Goal: Information Seeking & Learning: Learn about a topic

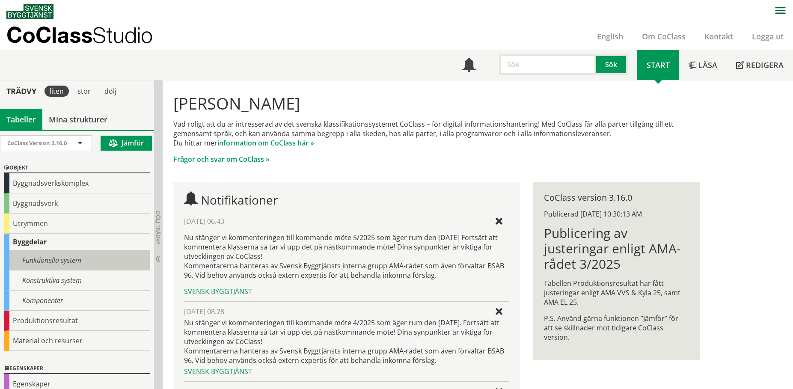
click at [84, 261] on div "Funktionella system" at bounding box center [77, 260] width 146 height 20
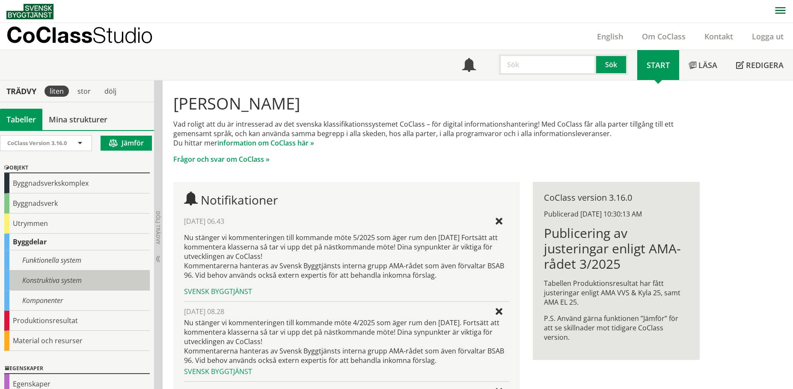
click at [79, 275] on div "Konstruktiva system" at bounding box center [77, 281] width 146 height 20
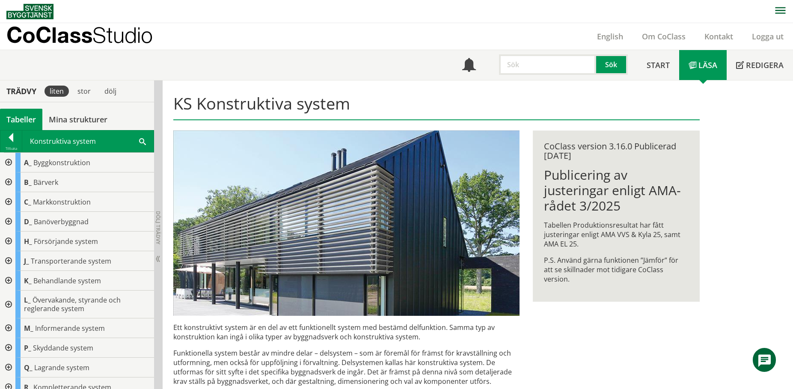
scroll to position [8, 0]
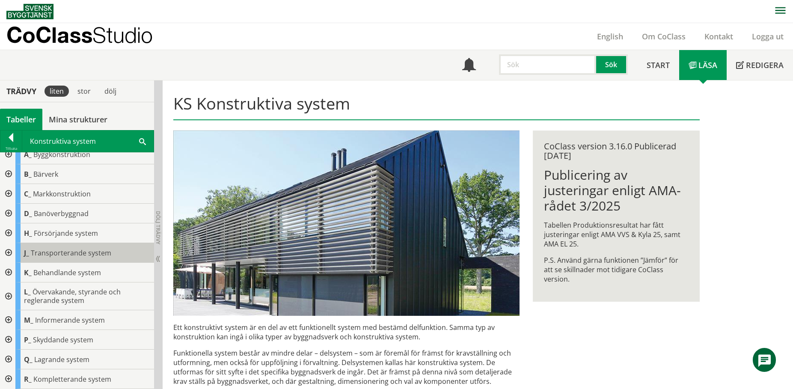
click at [62, 250] on span "Transporterande system" at bounding box center [71, 252] width 80 height 9
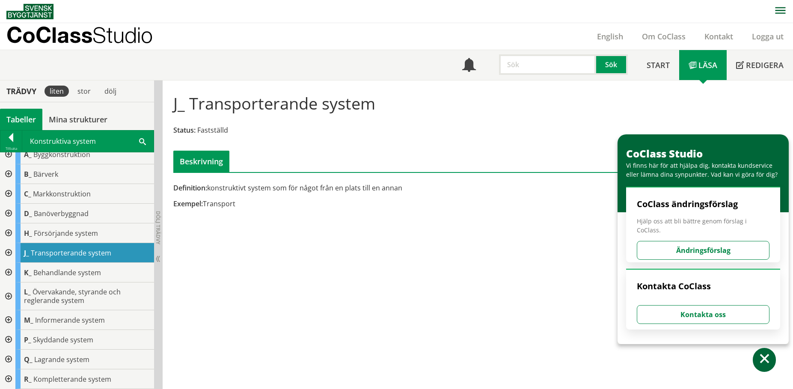
click at [12, 252] on div at bounding box center [7, 253] width 15 height 20
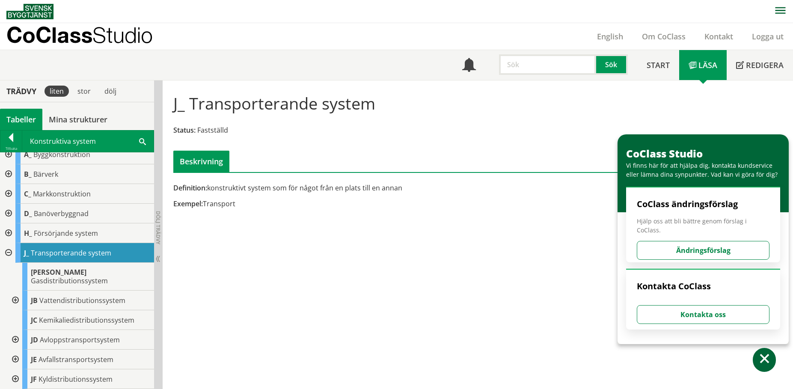
click at [14, 334] on div at bounding box center [14, 340] width 15 height 20
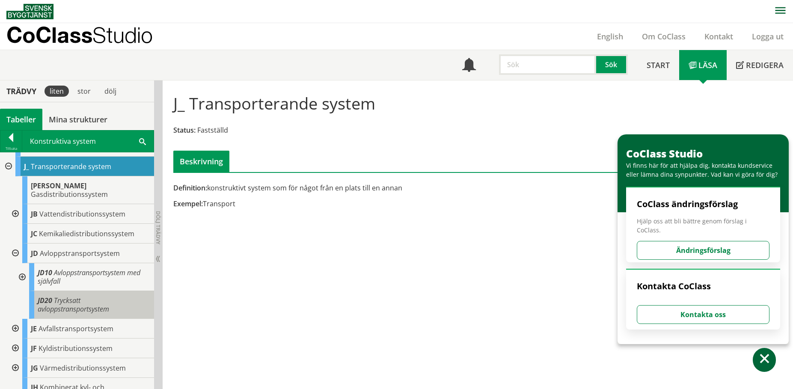
scroll to position [91, 0]
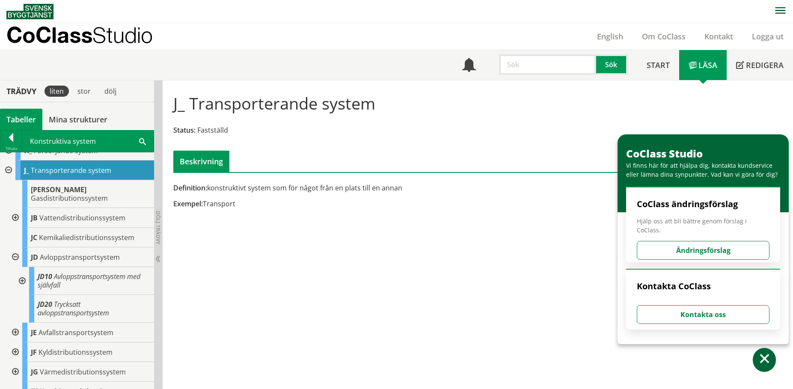
click at [19, 271] on div at bounding box center [21, 281] width 15 height 28
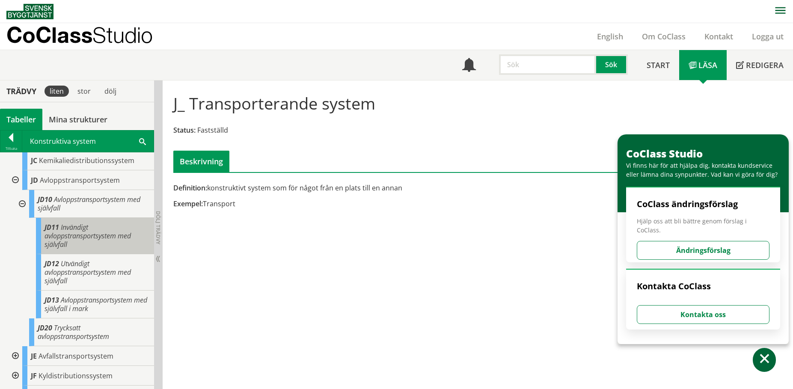
scroll to position [176, 0]
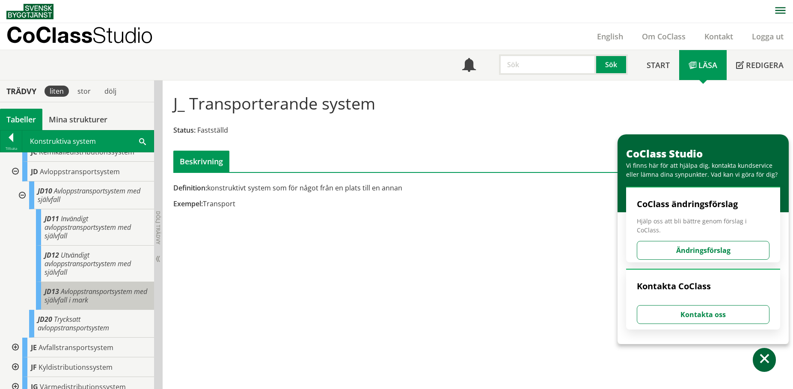
click at [103, 292] on span "Avloppstransportsystem med självfall i mark" at bounding box center [96, 296] width 103 height 18
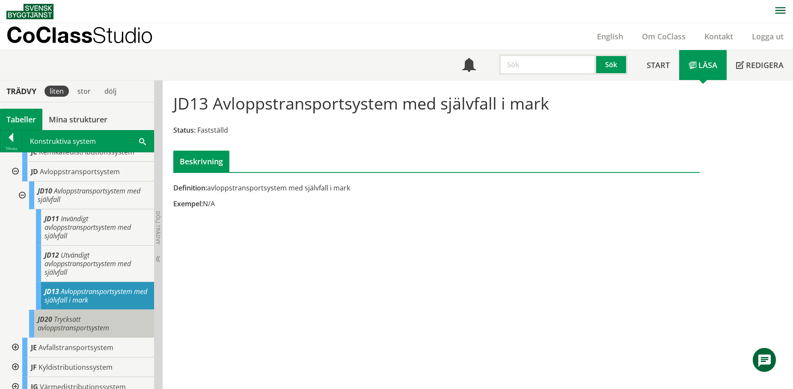
click at [64, 315] on span "Trycksatt avloppstransportsystem" at bounding box center [73, 324] width 71 height 18
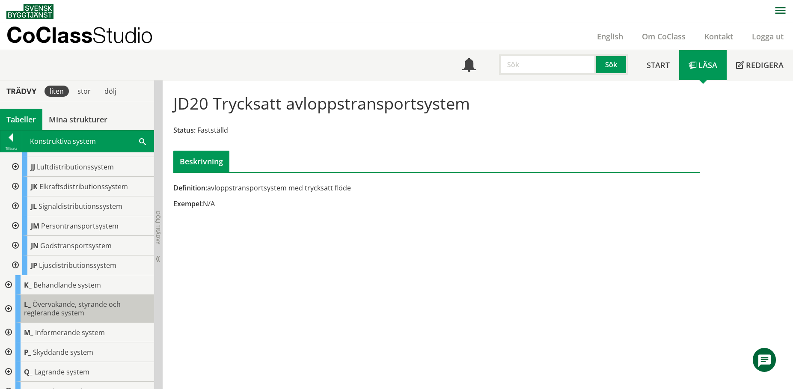
scroll to position [448, 0]
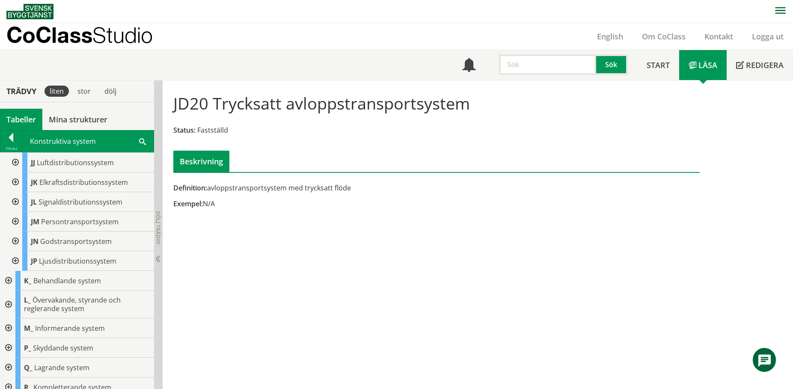
click at [15, 139] on div at bounding box center [10, 139] width 21 height 12
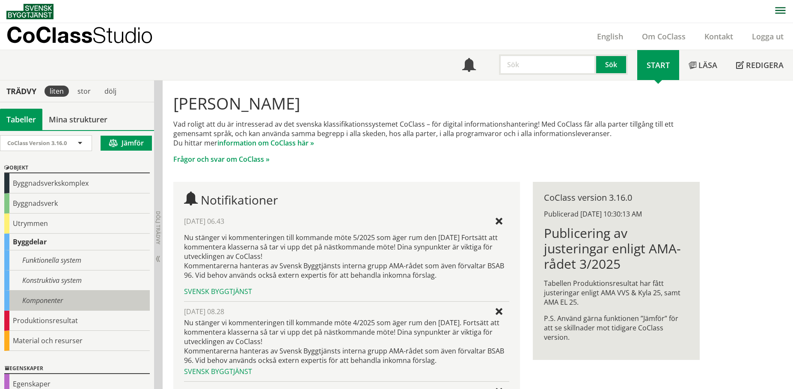
click at [89, 297] on div "Komponenter" at bounding box center [77, 301] width 146 height 20
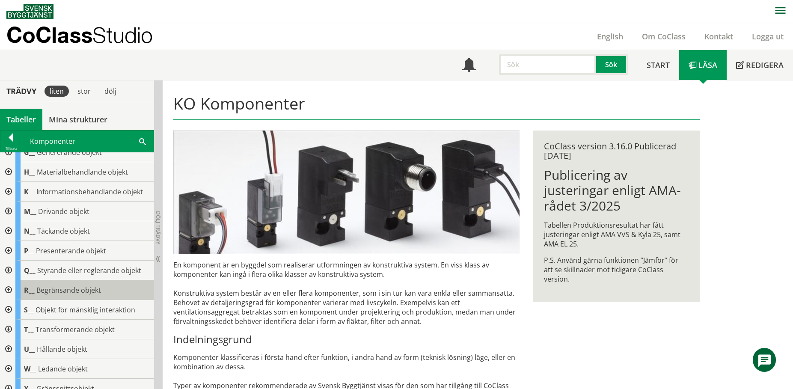
scroll to position [146, 0]
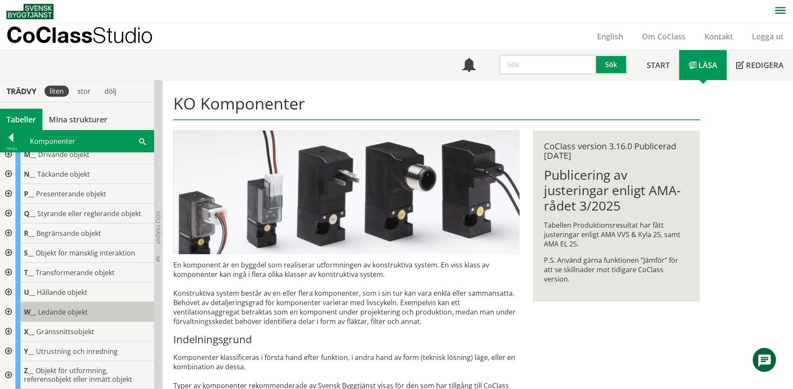
click at [73, 307] on span "Ledande objekt" at bounding box center [63, 311] width 50 height 9
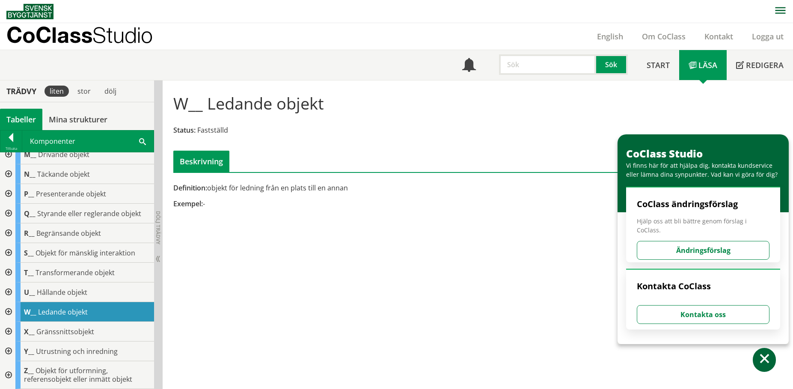
click at [4, 310] on div at bounding box center [7, 312] width 15 height 20
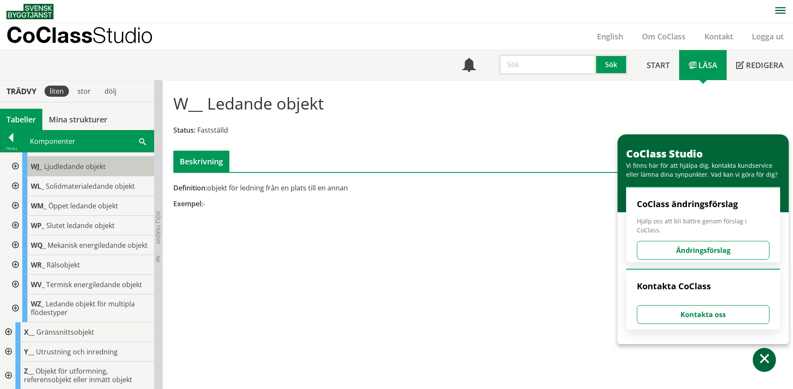
scroll to position [426, 0]
click at [17, 215] on div at bounding box center [14, 225] width 15 height 20
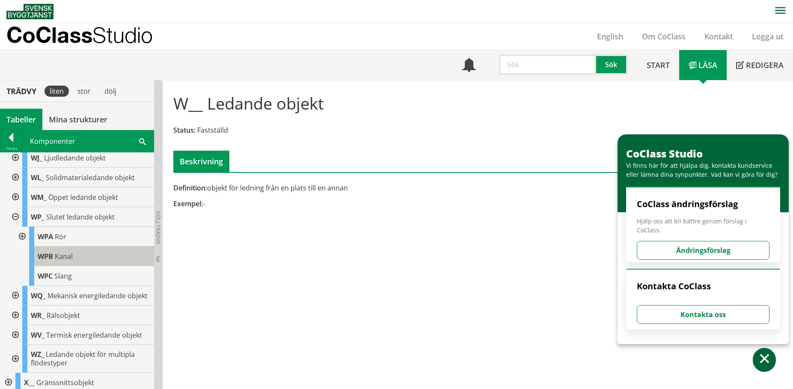
click at [64, 258] on span "Kanal" at bounding box center [64, 256] width 18 height 9
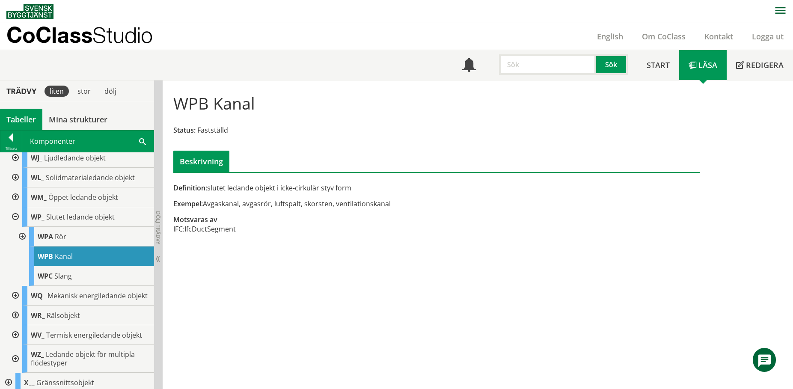
click at [18, 200] on div at bounding box center [14, 198] width 15 height 20
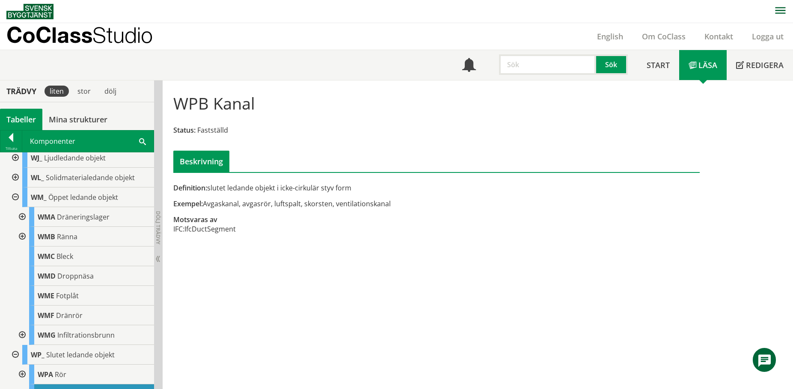
click at [23, 236] on div at bounding box center [21, 237] width 15 height 20
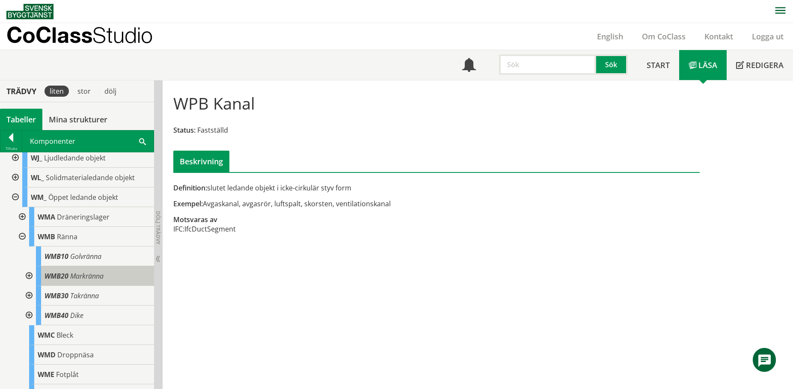
click at [83, 278] on span "Markränna" at bounding box center [86, 275] width 33 height 9
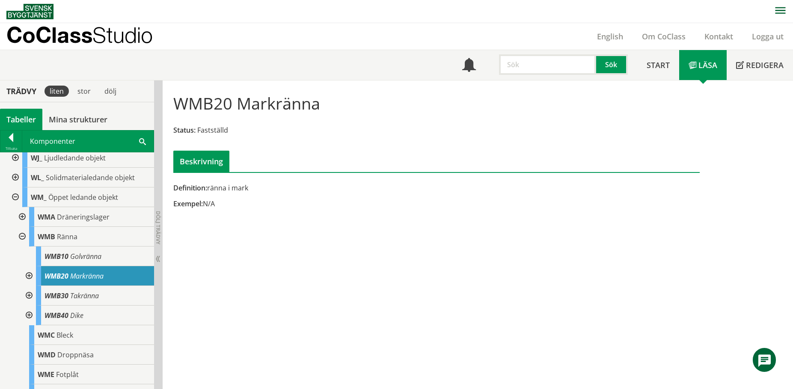
click at [29, 277] on div at bounding box center [28, 276] width 15 height 20
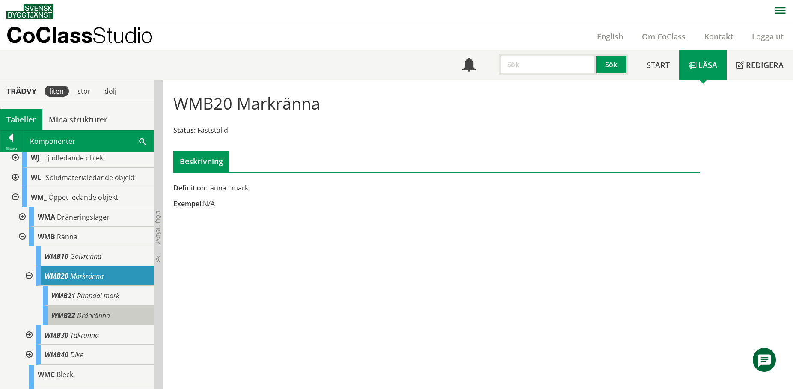
click at [114, 315] on div "WMB22 Dränränna" at bounding box center [98, 316] width 111 height 20
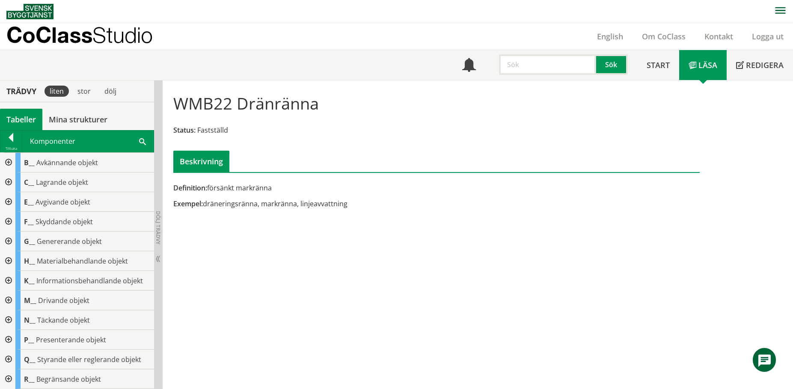
click at [7, 237] on div at bounding box center [7, 242] width 15 height 20
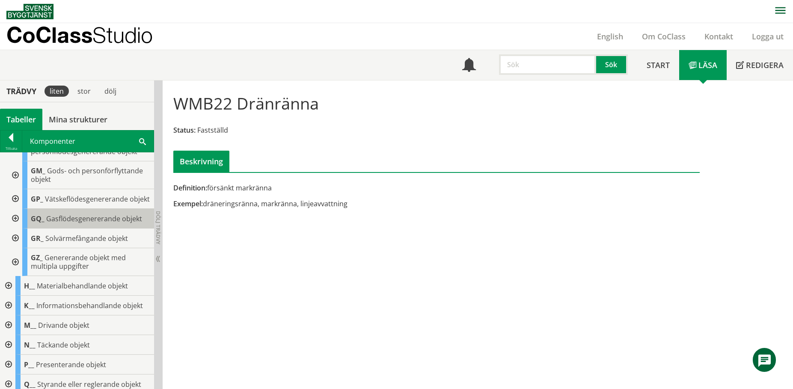
scroll to position [214, 0]
click at [15, 208] on div at bounding box center [14, 198] width 15 height 20
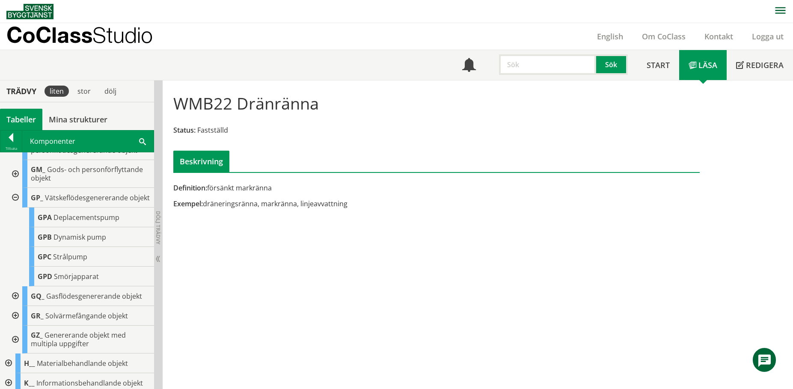
click at [525, 63] on input "text" at bounding box center [547, 64] width 97 height 21
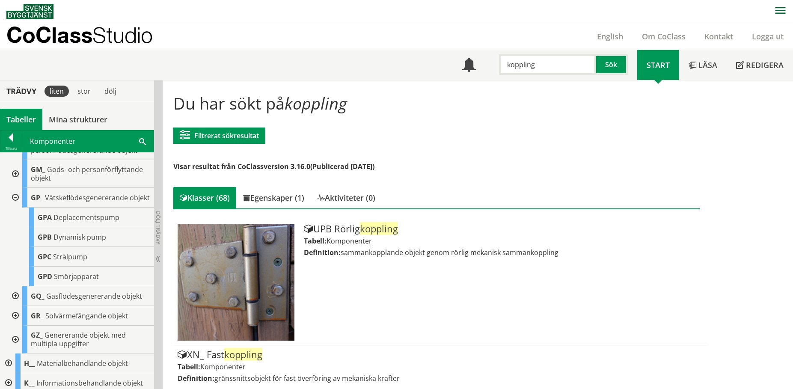
click at [570, 66] on input "koppling" at bounding box center [547, 64] width 97 height 21
type input "koppling dag"
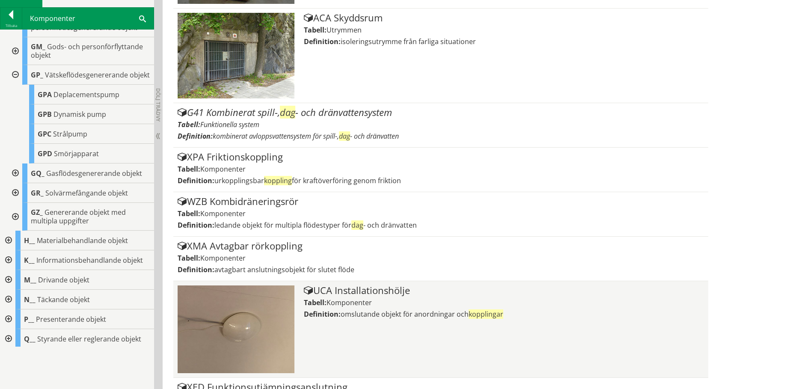
scroll to position [728, 0]
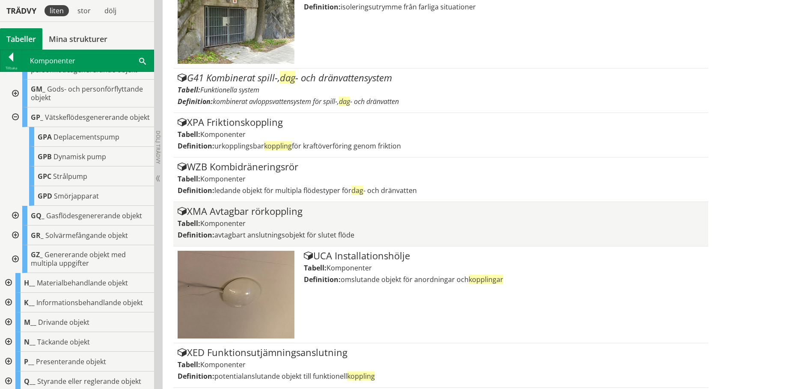
click at [261, 222] on div "Tabell: Komponenter" at bounding box center [441, 223] width 526 height 9
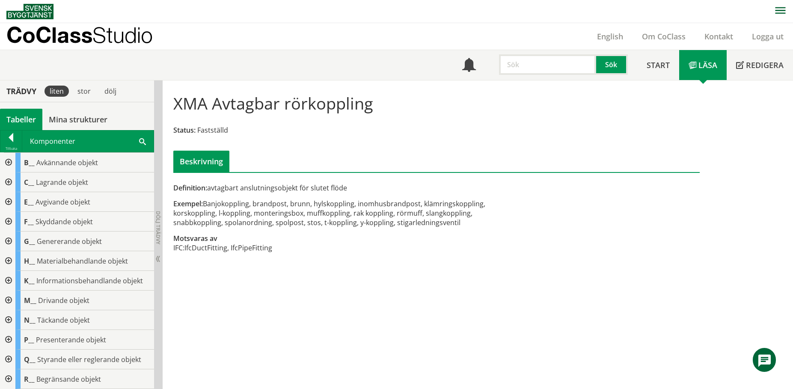
click at [523, 63] on input "text" at bounding box center [547, 64] width 97 height 21
type input "oljeavskiljare"
click at [603, 62] on button "Sök" at bounding box center [612, 64] width 32 height 21
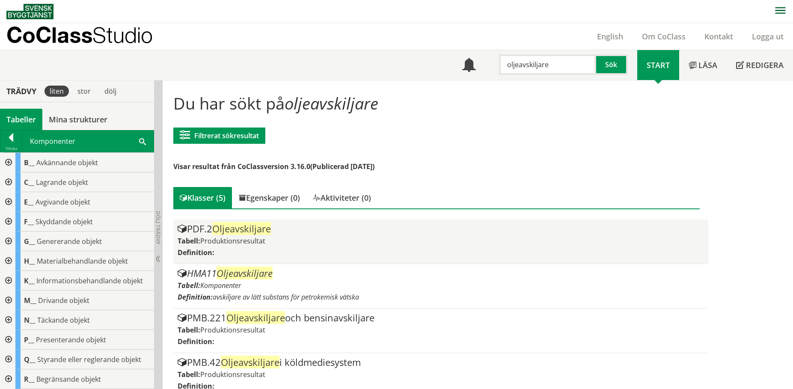
click at [259, 232] on span "Oljeavskiljare" at bounding box center [241, 228] width 59 height 13
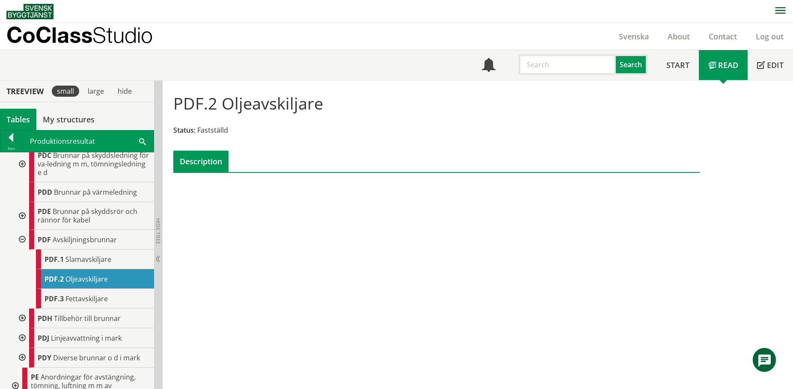
scroll to position [514, 0]
click at [83, 338] on span "Linjeavvattning i mark" at bounding box center [86, 337] width 71 height 9
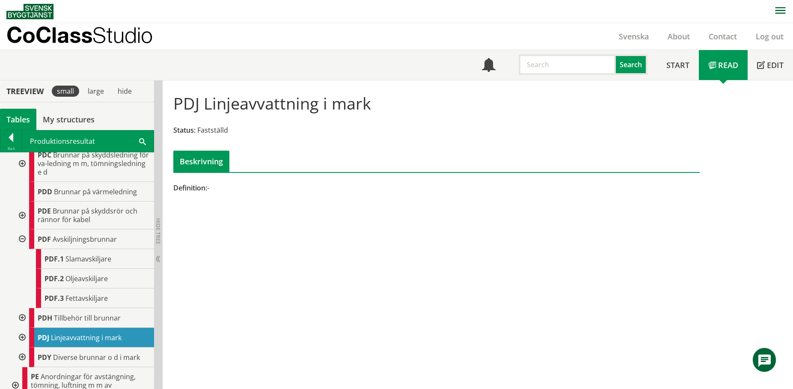
click at [24, 337] on div at bounding box center [21, 338] width 15 height 20
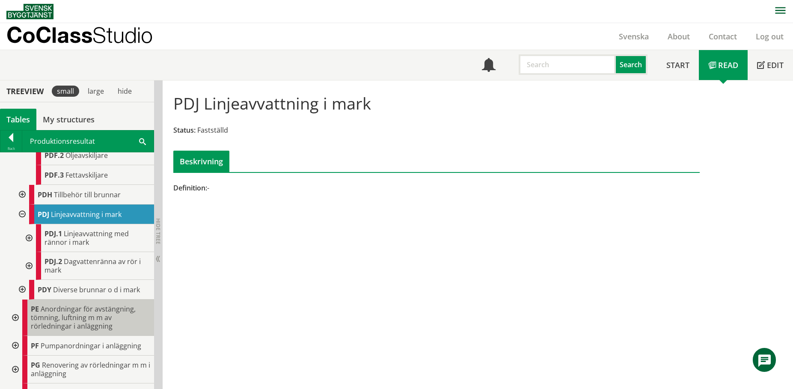
scroll to position [642, 0]
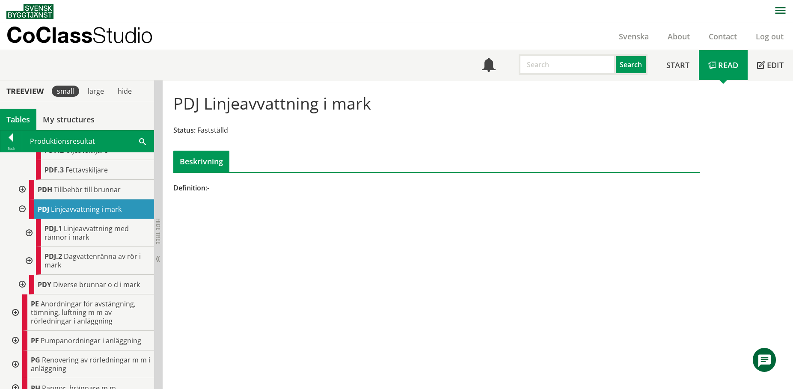
click at [31, 228] on div at bounding box center [28, 233] width 15 height 28
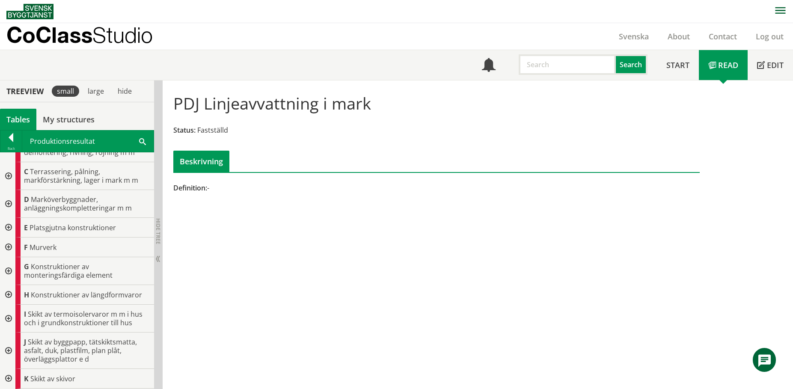
scroll to position [0, 0]
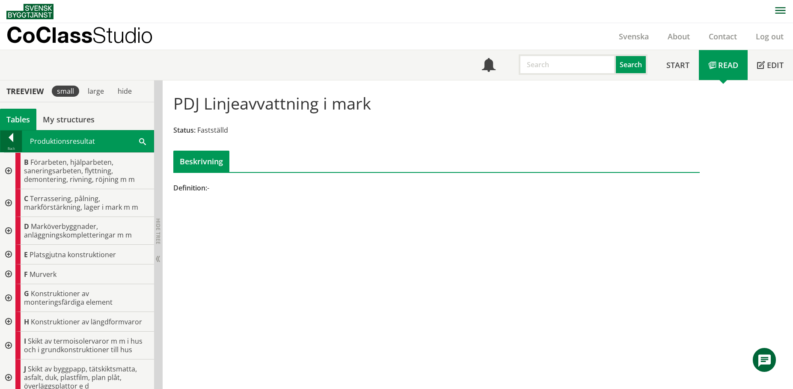
click at [8, 137] on div at bounding box center [10, 139] width 21 height 12
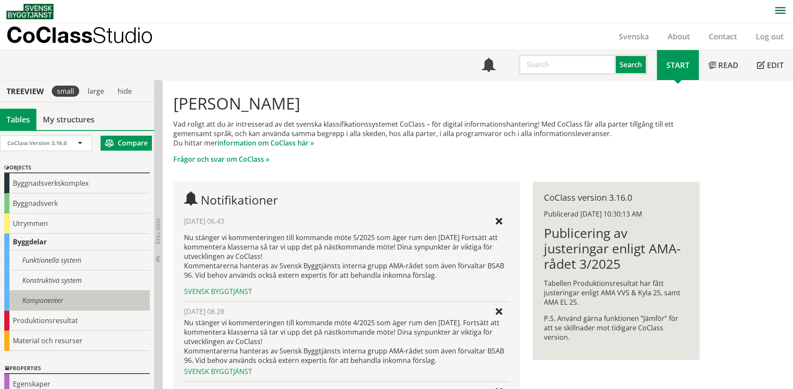
click at [54, 305] on div "Komponenter" at bounding box center [77, 301] width 146 height 20
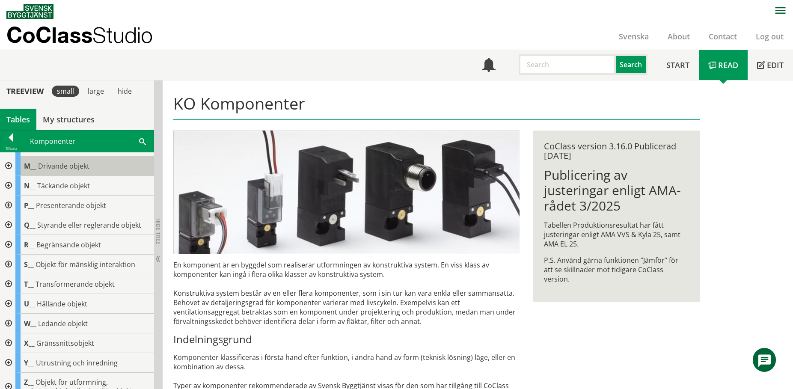
scroll to position [146, 0]
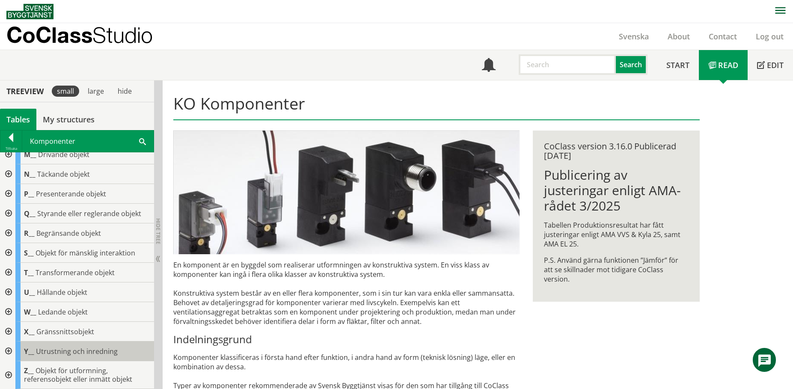
click at [81, 356] on span "Utrustning och inredning" at bounding box center [77, 351] width 82 height 9
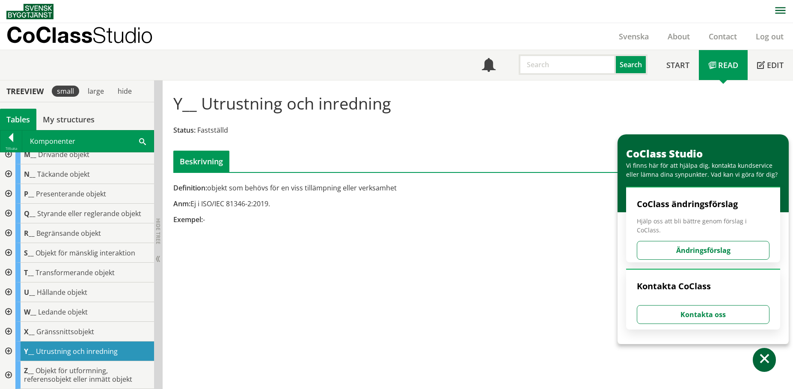
click at [9, 349] on div at bounding box center [7, 352] width 15 height 20
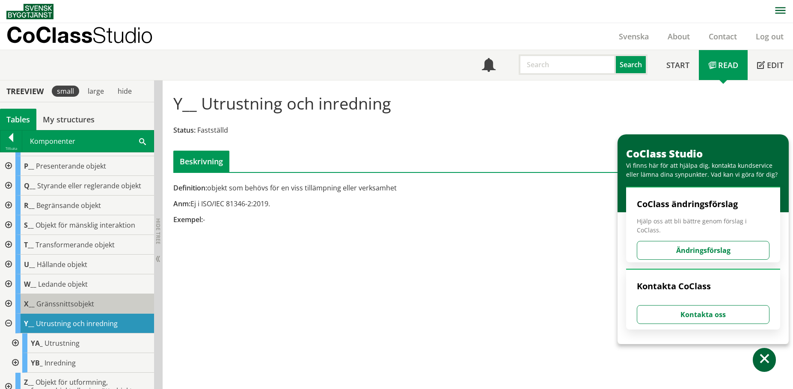
scroll to position [185, 0]
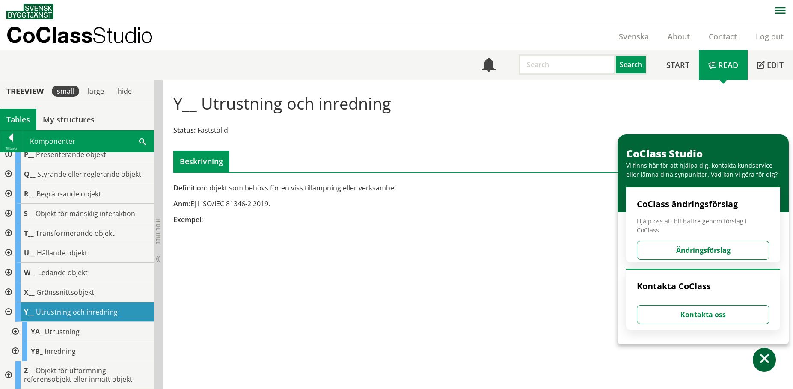
click at [15, 332] on div at bounding box center [14, 332] width 15 height 20
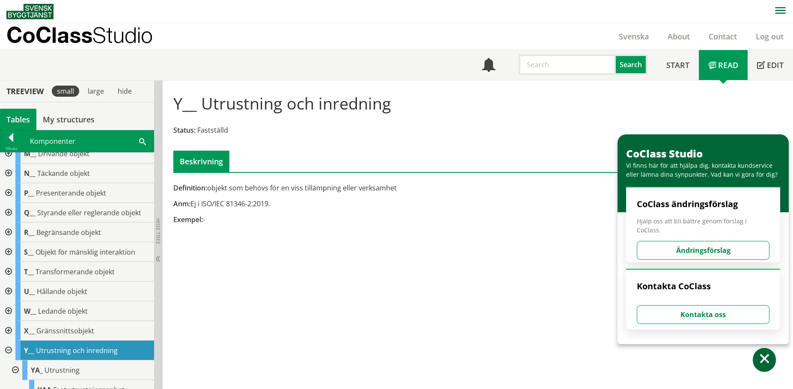
scroll to position [139, 0]
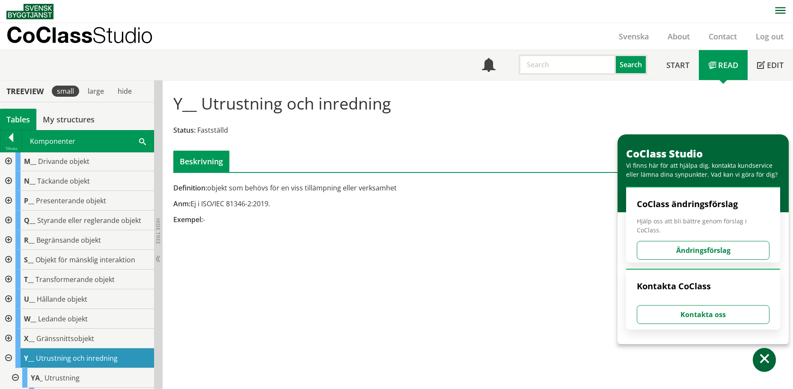
click at [5, 280] on div at bounding box center [7, 280] width 15 height 20
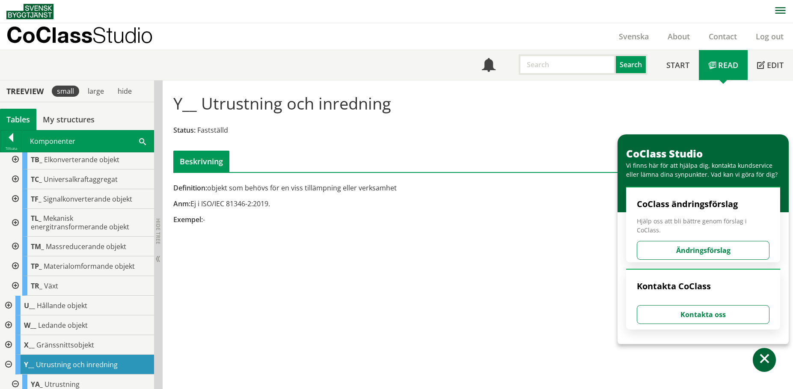
scroll to position [310, 0]
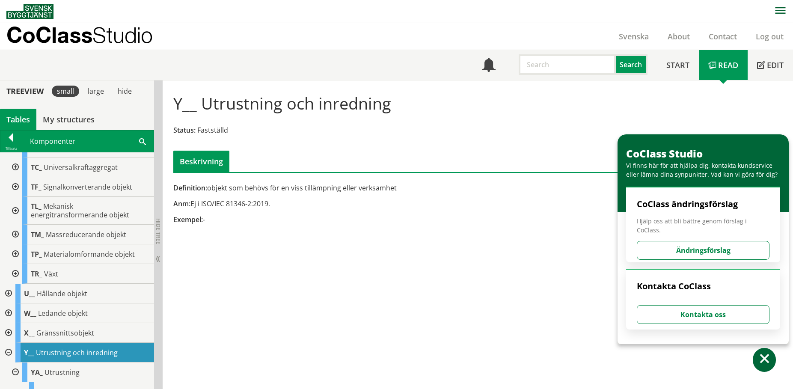
click at [13, 251] on div at bounding box center [14, 254] width 15 height 20
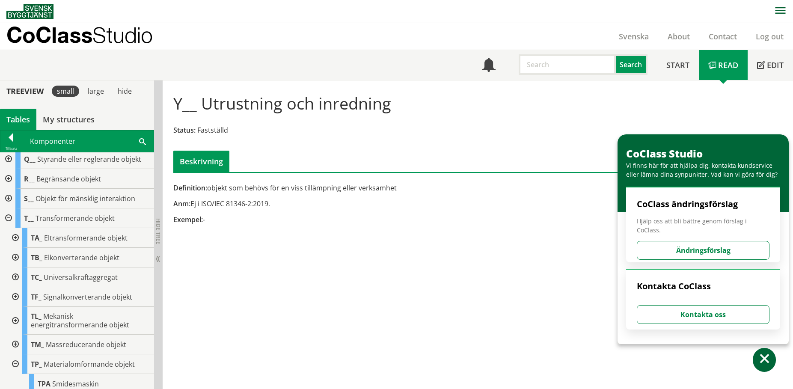
scroll to position [182, 0]
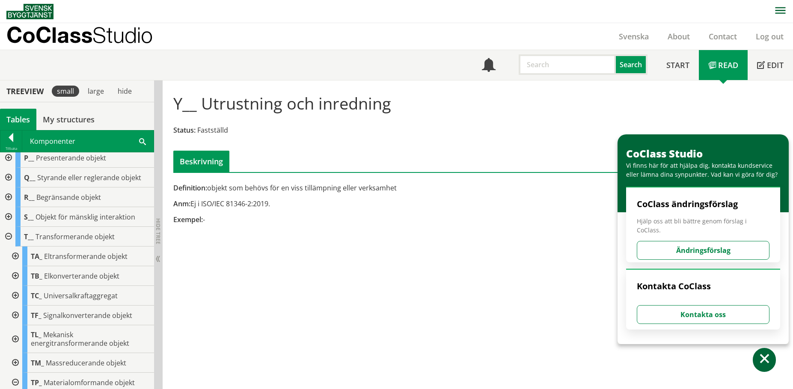
click at [7, 194] on div at bounding box center [7, 198] width 15 height 20
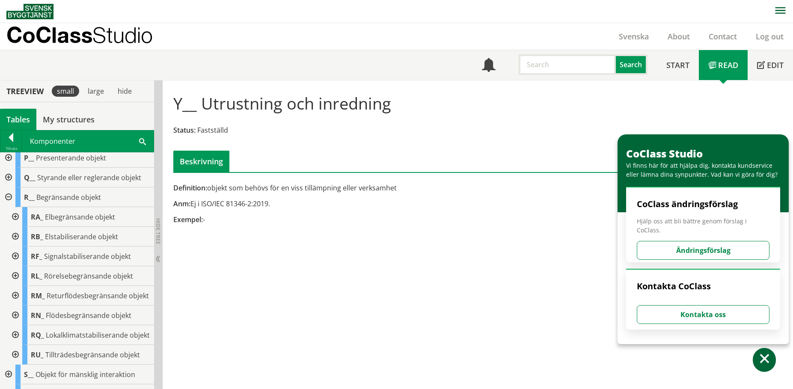
click at [17, 299] on div at bounding box center [14, 296] width 15 height 20
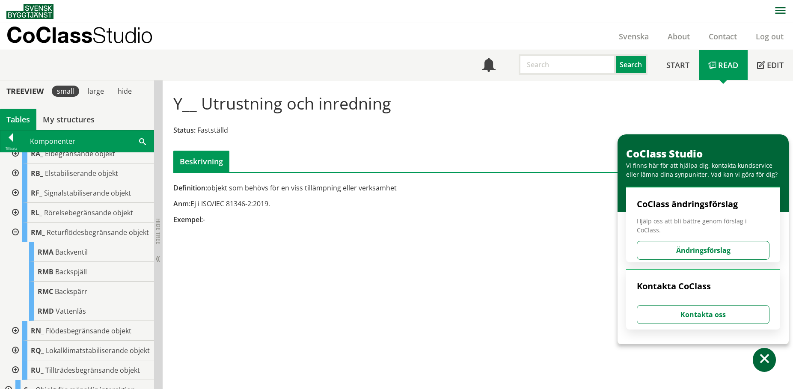
scroll to position [268, 0]
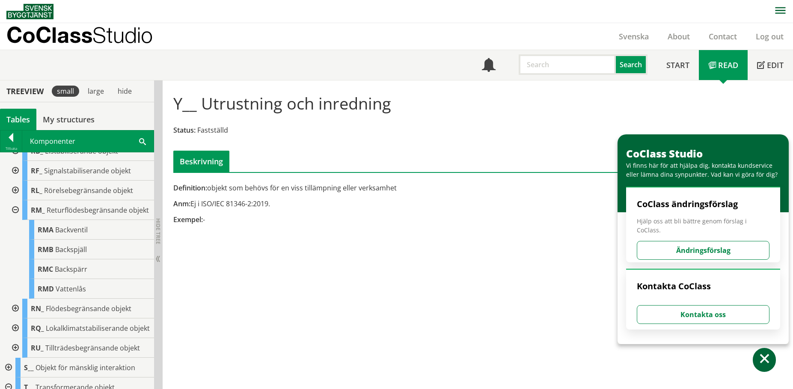
click at [18, 314] on div at bounding box center [14, 309] width 15 height 20
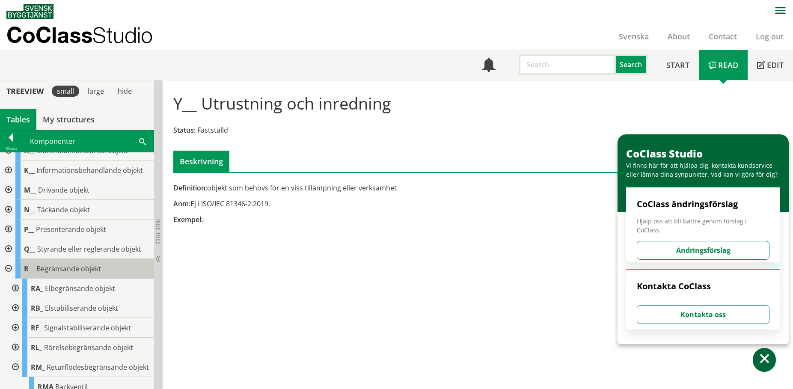
scroll to position [96, 0]
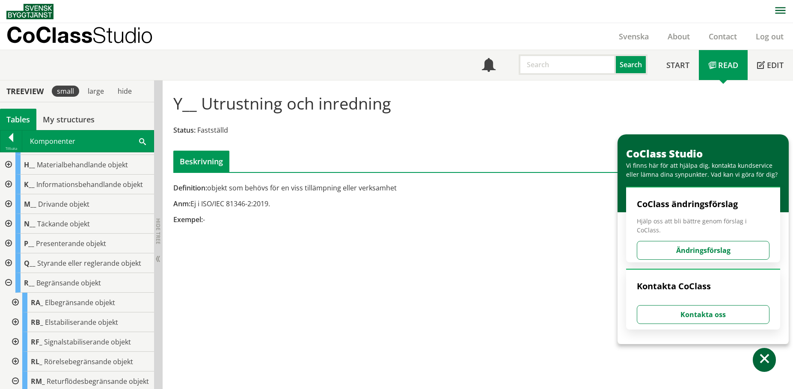
click at [9, 262] on div at bounding box center [7, 263] width 15 height 20
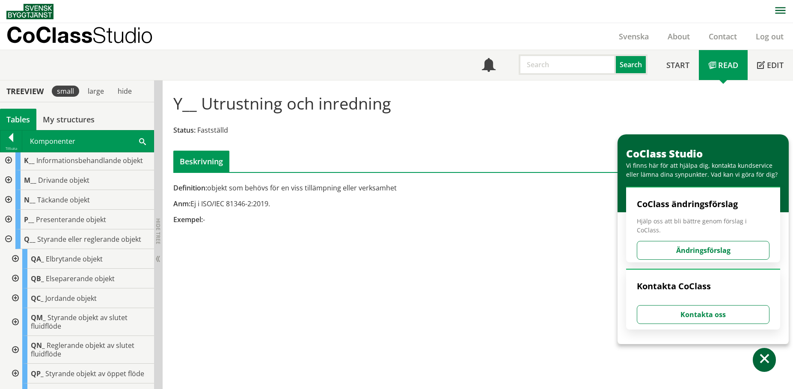
scroll to position [139, 0]
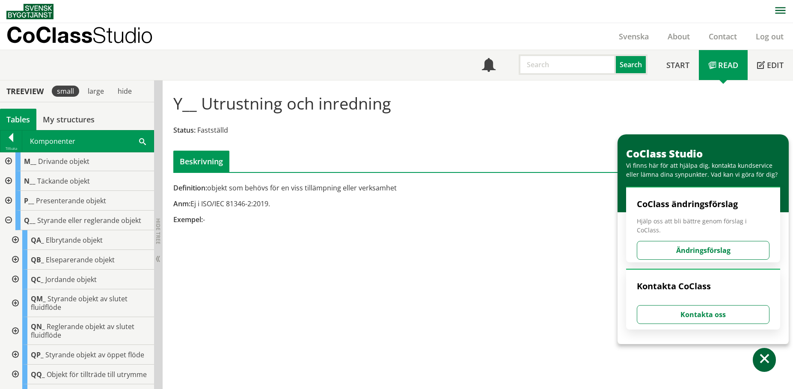
click at [14, 328] on div at bounding box center [14, 331] width 15 height 28
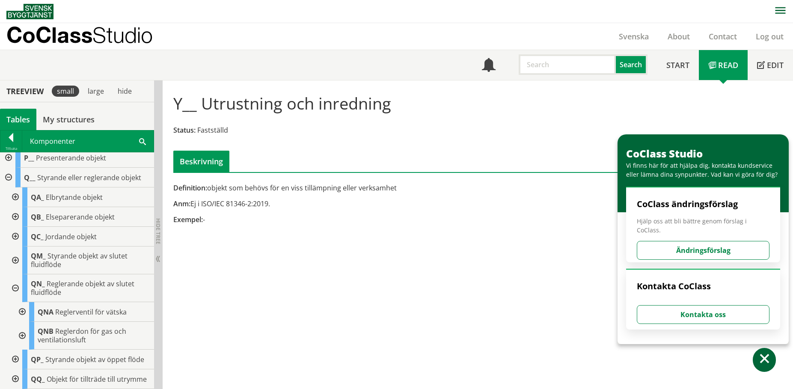
click at [19, 258] on div at bounding box center [14, 261] width 15 height 28
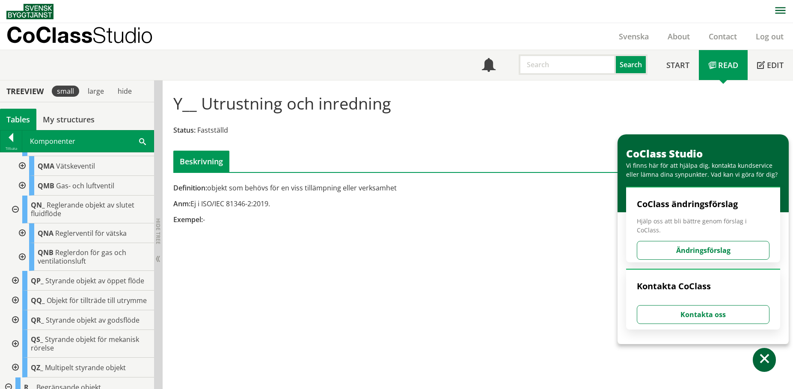
scroll to position [310, 0]
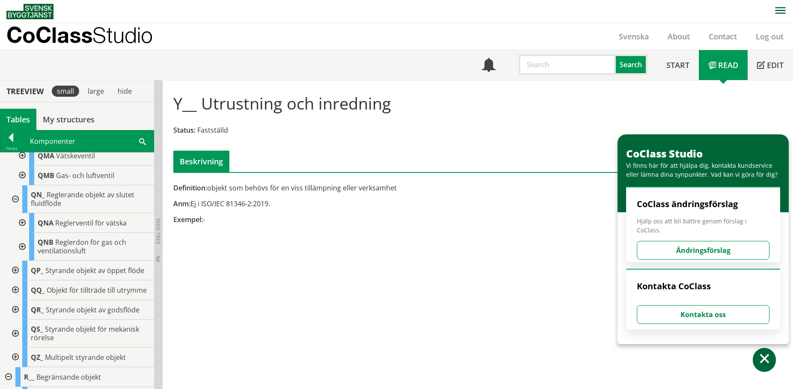
click at [15, 272] on div at bounding box center [14, 271] width 15 height 20
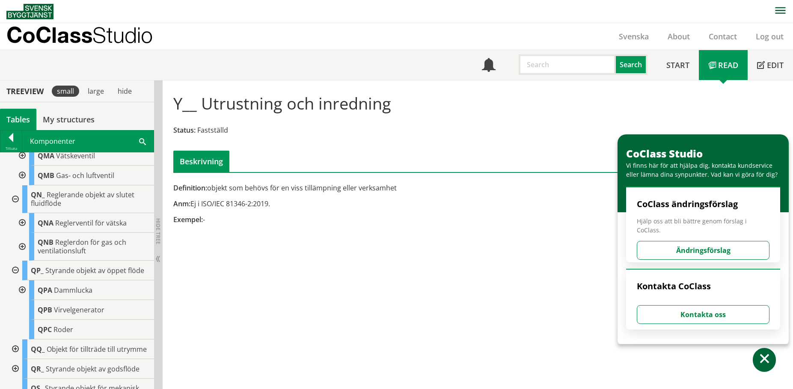
scroll to position [396, 0]
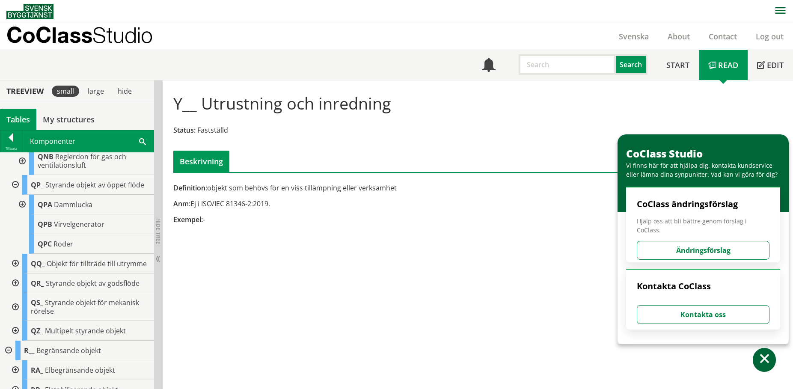
click at [16, 268] on div at bounding box center [14, 264] width 15 height 20
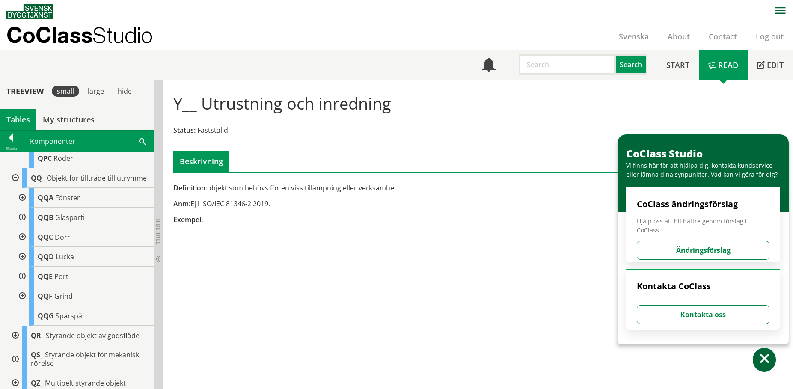
scroll to position [524, 0]
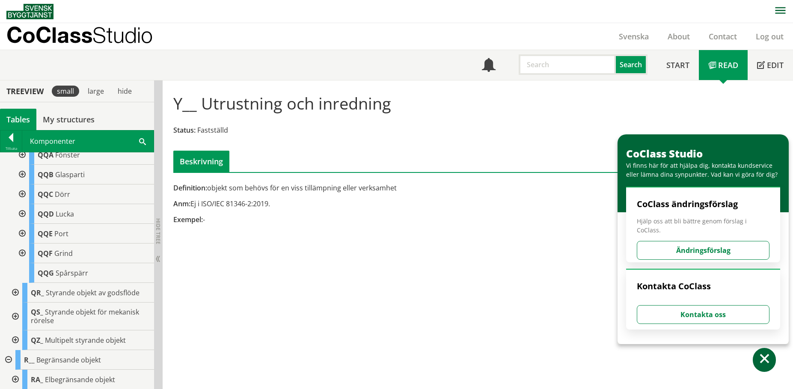
click at [16, 325] on div at bounding box center [14, 317] width 15 height 28
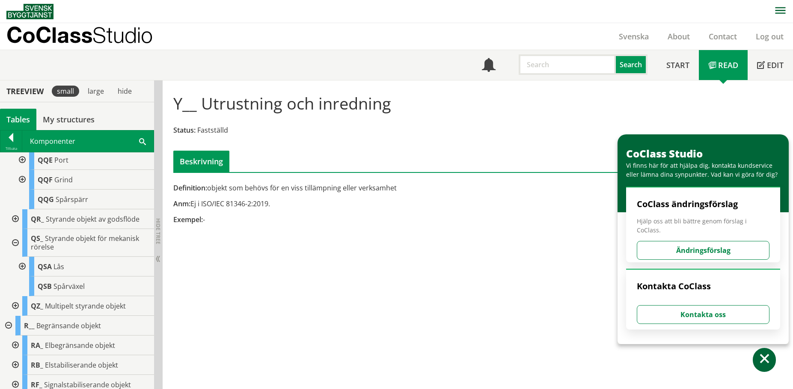
scroll to position [610, 0]
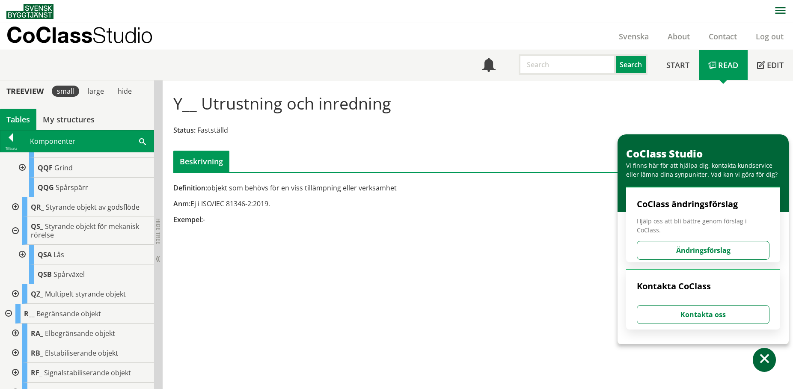
click at [16, 301] on div at bounding box center [14, 294] width 15 height 20
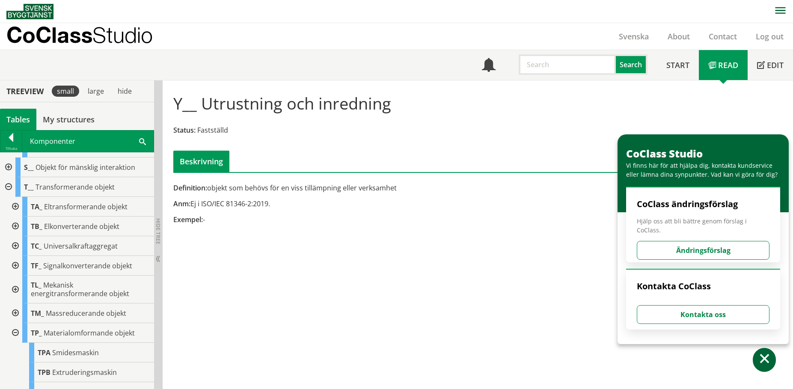
scroll to position [1167, 0]
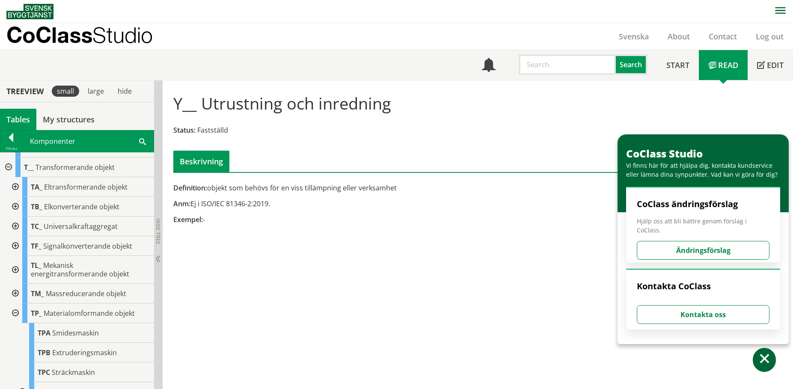
click at [17, 304] on div at bounding box center [14, 294] width 15 height 20
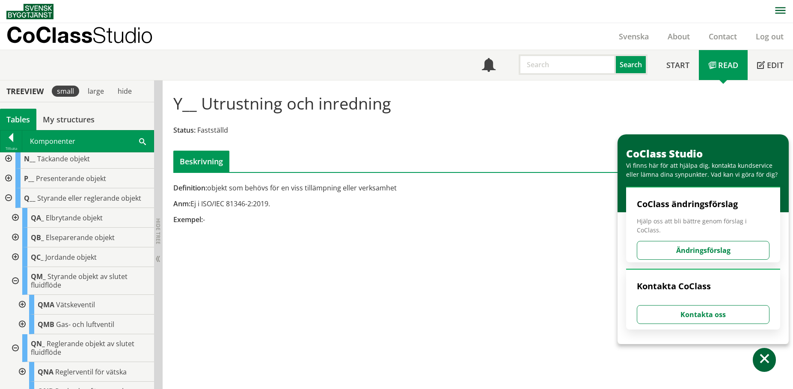
scroll to position [0, 0]
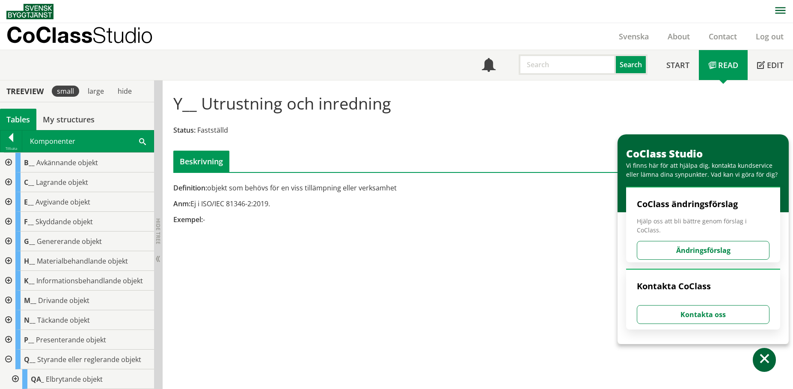
click at [7, 159] on div at bounding box center [7, 163] width 15 height 20
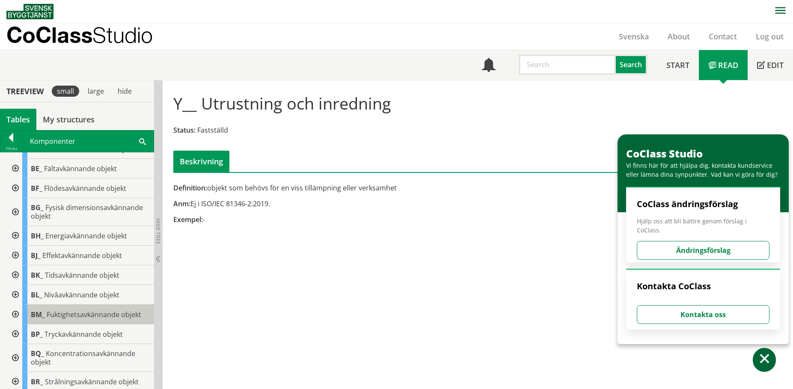
scroll to position [128, 0]
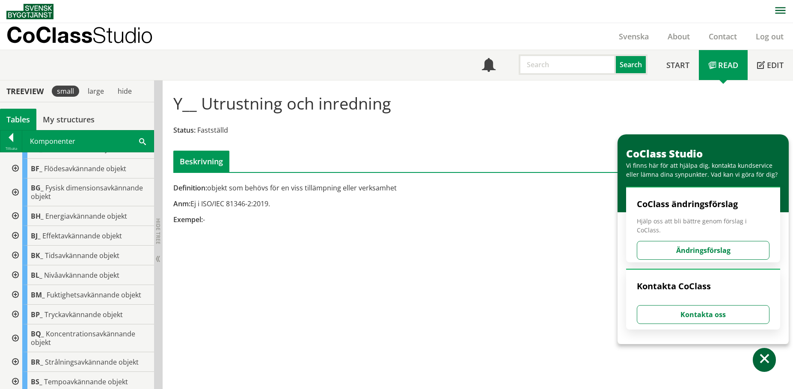
click at [15, 336] on div at bounding box center [14, 339] width 15 height 28
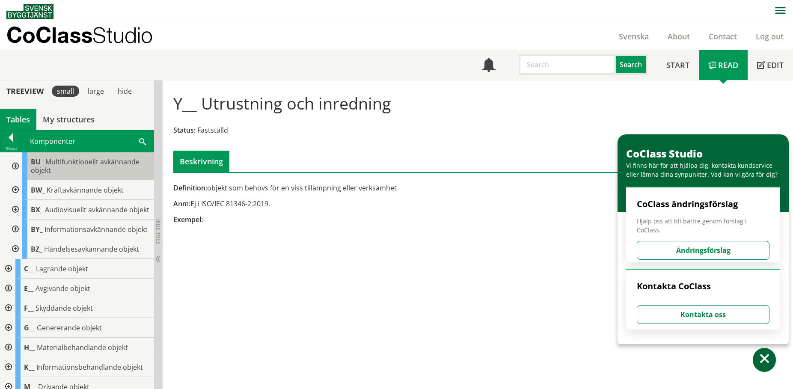
scroll to position [514, 0]
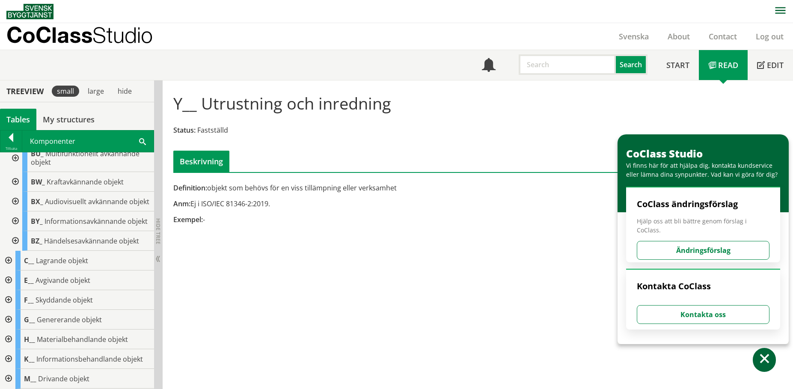
click at [11, 290] on div at bounding box center [7, 281] width 15 height 20
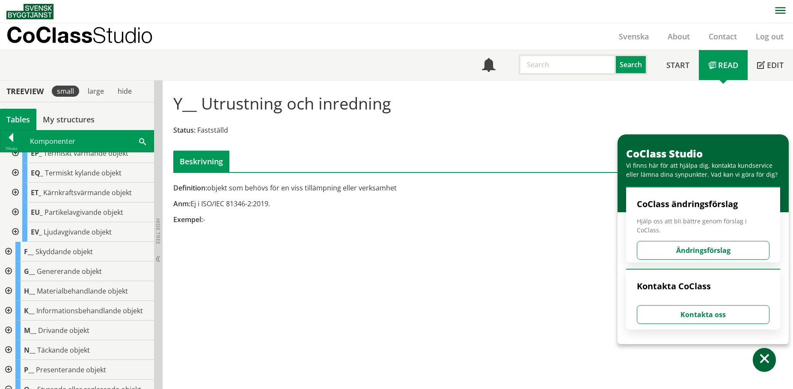
scroll to position [813, 0]
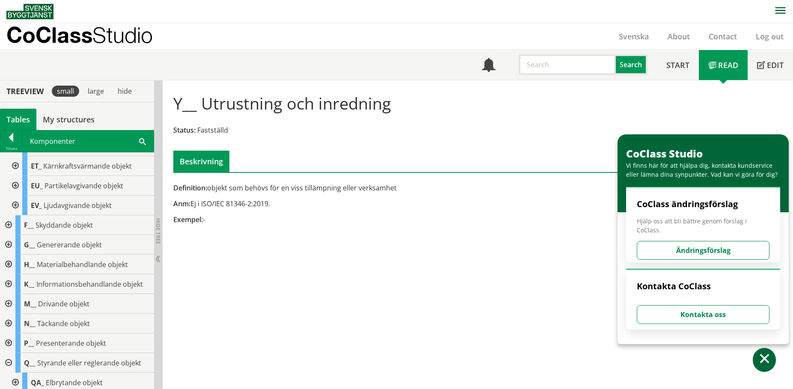
click at [8, 235] on div at bounding box center [7, 225] width 15 height 20
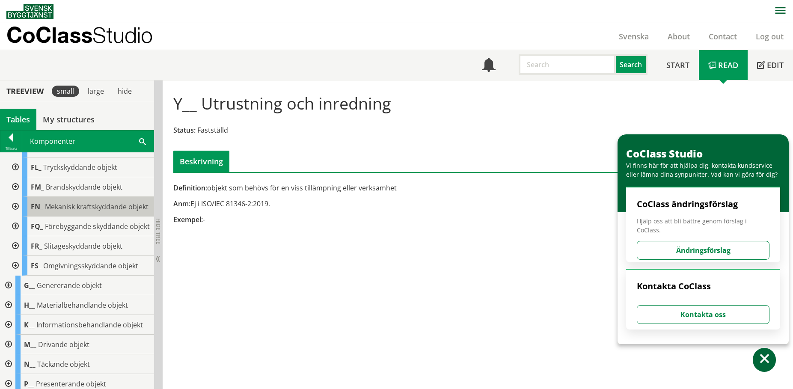
scroll to position [985, 0]
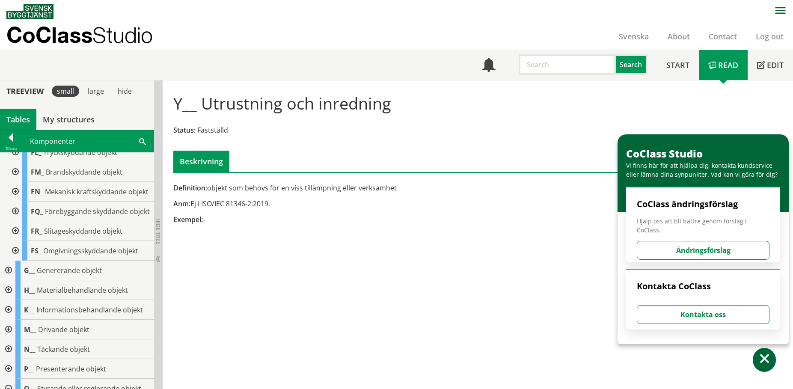
click at [9, 280] on div at bounding box center [7, 271] width 15 height 20
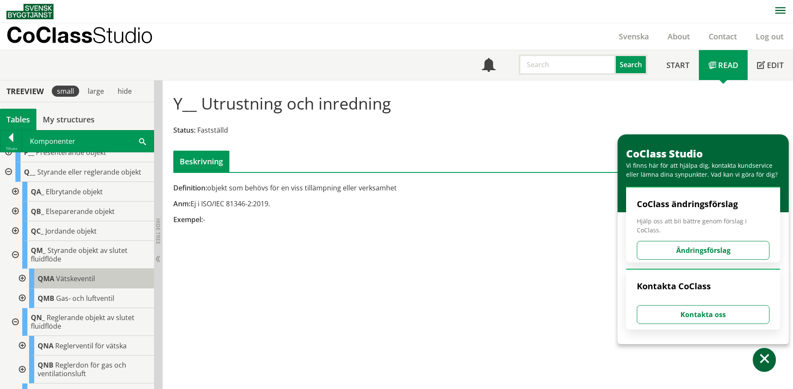
scroll to position [1456, 0]
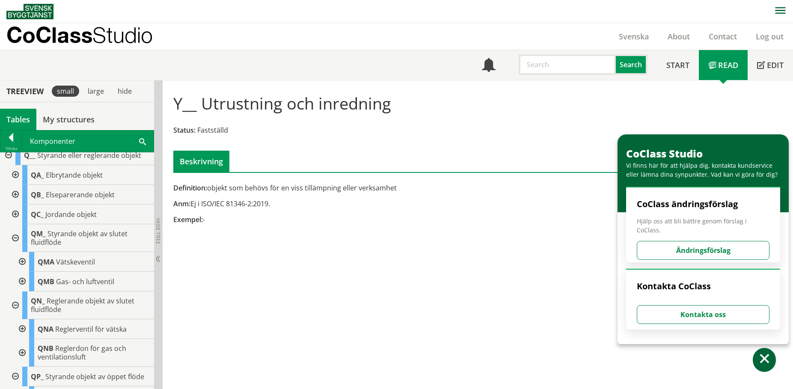
click at [21, 272] on div at bounding box center [21, 262] width 15 height 20
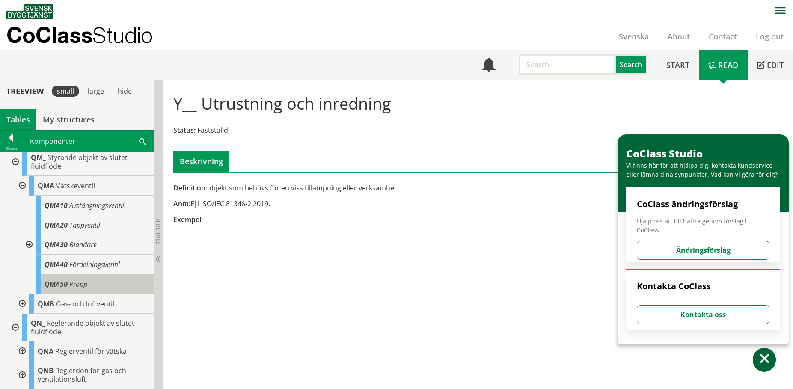
scroll to position [1541, 0]
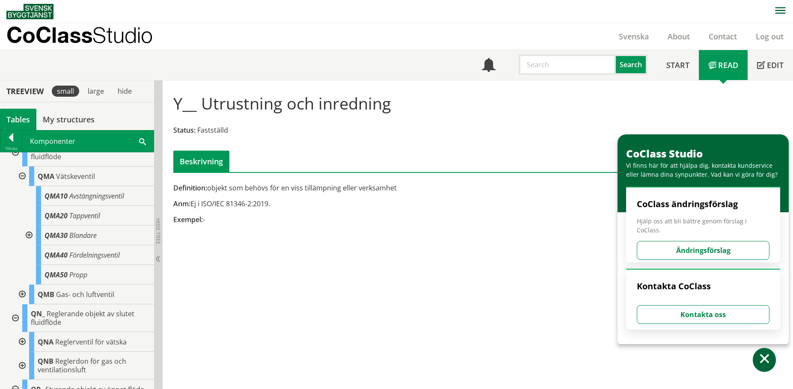
click at [26, 245] on div at bounding box center [28, 236] width 15 height 20
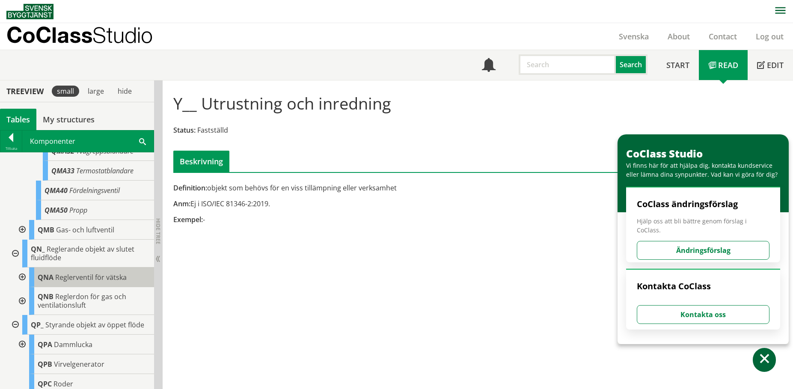
scroll to position [1670, 0]
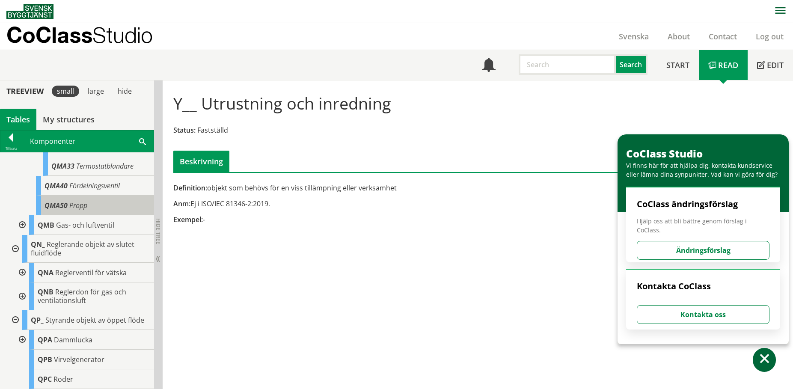
click at [101, 215] on div "QMA50 Propp" at bounding box center [95, 206] width 118 height 20
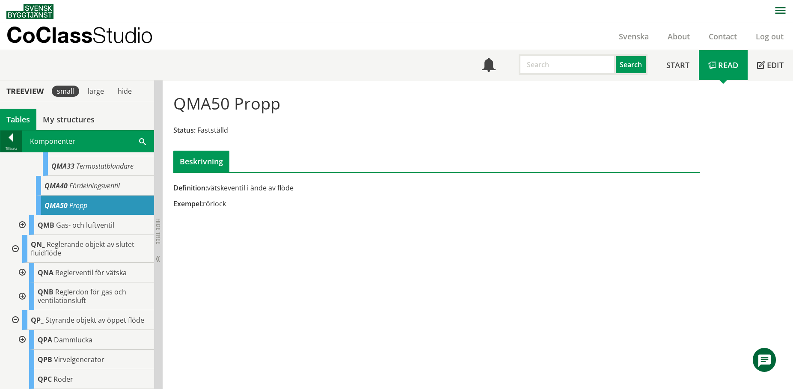
click at [15, 140] on div at bounding box center [10, 139] width 21 height 12
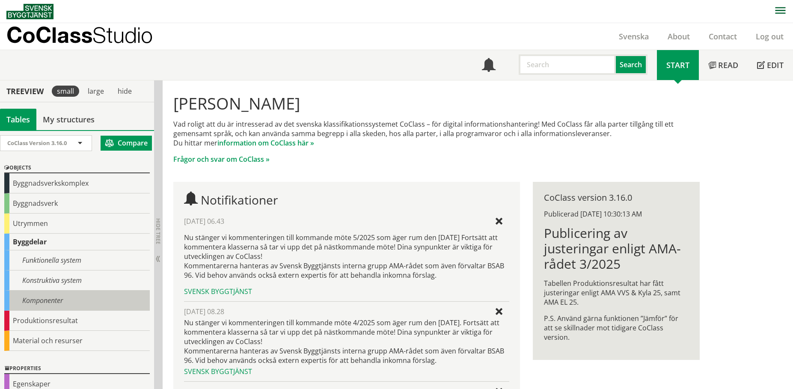
click at [54, 295] on div "Komponenter" at bounding box center [77, 301] width 146 height 20
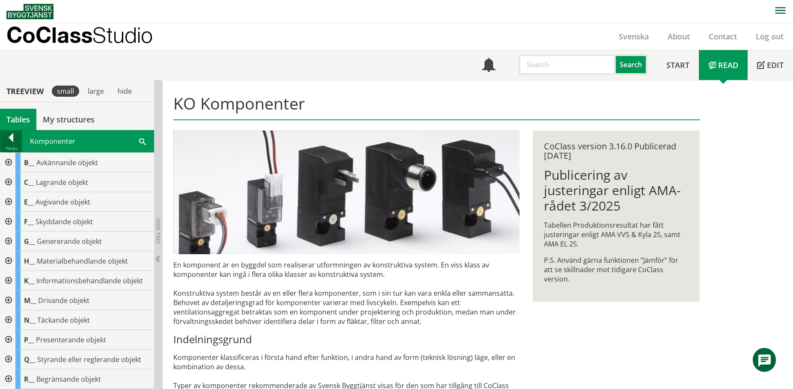
click at [14, 139] on div at bounding box center [10, 139] width 21 height 12
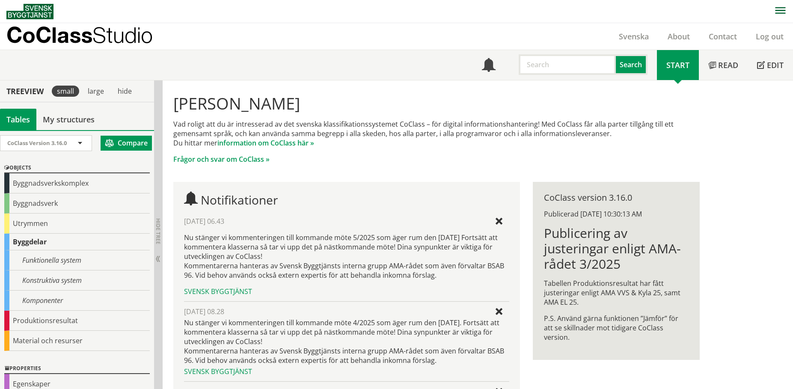
click at [555, 62] on input "text" at bounding box center [567, 64] width 97 height 21
type input "inlopp"
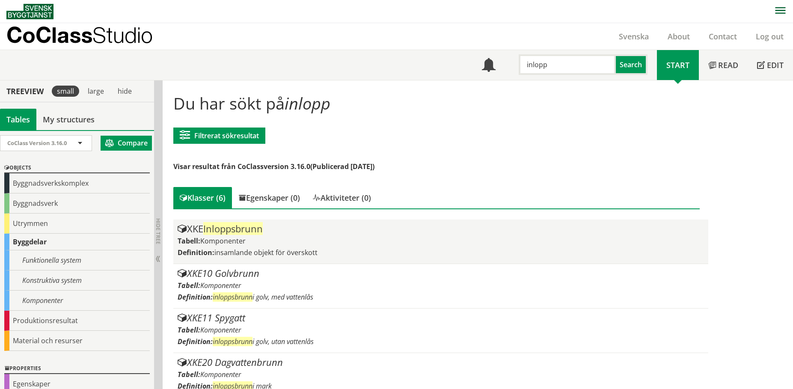
scroll to position [43, 0]
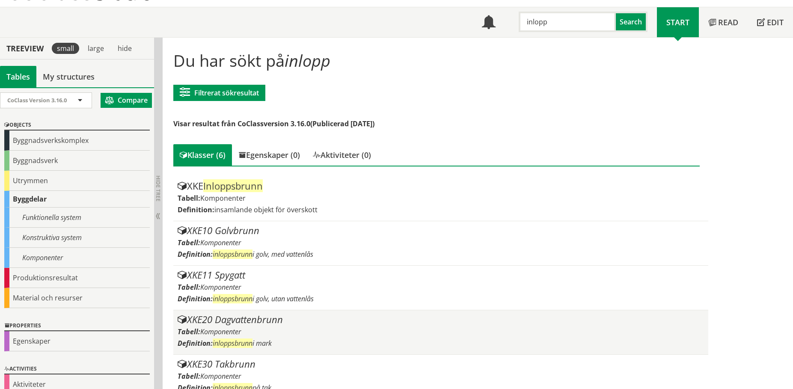
click at [285, 323] on div "XKE20 Dagvattenbrunn" at bounding box center [441, 320] width 526 height 10
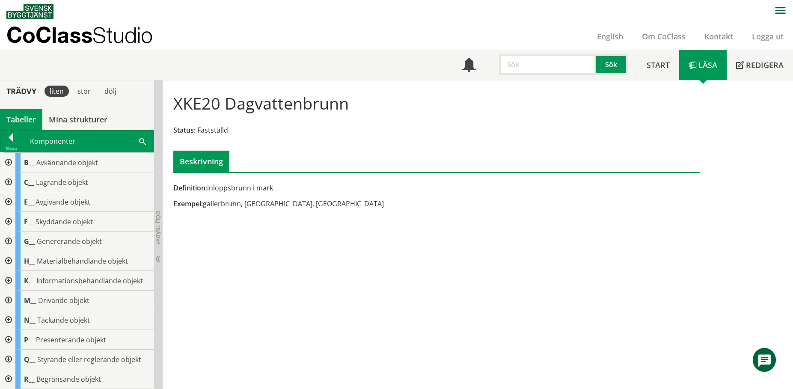
click at [523, 71] on input "text" at bounding box center [547, 64] width 97 height 21
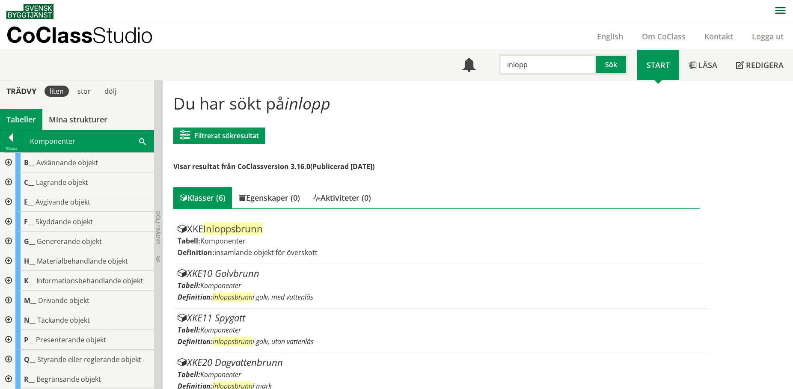
drag, startPoint x: 530, startPoint y: 67, endPoint x: 487, endPoint y: 65, distance: 43.7
click at [487, 65] on div "inlopp Sök" at bounding box center [562, 62] width 152 height 25
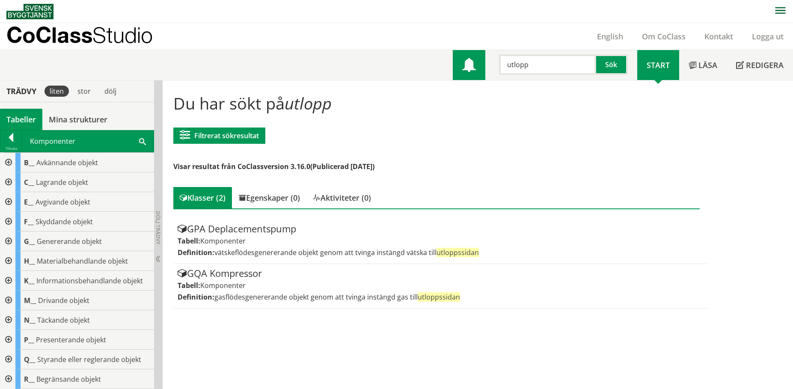
drag, startPoint x: 531, startPoint y: 64, endPoint x: 478, endPoint y: 64, distance: 53.1
click at [478, 64] on div "Meny utlopp Sök" at bounding box center [545, 65] width 185 height 30
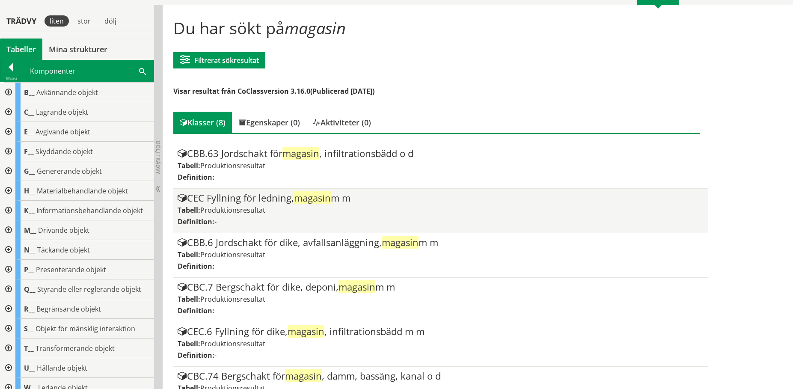
scroll to position [86, 0]
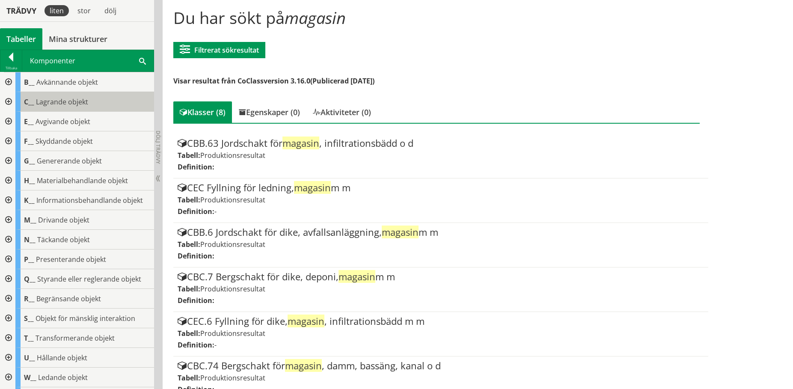
click at [69, 100] on span "Lagrande objekt" at bounding box center [62, 101] width 52 height 9
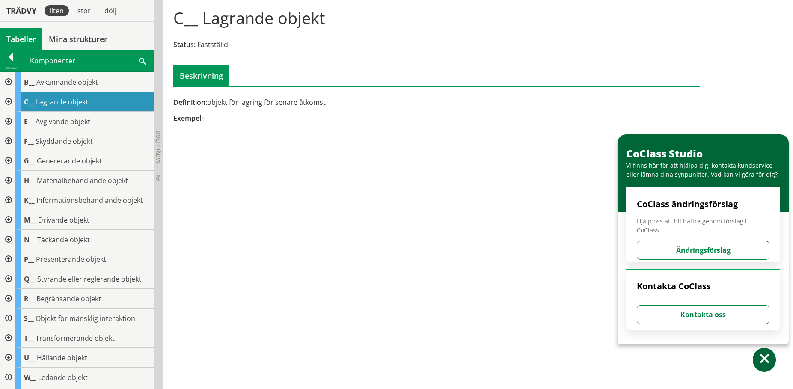
click at [9, 101] on div at bounding box center [7, 102] width 15 height 20
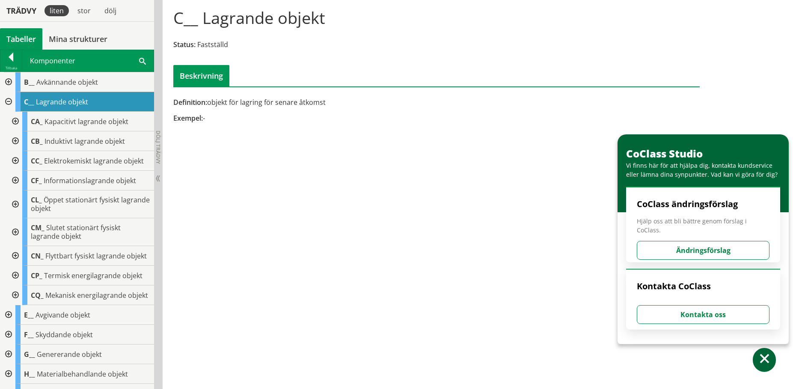
click at [16, 119] on div at bounding box center [14, 122] width 15 height 20
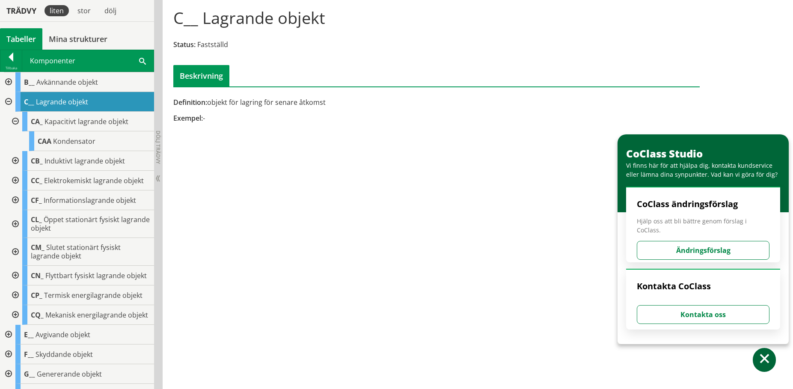
click at [17, 179] on div at bounding box center [14, 181] width 15 height 20
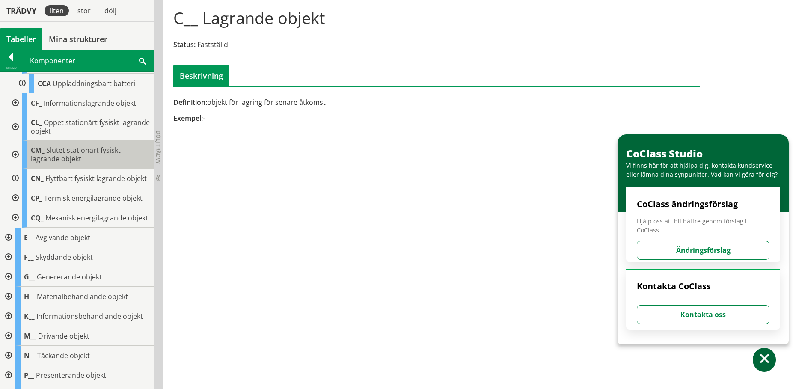
scroll to position [128, 0]
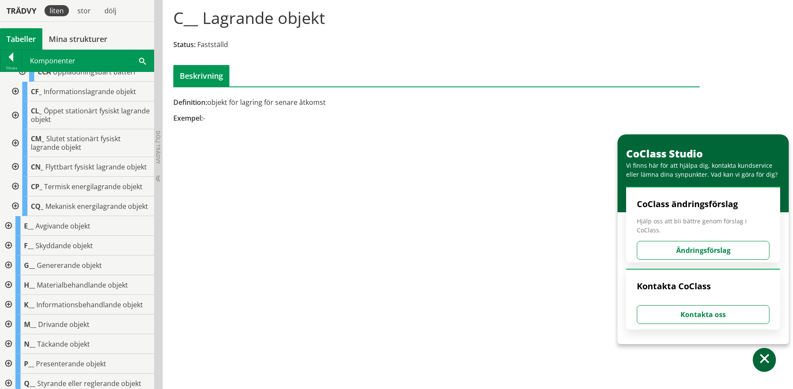
click at [20, 193] on div at bounding box center [14, 187] width 15 height 20
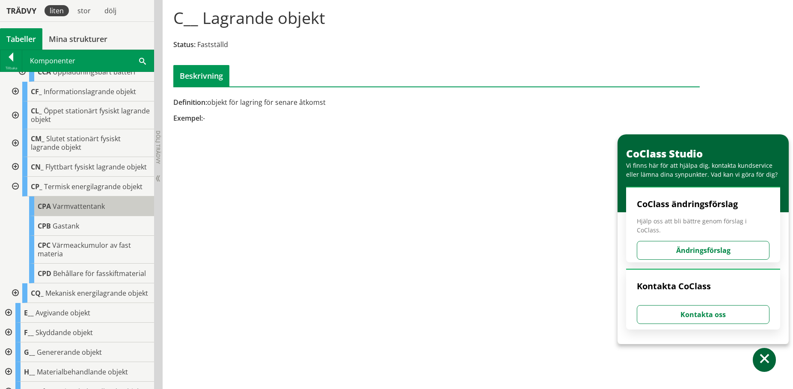
click at [69, 211] on span "Varmvattentank" at bounding box center [79, 206] width 52 height 9
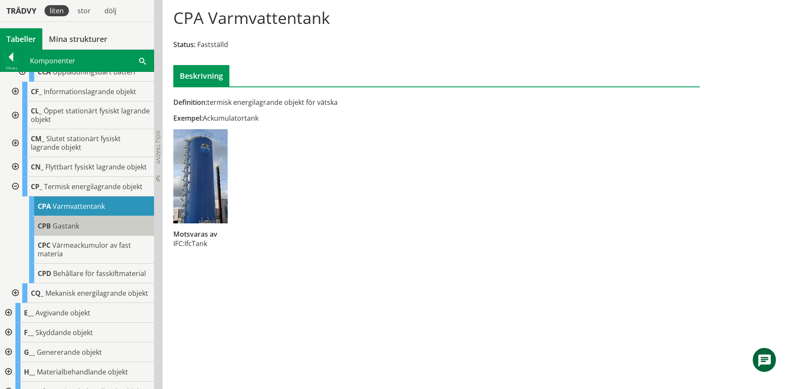
click at [74, 231] on span "Gastank" at bounding box center [66, 225] width 27 height 9
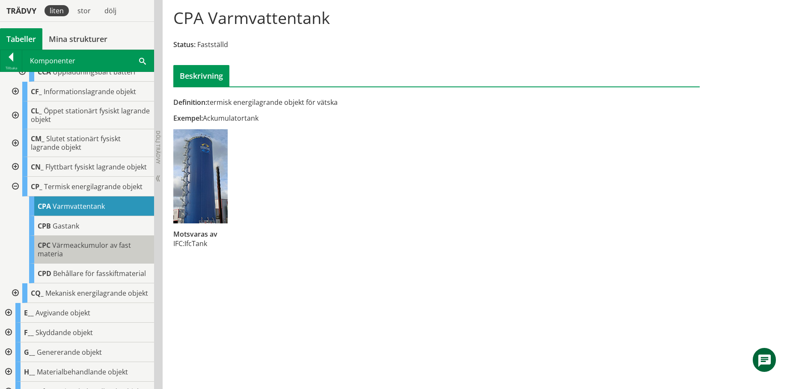
click at [74, 253] on span "Värmeackumulor av fast materia" at bounding box center [84, 250] width 93 height 18
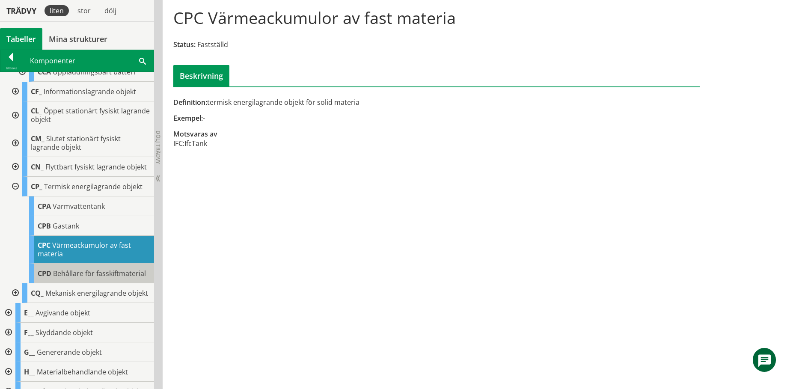
click at [76, 278] on span "Behållare för fasskiftmaterial" at bounding box center [99, 273] width 93 height 9
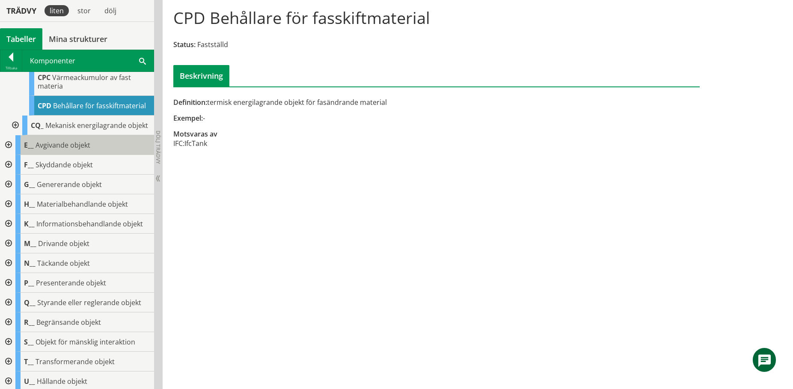
scroll to position [300, 0]
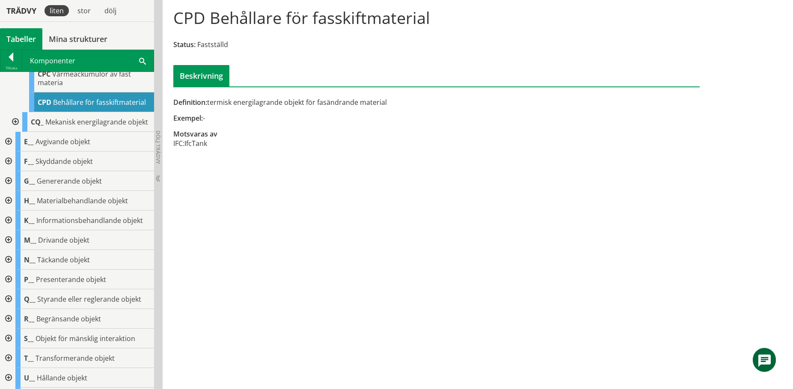
click at [10, 250] on div at bounding box center [7, 240] width 15 height 20
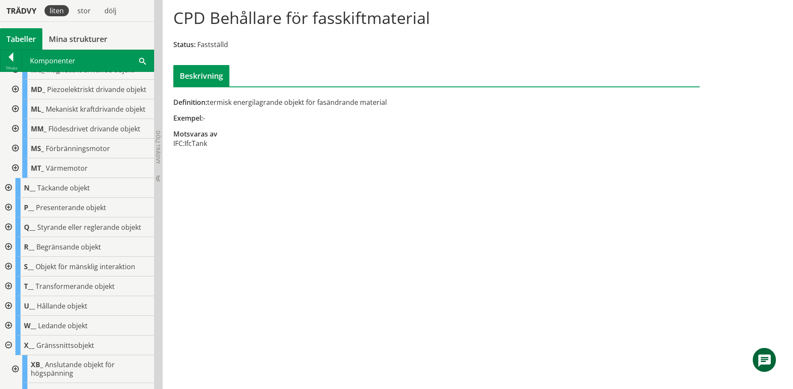
scroll to position [557, 0]
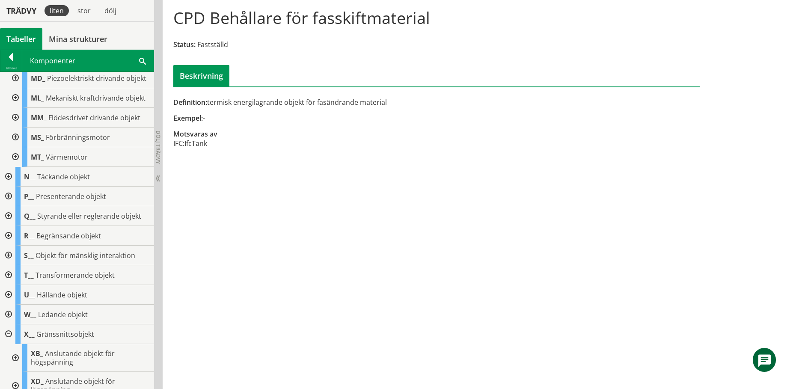
click at [9, 226] on div at bounding box center [7, 216] width 15 height 20
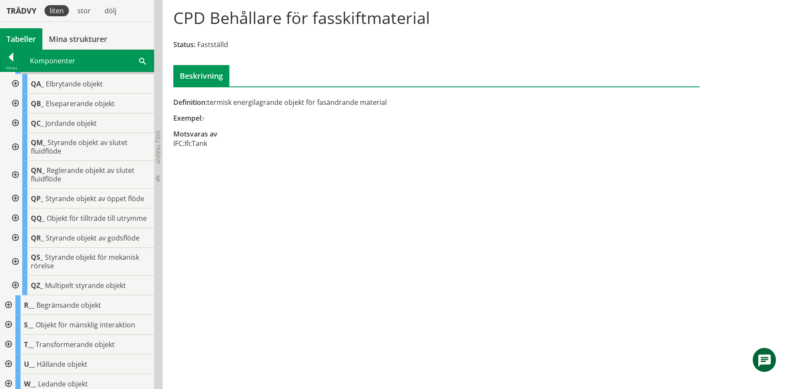
scroll to position [728, 0]
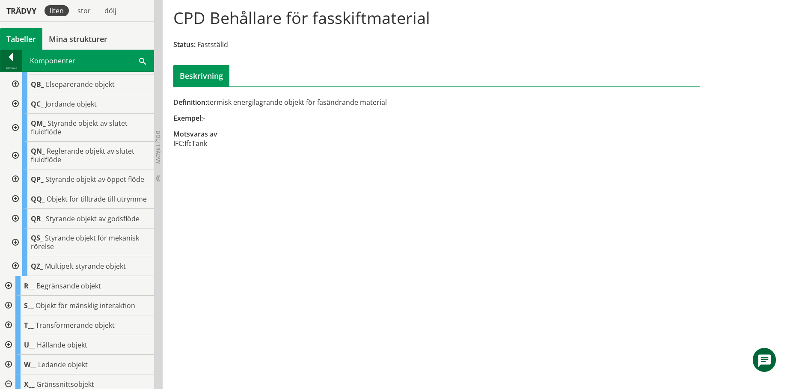
click at [11, 59] on div at bounding box center [10, 59] width 21 height 12
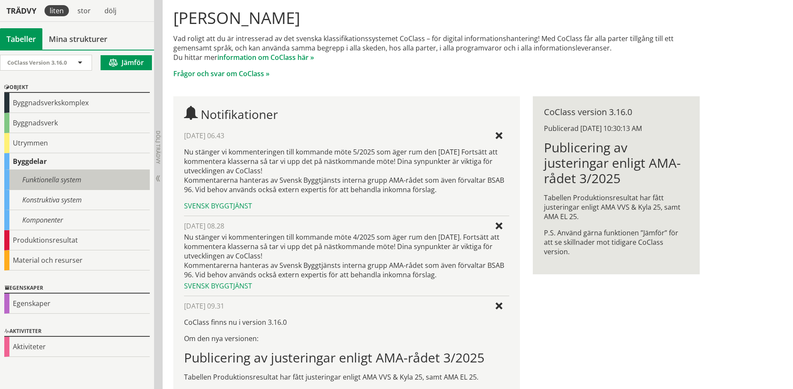
click at [68, 180] on div "Funktionella system" at bounding box center [77, 180] width 146 height 20
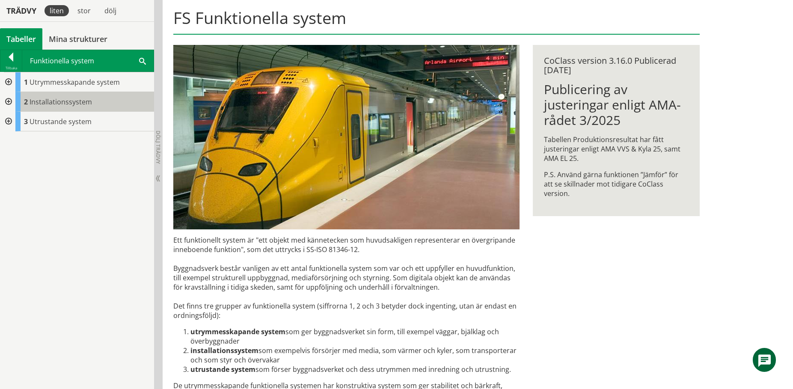
click at [60, 98] on span "Installationssystem" at bounding box center [61, 101] width 63 height 9
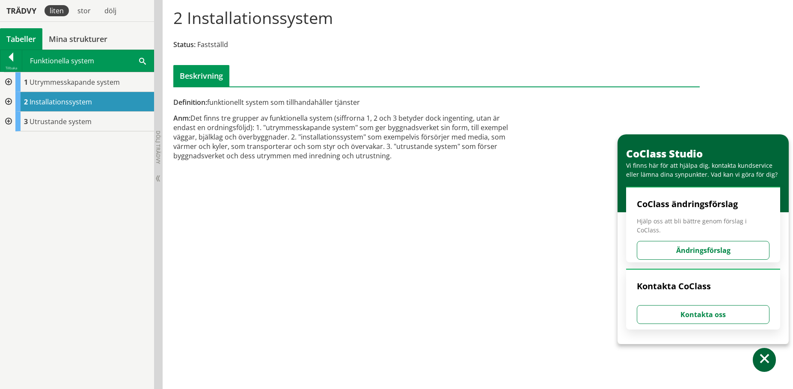
click at [9, 99] on div at bounding box center [7, 102] width 15 height 20
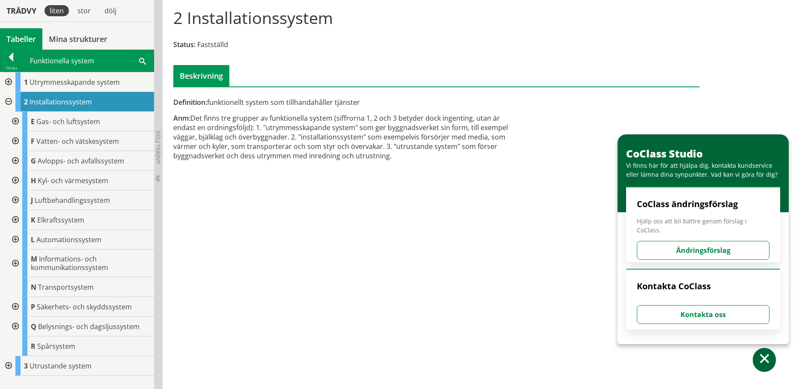
click at [18, 138] on div at bounding box center [14, 141] width 15 height 20
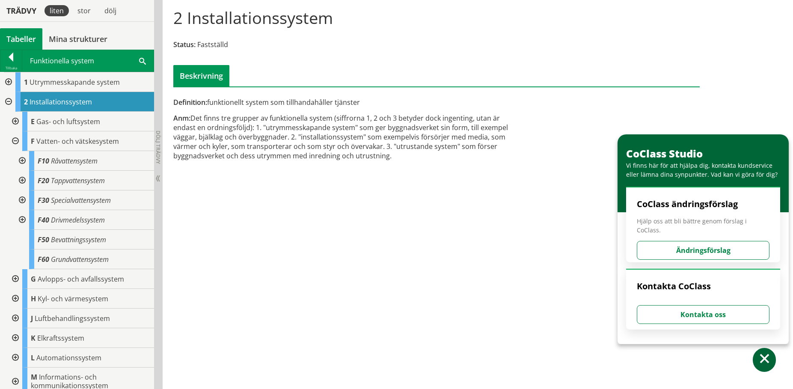
click at [24, 161] on div at bounding box center [21, 161] width 15 height 20
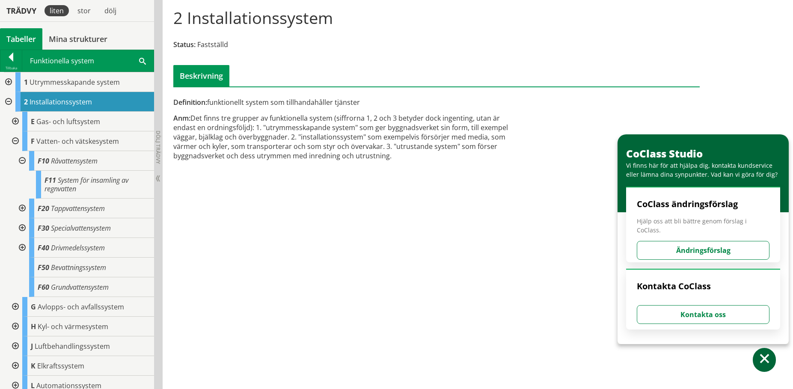
click at [21, 207] on div at bounding box center [21, 209] width 15 height 20
click at [21, 263] on div at bounding box center [21, 268] width 15 height 20
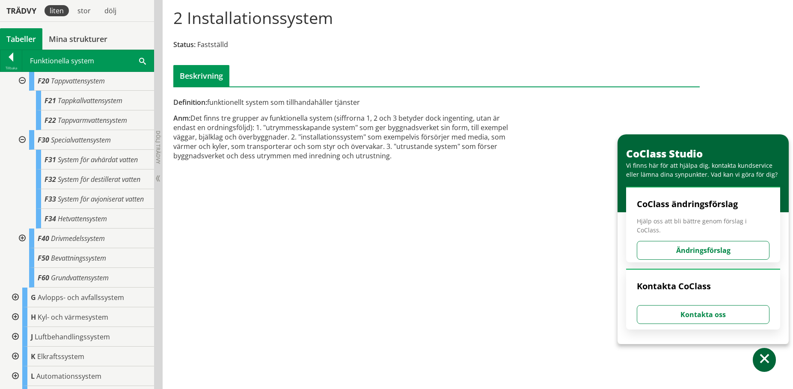
scroll to position [128, 0]
click at [20, 247] on div at bounding box center [21, 238] width 15 height 20
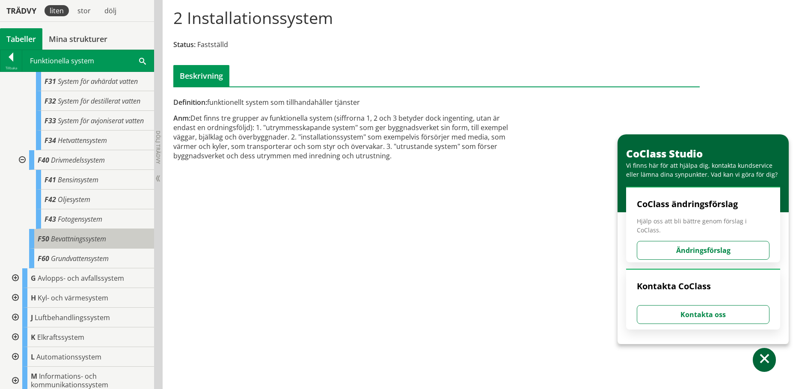
scroll to position [214, 0]
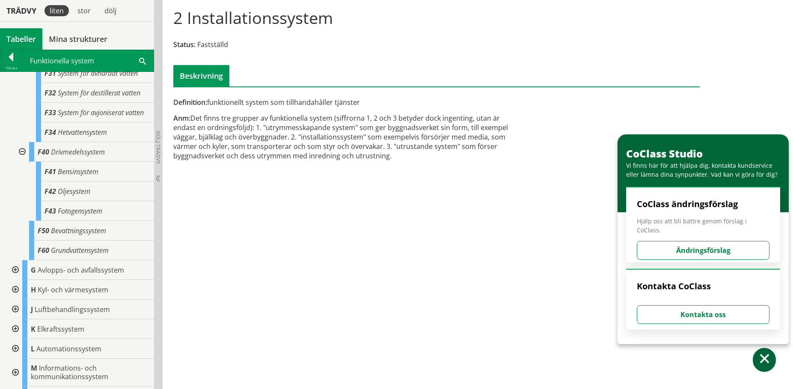
click at [13, 279] on div at bounding box center [14, 270] width 15 height 20
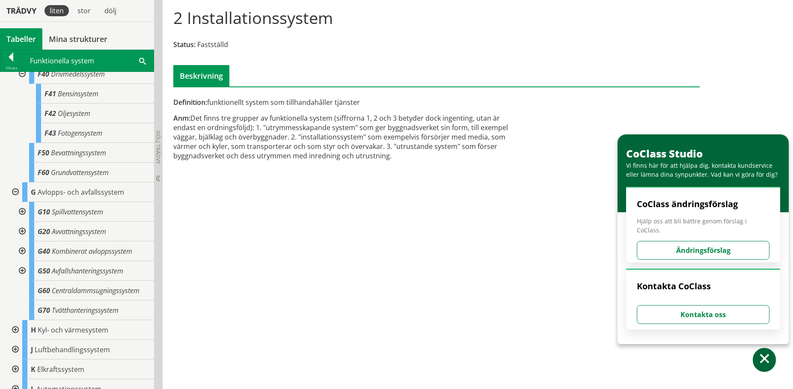
scroll to position [300, 0]
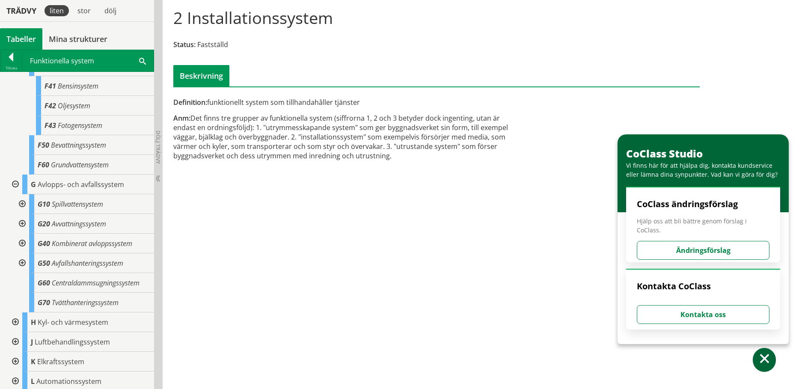
click at [16, 190] on div at bounding box center [14, 185] width 15 height 20
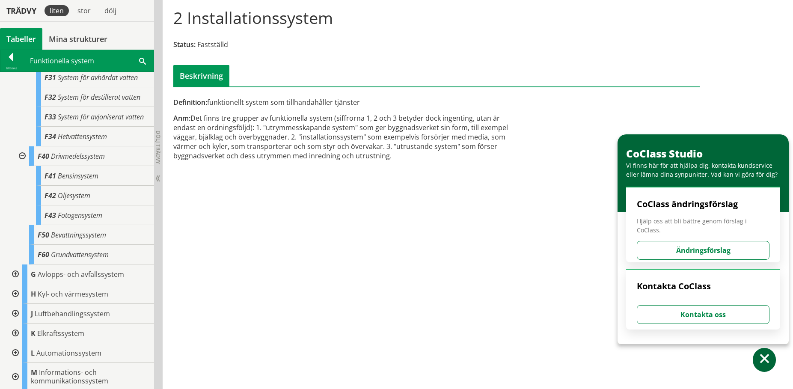
scroll to position [171, 0]
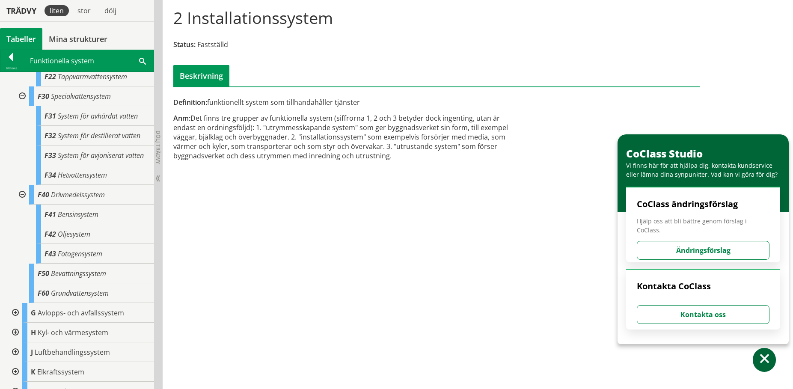
click at [21, 201] on div at bounding box center [21, 195] width 15 height 20
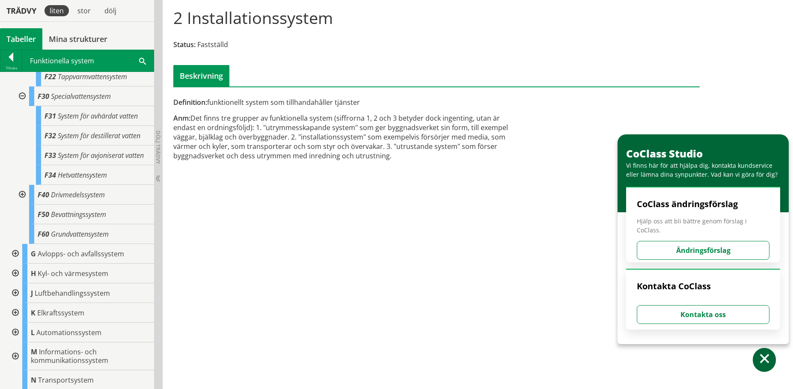
click at [20, 94] on div at bounding box center [21, 96] width 15 height 20
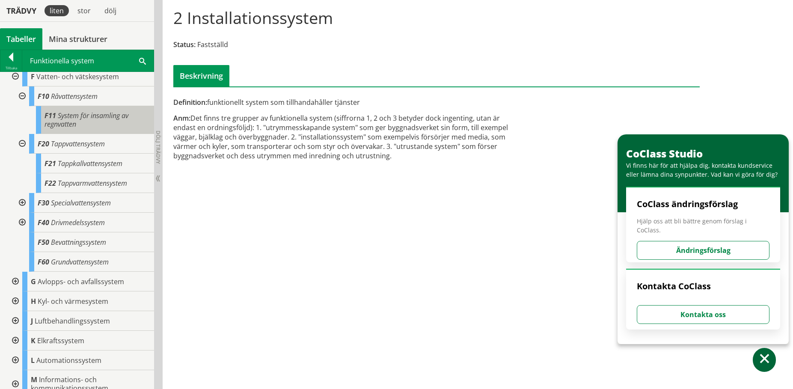
scroll to position [43, 0]
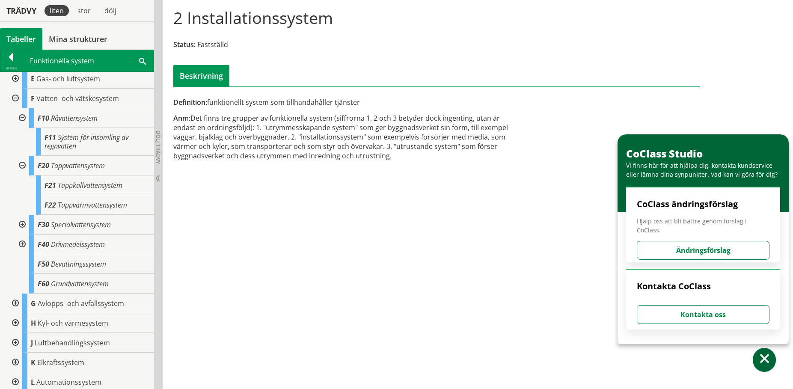
click at [26, 168] on div at bounding box center [21, 166] width 15 height 20
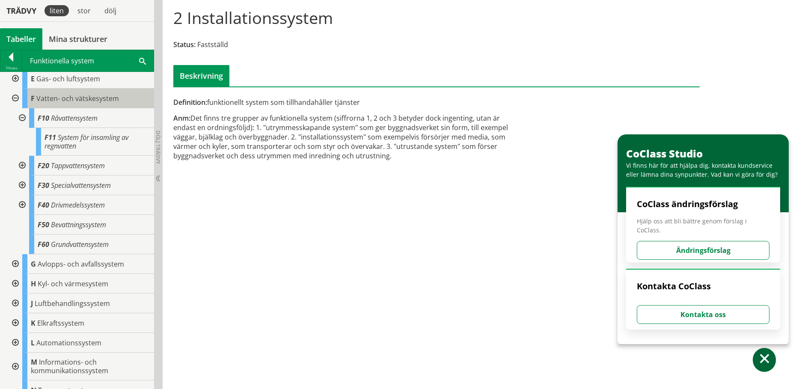
click at [43, 100] on span "Vatten- och vätskesystem" at bounding box center [77, 98] width 83 height 9
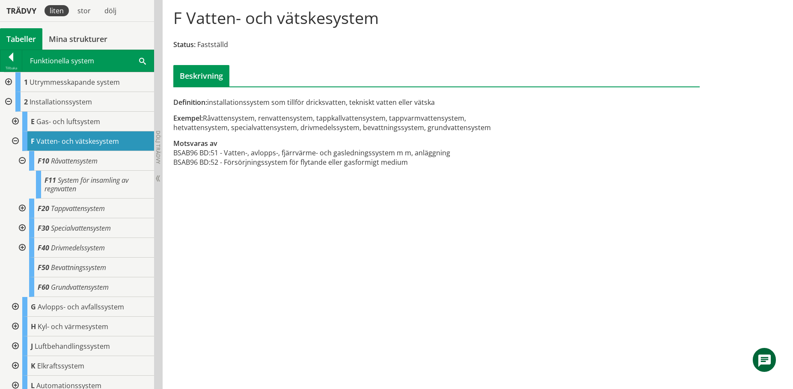
click at [18, 142] on div at bounding box center [14, 141] width 15 height 20
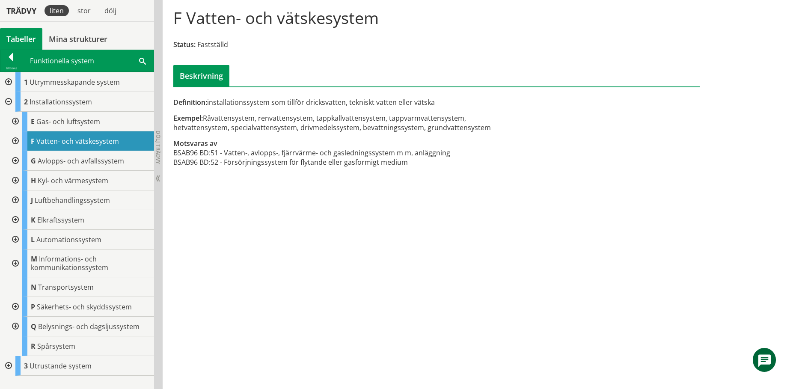
click at [9, 103] on div at bounding box center [7, 102] width 15 height 20
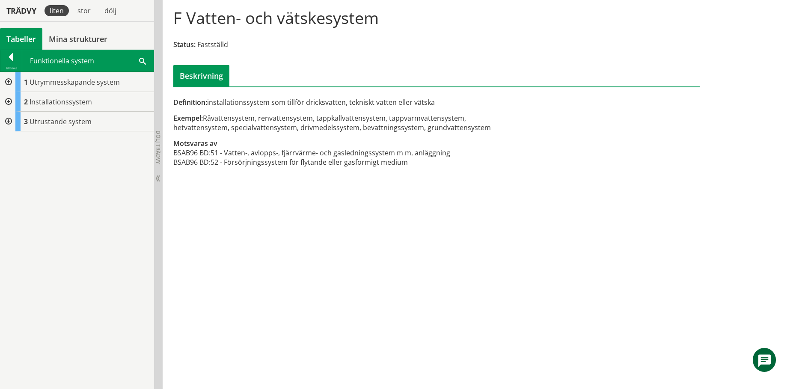
click at [6, 82] on div at bounding box center [7, 82] width 15 height 20
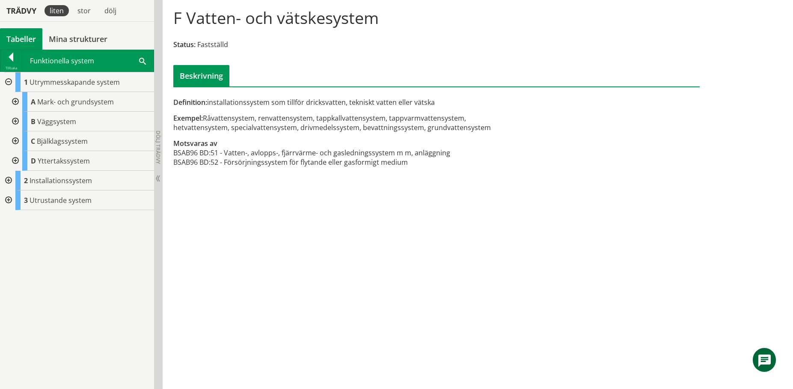
click at [15, 99] on div at bounding box center [14, 102] width 15 height 20
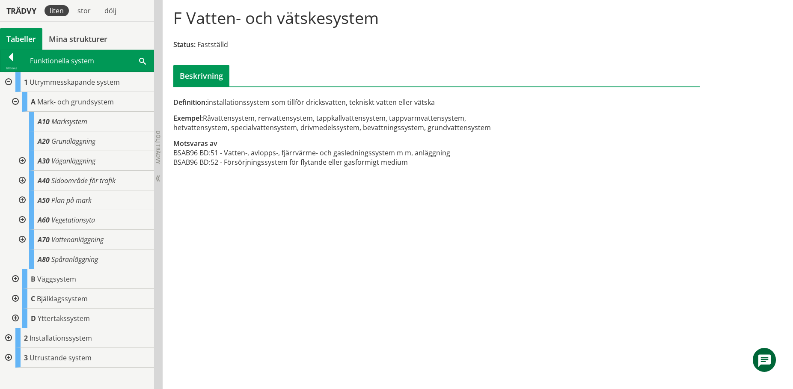
click at [22, 238] on div at bounding box center [21, 240] width 15 height 20
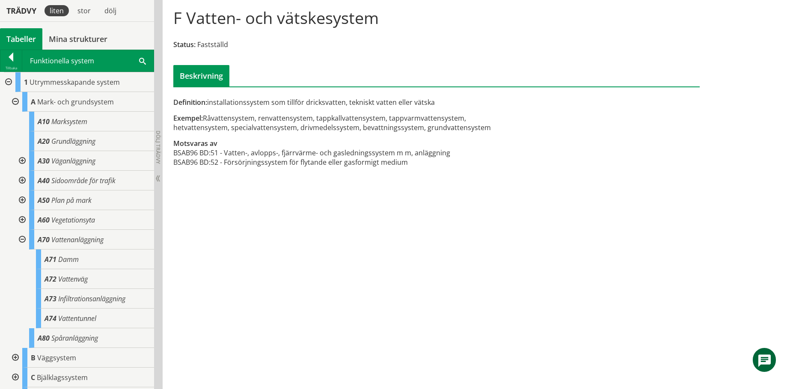
click at [22, 238] on div at bounding box center [21, 240] width 15 height 20
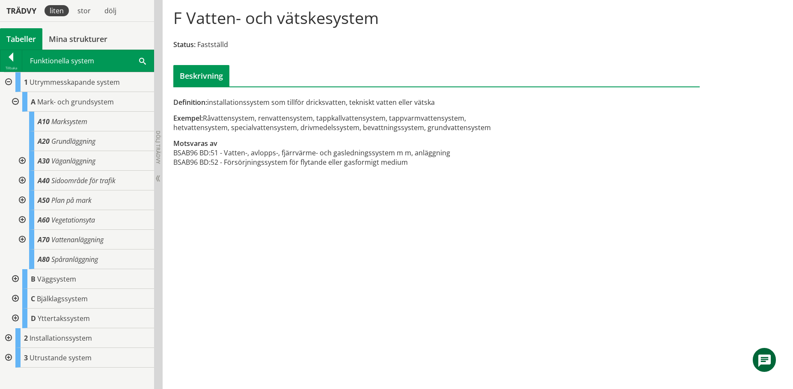
click at [5, 357] on div at bounding box center [7, 358] width 15 height 20
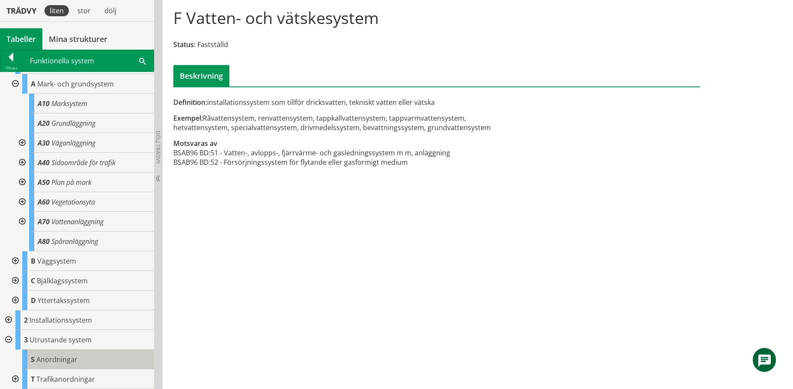
click at [47, 357] on span "Anordningar" at bounding box center [56, 359] width 41 height 9
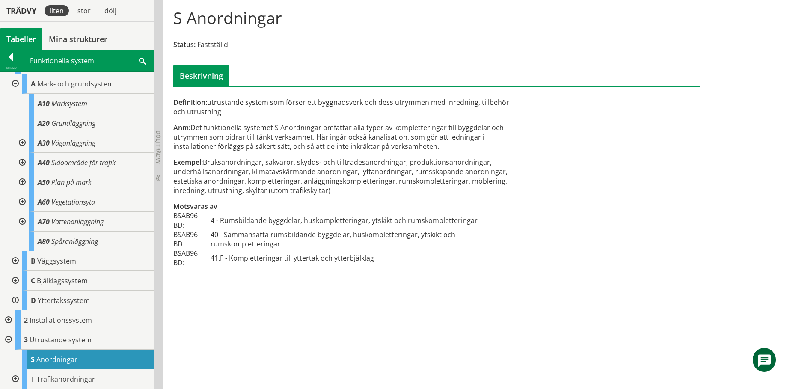
click at [12, 337] on div at bounding box center [7, 340] width 15 height 20
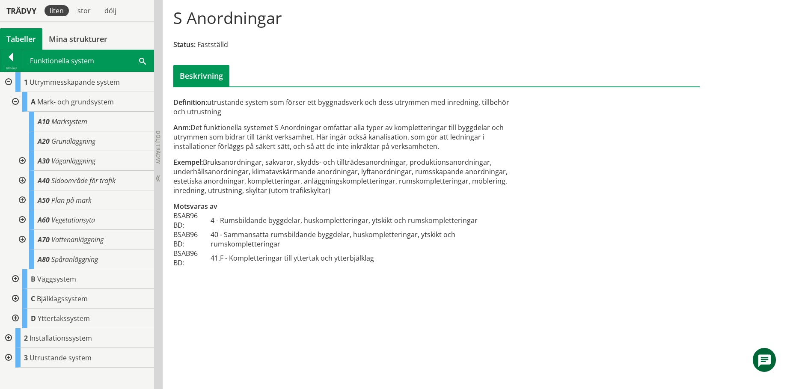
click at [21, 236] on div at bounding box center [21, 240] width 15 height 20
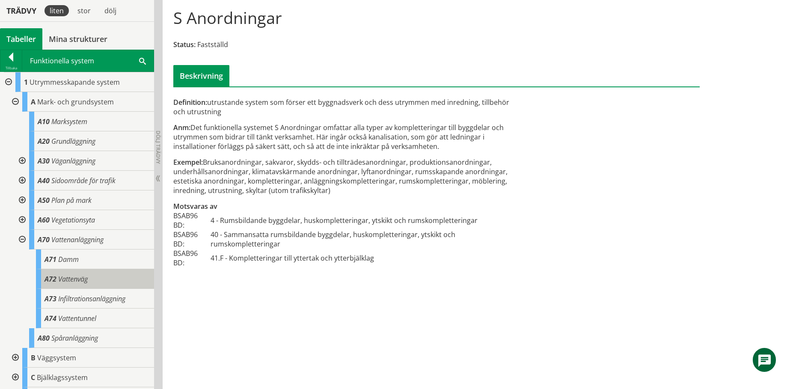
click at [78, 280] on span "Vattenväg" at bounding box center [73, 278] width 30 height 9
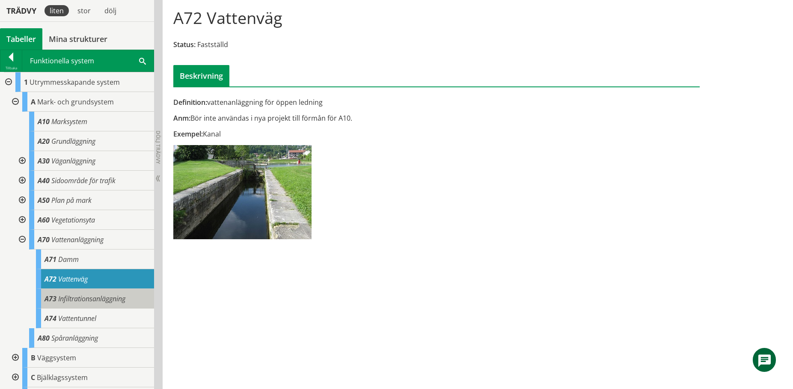
click at [82, 301] on span "Infiltrationsanläggning" at bounding box center [91, 298] width 67 height 9
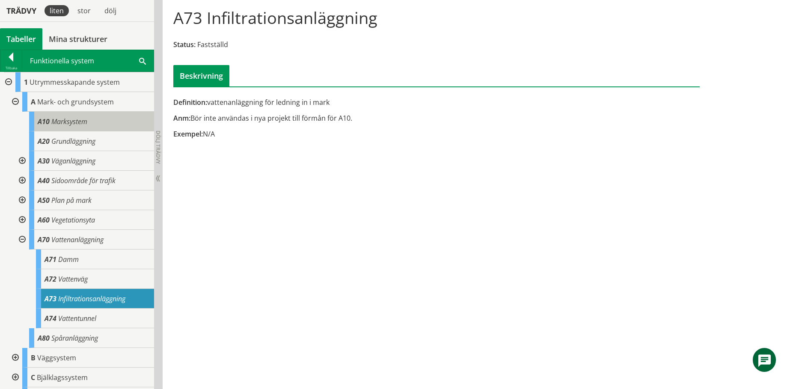
click at [86, 117] on span "Marksystem" at bounding box center [69, 121] width 36 height 9
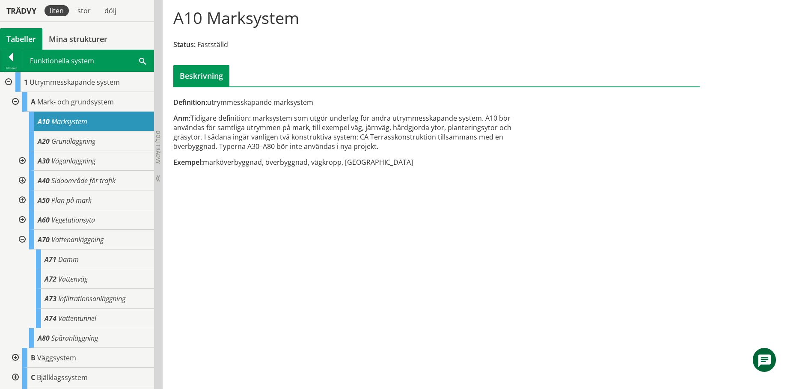
click at [18, 101] on div at bounding box center [14, 102] width 15 height 20
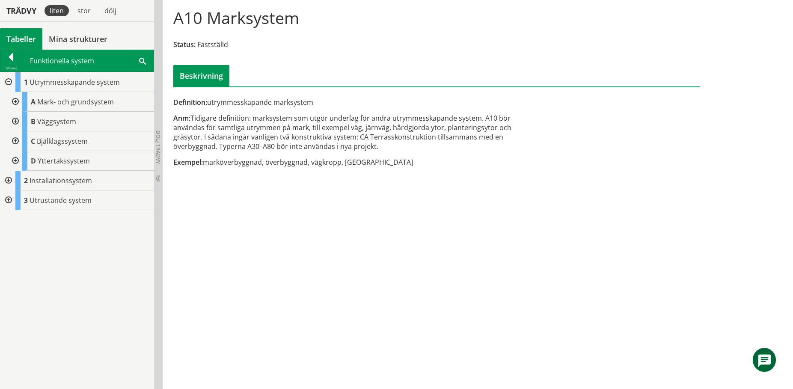
click at [6, 83] on div at bounding box center [7, 82] width 15 height 20
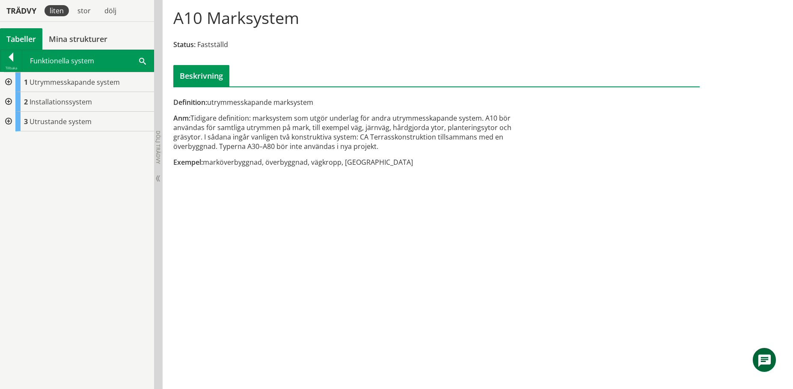
click at [11, 101] on div at bounding box center [7, 102] width 15 height 20
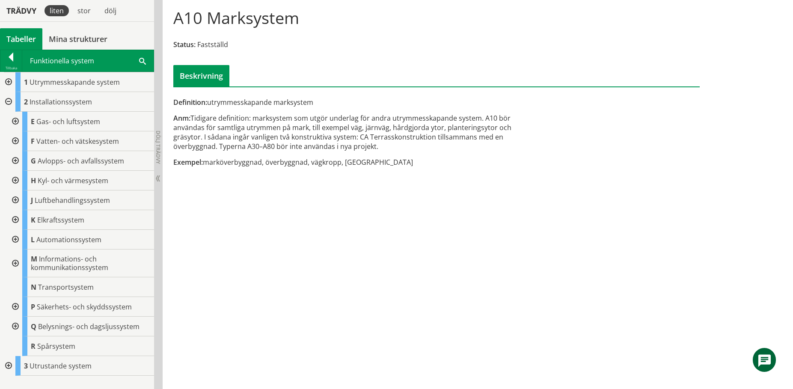
click at [15, 142] on div at bounding box center [14, 141] width 15 height 20
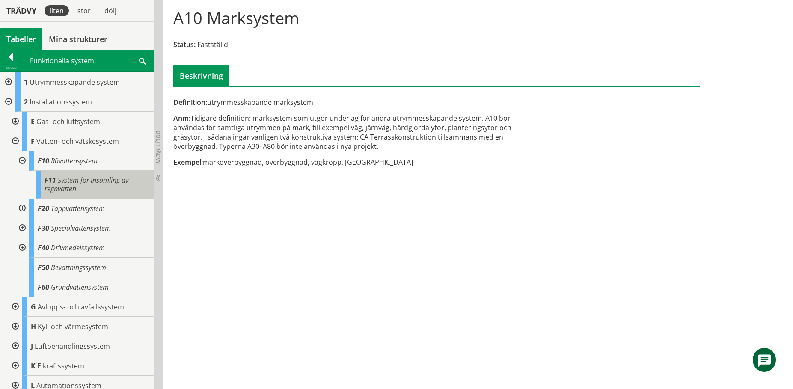
click at [66, 174] on div "F11 System för insamling av regnvatten" at bounding box center [95, 185] width 118 height 28
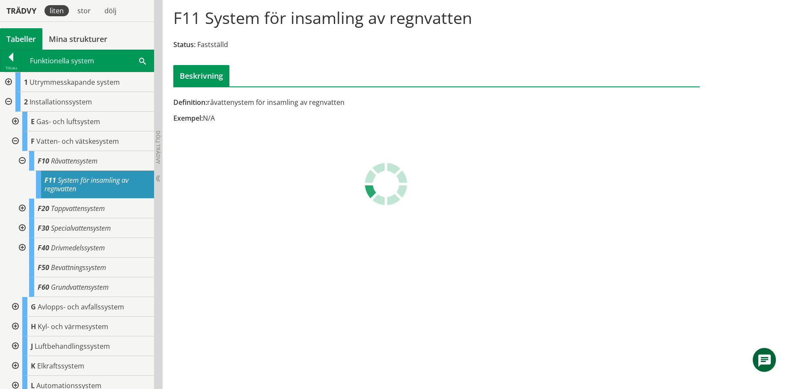
click at [22, 208] on div at bounding box center [21, 209] width 15 height 20
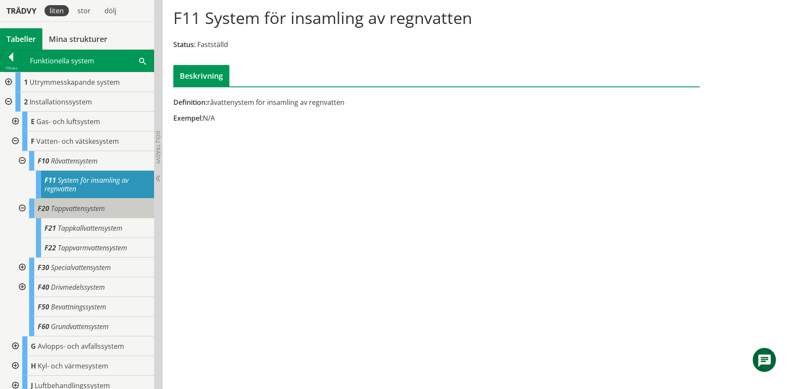
click at [84, 214] on div "F20 Tappvattensystem" at bounding box center [91, 209] width 125 height 20
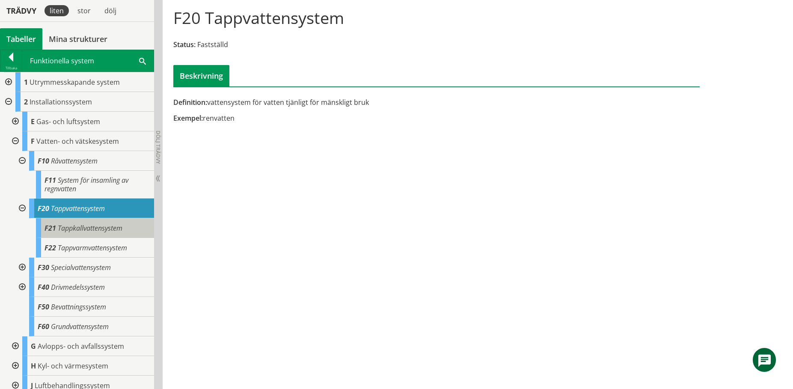
click at [100, 227] on span "Tappkallvattensystem" at bounding box center [90, 227] width 65 height 9
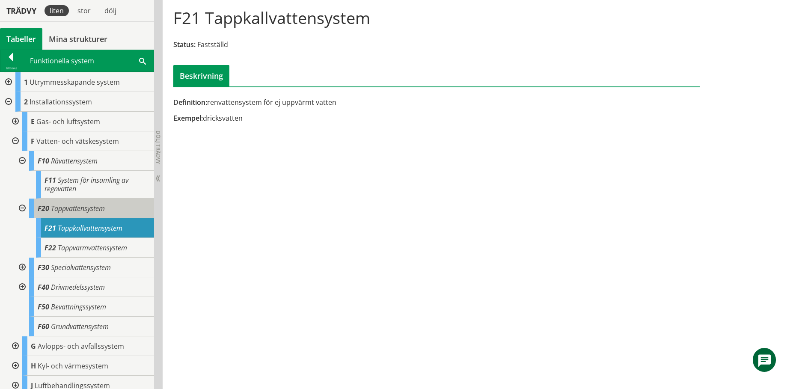
click at [100, 213] on div "F20 Tappvattensystem" at bounding box center [91, 209] width 125 height 20
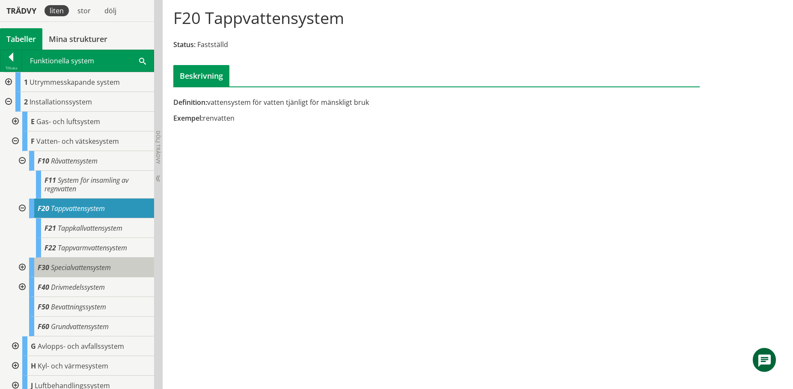
click at [94, 265] on span "Specialvattensystem" at bounding box center [81, 267] width 60 height 9
click at [24, 262] on div at bounding box center [21, 268] width 15 height 20
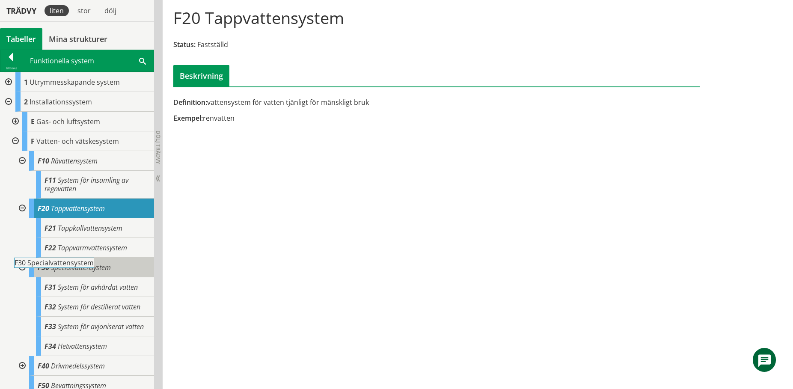
click at [71, 270] on span "Specialvattensystem" at bounding box center [81, 267] width 60 height 9
click at [93, 268] on span "Specialvattensystem" at bounding box center [81, 267] width 60 height 9
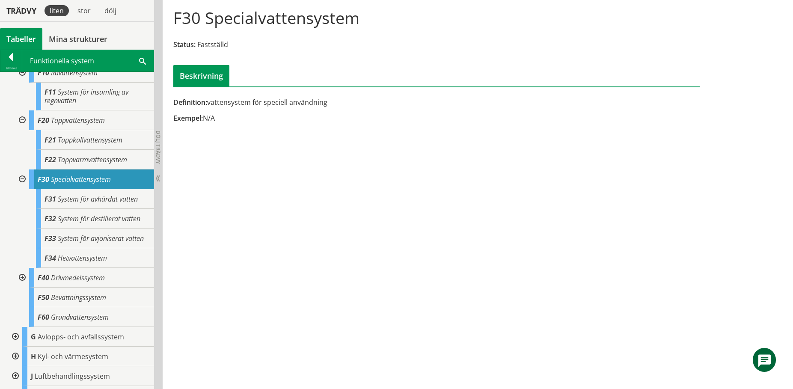
scroll to position [128, 0]
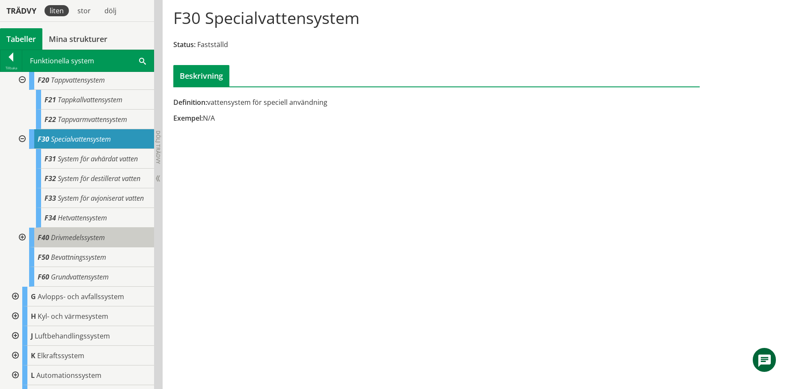
click at [96, 242] on span "Drivmedelssystem" at bounding box center [78, 237] width 54 height 9
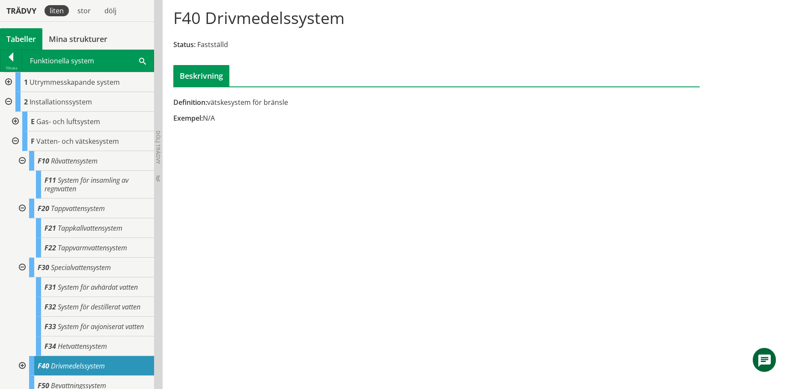
click at [12, 81] on div at bounding box center [7, 82] width 15 height 20
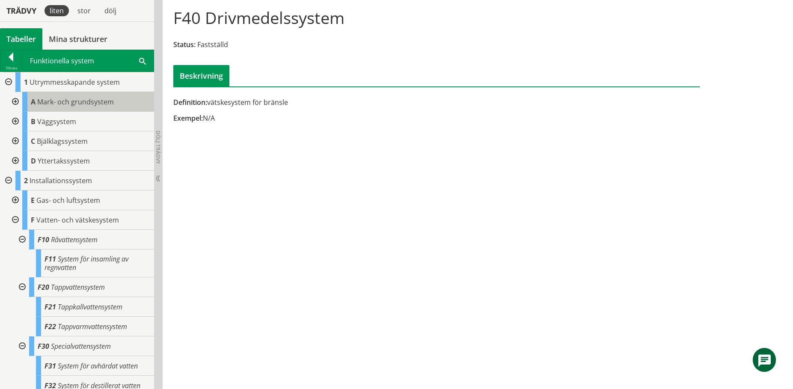
click at [32, 101] on span "A" at bounding box center [33, 101] width 5 height 9
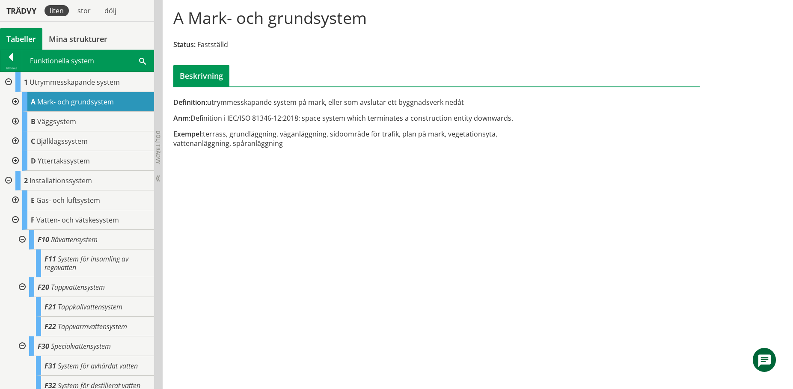
click at [17, 100] on div at bounding box center [14, 102] width 15 height 20
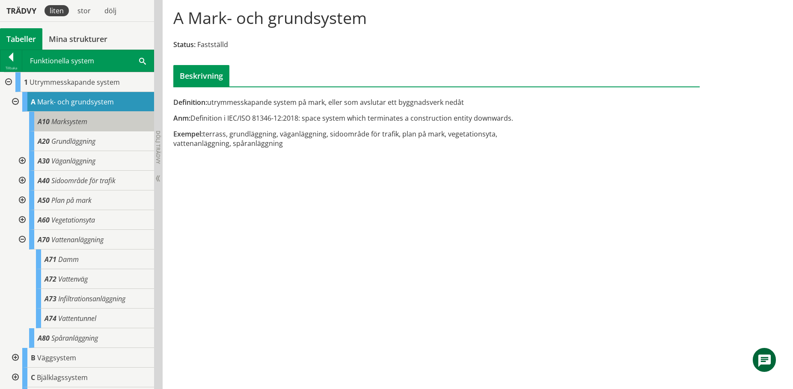
click at [84, 117] on span "Marksystem" at bounding box center [69, 121] width 36 height 9
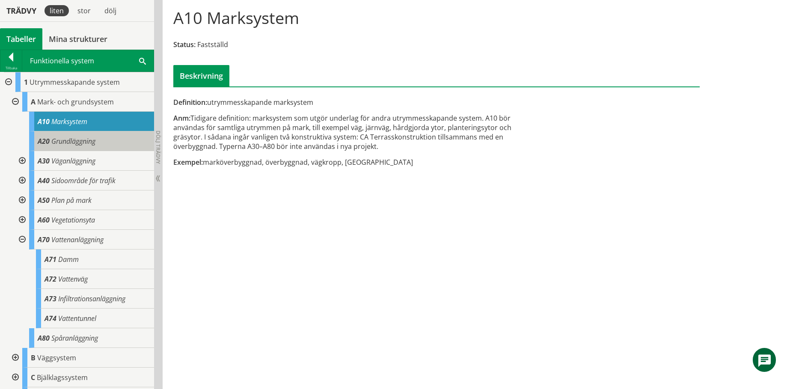
click at [71, 146] on div "A20 Grundläggning" at bounding box center [91, 141] width 125 height 20
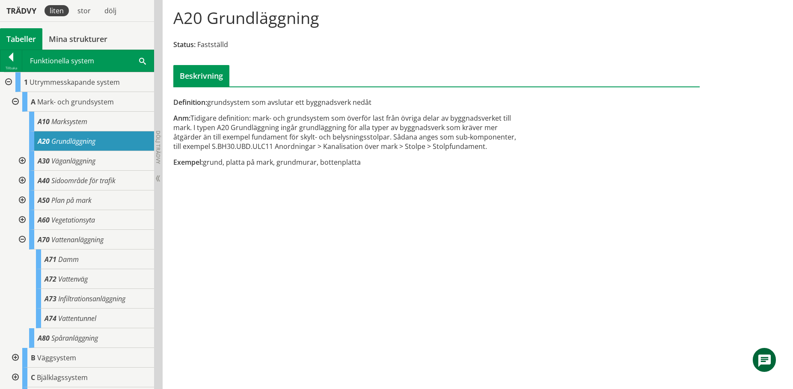
click at [18, 159] on div at bounding box center [21, 161] width 15 height 20
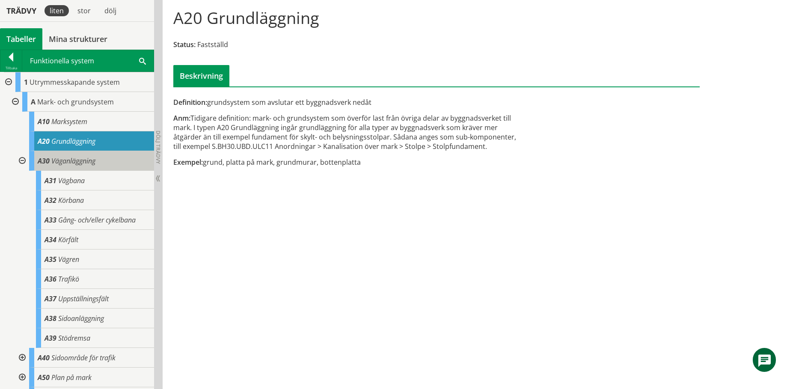
click at [87, 163] on span "Väganläggning" at bounding box center [73, 160] width 44 height 9
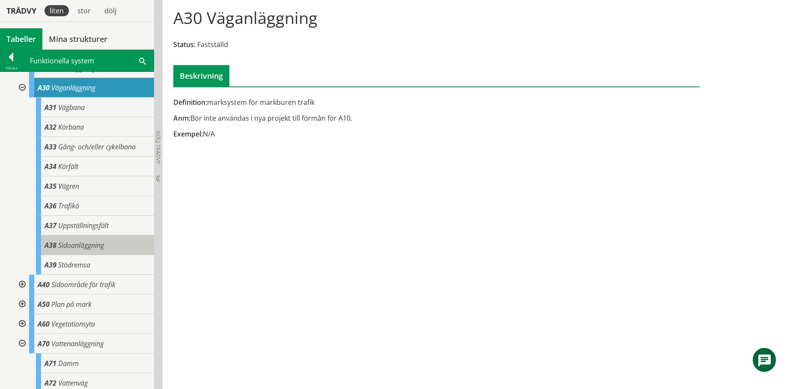
scroll to position [86, 0]
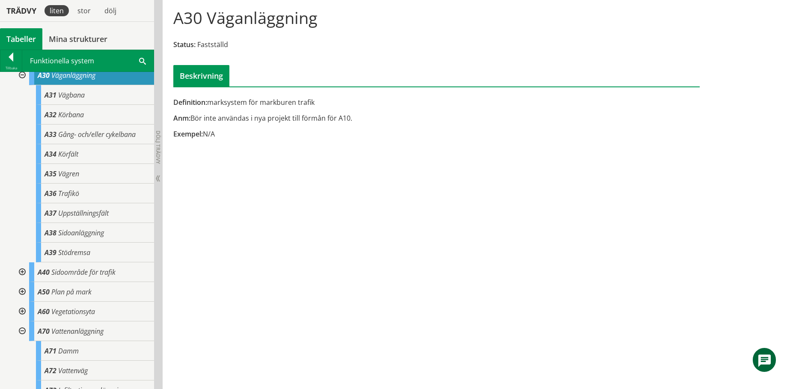
click at [21, 292] on div at bounding box center [21, 292] width 15 height 20
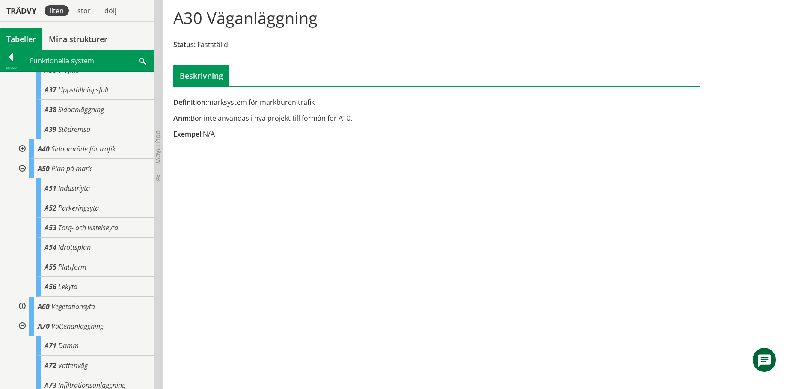
scroll to position [214, 0]
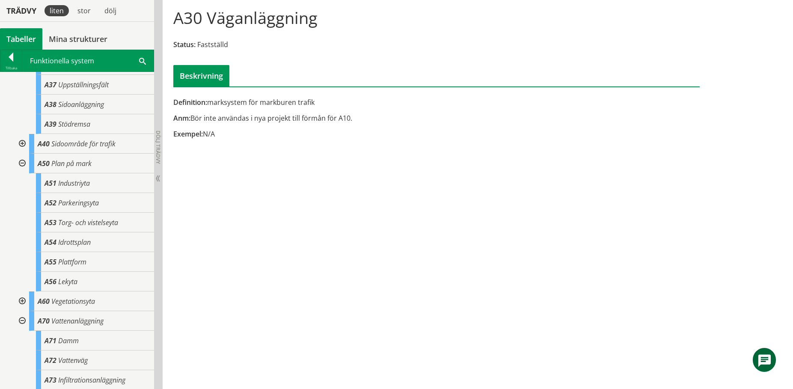
click at [23, 298] on div at bounding box center [21, 302] width 15 height 20
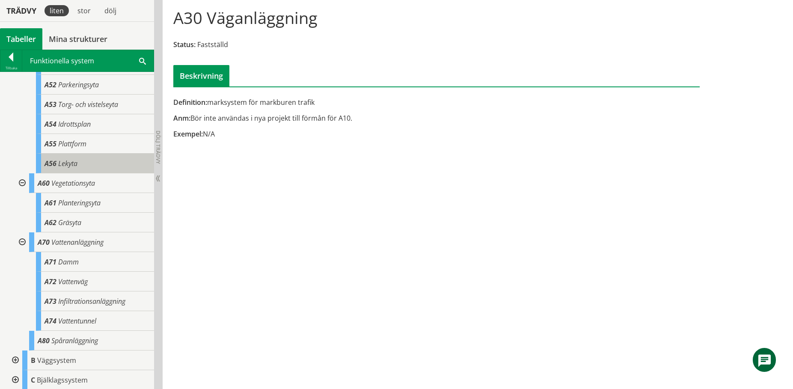
scroll to position [343, 0]
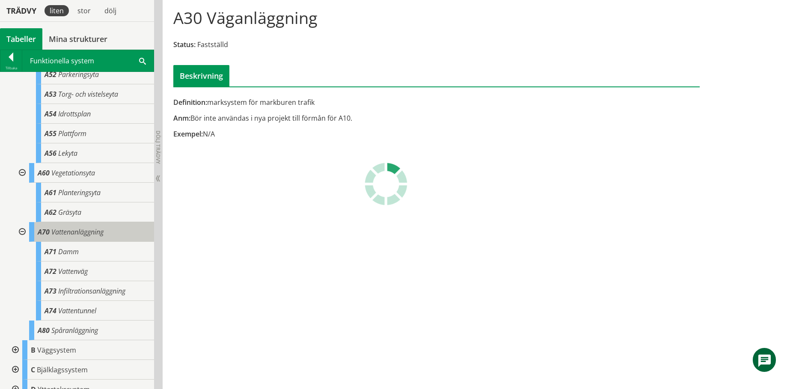
click at [80, 236] on span "Vattenanläggning" at bounding box center [77, 231] width 52 height 9
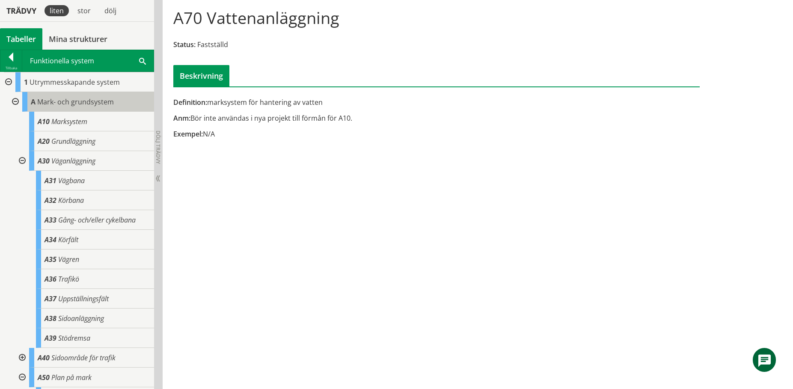
click at [71, 100] on span "Mark- och grundsystem" at bounding box center [75, 101] width 77 height 9
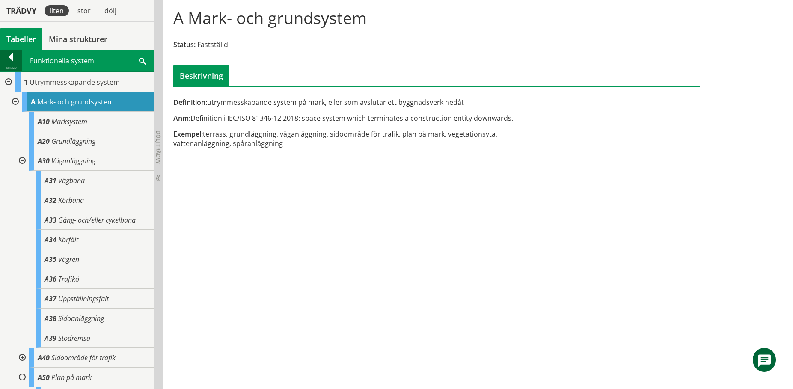
click at [5, 60] on div at bounding box center [10, 59] width 21 height 12
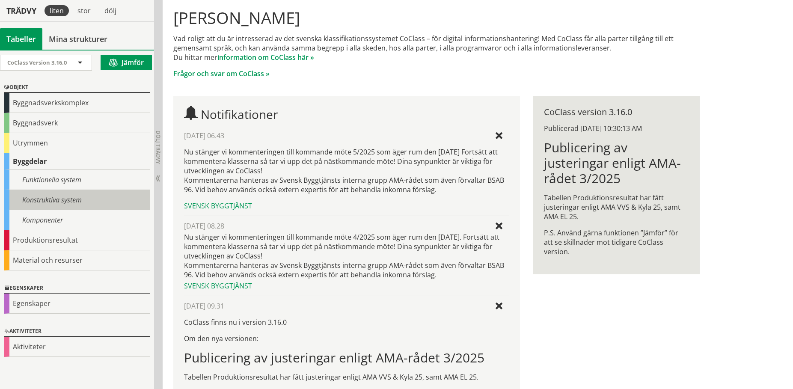
click at [72, 201] on div "Konstruktiva system" at bounding box center [77, 200] width 146 height 20
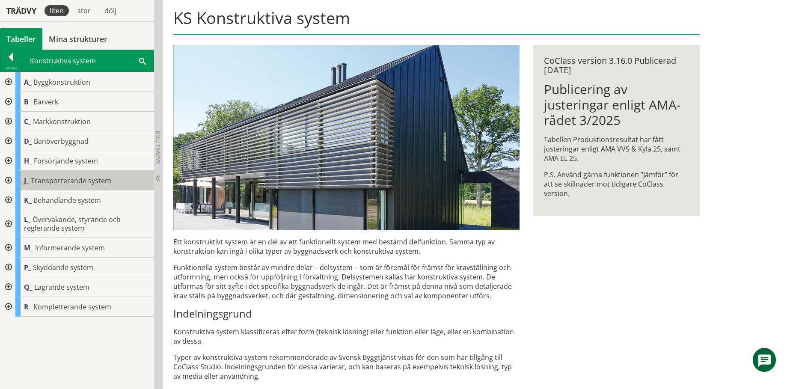
click at [62, 176] on span "Transporterande system" at bounding box center [71, 180] width 80 height 9
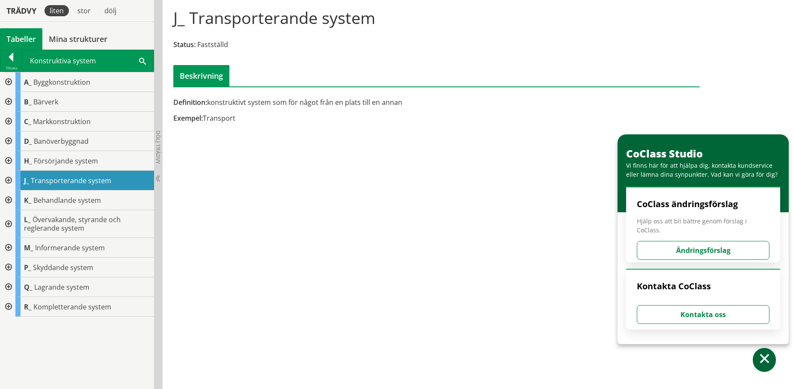
click at [13, 176] on div at bounding box center [7, 181] width 15 height 20
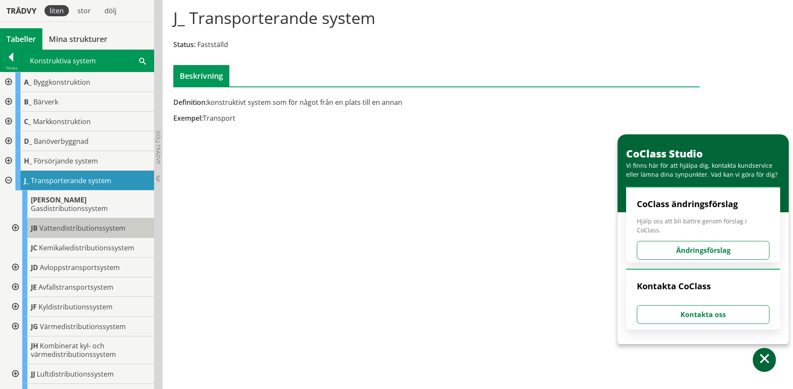
click at [78, 223] on span "Vattendistributionssystem" at bounding box center [82, 227] width 86 height 9
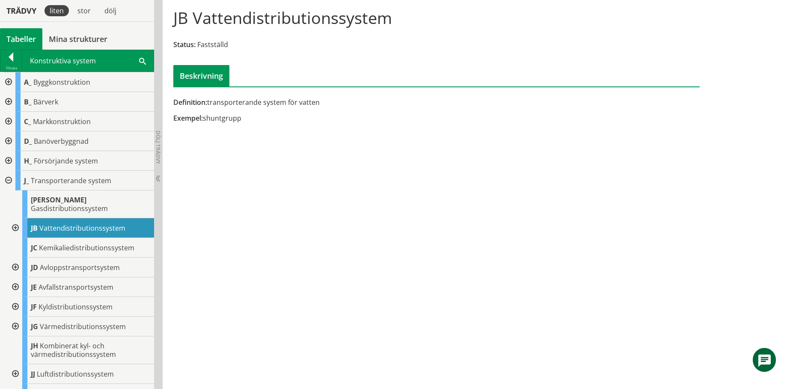
click at [15, 218] on div at bounding box center [14, 228] width 15 height 20
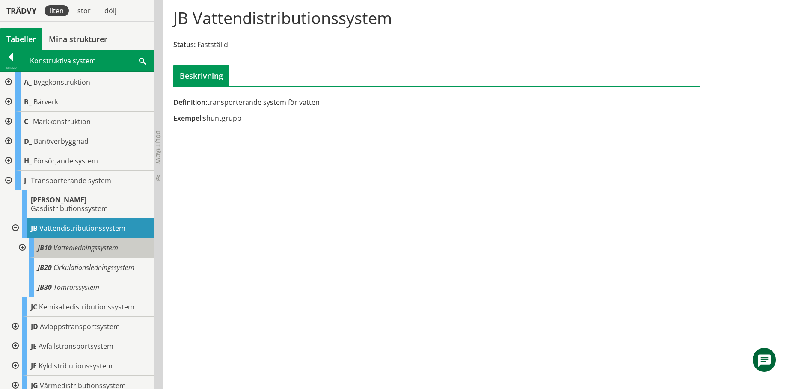
click at [90, 243] on span "Vattenledningssystem" at bounding box center [86, 247] width 65 height 9
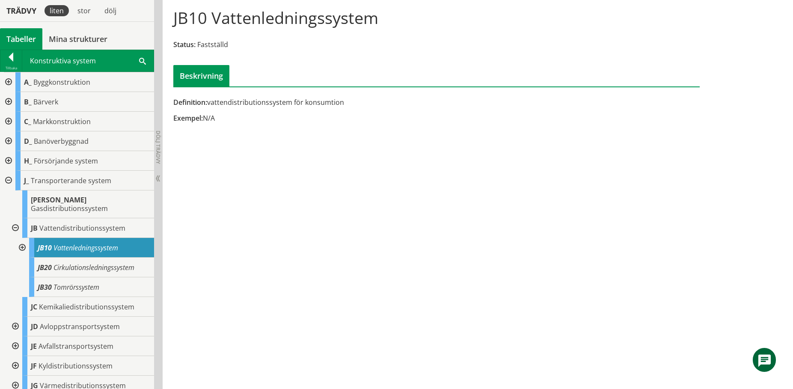
click at [26, 238] on div at bounding box center [21, 248] width 15 height 20
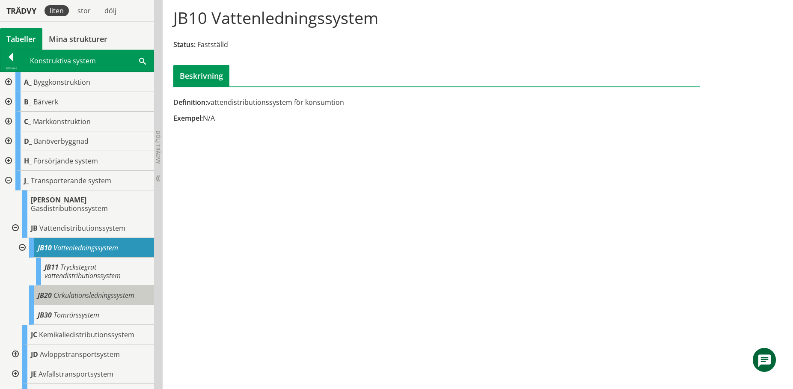
click at [78, 291] on span "Cirkulationsledningssystem" at bounding box center [94, 295] width 81 height 9
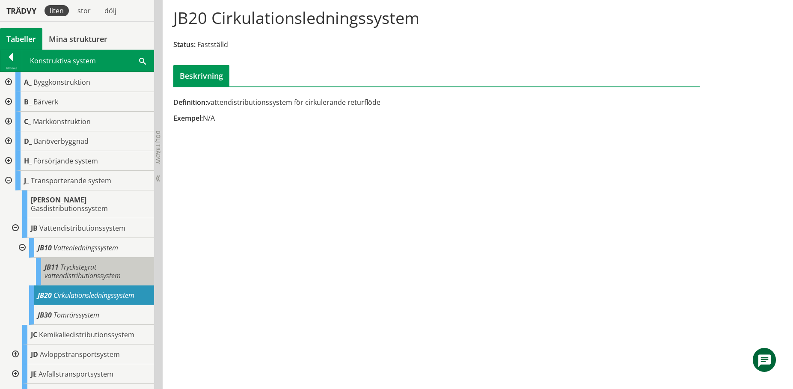
click at [80, 268] on span "Tryckstegrat vattendistributionssystem" at bounding box center [83, 271] width 76 height 18
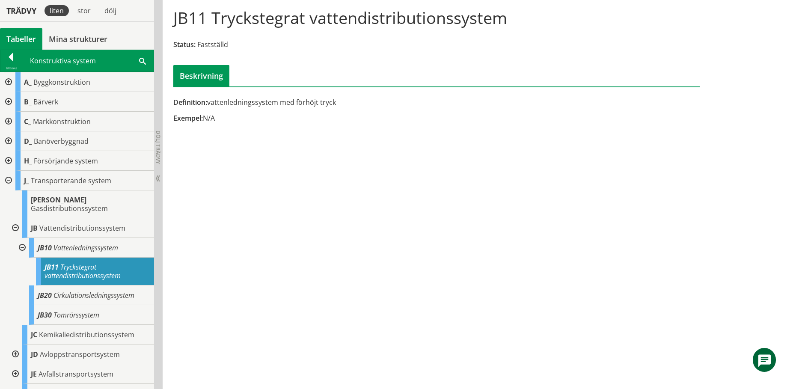
click at [9, 158] on div at bounding box center [7, 161] width 15 height 20
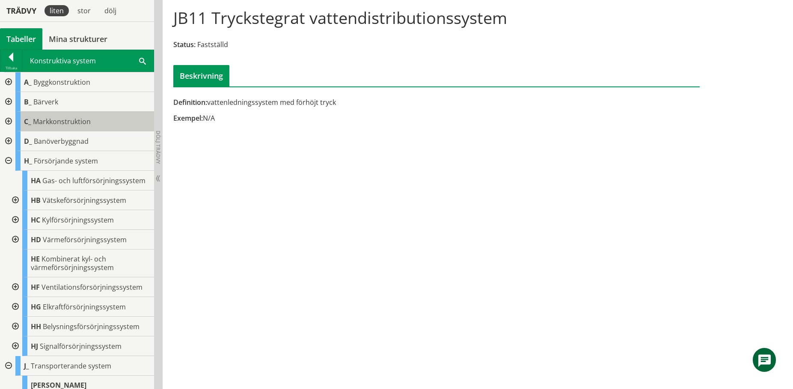
click at [70, 117] on span "Markkonstruktion" at bounding box center [62, 121] width 58 height 9
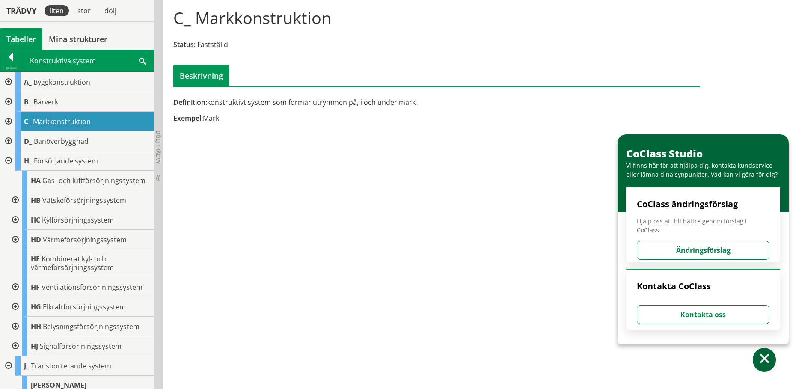
click at [8, 119] on div at bounding box center [7, 122] width 15 height 20
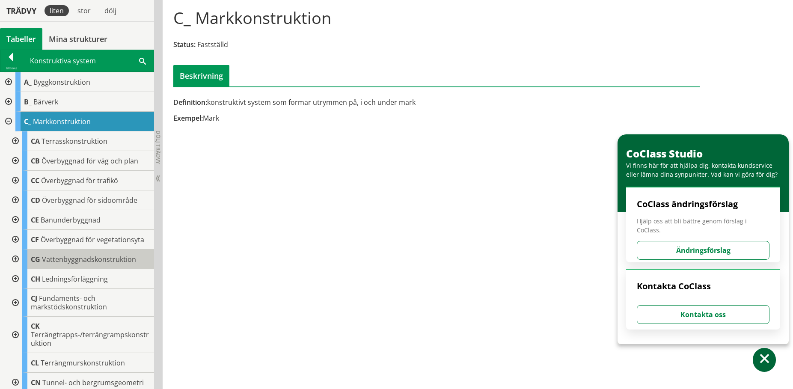
click at [62, 257] on span "Vattenbyggnadskonstruktion" at bounding box center [89, 259] width 94 height 9
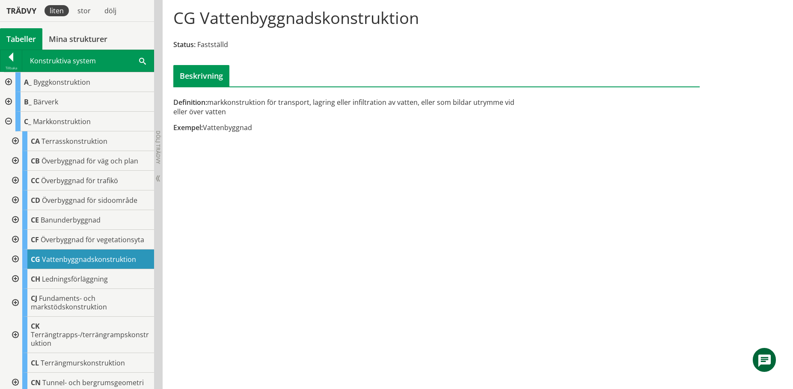
click at [14, 257] on div at bounding box center [14, 260] width 15 height 20
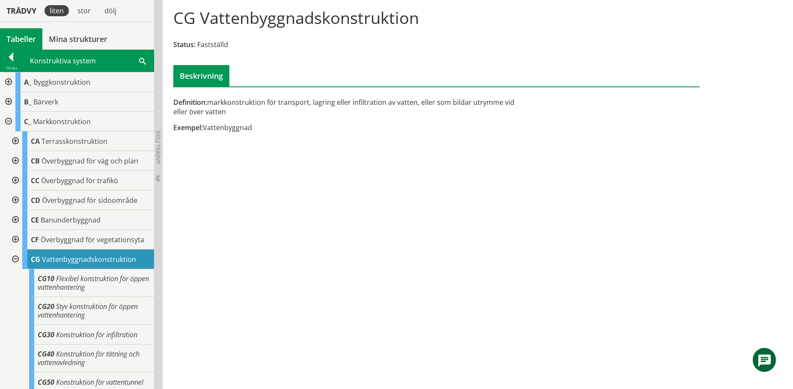
click at [6, 117] on div at bounding box center [7, 122] width 15 height 20
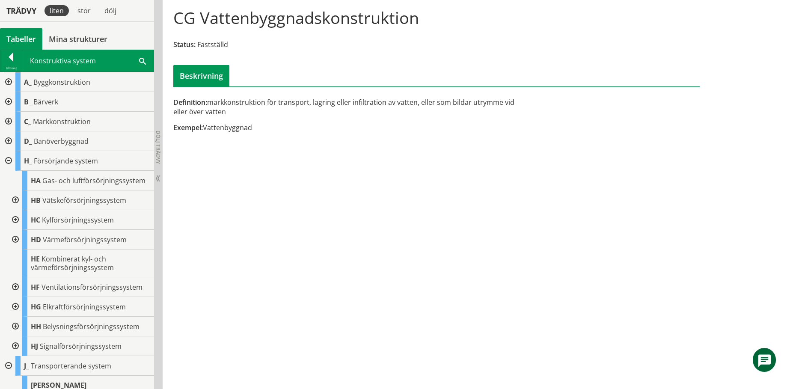
click at [11, 79] on div at bounding box center [7, 82] width 15 height 20
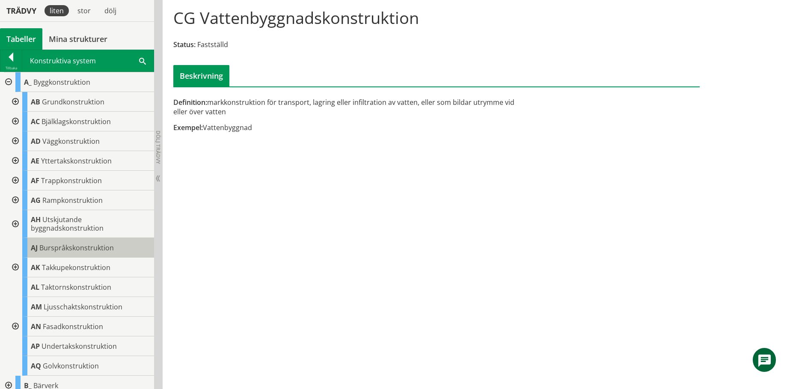
scroll to position [43, 0]
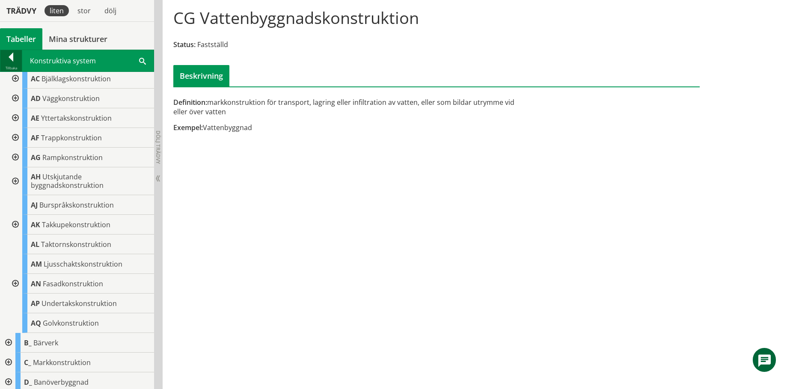
click at [8, 53] on div at bounding box center [10, 59] width 21 height 12
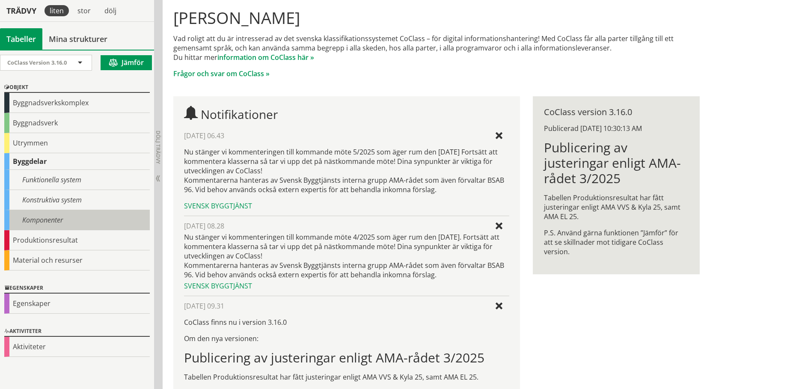
click at [71, 220] on div "Komponenter" at bounding box center [77, 220] width 146 height 20
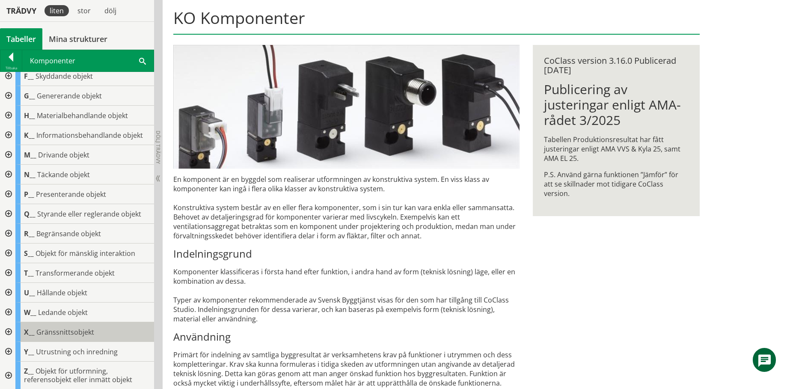
scroll to position [66, 0]
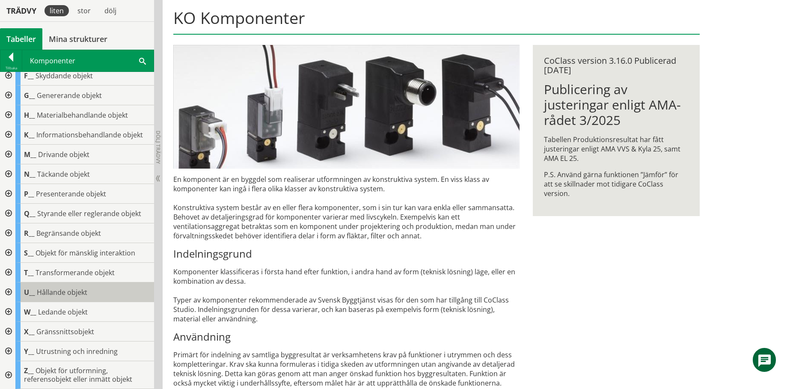
click at [46, 291] on span "Hållande objekt" at bounding box center [62, 292] width 51 height 9
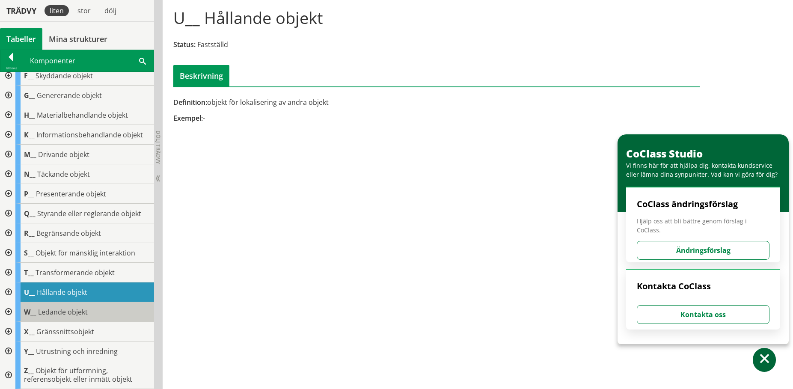
click at [40, 309] on span "Ledande objekt" at bounding box center [63, 311] width 50 height 9
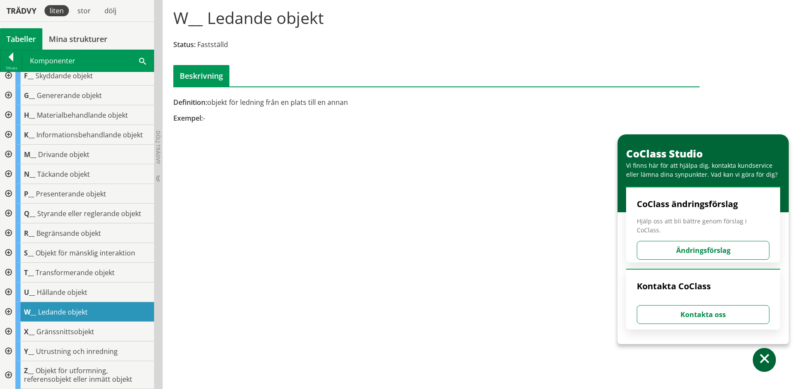
click at [10, 312] on div at bounding box center [7, 312] width 15 height 20
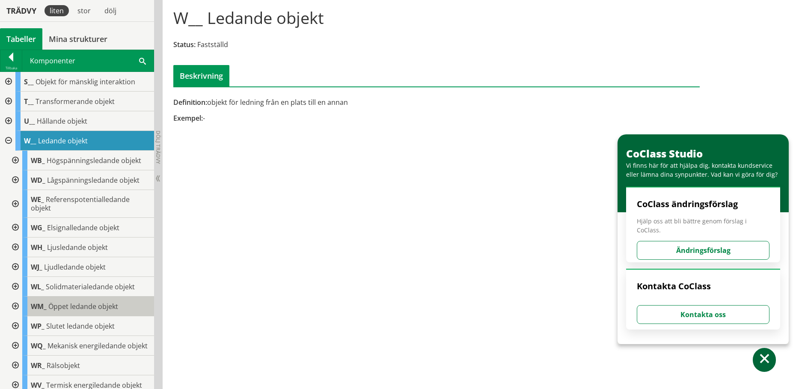
scroll to position [346, 0]
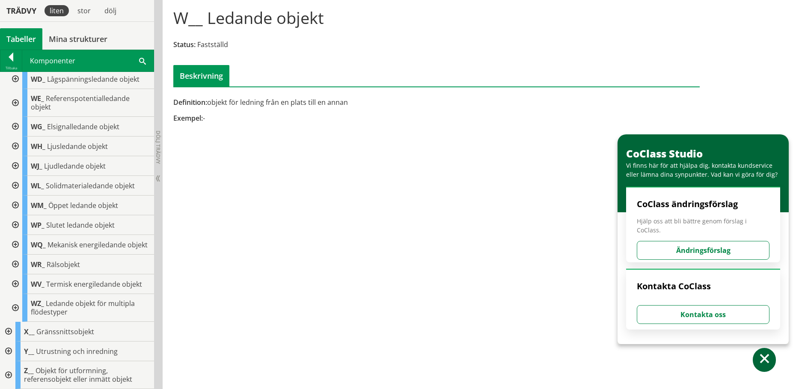
click at [17, 196] on div at bounding box center [14, 206] width 15 height 20
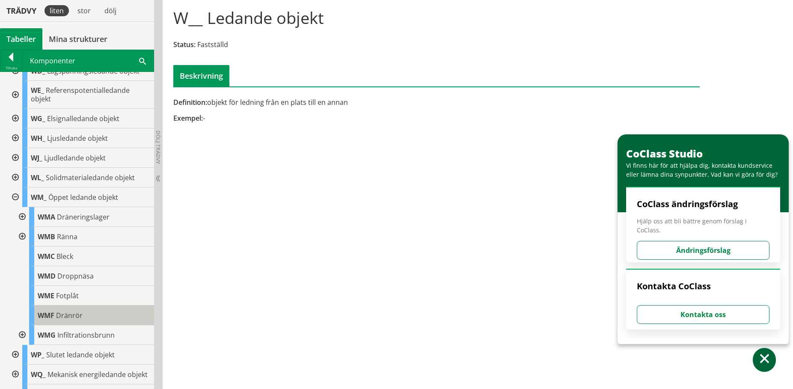
click at [81, 316] on span "Dränrör" at bounding box center [69, 315] width 27 height 9
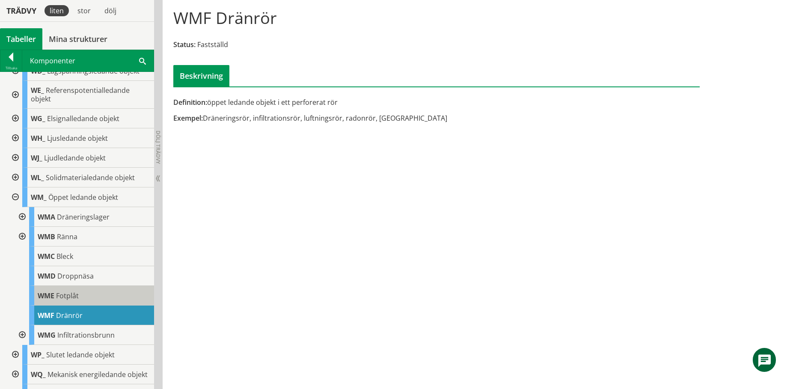
click at [83, 298] on div "WME Fotplåt" at bounding box center [91, 296] width 125 height 20
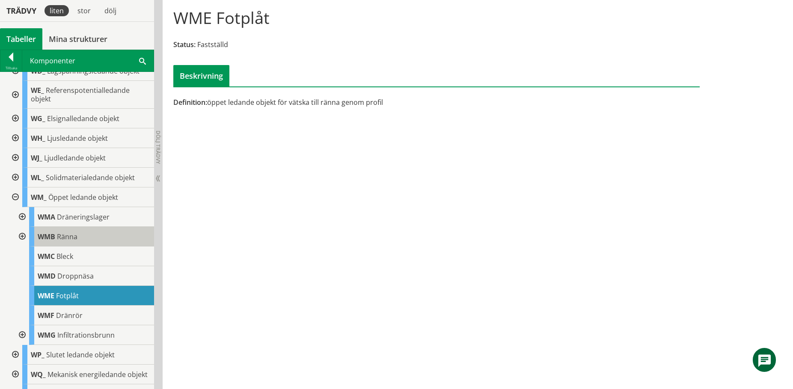
click at [79, 238] on div "WMB Ränna" at bounding box center [91, 237] width 125 height 20
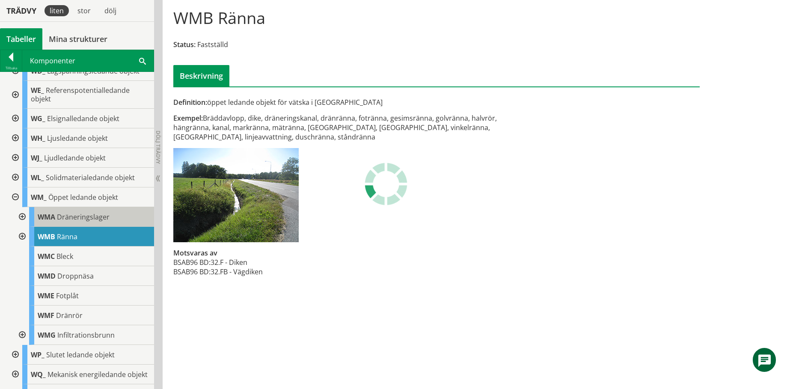
click at [77, 219] on span "Dräneringslager" at bounding box center [83, 216] width 53 height 9
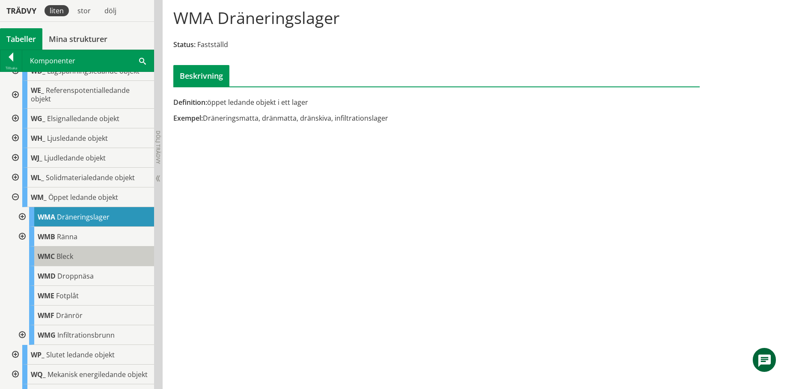
click at [80, 250] on div "WMC Bleck" at bounding box center [91, 257] width 125 height 20
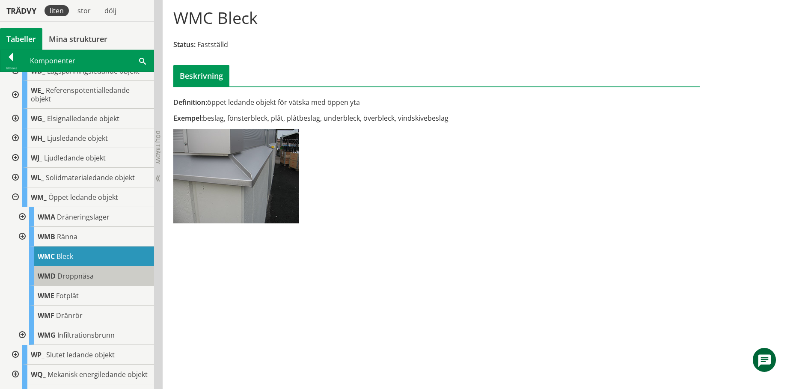
click at [87, 275] on span "Droppnäsa" at bounding box center [75, 275] width 36 height 9
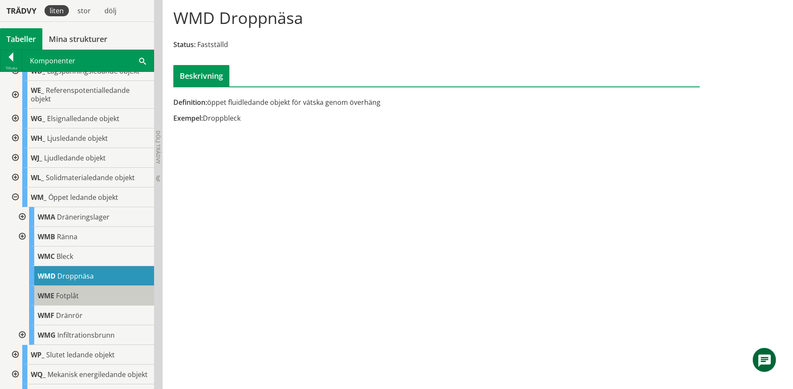
click at [80, 295] on div "WME Fotplåt" at bounding box center [91, 296] width 125 height 20
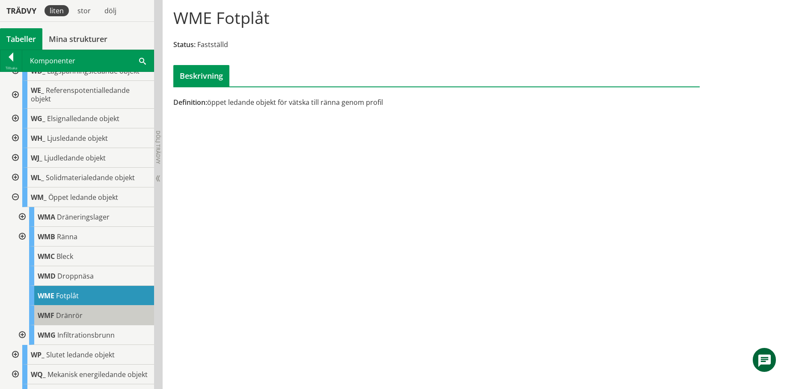
click at [78, 316] on span "Dränrör" at bounding box center [69, 315] width 27 height 9
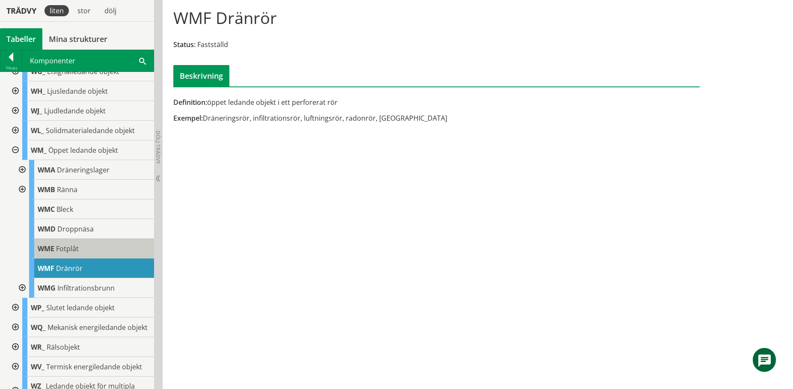
scroll to position [432, 0]
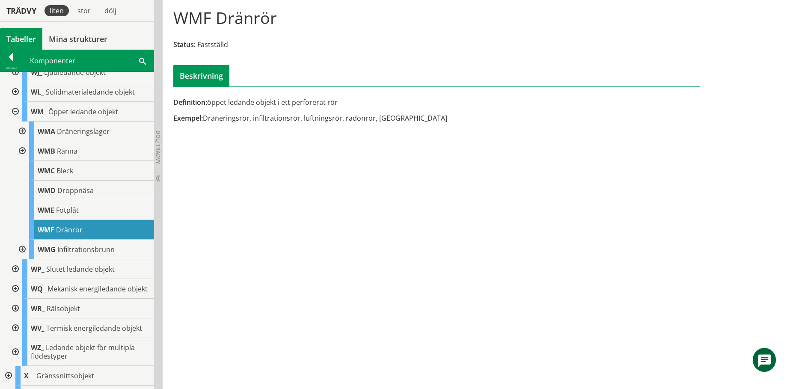
click at [17, 267] on div at bounding box center [14, 269] width 15 height 20
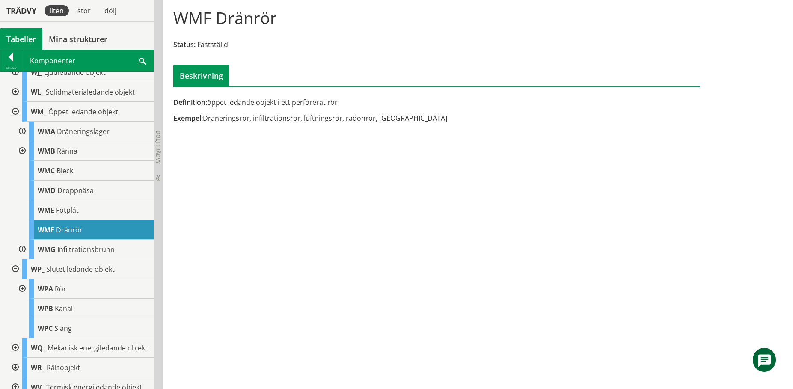
click at [23, 289] on div at bounding box center [21, 289] width 15 height 20
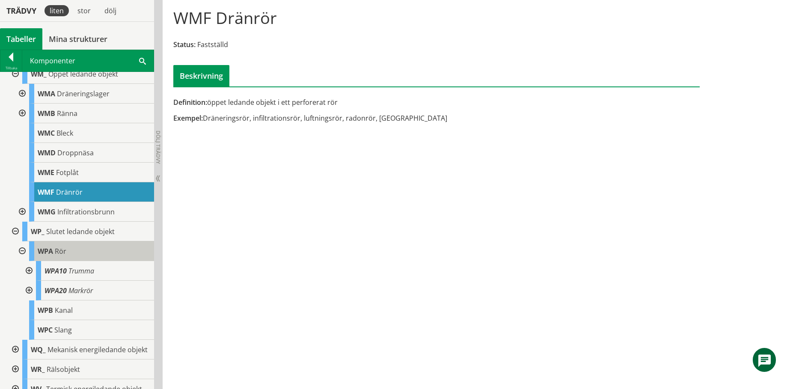
scroll to position [517, 0]
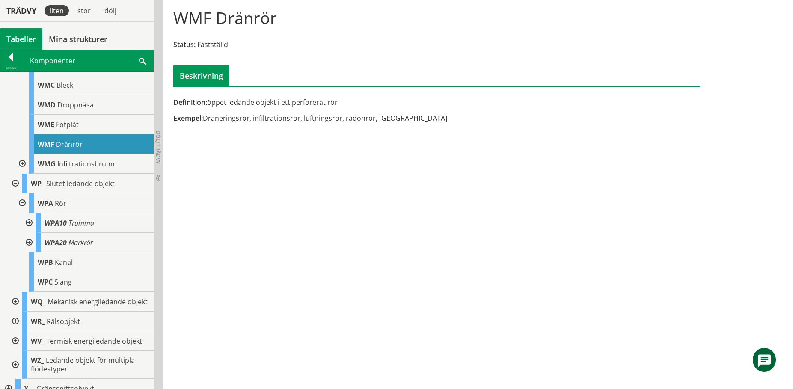
click at [29, 238] on div at bounding box center [28, 243] width 15 height 20
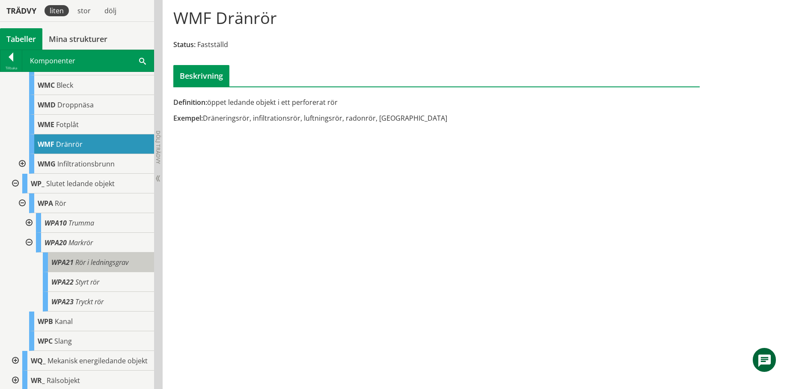
click at [77, 269] on div "WPA21 Rör i ledningsgrav" at bounding box center [98, 263] width 111 height 20
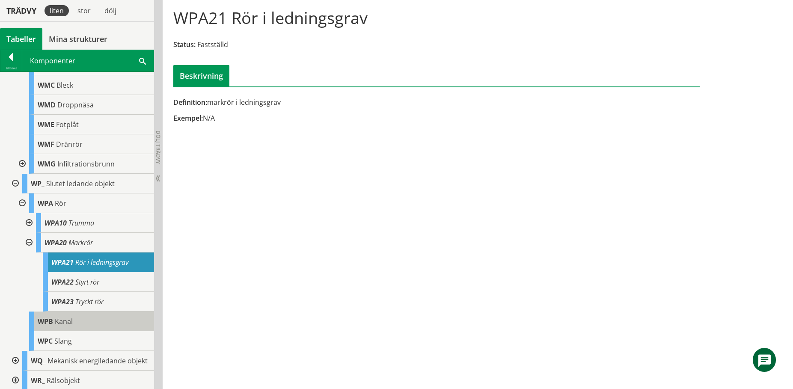
click at [48, 304] on body "AMA AMA Beskrivningsverktyg AMA Funktion BSAB Bygginfo Byggjura Byggkatalogen B…" at bounding box center [396, 108] width 793 height 389
click at [67, 317] on span "Kanal" at bounding box center [64, 321] width 18 height 9
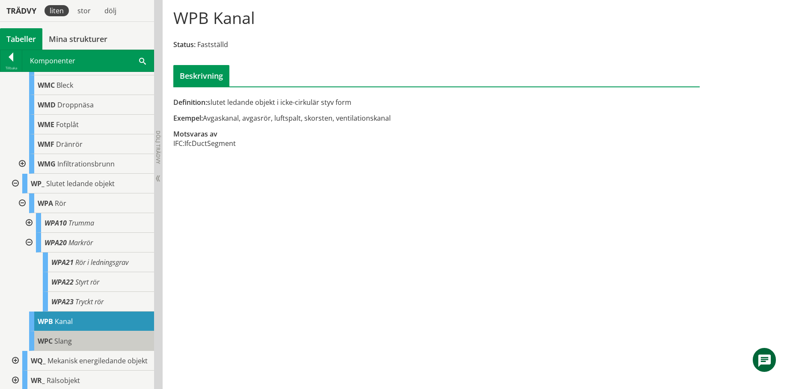
click at [70, 337] on span "Slang" at bounding box center [63, 341] width 18 height 9
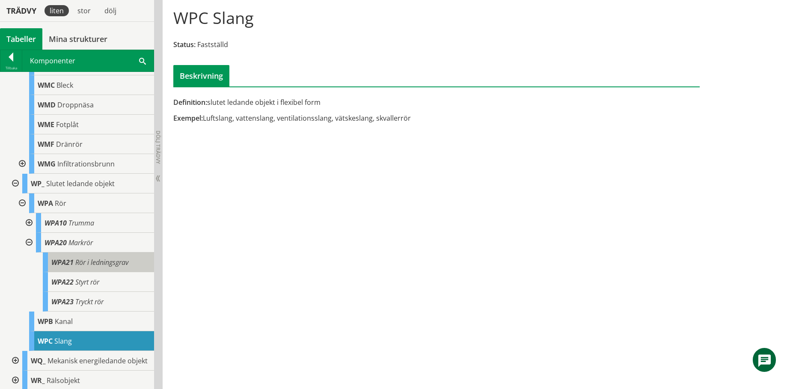
click at [91, 263] on span "Rör i ledningsgrav" at bounding box center [101, 262] width 53 height 9
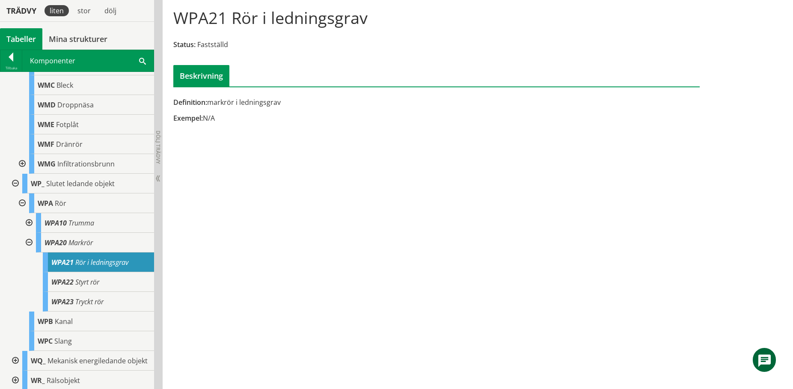
click at [30, 222] on div at bounding box center [28, 223] width 15 height 20
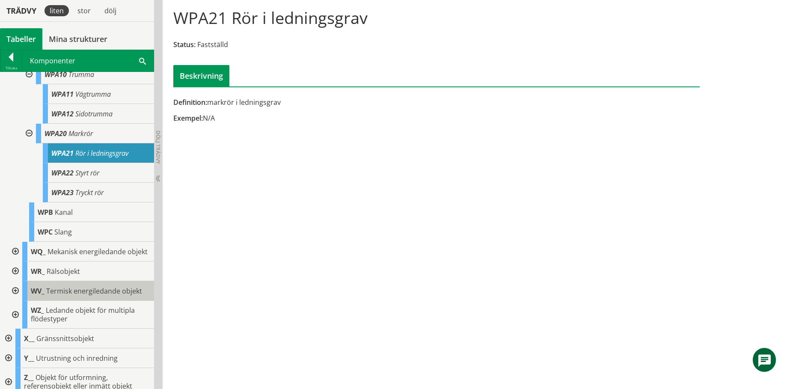
scroll to position [681, 0]
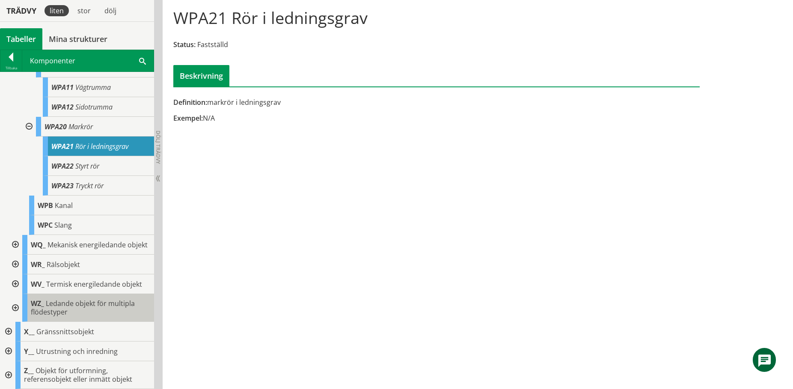
click at [98, 304] on span "Ledande objekt för multipla flödestyper" at bounding box center [83, 308] width 104 height 18
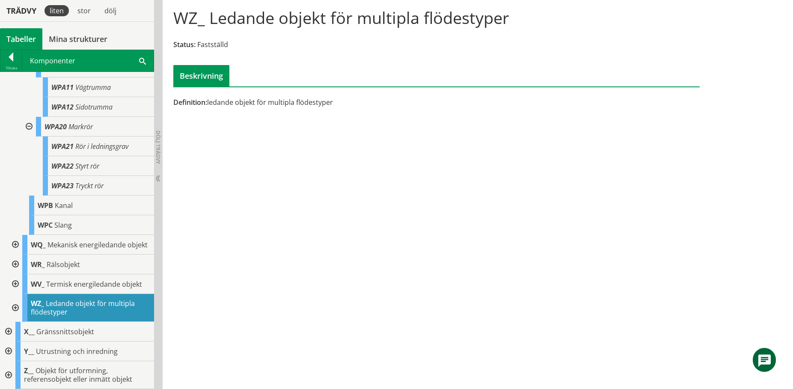
click at [22, 308] on div "WZ_ Ledande objekt för multipla flödestyper" at bounding box center [88, 308] width 132 height 28
click at [18, 307] on div at bounding box center [14, 308] width 15 height 28
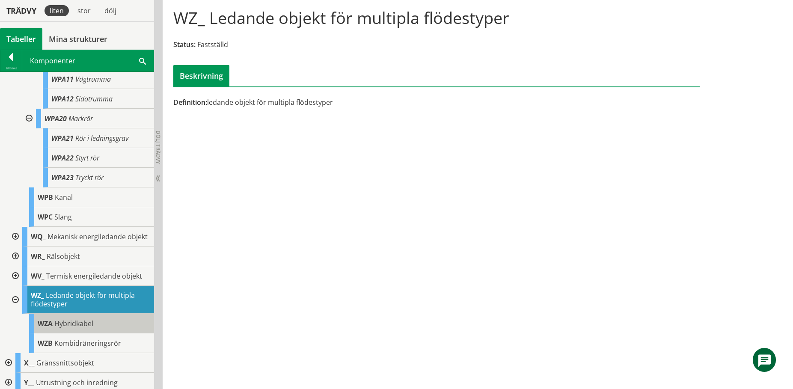
click at [40, 328] on span "WZA" at bounding box center [45, 323] width 15 height 9
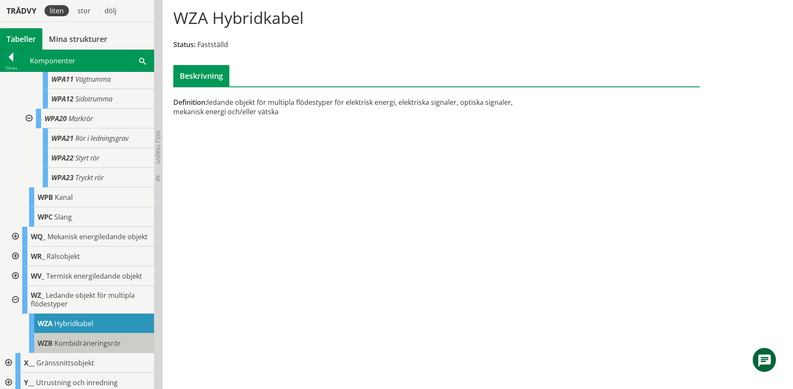
click at [71, 348] on span "Kombidräneringsrör" at bounding box center [87, 343] width 67 height 9
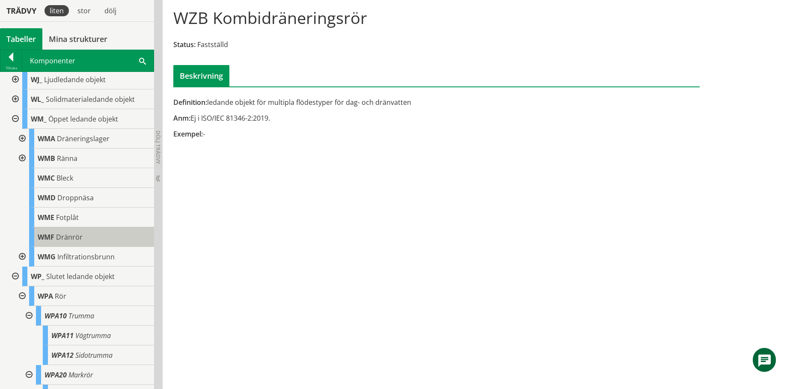
scroll to position [424, 0]
click at [18, 119] on div at bounding box center [14, 120] width 15 height 20
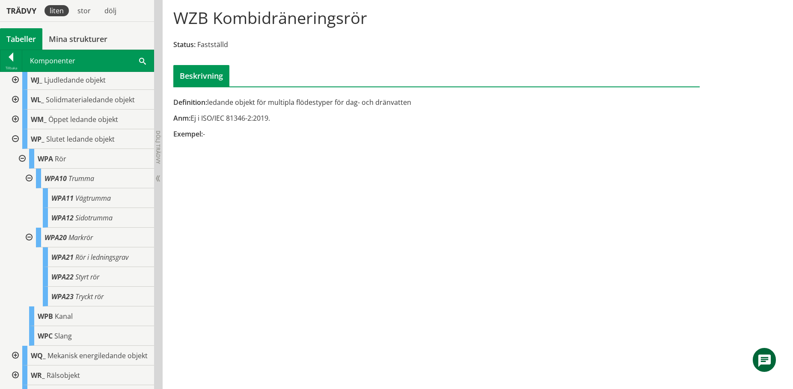
click at [18, 134] on div at bounding box center [14, 139] width 15 height 20
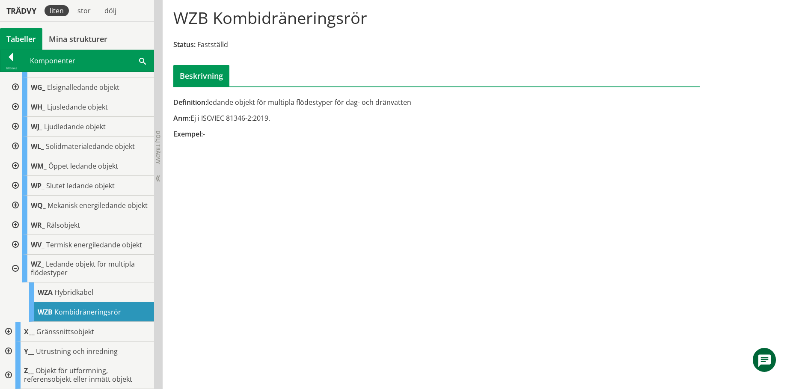
scroll to position [385, 0]
click at [12, 269] on div at bounding box center [14, 269] width 15 height 28
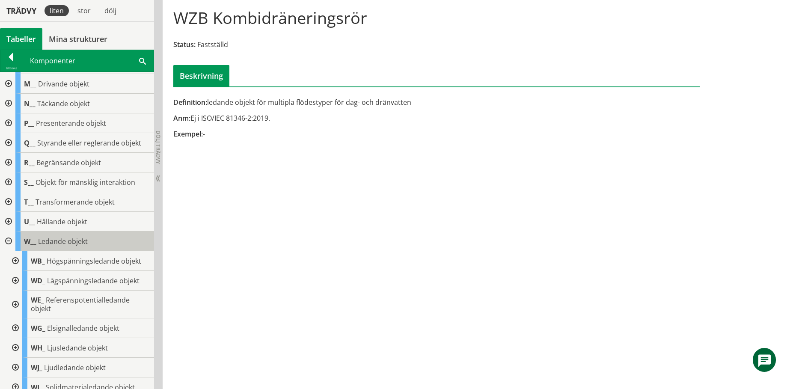
scroll to position [132, 0]
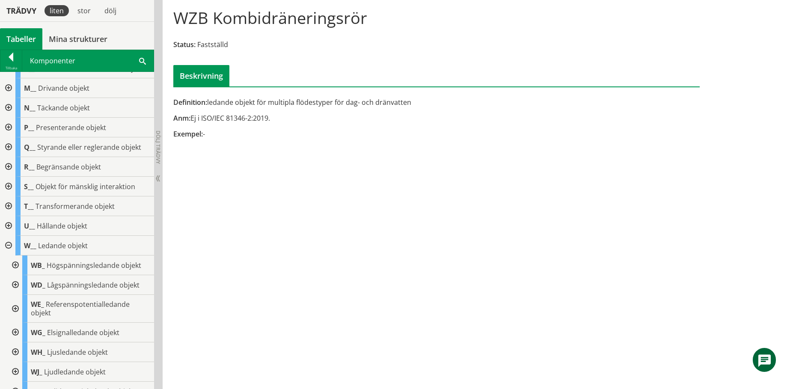
click at [8, 247] on div at bounding box center [7, 246] width 15 height 20
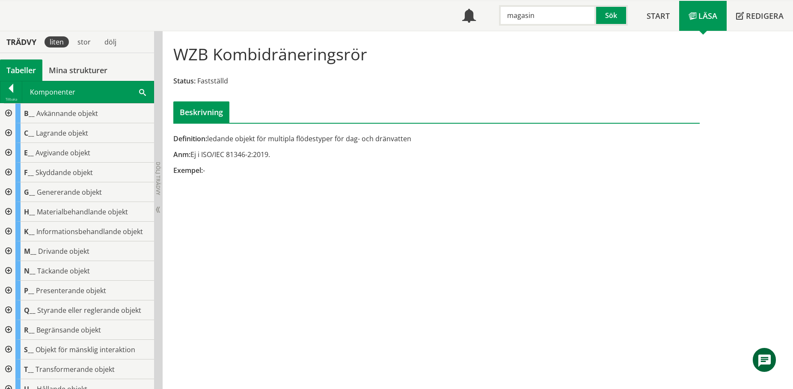
scroll to position [0, 0]
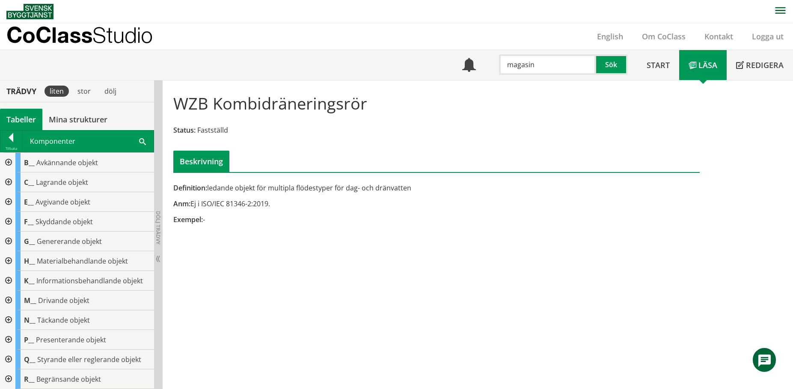
click at [8, 59] on div "Meny magasin Sök Start Läsa" at bounding box center [399, 65] width 787 height 30
click at [13, 142] on div at bounding box center [10, 139] width 21 height 12
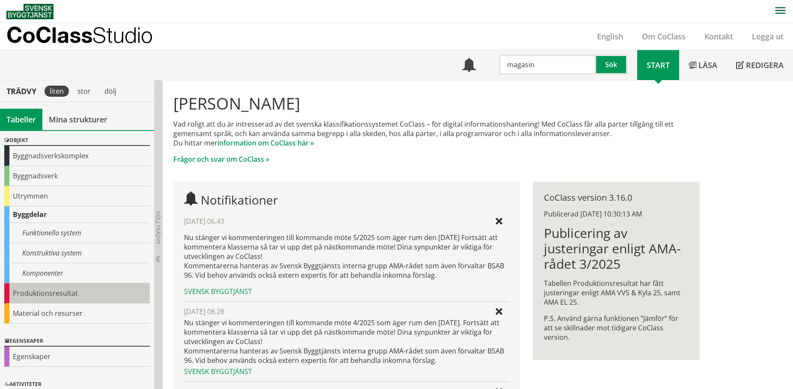
scroll to position [55, 0]
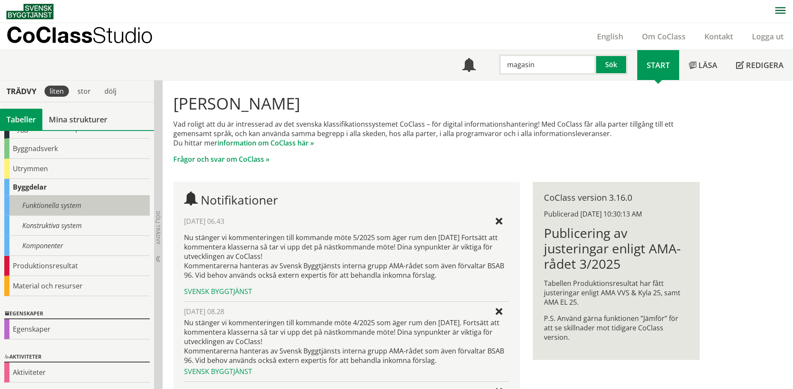
click at [64, 209] on div "Funktionella system" at bounding box center [77, 206] width 146 height 20
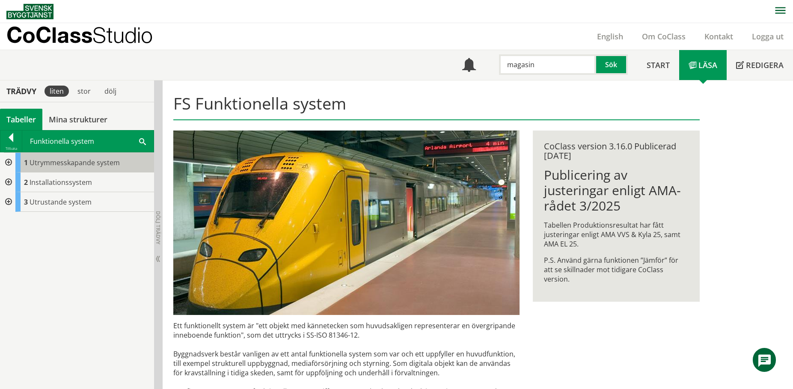
click at [64, 159] on span "Utrymmesskapande system" at bounding box center [75, 162] width 90 height 9
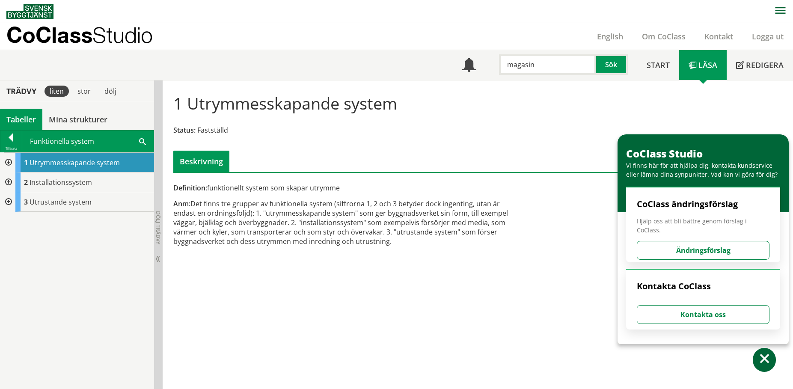
click at [11, 161] on div at bounding box center [7, 163] width 15 height 20
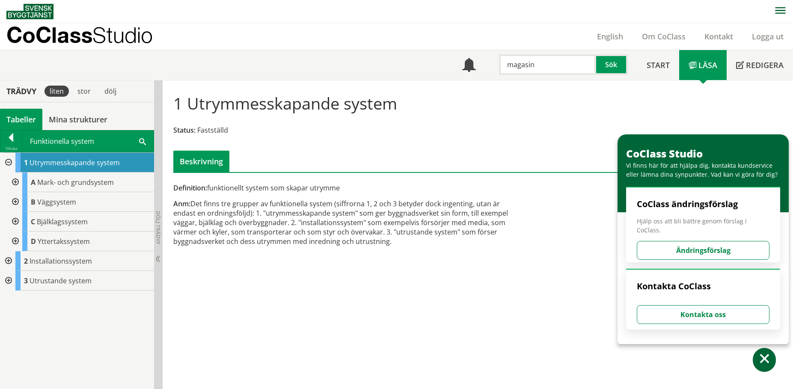
click at [16, 181] on div at bounding box center [14, 183] width 15 height 20
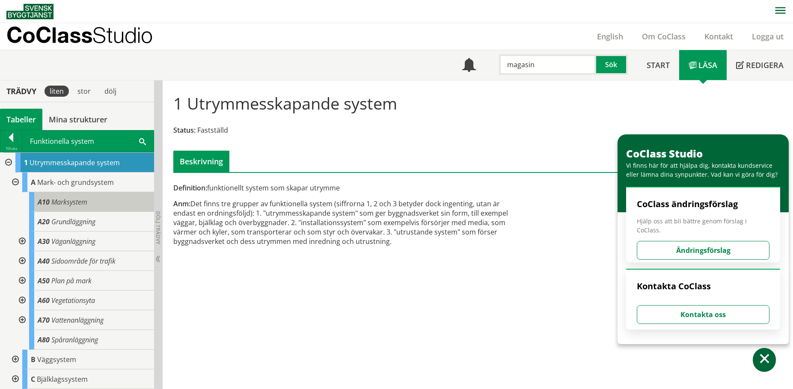
click at [85, 207] on div "A10 Marksystem" at bounding box center [91, 202] width 125 height 20
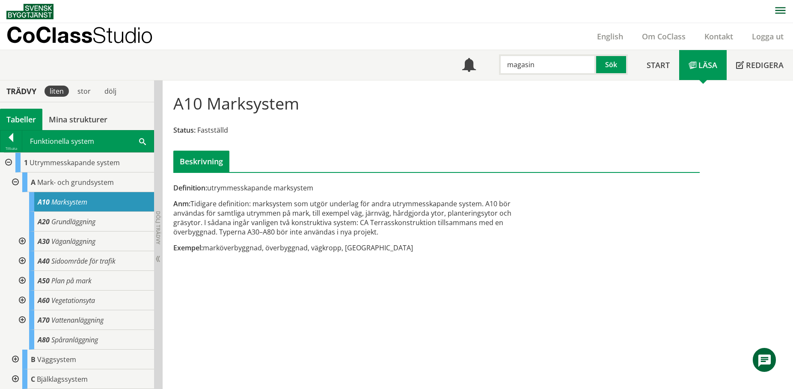
click at [13, 178] on div at bounding box center [14, 183] width 15 height 20
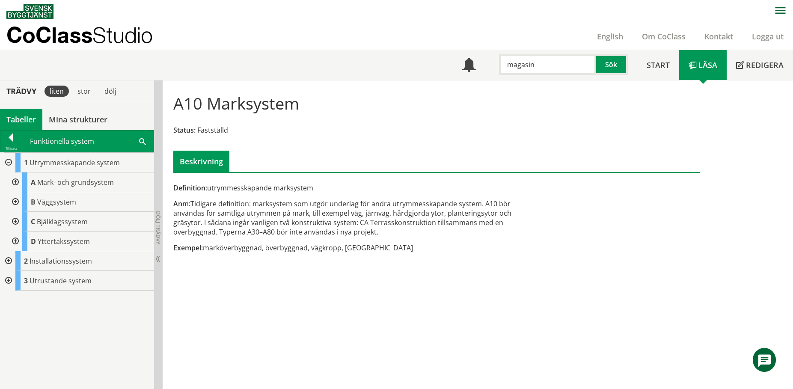
click at [9, 161] on div at bounding box center [7, 163] width 15 height 20
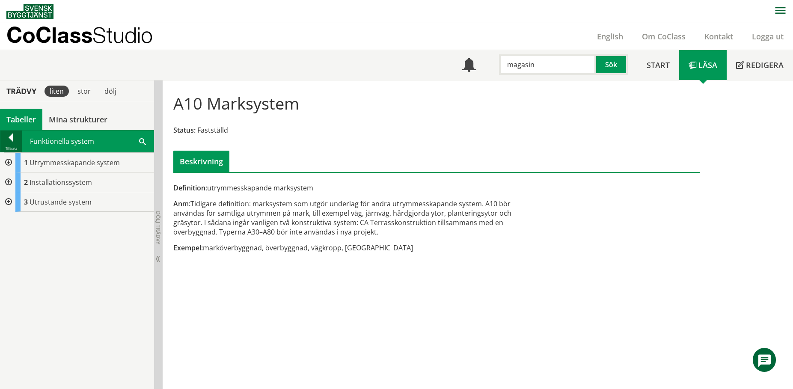
click at [9, 139] on div at bounding box center [10, 139] width 21 height 12
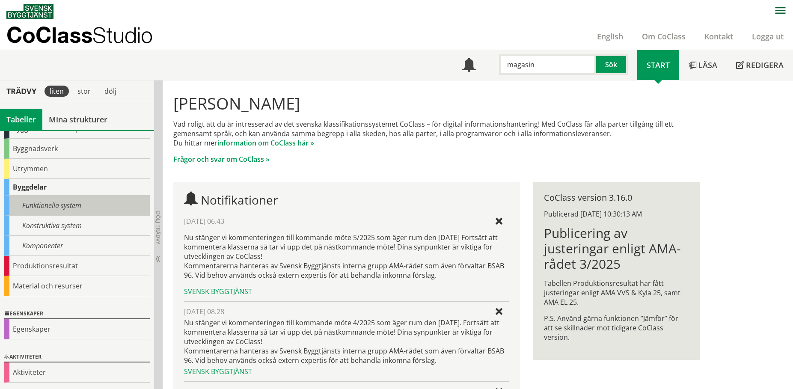
scroll to position [12, 0]
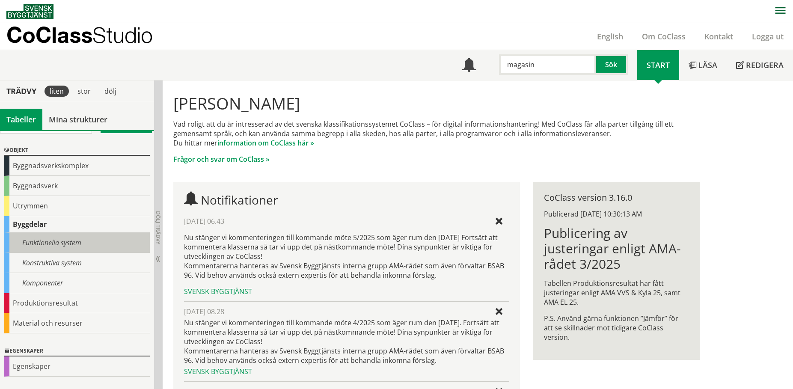
click at [49, 207] on div "Objekt Byggnadsverkskomplex Byggnadsverk Utrymmen Byggdelar Funktionella system…" at bounding box center [77, 239] width 154 height 201
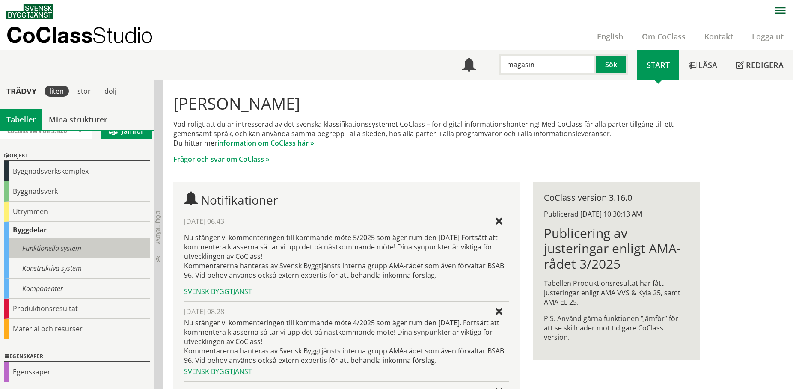
click at [58, 250] on div "Funktionella system" at bounding box center [77, 248] width 146 height 20
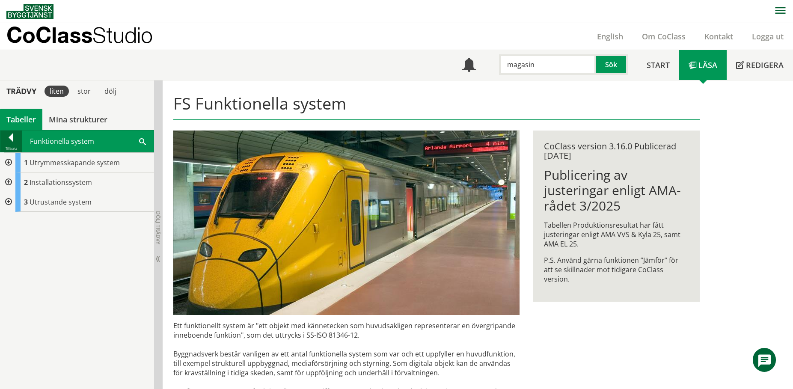
click at [13, 137] on div at bounding box center [10, 139] width 21 height 12
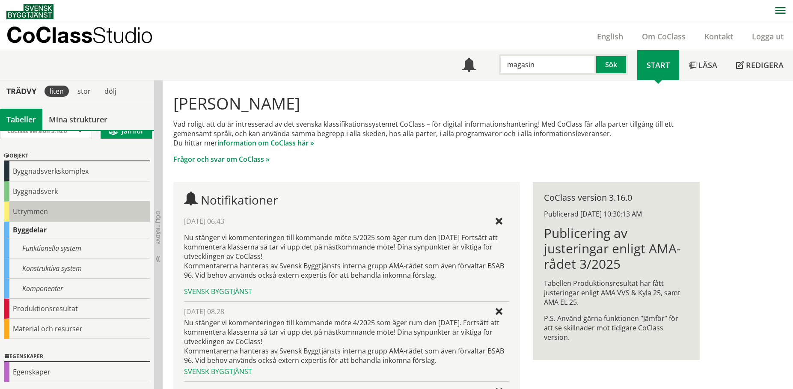
click at [41, 210] on div "Utrymmen" at bounding box center [77, 212] width 146 height 20
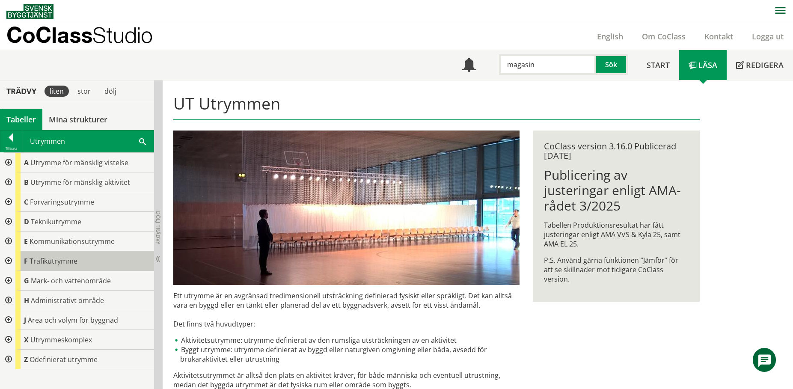
click at [42, 257] on body "AMA AMA Beskrivningsverktyg AMA Funktion BSAB Bygginfo Byggjura Byggkatalogen B…" at bounding box center [396, 194] width 793 height 389
click at [8, 262] on div at bounding box center [7, 261] width 15 height 20
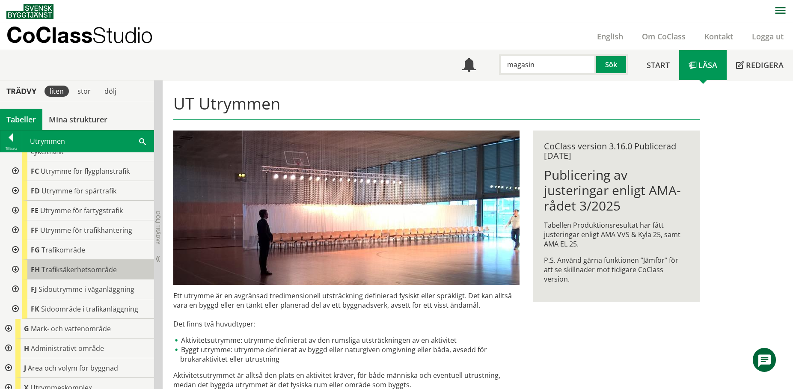
scroll to position [185, 0]
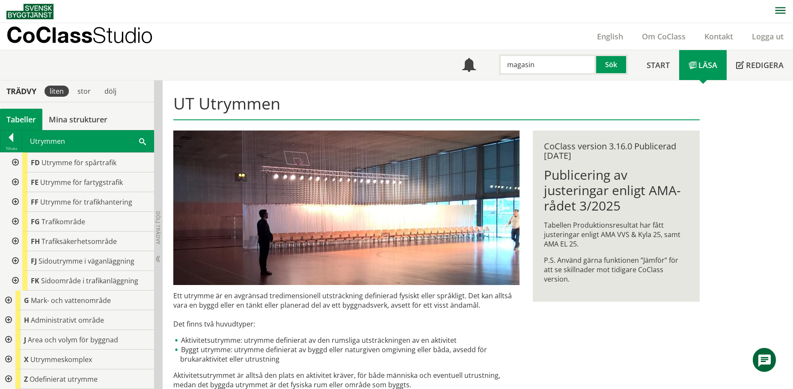
click at [9, 303] on div at bounding box center [7, 301] width 15 height 20
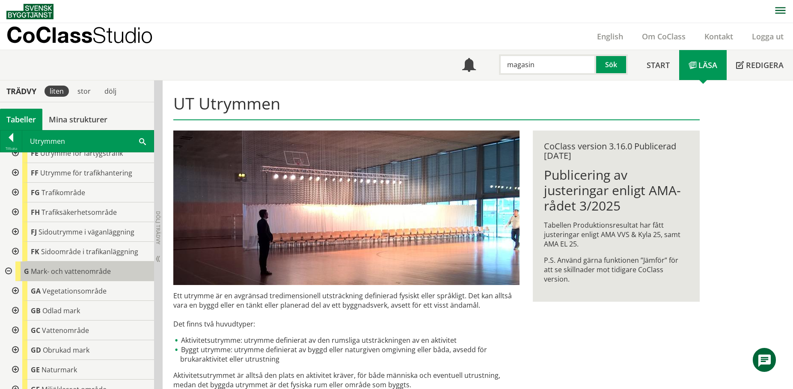
scroll to position [228, 0]
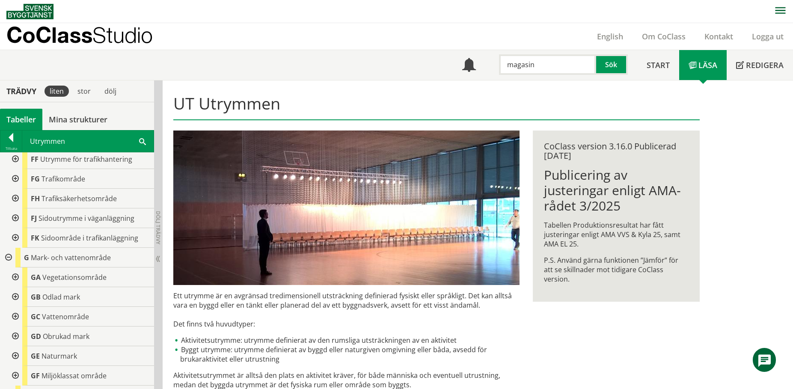
click at [18, 316] on div at bounding box center [14, 317] width 15 height 20
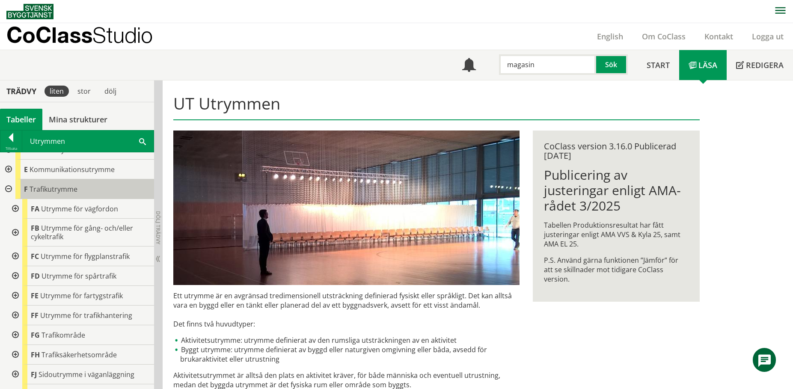
scroll to position [57, 0]
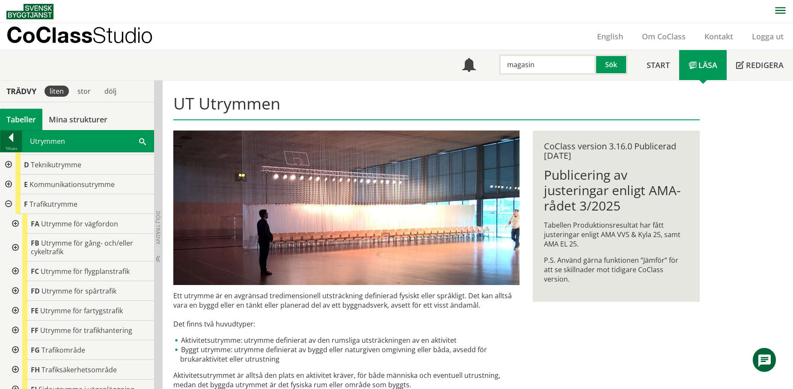
click at [13, 142] on div at bounding box center [10, 139] width 21 height 12
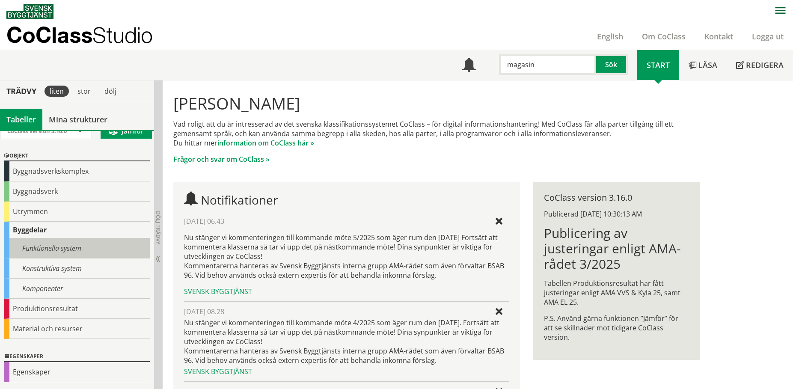
click at [51, 247] on div "Funktionella system" at bounding box center [77, 248] width 146 height 20
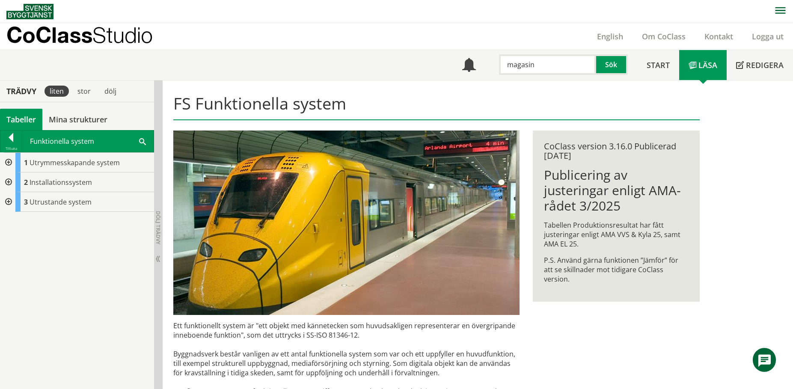
click at [10, 181] on div at bounding box center [7, 183] width 15 height 20
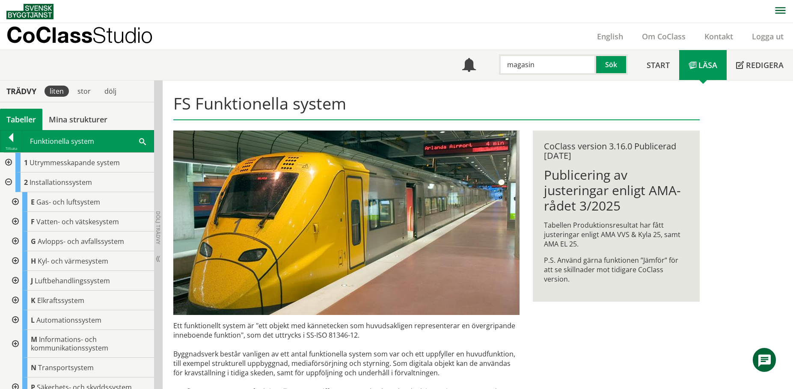
click at [14, 221] on div at bounding box center [14, 222] width 15 height 20
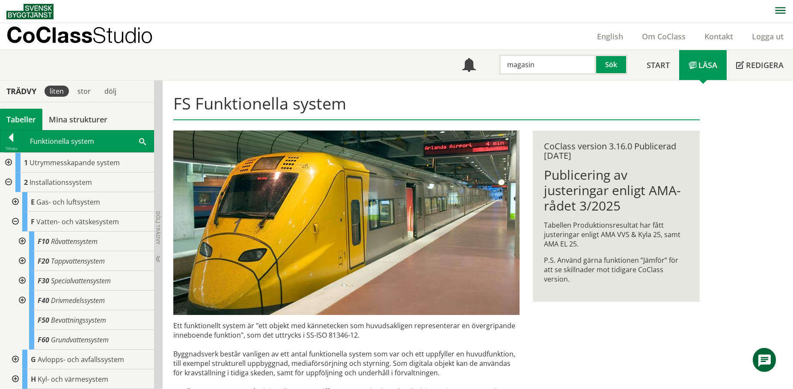
click at [20, 298] on div at bounding box center [21, 301] width 15 height 20
click at [22, 279] on div at bounding box center [21, 281] width 15 height 20
click at [24, 259] on div at bounding box center [21, 261] width 15 height 20
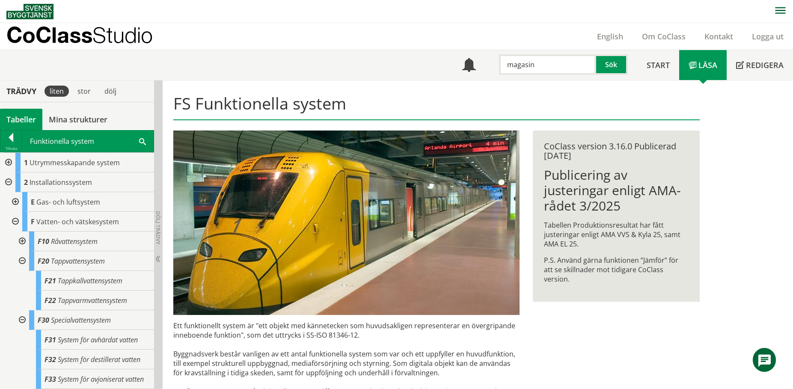
click at [24, 241] on div at bounding box center [21, 242] width 15 height 20
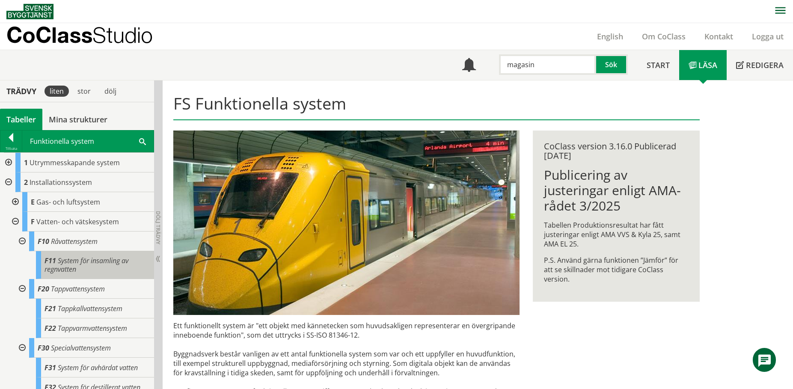
click at [114, 267] on div "F11 System för insamling av regnvatten" at bounding box center [95, 265] width 118 height 28
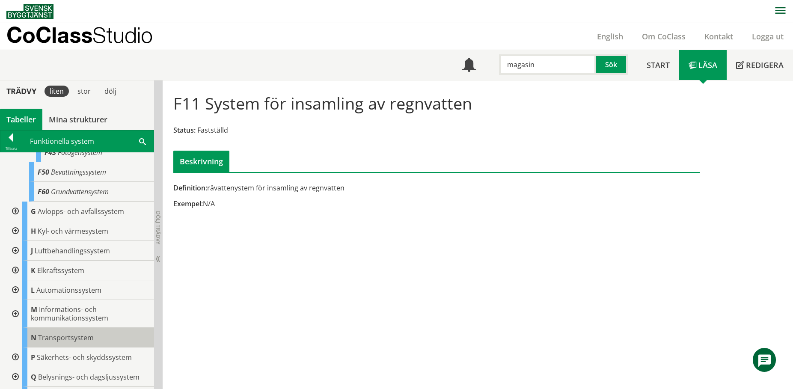
scroll to position [399, 0]
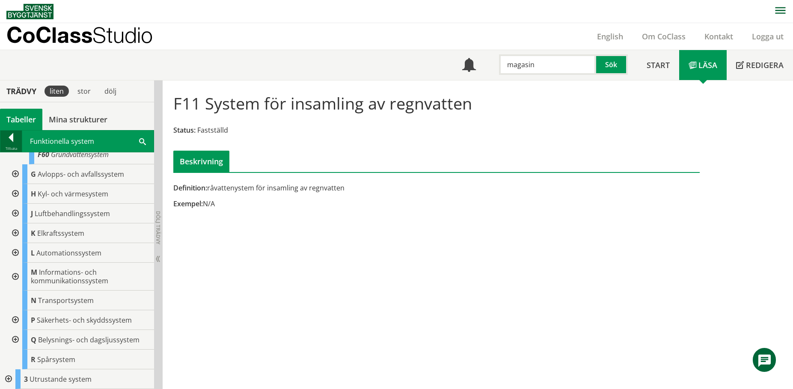
click at [6, 137] on div at bounding box center [10, 139] width 21 height 12
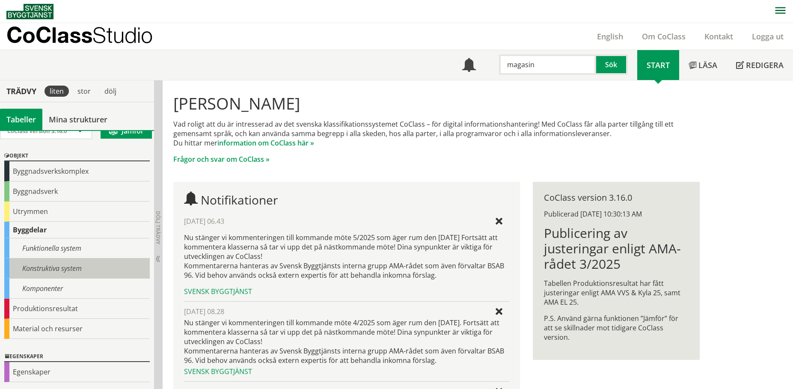
click at [65, 271] on div "Konstruktiva system" at bounding box center [77, 269] width 146 height 20
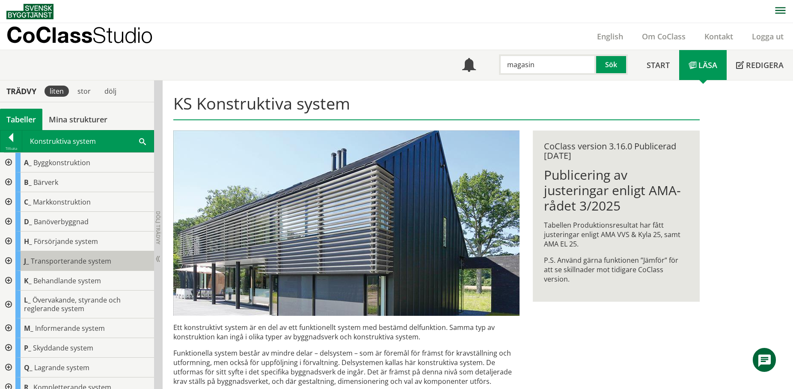
click at [92, 262] on span "Transporterande system" at bounding box center [71, 260] width 80 height 9
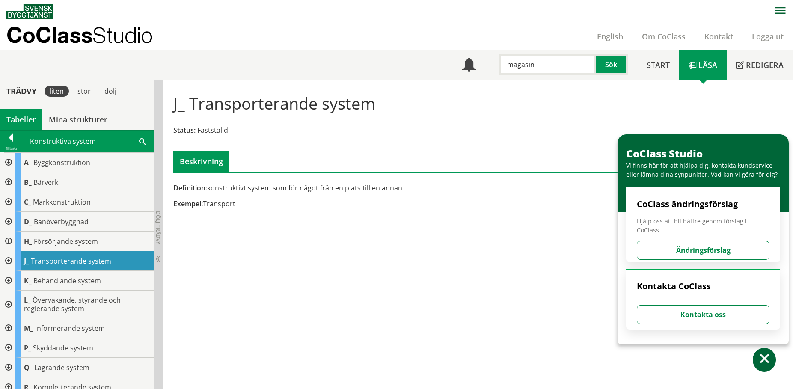
click at [11, 259] on div at bounding box center [7, 261] width 15 height 20
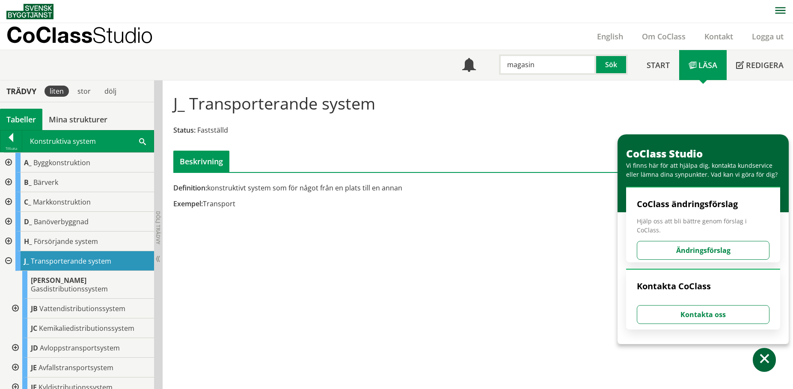
click at [18, 301] on div at bounding box center [14, 309] width 15 height 20
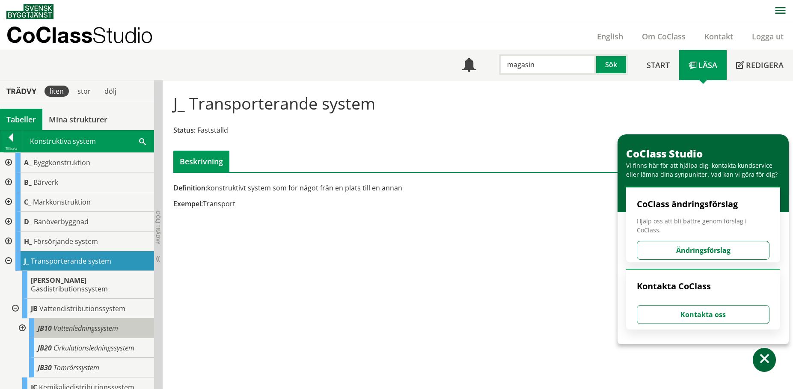
click at [89, 324] on span "Vattenledningssystem" at bounding box center [86, 328] width 65 height 9
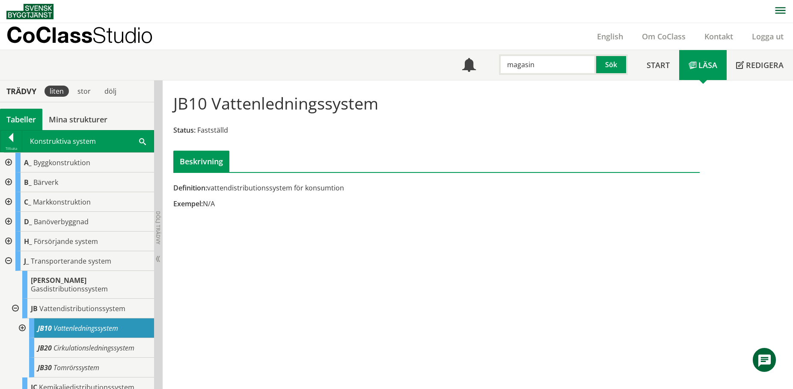
click at [23, 319] on div at bounding box center [21, 329] width 15 height 20
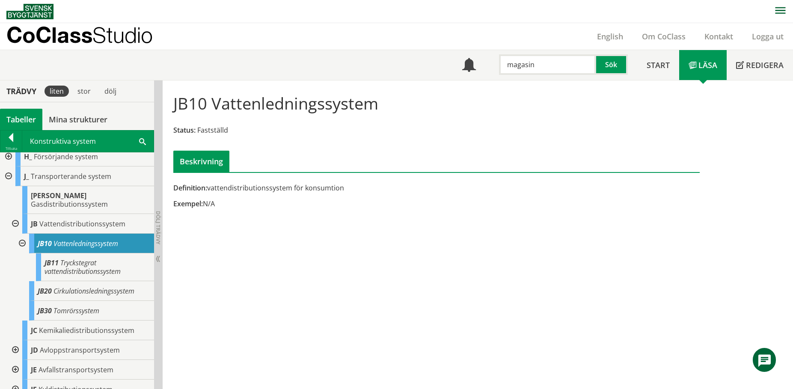
scroll to position [86, 0]
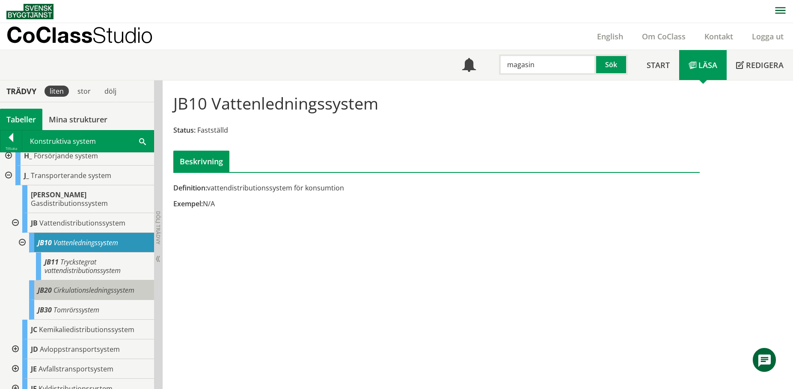
click at [110, 286] on span "Cirkulationsledningssystem" at bounding box center [94, 290] width 81 height 9
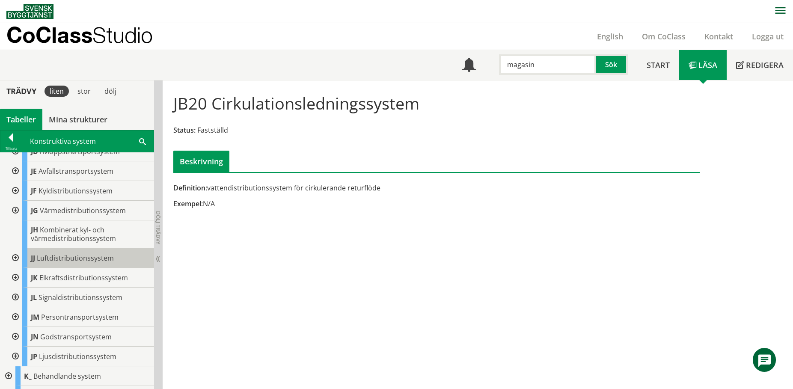
scroll to position [379, 0]
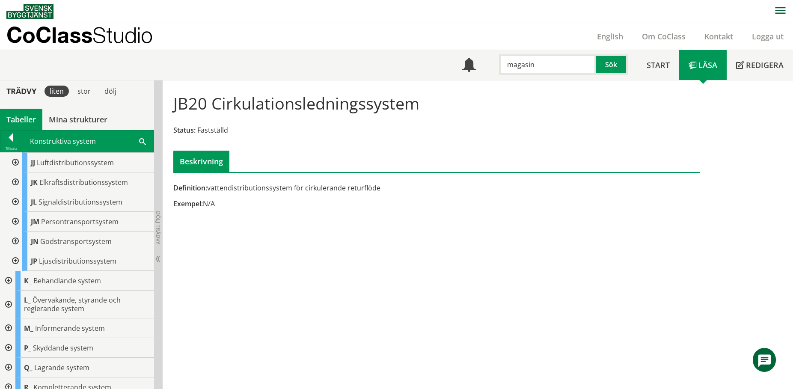
click at [14, 140] on div at bounding box center [10, 139] width 21 height 12
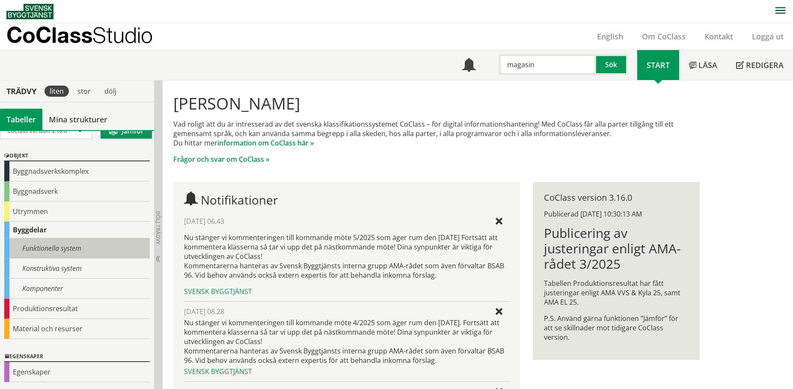
click at [48, 247] on div "Funktionella system" at bounding box center [77, 248] width 146 height 20
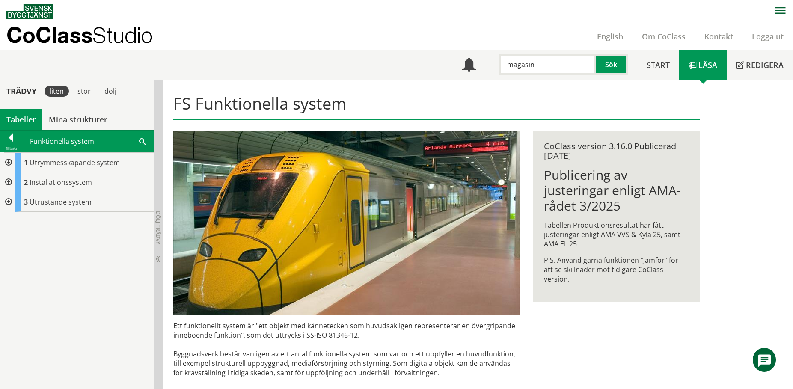
click at [9, 161] on div at bounding box center [7, 163] width 15 height 20
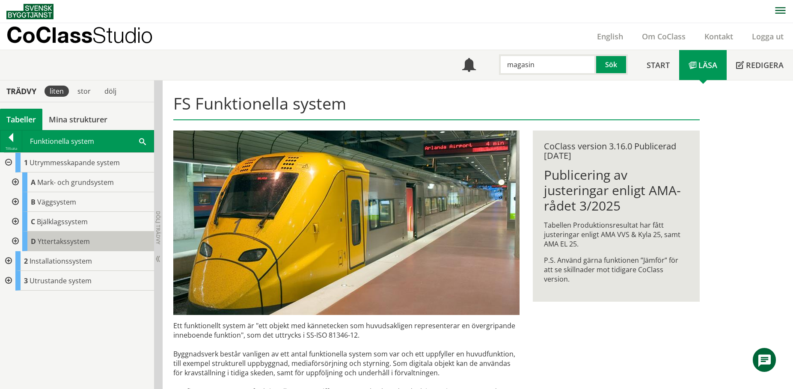
click at [24, 238] on div "D Yttertakssystem" at bounding box center [88, 242] width 132 height 20
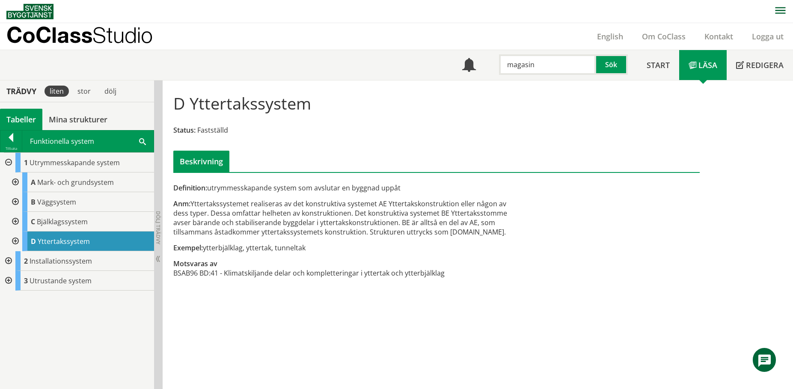
click at [16, 238] on div at bounding box center [14, 242] width 15 height 20
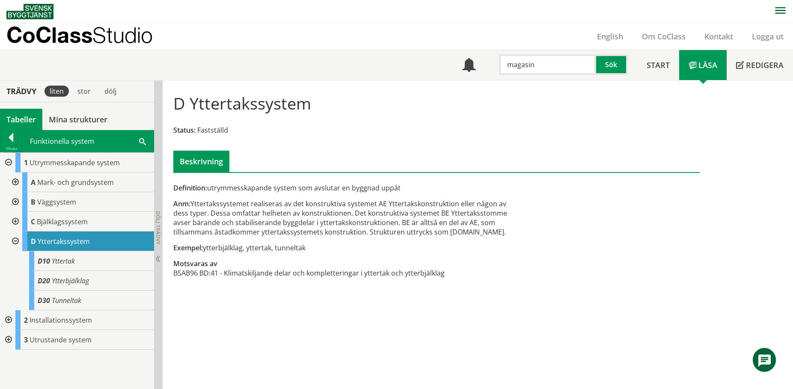
click at [15, 238] on div at bounding box center [14, 242] width 15 height 20
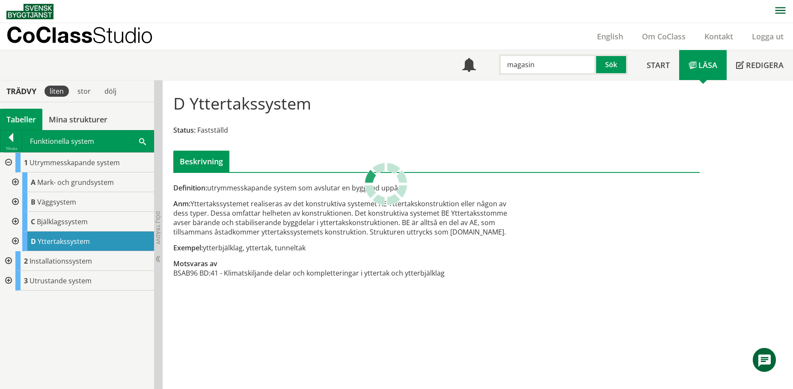
click at [9, 161] on div at bounding box center [7, 163] width 15 height 20
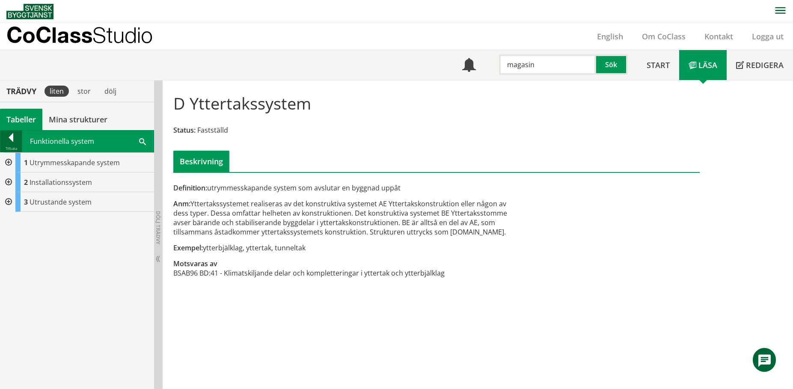
click at [12, 135] on div at bounding box center [10, 139] width 21 height 12
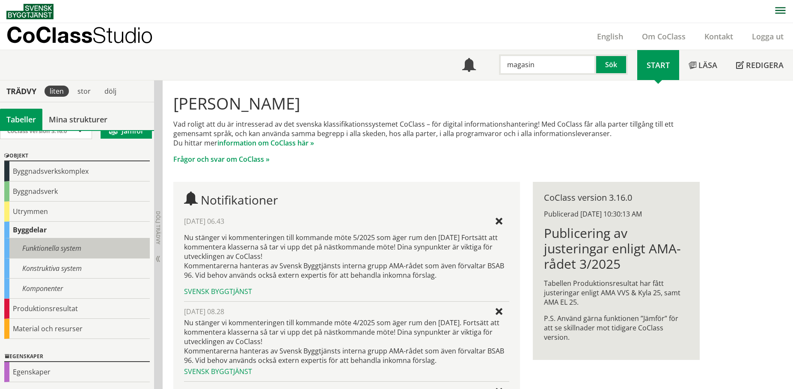
click at [48, 247] on div "Funktionella system" at bounding box center [77, 248] width 146 height 20
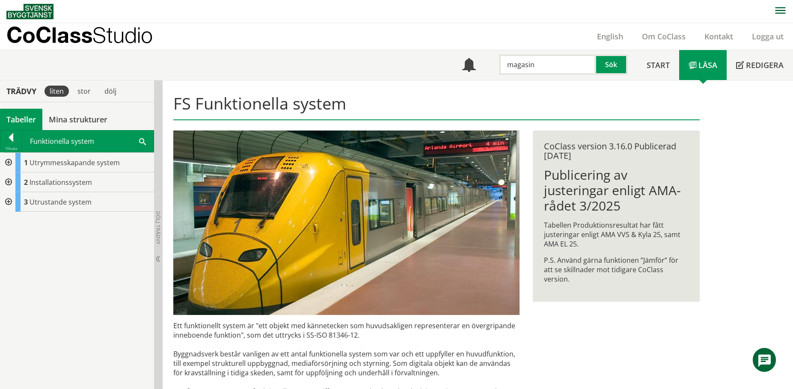
click at [12, 184] on div at bounding box center [7, 183] width 15 height 20
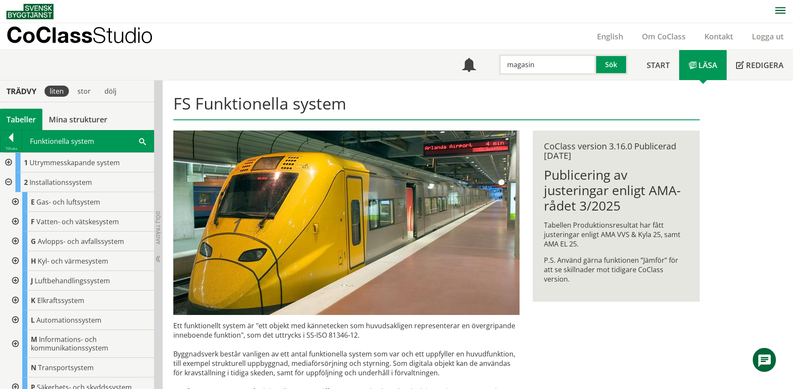
click at [15, 240] on div at bounding box center [14, 242] width 15 height 20
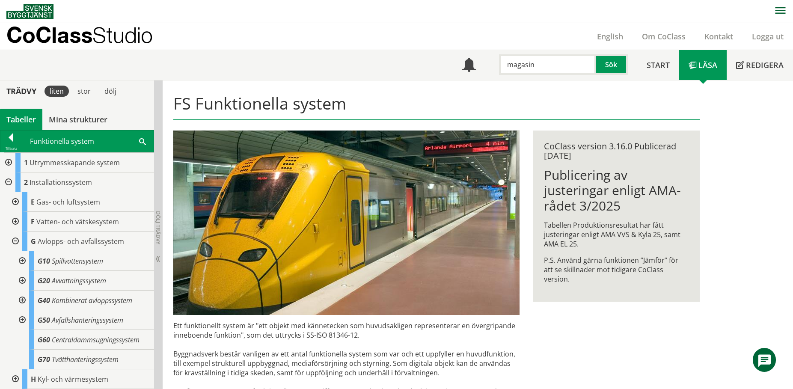
click at [21, 259] on div at bounding box center [21, 261] width 15 height 20
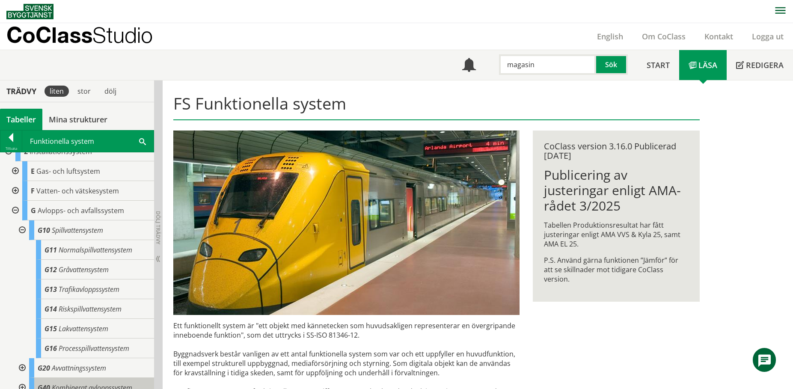
scroll to position [86, 0]
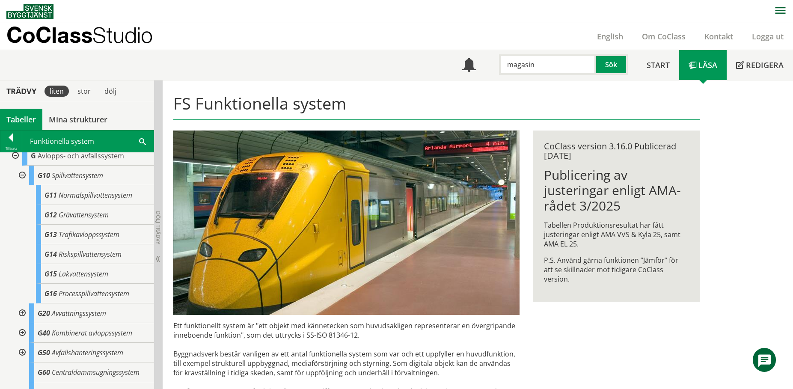
click at [23, 313] on div at bounding box center [21, 314] width 15 height 20
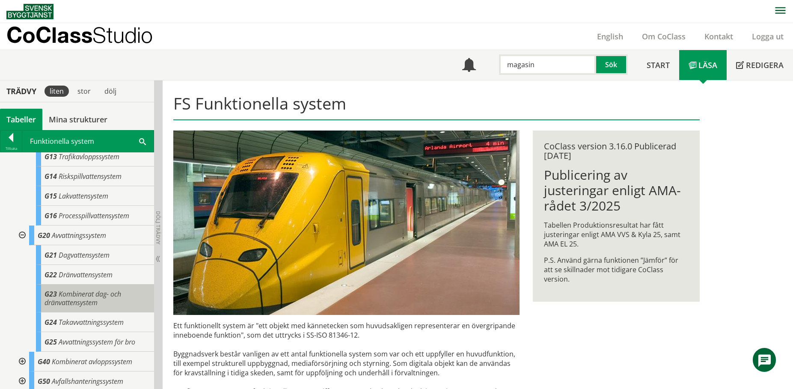
scroll to position [171, 0]
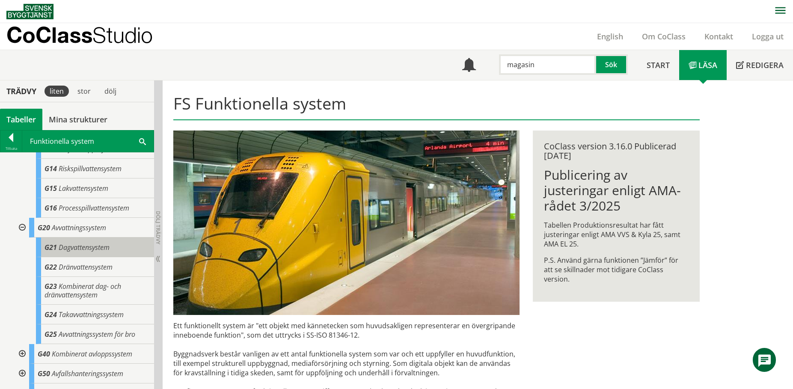
click at [76, 250] on span "Dagvattensystem" at bounding box center [84, 247] width 51 height 9
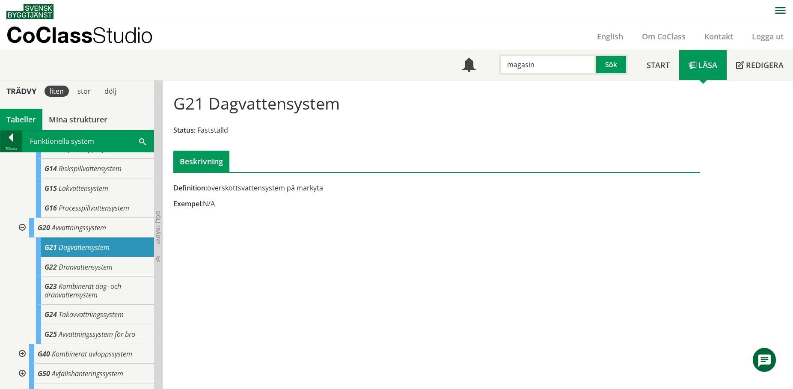
click at [11, 136] on div at bounding box center [10, 139] width 21 height 12
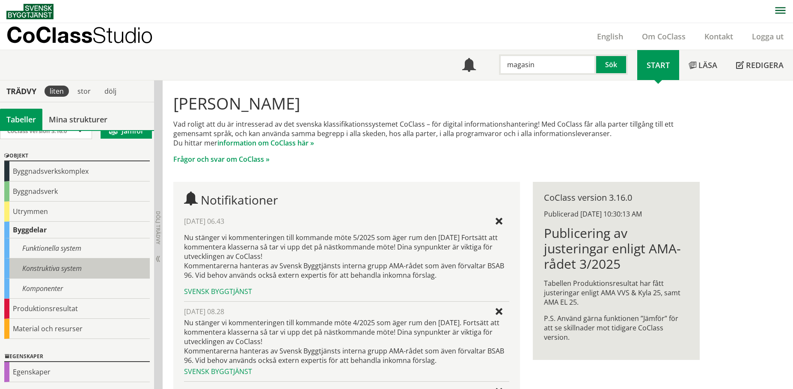
click at [65, 271] on div "Konstruktiva system" at bounding box center [77, 269] width 146 height 20
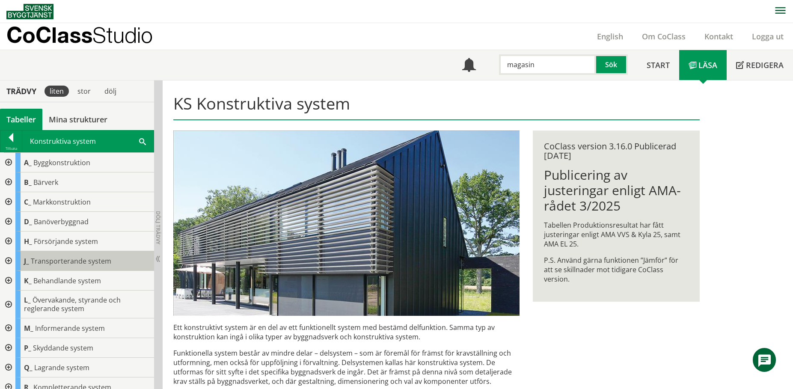
click at [65, 259] on span "Transporterande system" at bounding box center [71, 260] width 80 height 9
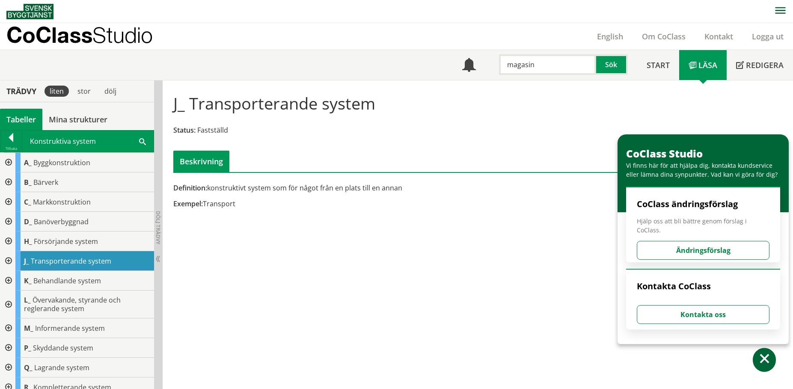
click at [7, 260] on div at bounding box center [7, 261] width 15 height 20
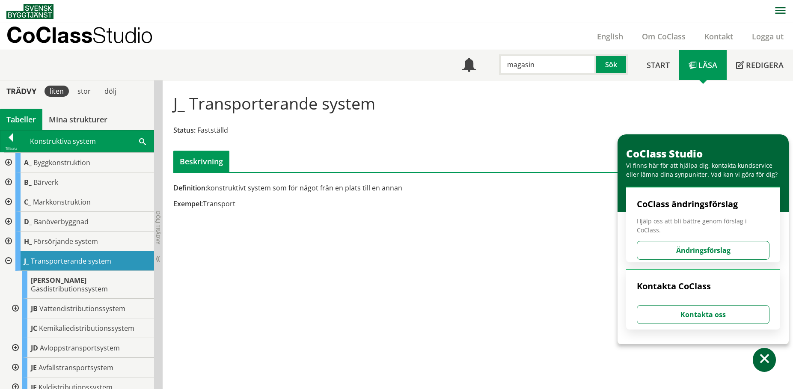
click at [15, 301] on div at bounding box center [14, 309] width 15 height 20
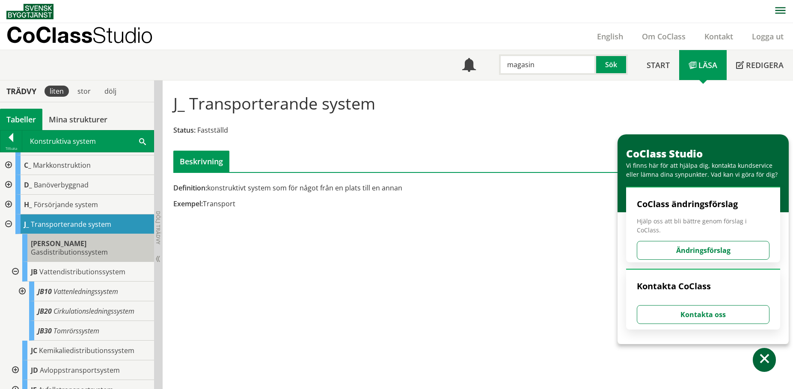
scroll to position [86, 0]
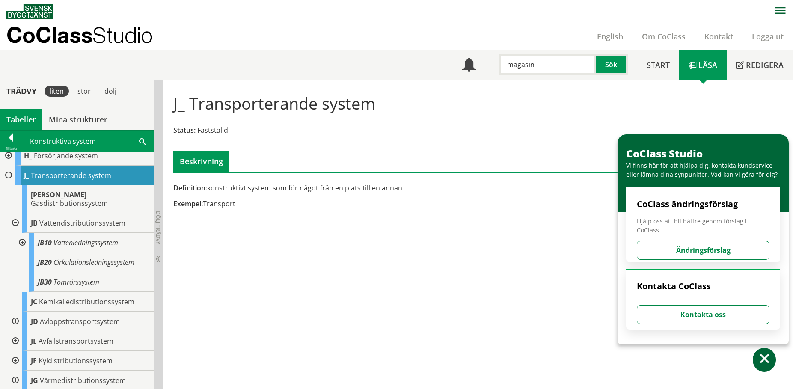
click at [24, 233] on div at bounding box center [21, 243] width 15 height 20
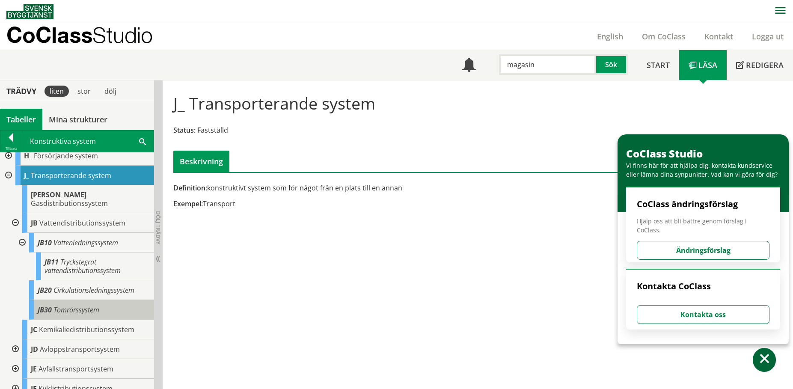
click at [78, 305] on span "Tomrörssystem" at bounding box center [77, 309] width 46 height 9
click at [83, 305] on span "Tomrörssystem" at bounding box center [77, 309] width 46 height 9
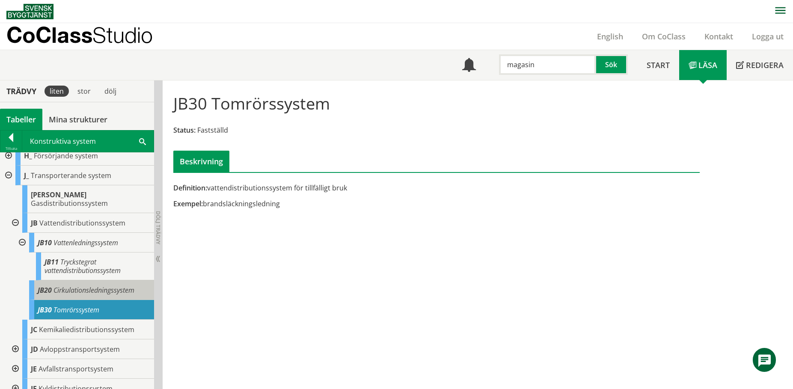
click at [86, 286] on span "Cirkulationsledningssystem" at bounding box center [94, 290] width 81 height 9
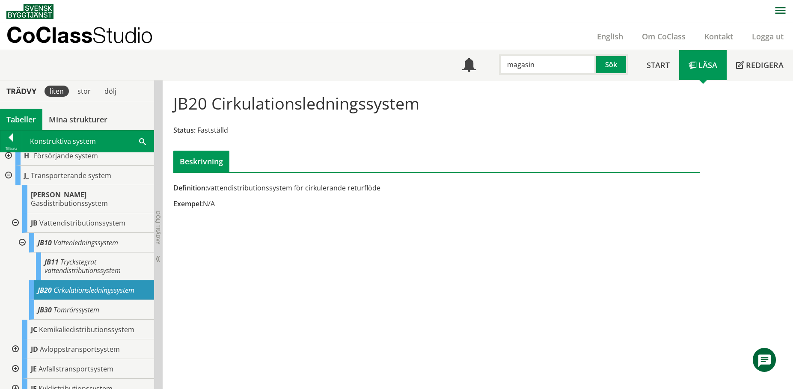
click at [21, 233] on div at bounding box center [21, 243] width 15 height 20
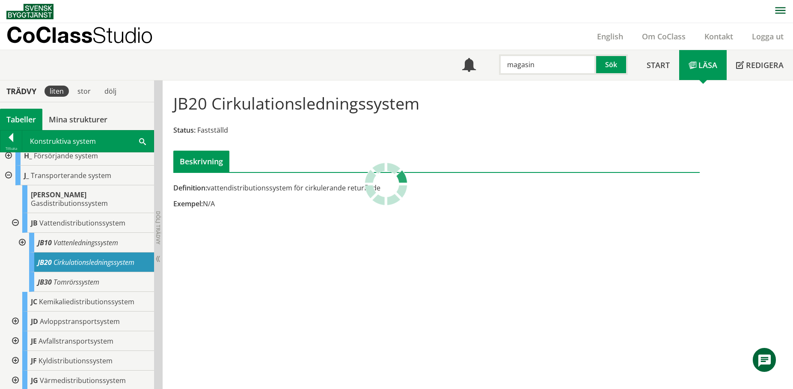
click at [17, 219] on div at bounding box center [14, 223] width 15 height 20
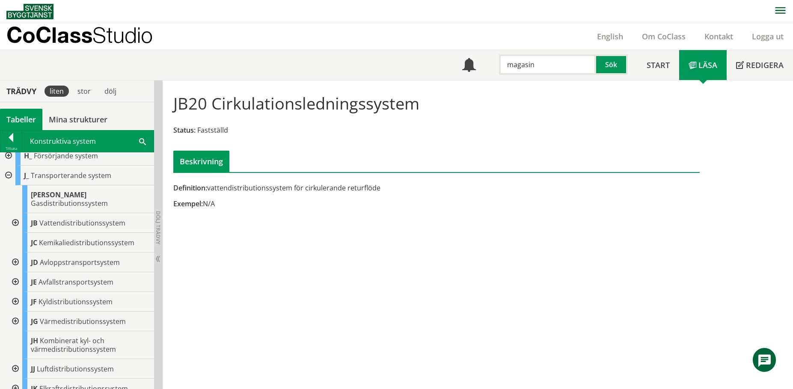
click at [15, 253] on div at bounding box center [14, 263] width 15 height 20
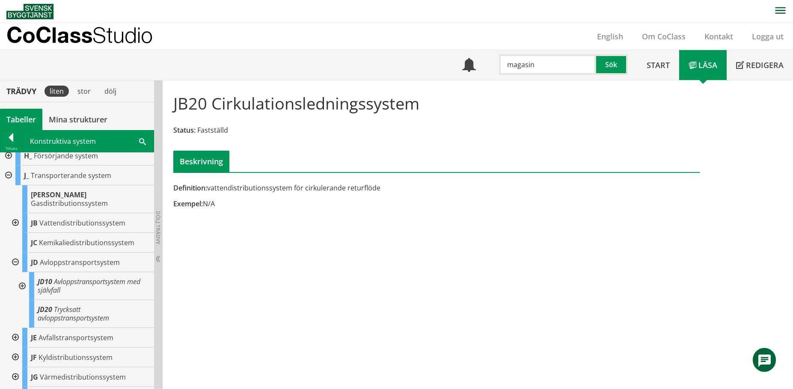
click at [20, 274] on div at bounding box center [21, 286] width 15 height 28
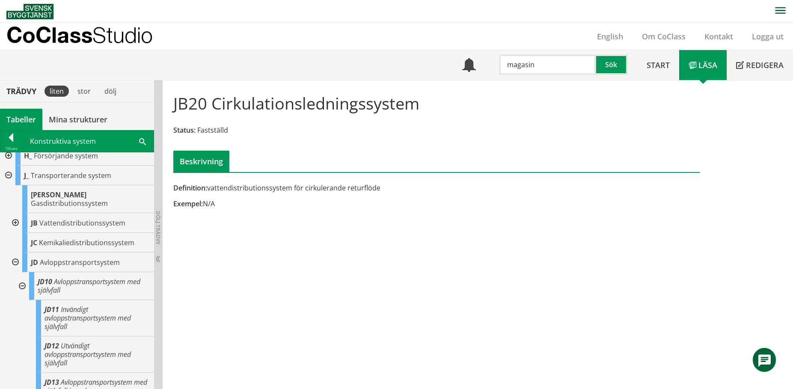
click at [15, 254] on div at bounding box center [14, 263] width 15 height 20
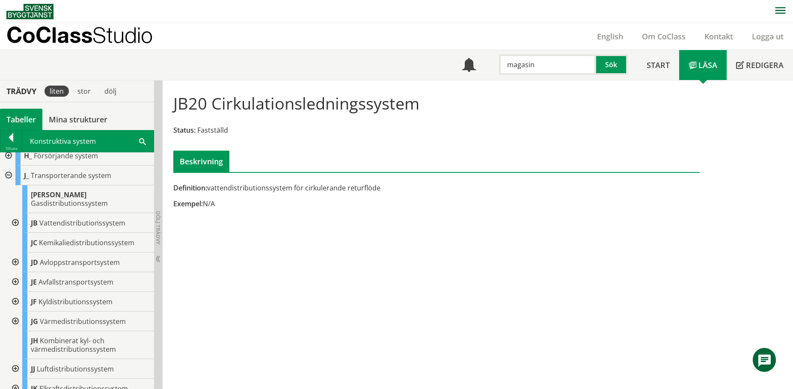
click at [8, 174] on div at bounding box center [7, 176] width 15 height 20
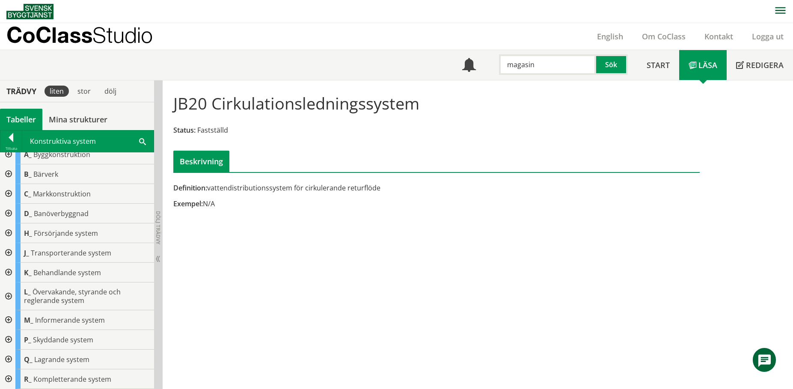
scroll to position [8, 0]
click at [53, 378] on span "Kompletterande system" at bounding box center [72, 379] width 78 height 9
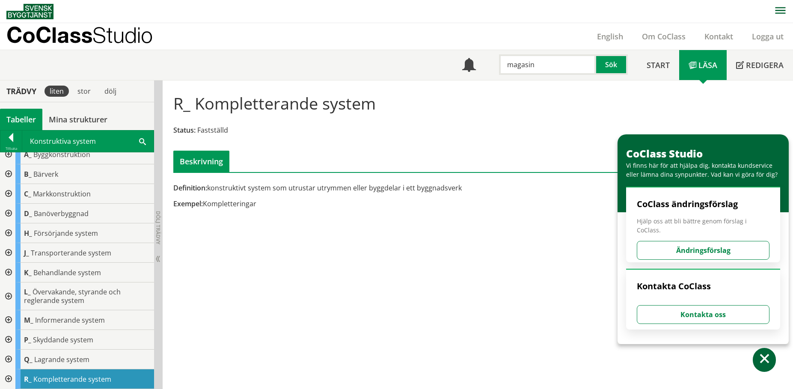
click at [15, 378] on div at bounding box center [7, 379] width 15 height 20
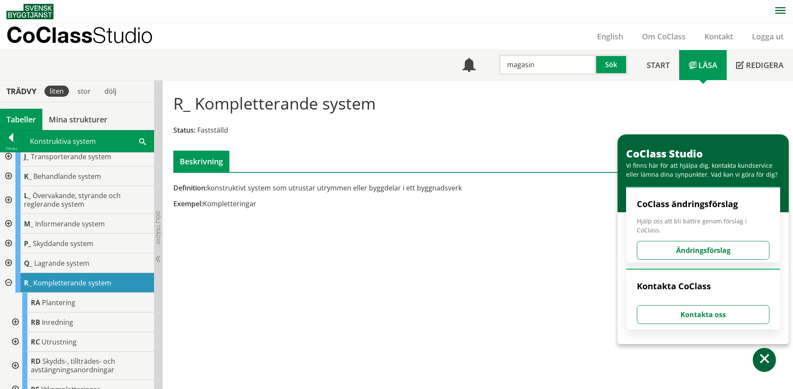
scroll to position [115, 0]
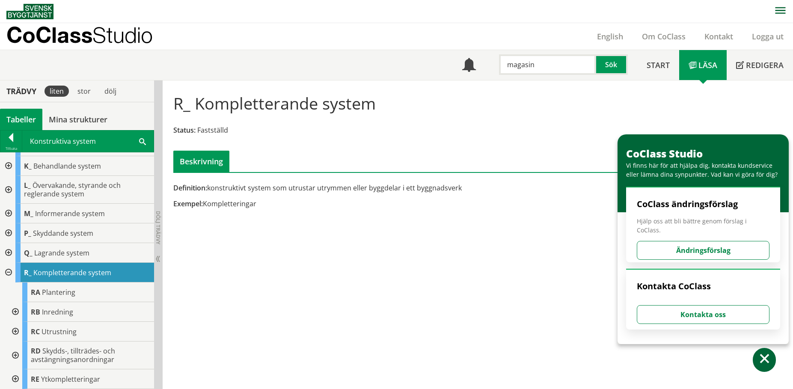
click at [9, 271] on div at bounding box center [7, 273] width 15 height 20
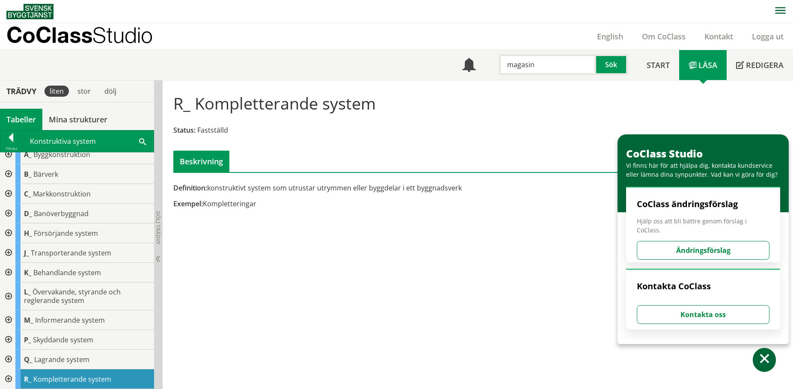
click at [9, 356] on div at bounding box center [7, 360] width 15 height 20
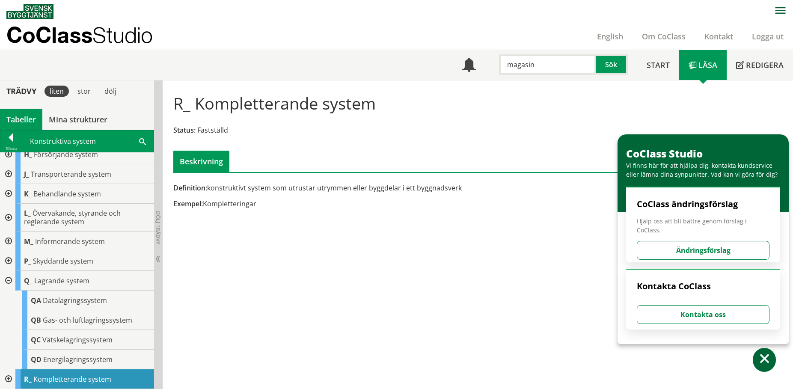
click at [7, 279] on div at bounding box center [7, 281] width 15 height 20
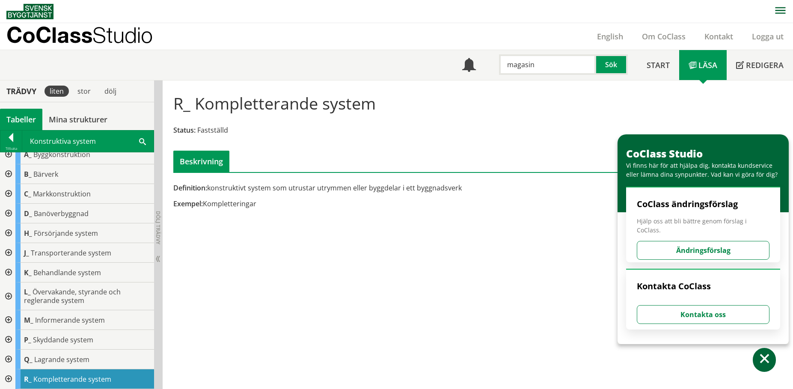
scroll to position [8, 0]
click at [10, 338] on div at bounding box center [7, 340] width 15 height 20
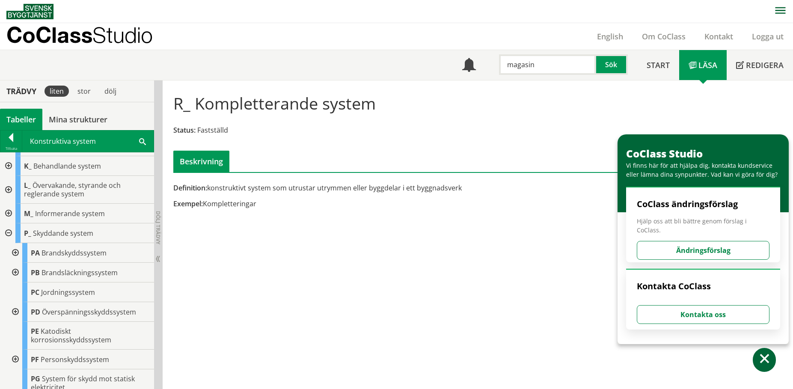
click at [13, 231] on div at bounding box center [7, 233] width 15 height 20
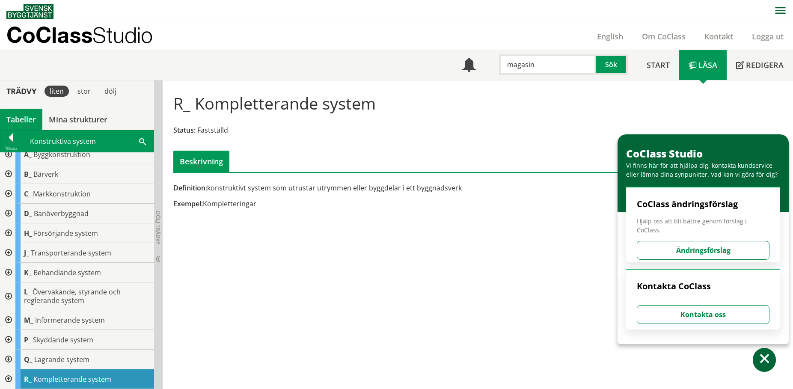
scroll to position [8, 0]
click at [7, 319] on div at bounding box center [7, 320] width 15 height 20
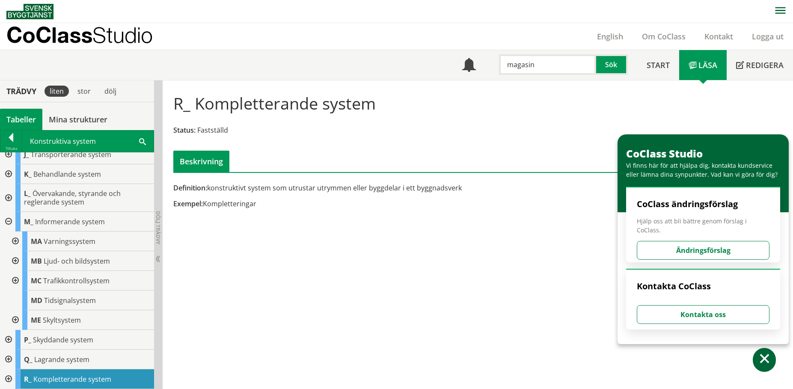
click at [6, 220] on div at bounding box center [7, 222] width 15 height 20
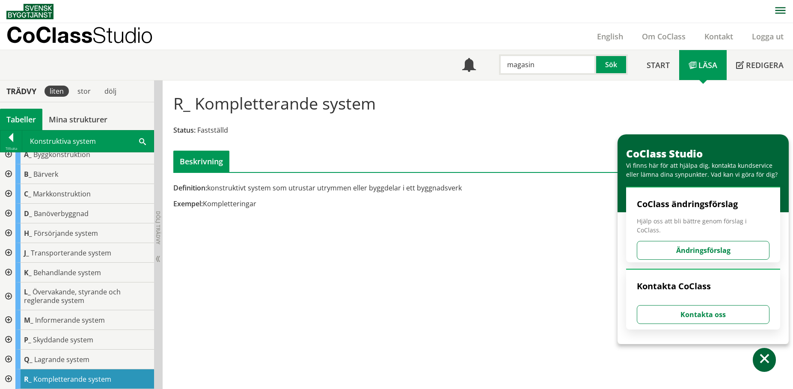
click at [12, 293] on div at bounding box center [7, 297] width 15 height 28
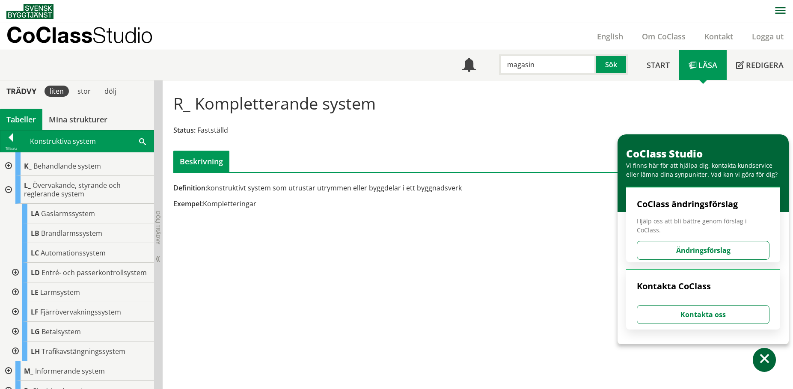
click at [9, 189] on div at bounding box center [7, 190] width 15 height 28
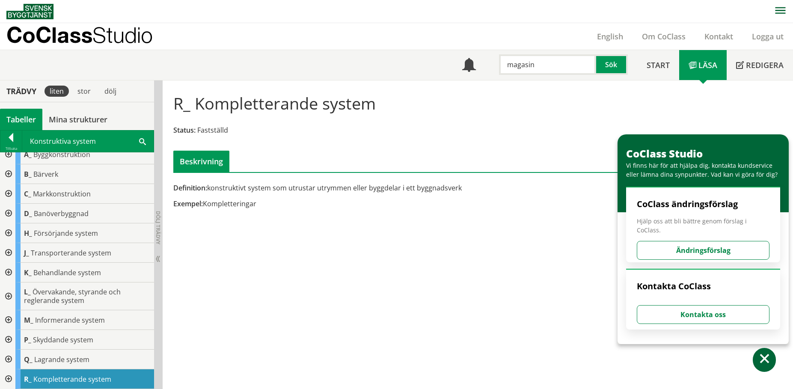
scroll to position [8, 0]
click at [7, 230] on div at bounding box center [7, 233] width 15 height 20
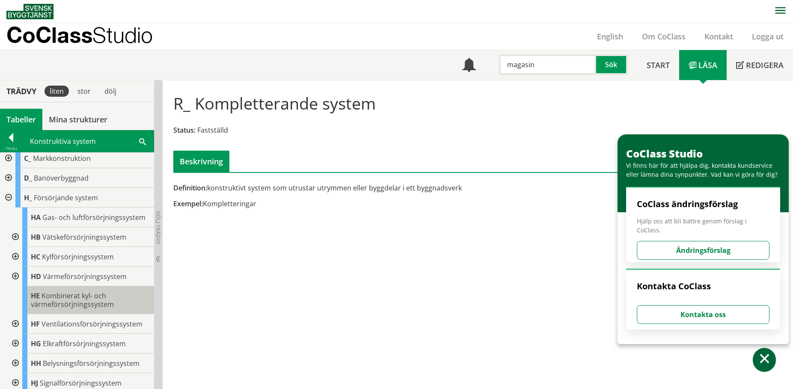
scroll to position [22, 0]
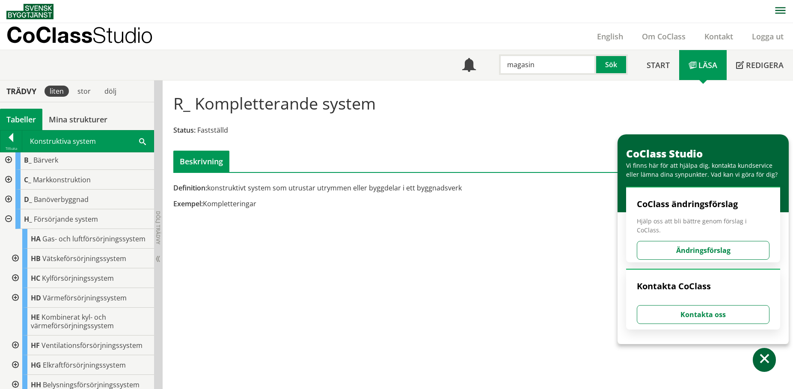
click at [16, 257] on div at bounding box center [14, 259] width 15 height 20
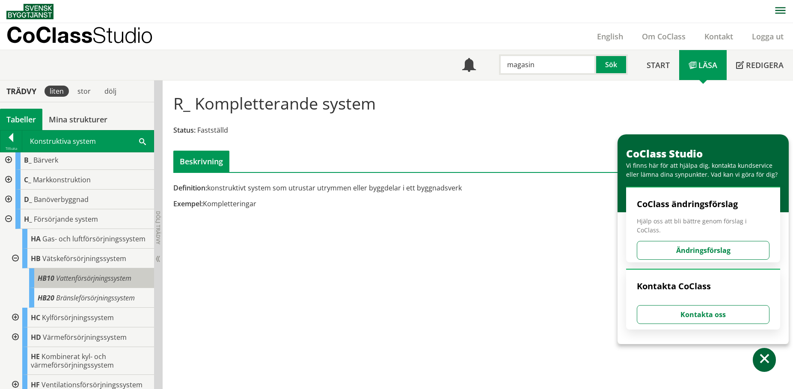
click at [92, 282] on span "Vattenförsörjningssystem" at bounding box center [93, 278] width 75 height 9
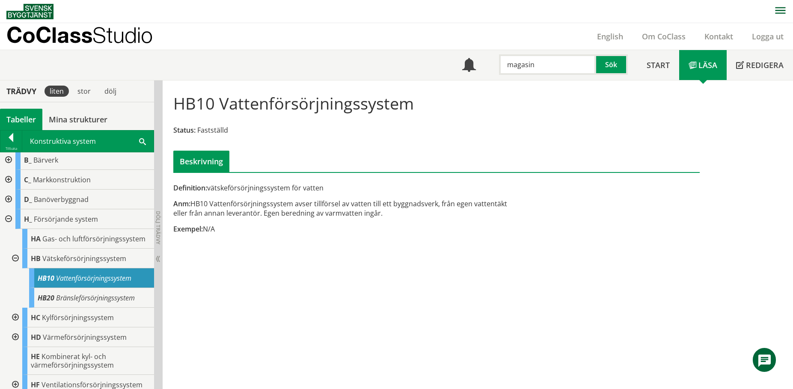
click at [9, 217] on div at bounding box center [7, 219] width 15 height 20
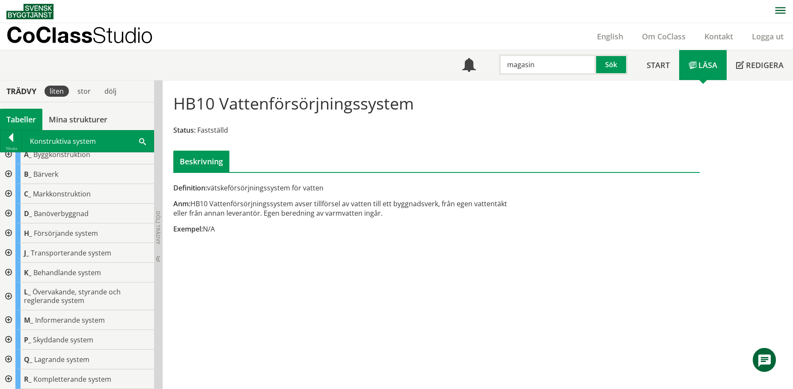
click at [7, 191] on div at bounding box center [7, 194] width 15 height 20
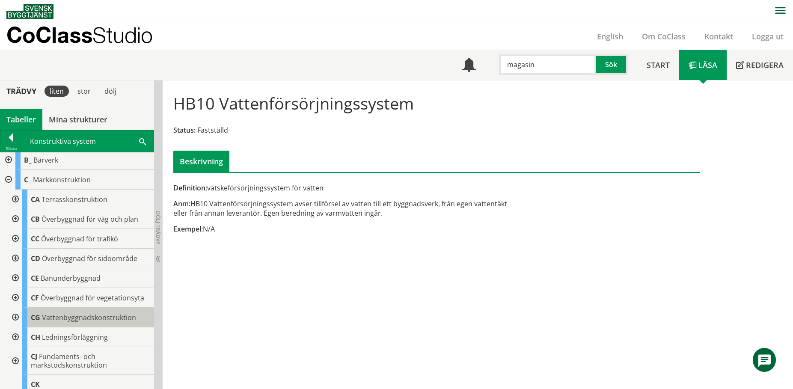
click at [80, 318] on body "AMA AMA Beskrivningsverktyg AMA Funktion BSAB Bygginfo Byggjura Byggkatalogen B…" at bounding box center [396, 194] width 793 height 389
click at [13, 317] on div at bounding box center [14, 318] width 15 height 20
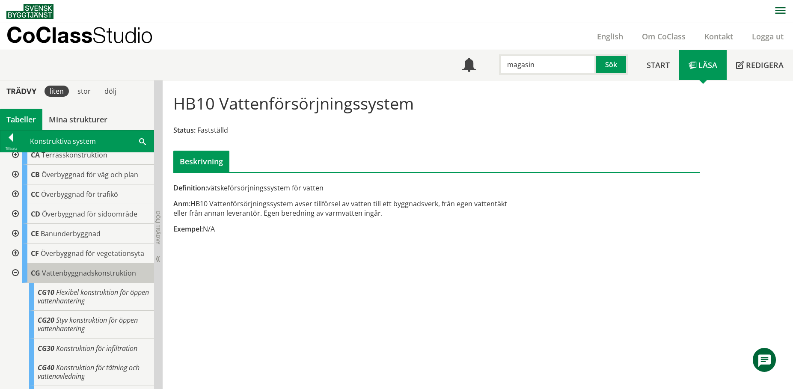
scroll to position [108, 0]
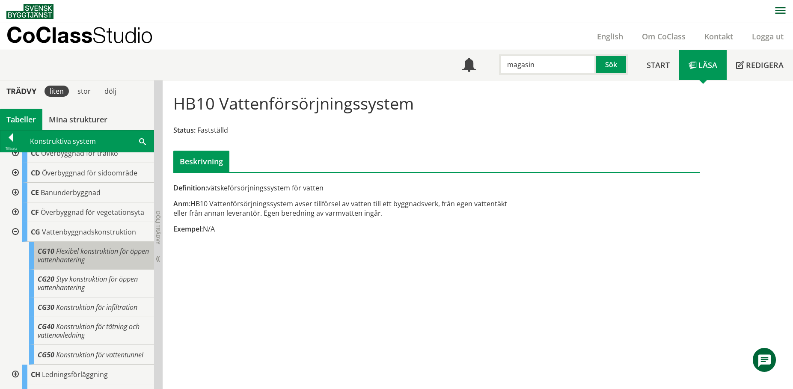
click at [101, 255] on span "Flexibel konstruktion för öppen vattenhantering" at bounding box center [93, 256] width 111 height 18
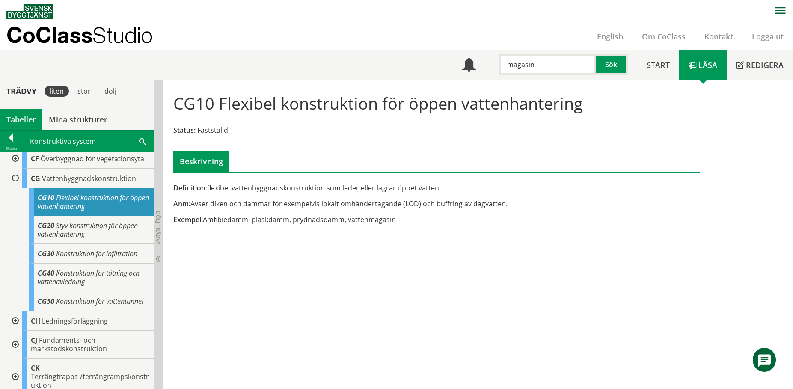
scroll to position [236, 0]
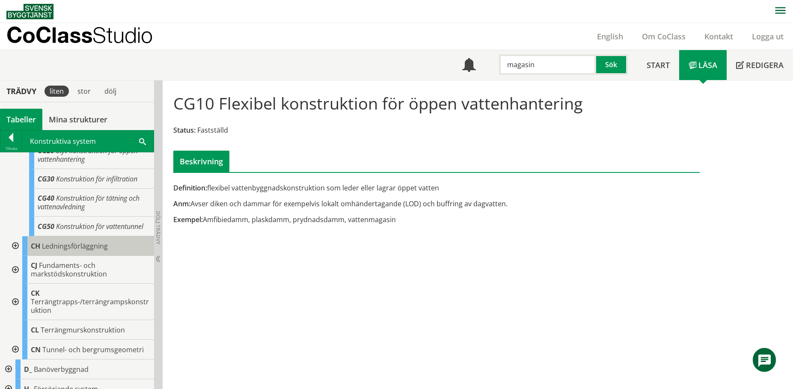
click at [93, 251] on span "Ledningsförläggning" at bounding box center [75, 245] width 66 height 9
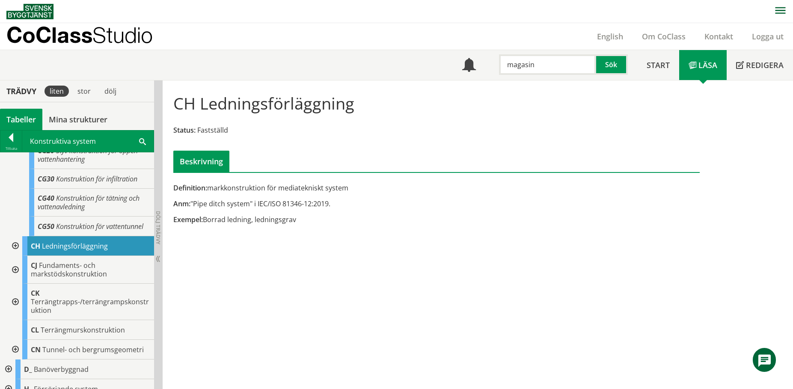
click at [15, 253] on div at bounding box center [14, 246] width 15 height 20
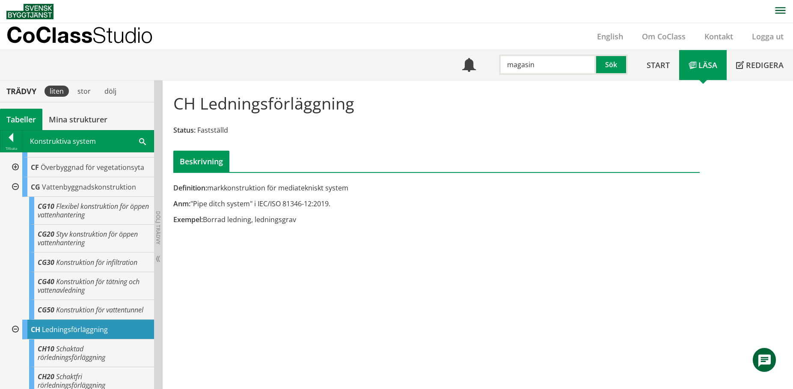
scroll to position [151, 0]
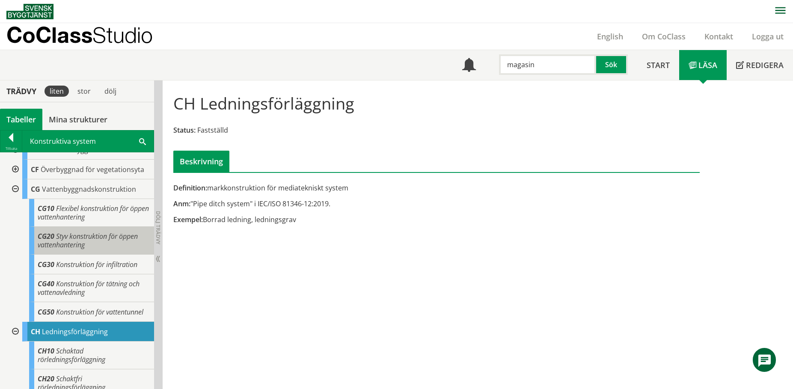
click at [96, 250] on div "CG20 Styv konstruktion för öppen vattenhantering" at bounding box center [91, 241] width 125 height 28
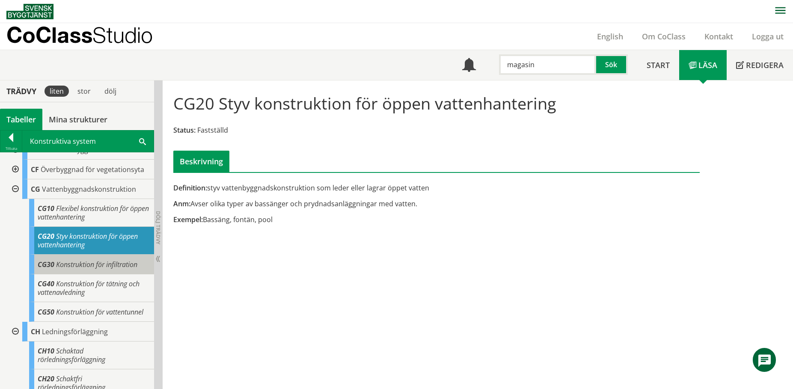
click at [93, 267] on span "Konstruktion för infiltration" at bounding box center [96, 264] width 81 height 9
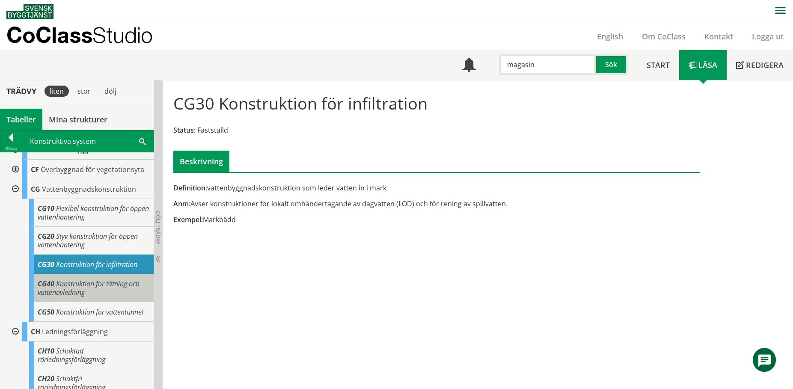
click at [107, 292] on div "CG40 Konstruktion för tätning och vattenavledning" at bounding box center [91, 288] width 125 height 28
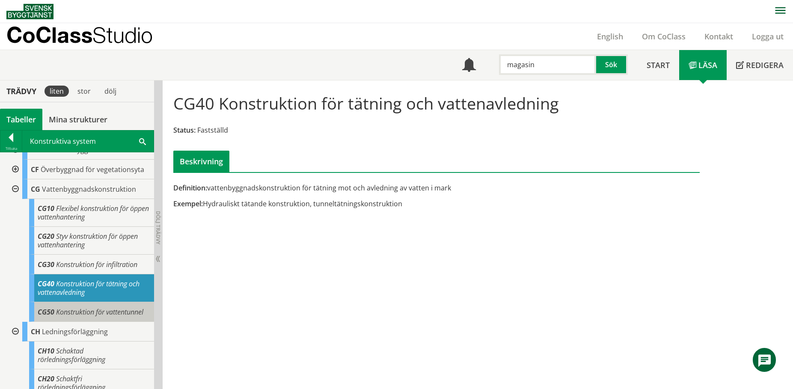
click at [99, 316] on span "Konstruktion för vattentunnel" at bounding box center [99, 311] width 87 height 9
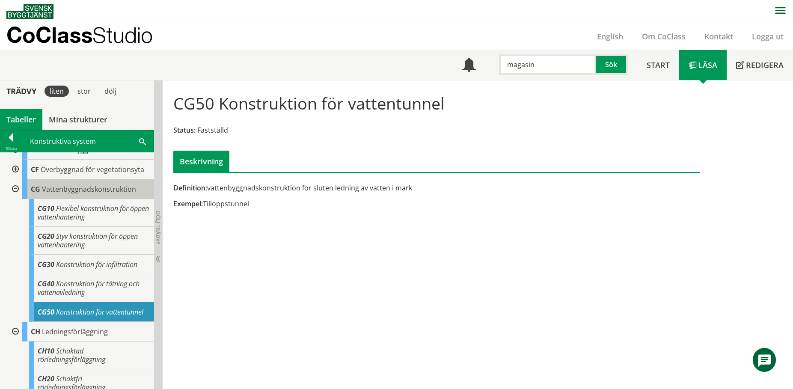
click at [64, 194] on span "Vattenbyggnadskonstruktion" at bounding box center [89, 189] width 94 height 9
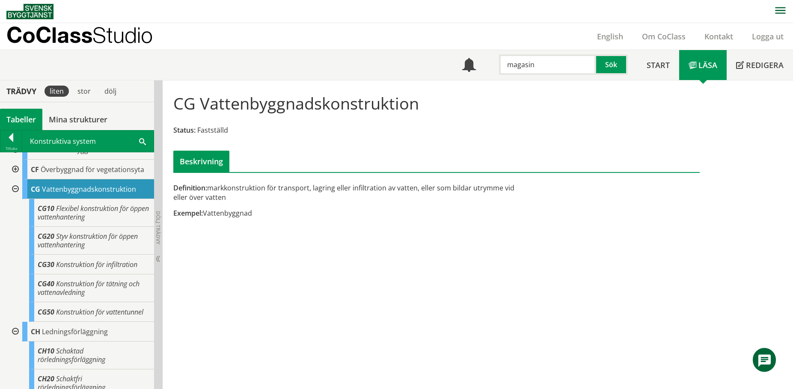
click at [14, 187] on div at bounding box center [14, 189] width 15 height 20
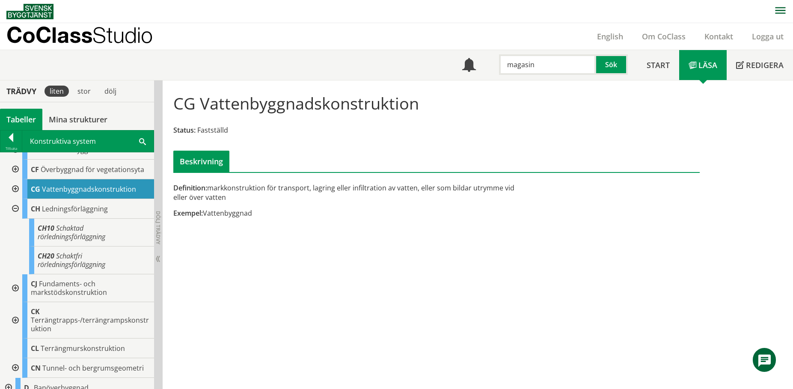
click at [15, 206] on div at bounding box center [14, 209] width 15 height 20
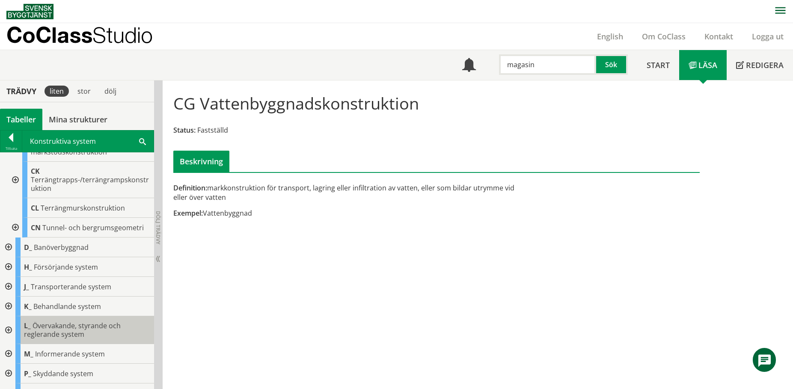
scroll to position [236, 0]
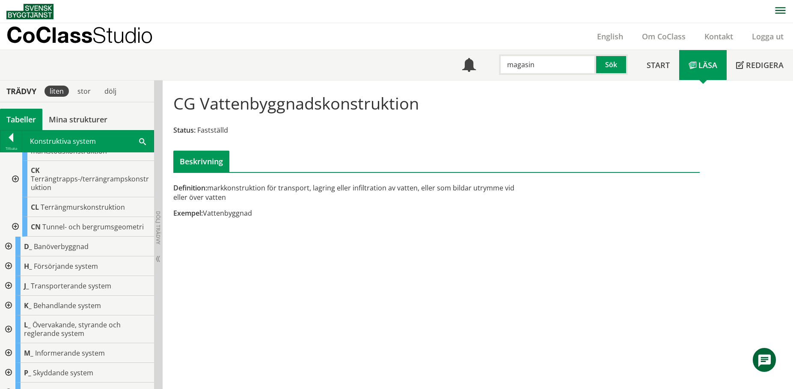
click at [9, 286] on div at bounding box center [7, 286] width 15 height 20
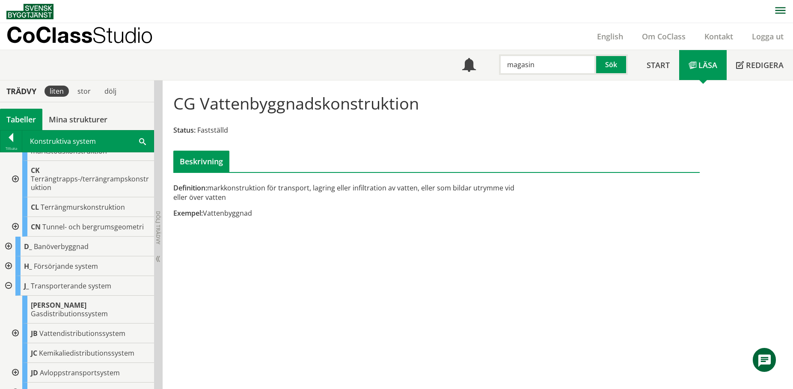
click at [15, 325] on div at bounding box center [14, 334] width 15 height 20
click at [57, 343] on body "AMA AMA Beskrivningsverktyg AMA Funktion BSAB Bygginfo Byggjura Byggkatalogen B…" at bounding box center [396, 194] width 793 height 389
click at [70, 349] on span "Vattenledningssystem" at bounding box center [86, 353] width 65 height 9
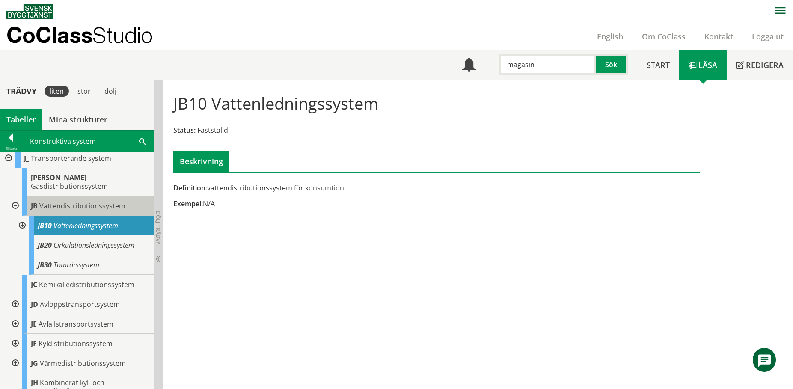
scroll to position [365, 0]
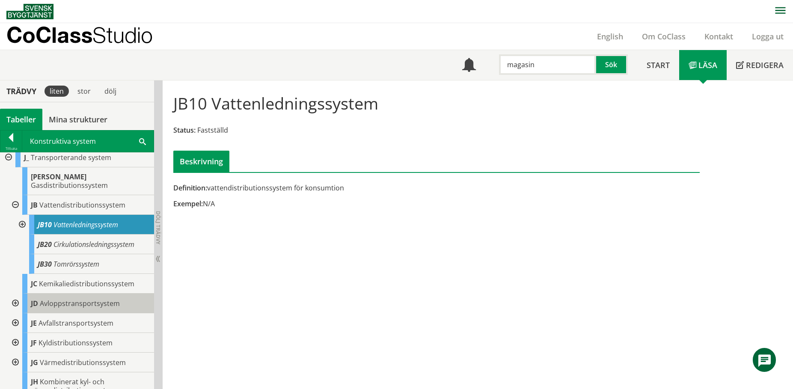
click at [39, 297] on div "JD Avloppstransportsystem" at bounding box center [88, 304] width 132 height 20
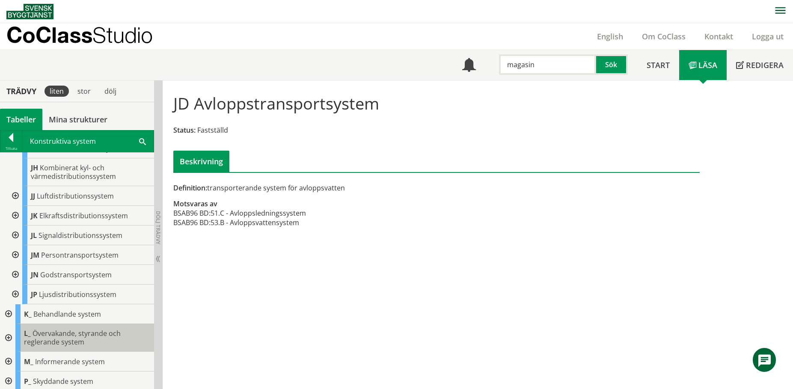
scroll to position [612, 0]
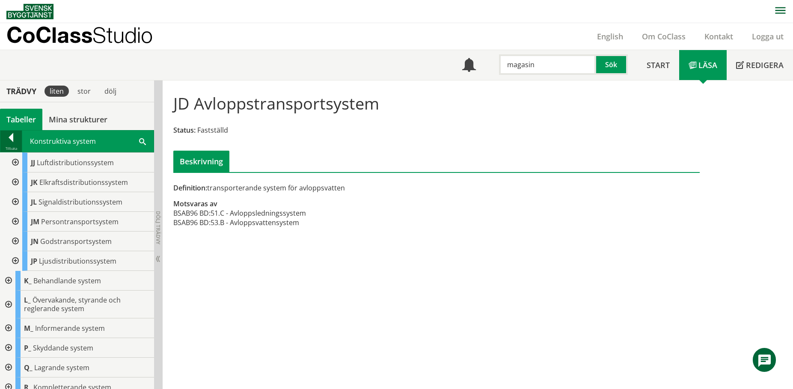
click at [16, 140] on div at bounding box center [10, 139] width 21 height 12
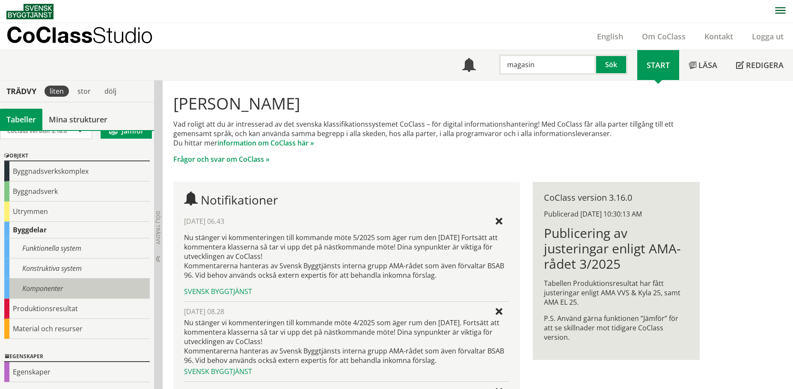
click at [46, 290] on div "Komponenter" at bounding box center [77, 289] width 146 height 20
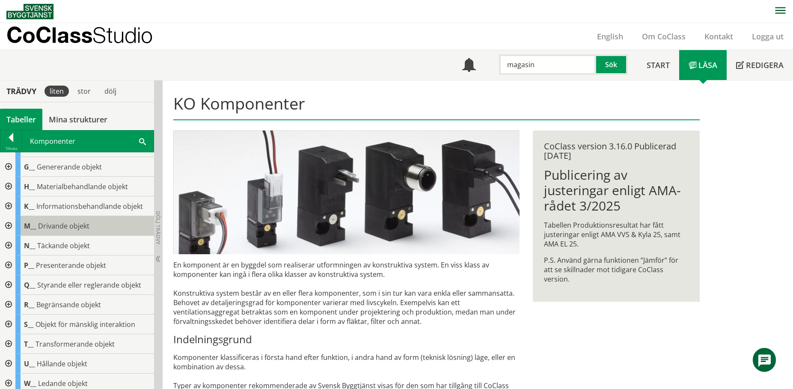
scroll to position [86, 0]
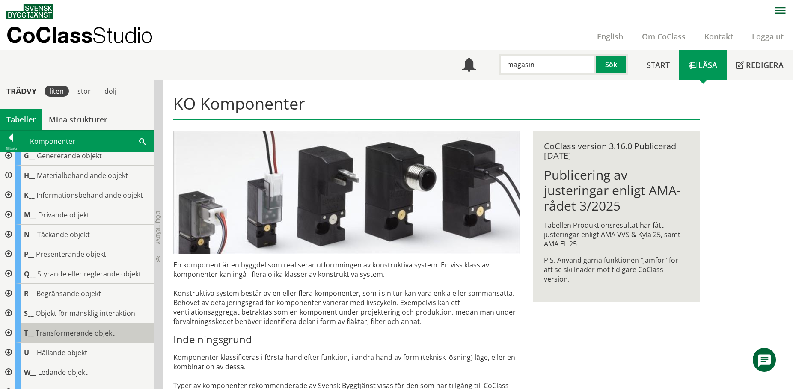
click at [46, 329] on span "Transformerande objekt" at bounding box center [75, 332] width 79 height 9
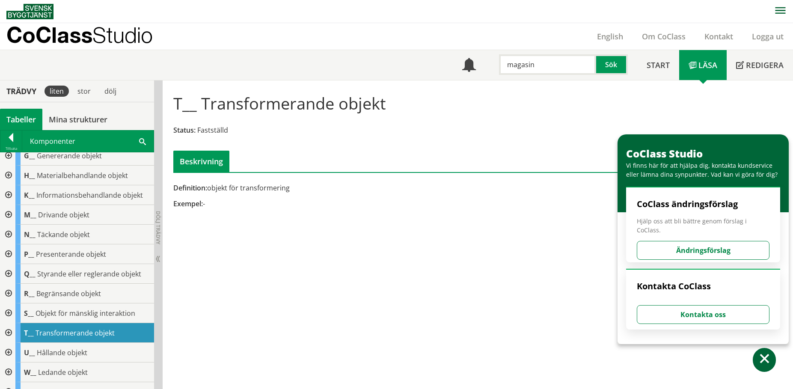
click at [7, 333] on div at bounding box center [7, 333] width 15 height 20
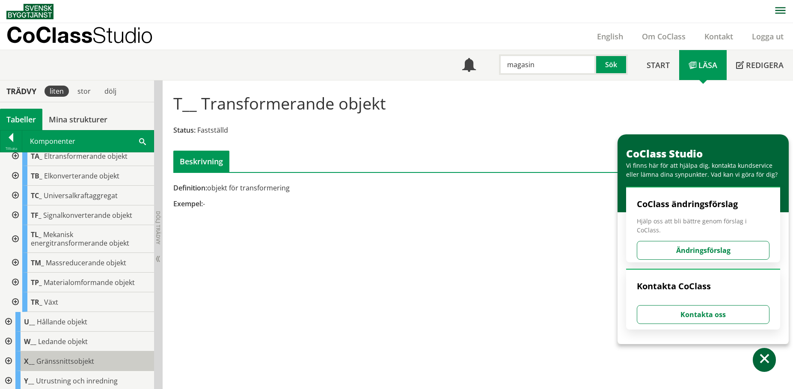
scroll to position [312, 0]
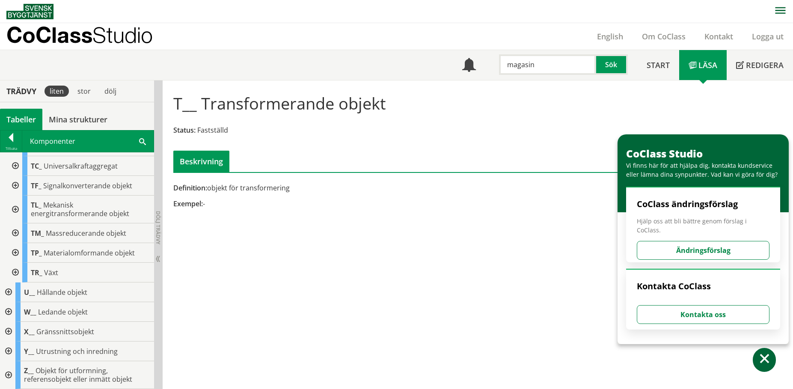
click at [12, 310] on div at bounding box center [7, 312] width 15 height 20
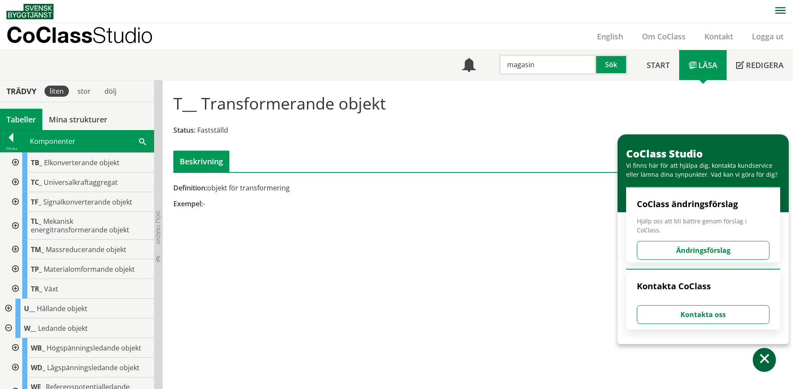
scroll to position [292, 0]
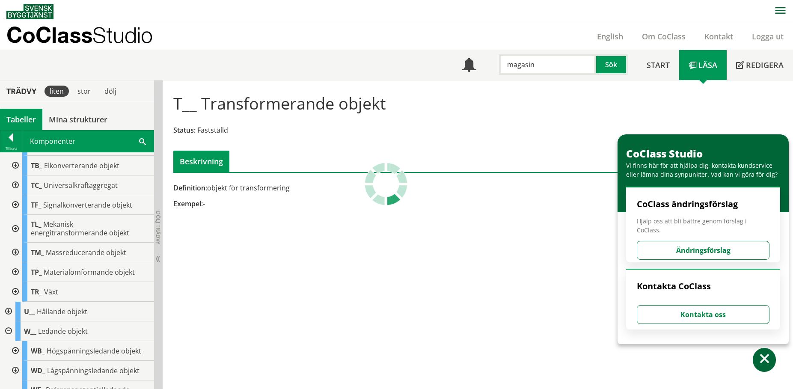
click at [12, 330] on div at bounding box center [7, 332] width 15 height 20
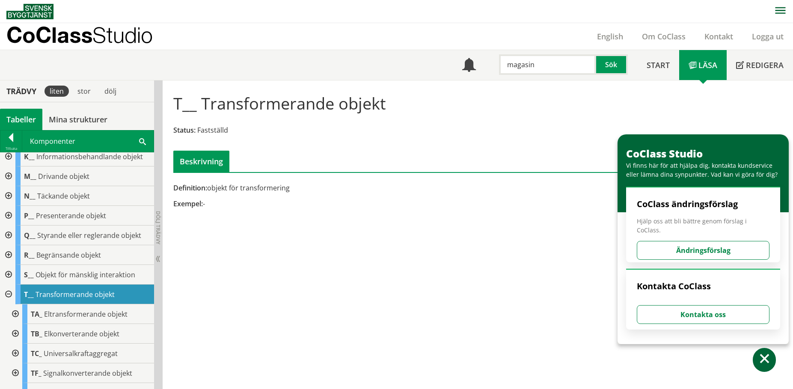
scroll to position [121, 0]
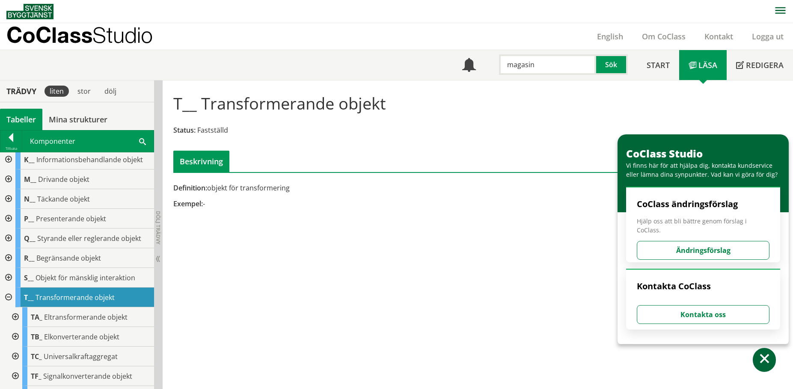
click at [9, 295] on div at bounding box center [7, 298] width 15 height 20
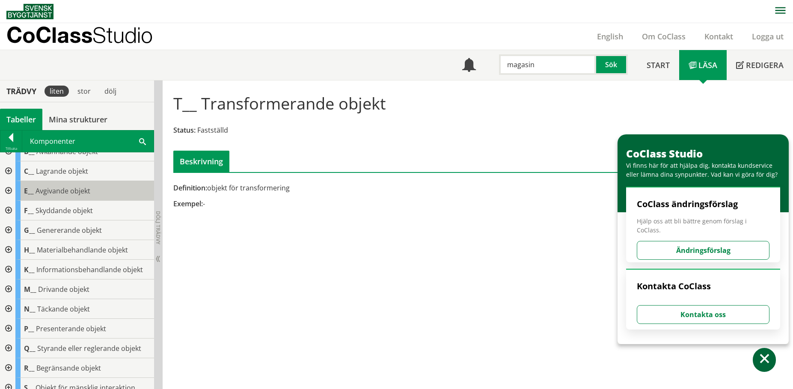
scroll to position [0, 0]
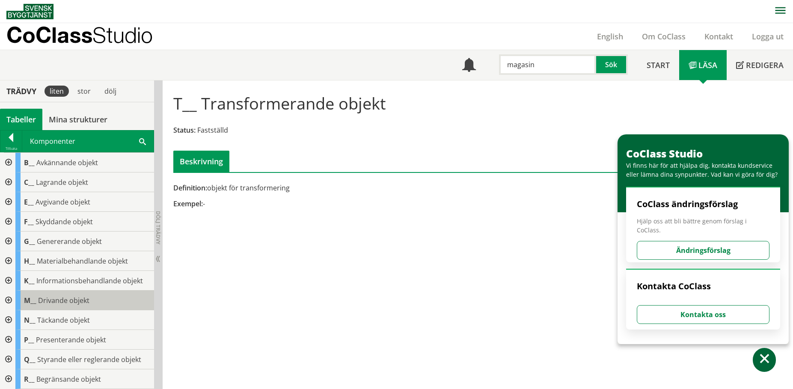
click at [81, 304] on span "Drivande objekt" at bounding box center [63, 300] width 51 height 9
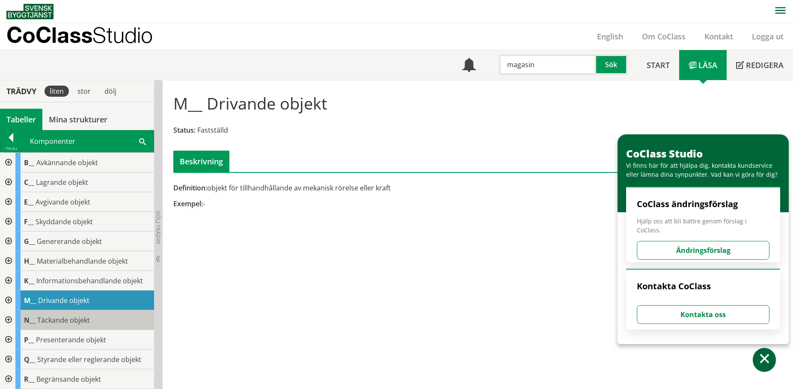
click at [81, 313] on div "N__ Täckande objekt" at bounding box center [84, 320] width 139 height 20
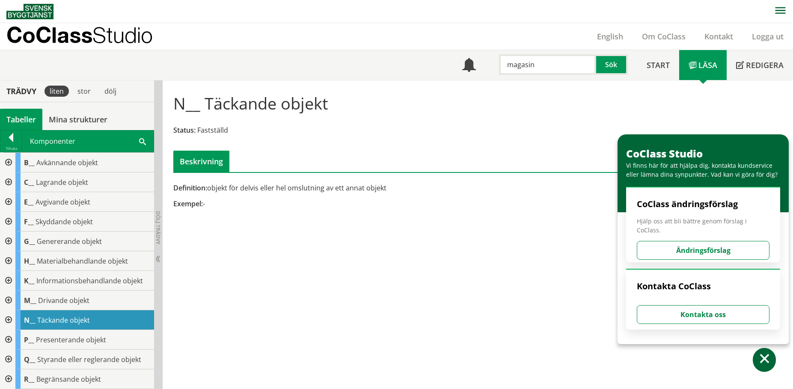
click at [8, 319] on div at bounding box center [7, 320] width 15 height 20
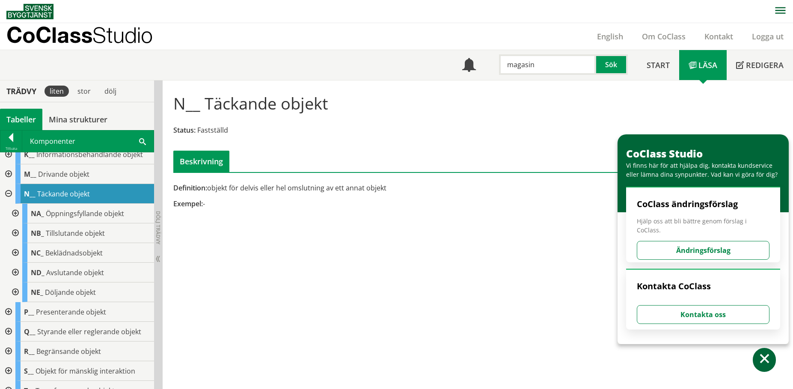
scroll to position [128, 0]
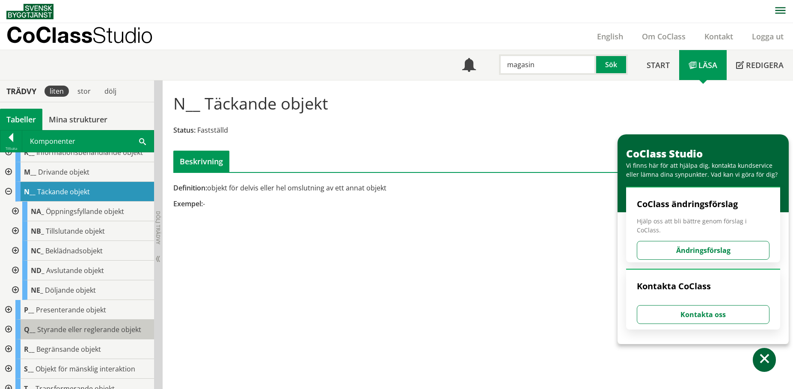
click at [100, 325] on span "Styrande eller reglerande objekt" at bounding box center [89, 329] width 104 height 9
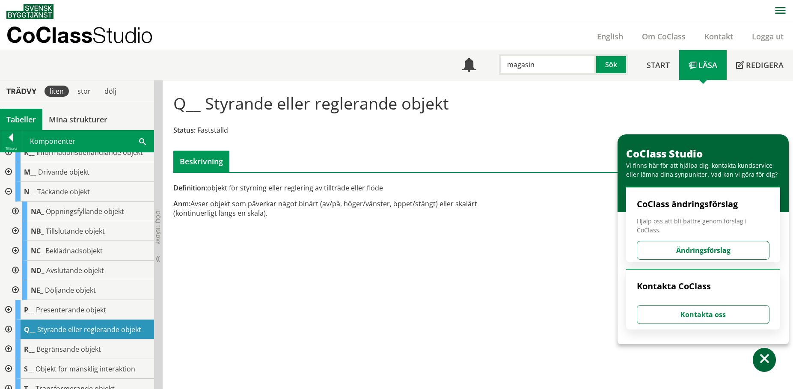
click at [10, 327] on div at bounding box center [7, 330] width 15 height 20
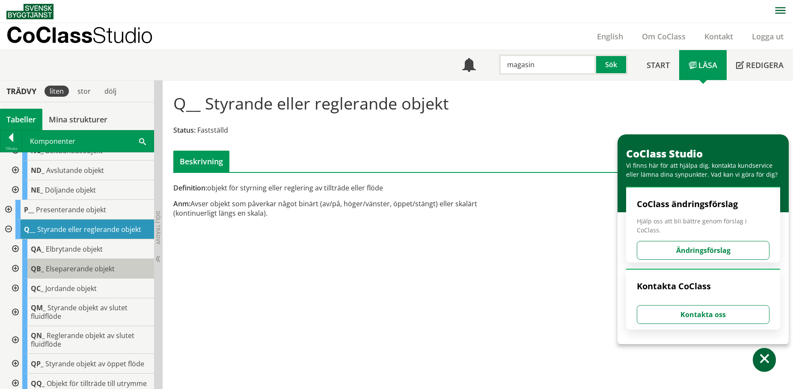
scroll to position [257, 0]
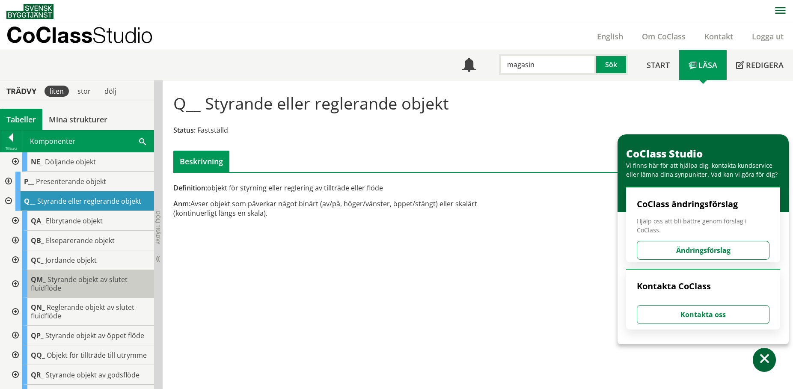
click at [102, 291] on div "QM_ Styrande objekt av slutet fluidflöde" at bounding box center [88, 284] width 132 height 28
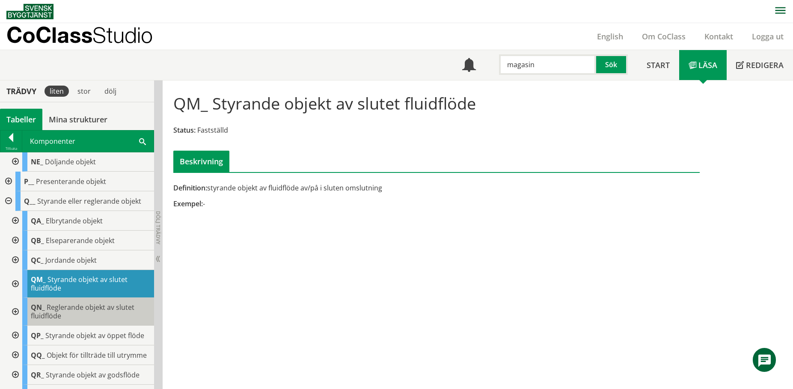
click at [104, 311] on span "Reglerande objekt av slutet fluidflöde" at bounding box center [83, 312] width 104 height 18
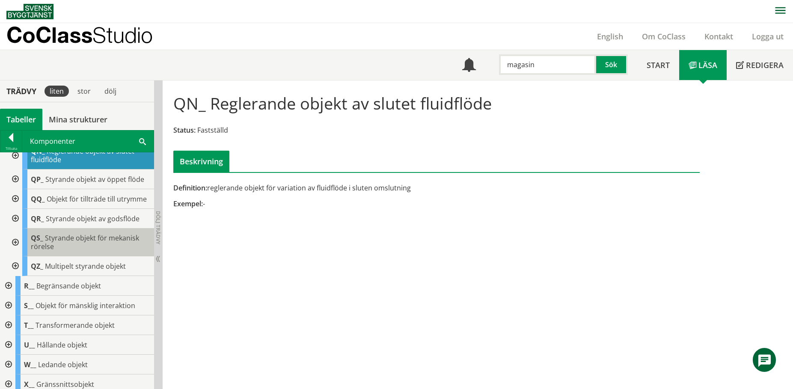
scroll to position [428, 0]
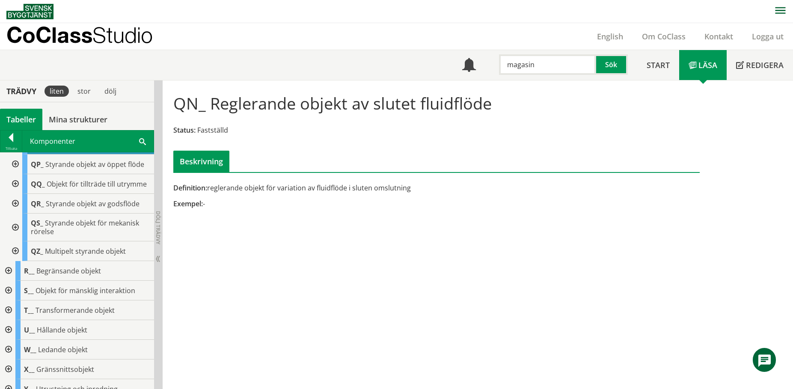
click at [8, 278] on div at bounding box center [7, 271] width 15 height 20
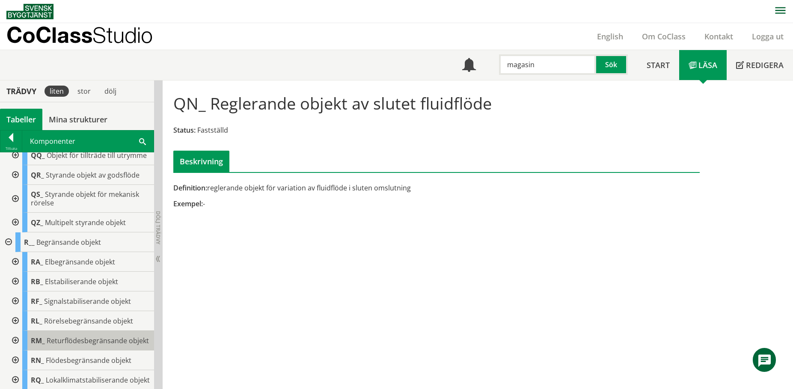
scroll to position [471, 0]
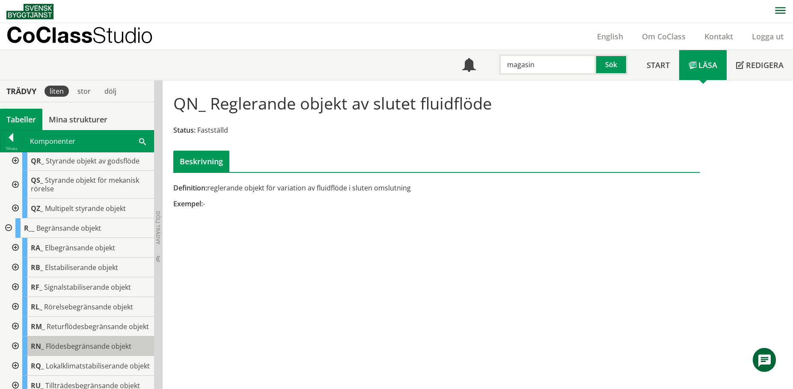
click at [78, 351] on span "Flödesbegränsande objekt" at bounding box center [89, 346] width 86 height 9
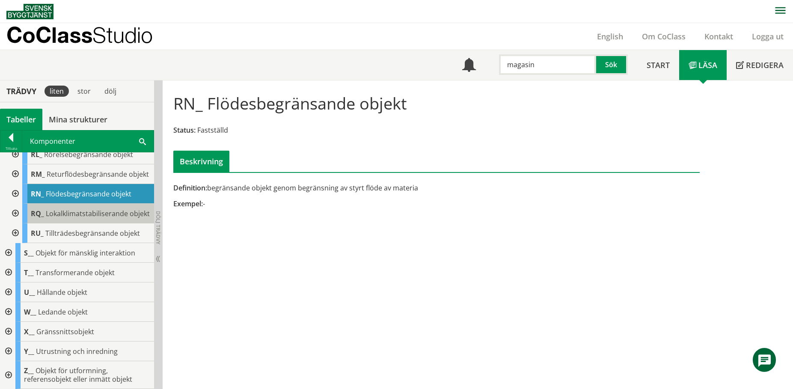
scroll to position [648, 0]
click at [9, 289] on div at bounding box center [7, 293] width 15 height 20
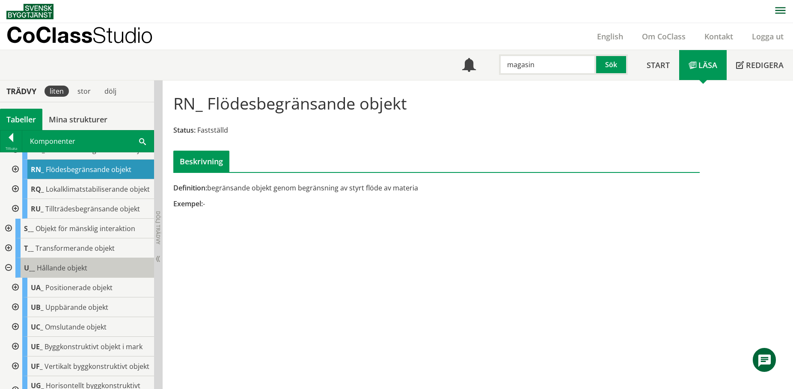
scroll to position [691, 0]
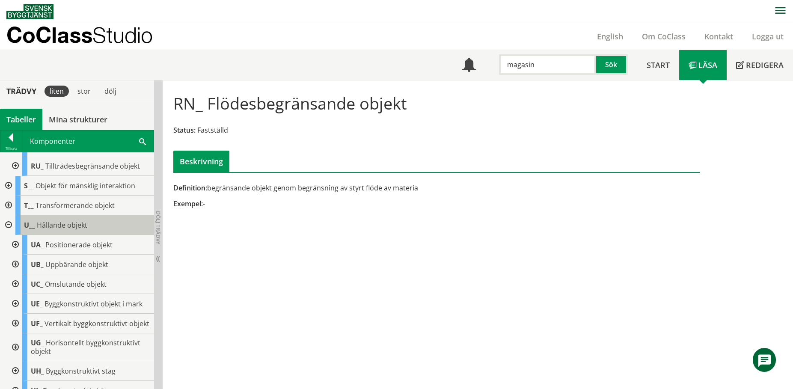
click at [95, 294] on div "UC_ Omslutande objekt" at bounding box center [88, 284] width 132 height 20
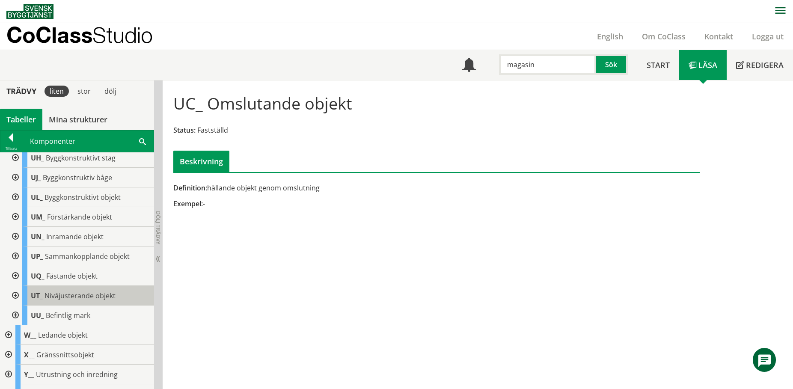
scroll to position [905, 0]
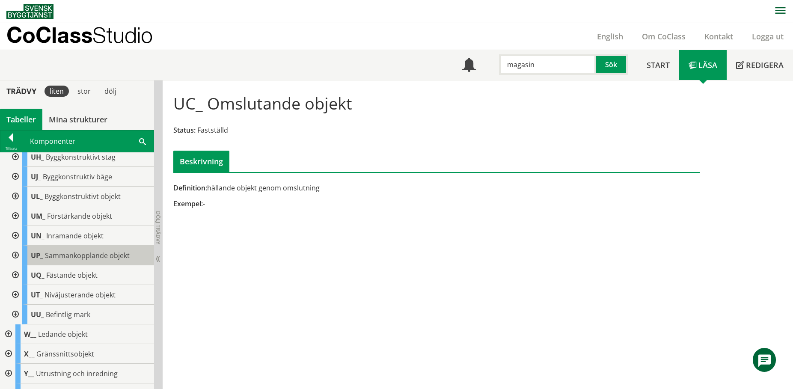
click at [101, 260] on span "Sammankopplande objekt" at bounding box center [87, 255] width 85 height 9
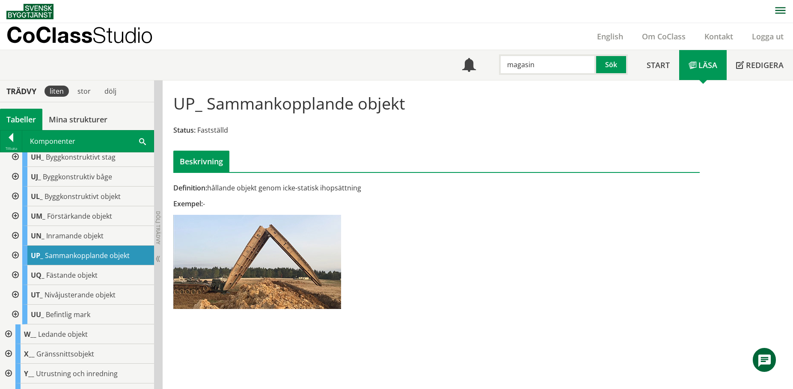
scroll to position [947, 0]
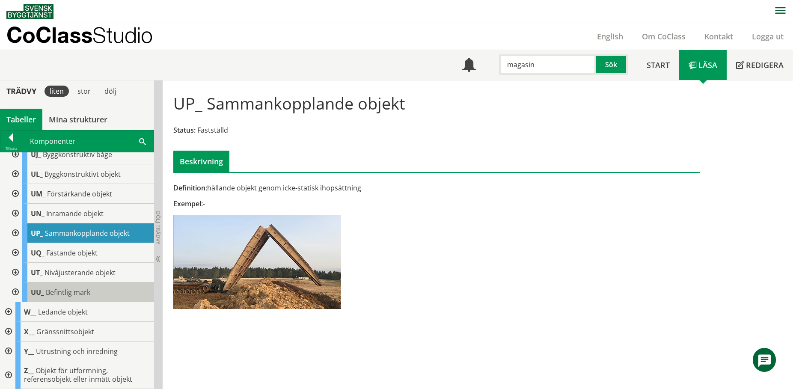
click at [28, 302] on div "UU_ Befintlig mark" at bounding box center [88, 293] width 132 height 20
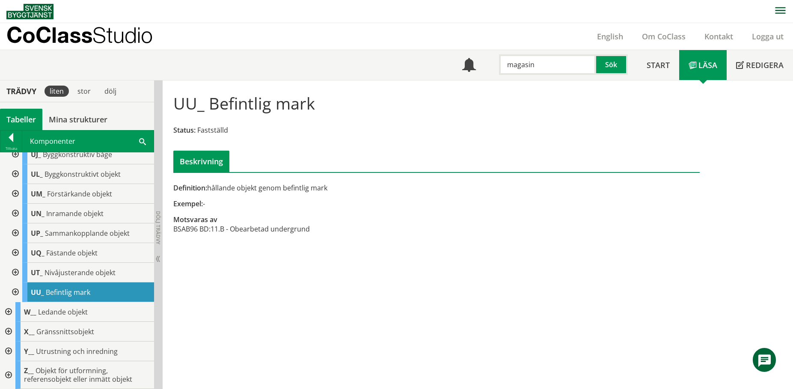
click at [13, 301] on div at bounding box center [14, 293] width 15 height 20
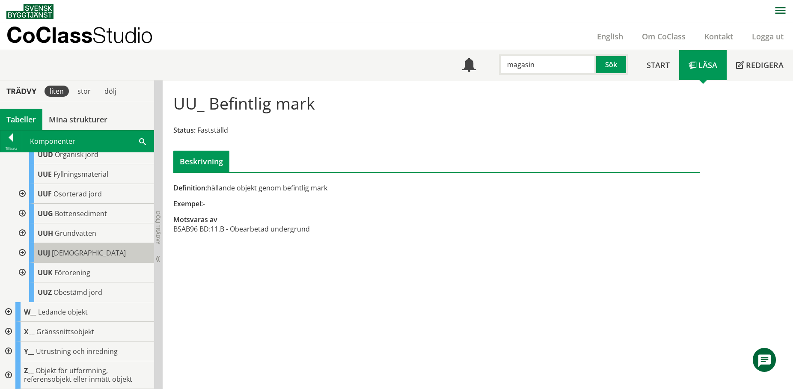
scroll to position [1176, 0]
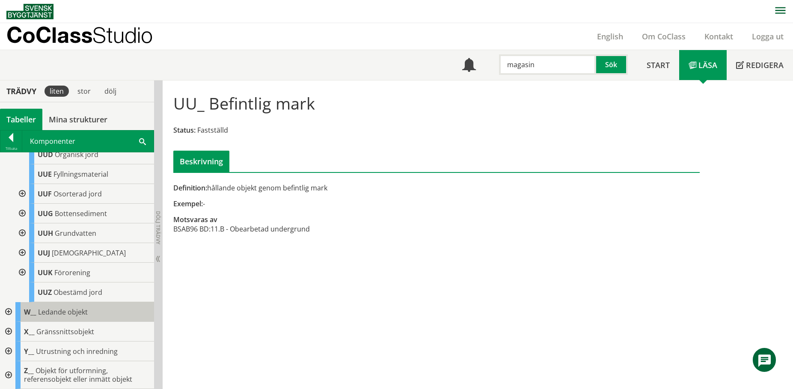
click at [67, 314] on span "Ledande objekt" at bounding box center [63, 311] width 50 height 9
click at [7, 309] on div at bounding box center [7, 312] width 15 height 20
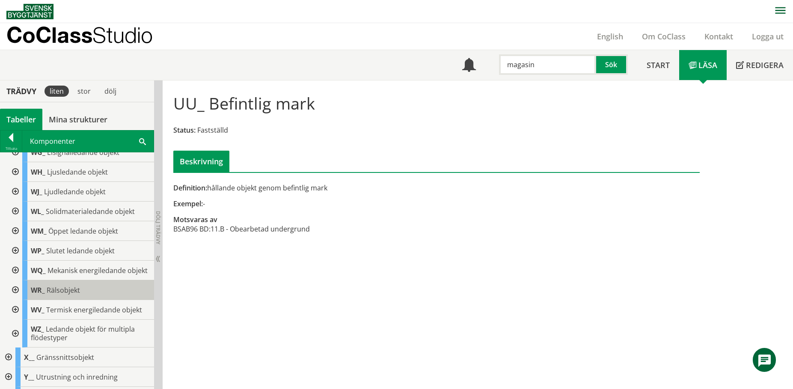
scroll to position [1433, 0]
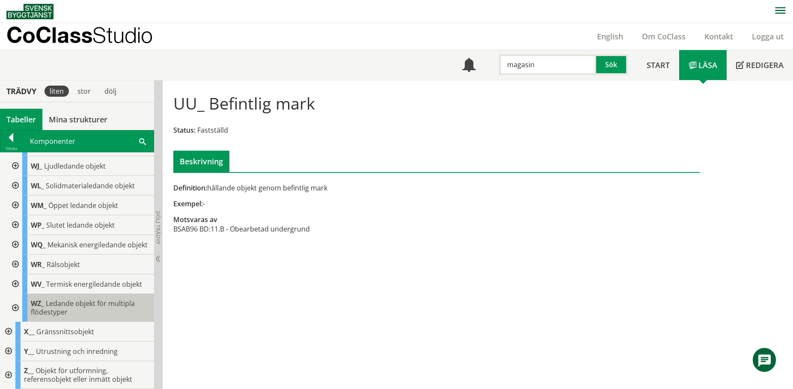
click at [104, 317] on span "Ledande objekt för multipla flödestyper" at bounding box center [83, 308] width 104 height 18
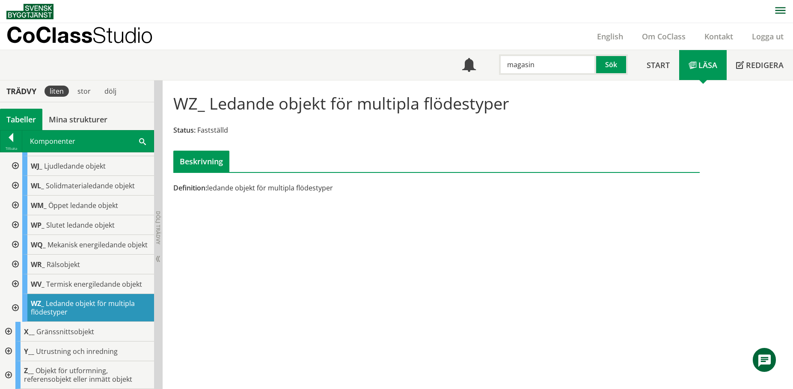
click at [15, 322] on div at bounding box center [14, 308] width 15 height 28
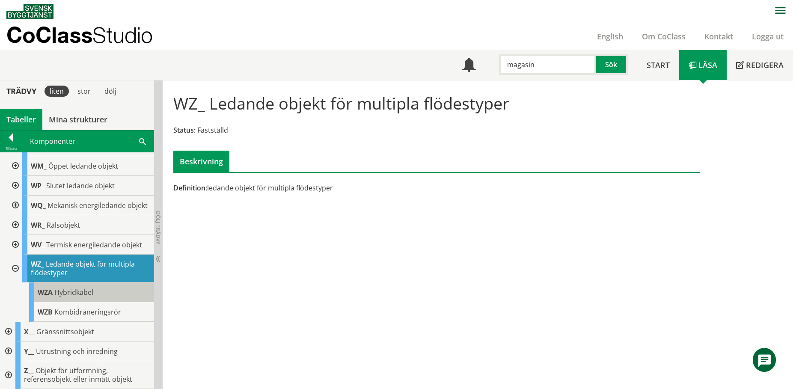
scroll to position [1476, 0]
click at [14, 194] on div at bounding box center [14, 186] width 15 height 20
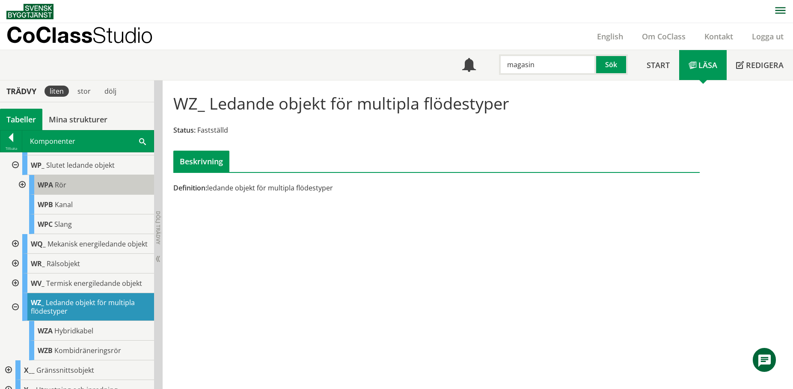
click at [110, 195] on div "WPA Rör" at bounding box center [91, 185] width 125 height 20
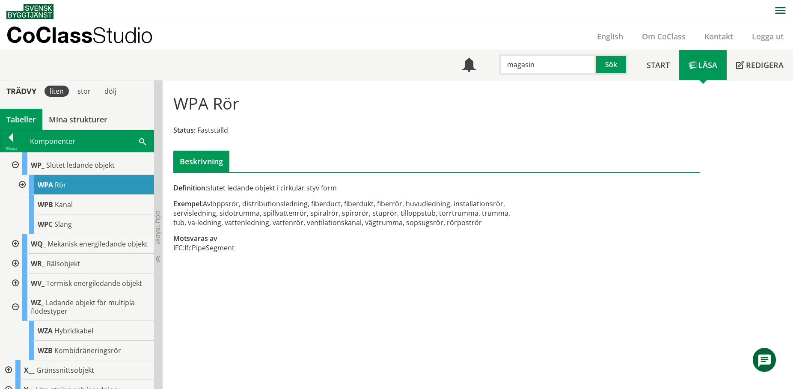
click at [15, 175] on div at bounding box center [14, 165] width 15 height 20
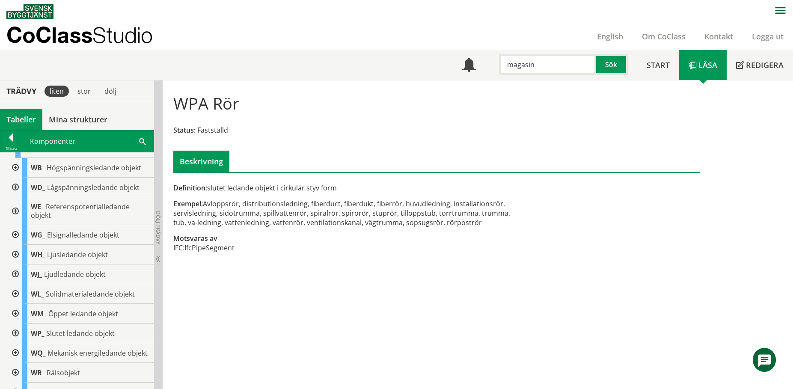
scroll to position [1262, 0]
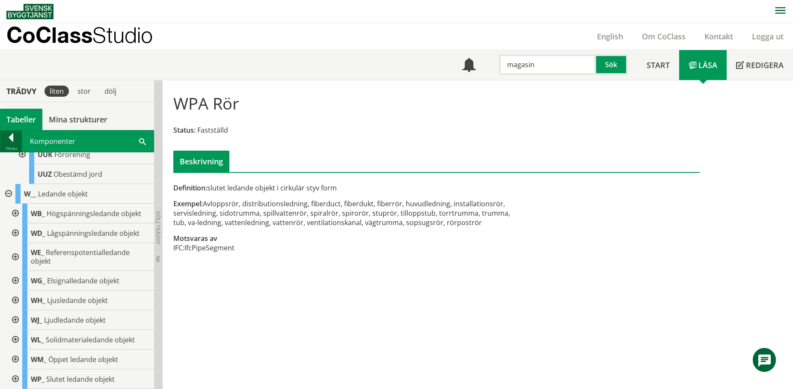
click at [9, 142] on div at bounding box center [10, 139] width 21 height 12
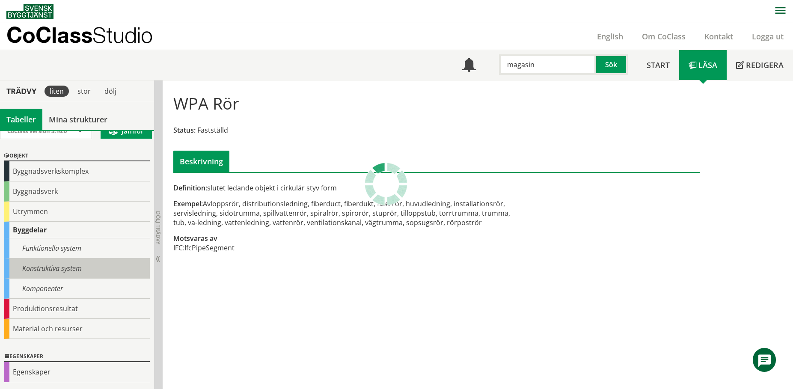
click at [81, 271] on div "Konstruktiva system" at bounding box center [77, 269] width 146 height 20
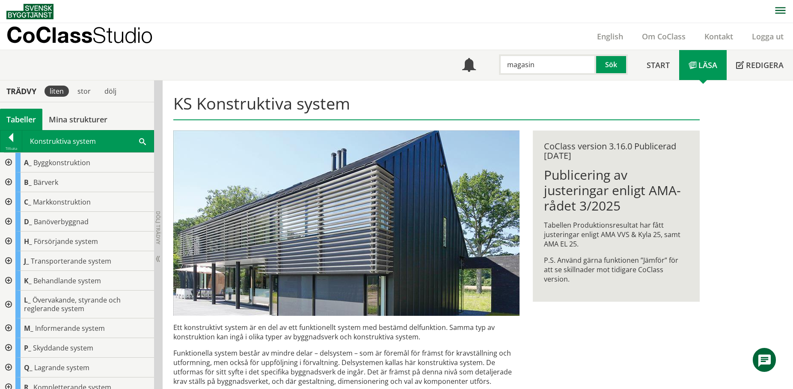
click at [10, 260] on div at bounding box center [7, 261] width 15 height 20
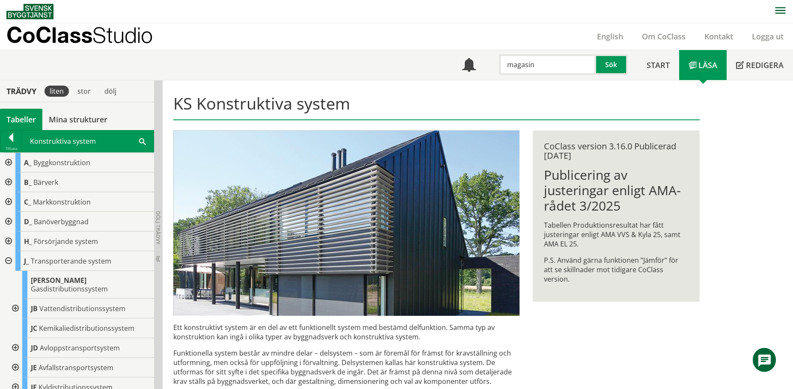
click at [16, 340] on div at bounding box center [14, 348] width 15 height 20
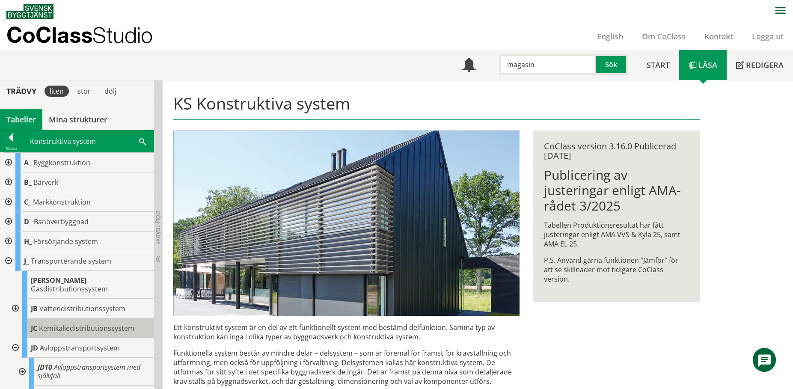
scroll to position [86, 0]
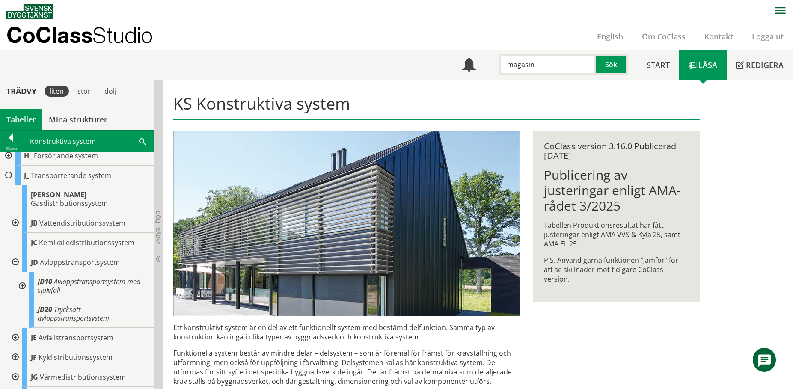
click at [6, 174] on div at bounding box center [7, 176] width 15 height 20
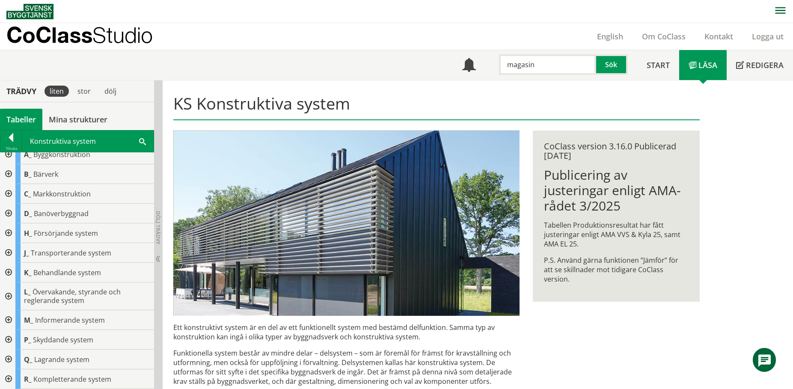
scroll to position [8, 0]
click at [9, 192] on div at bounding box center [7, 194] width 15 height 20
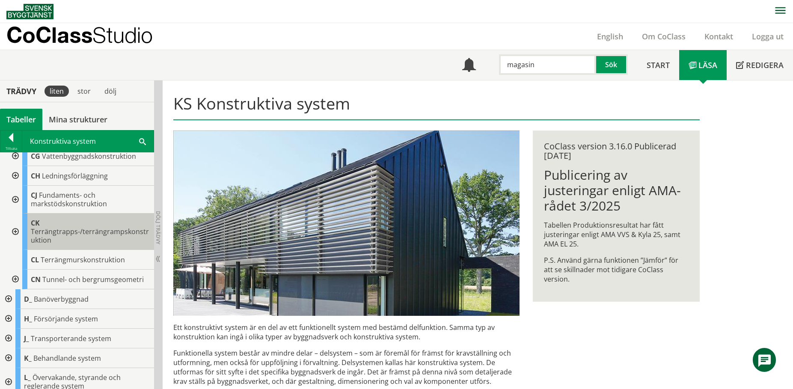
scroll to position [98, 0]
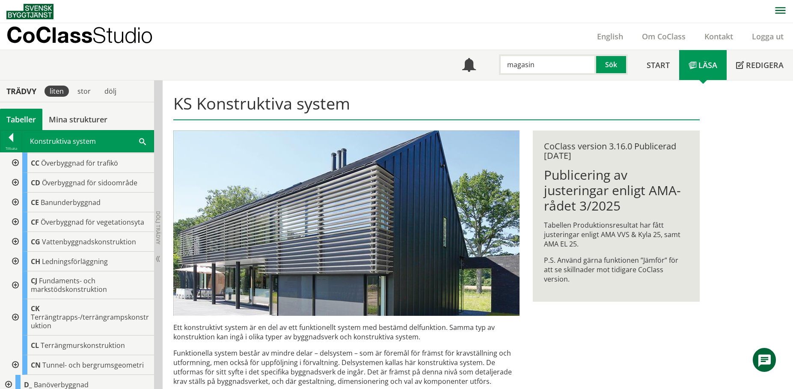
click at [12, 240] on div at bounding box center [14, 242] width 15 height 20
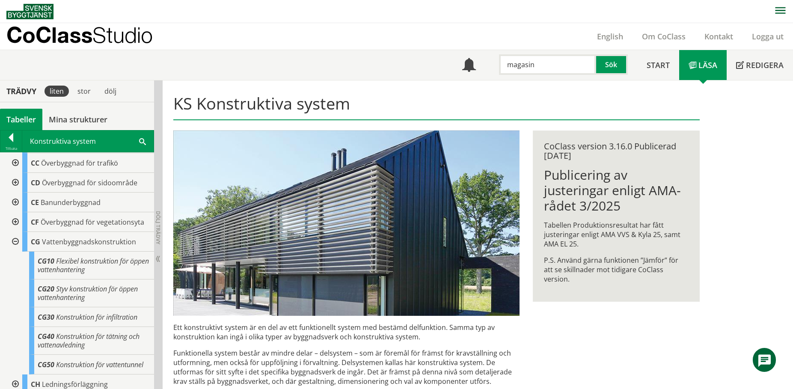
click at [15, 238] on div at bounding box center [14, 242] width 15 height 20
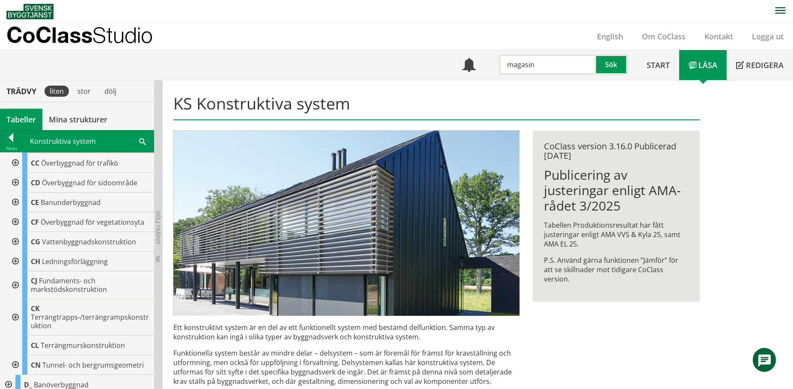
scroll to position [0, 0]
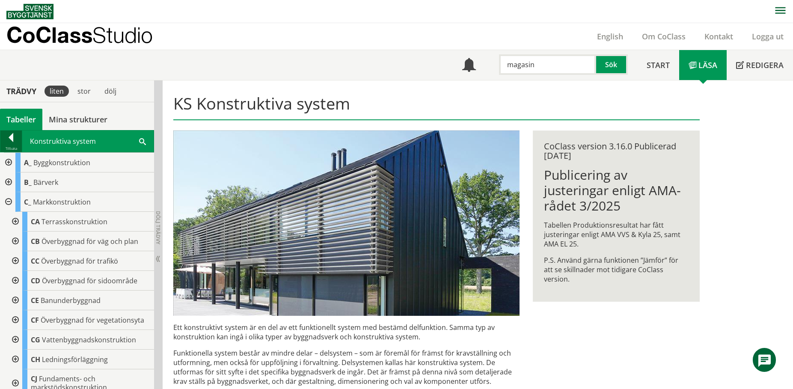
click at [7, 143] on div at bounding box center [10, 139] width 21 height 12
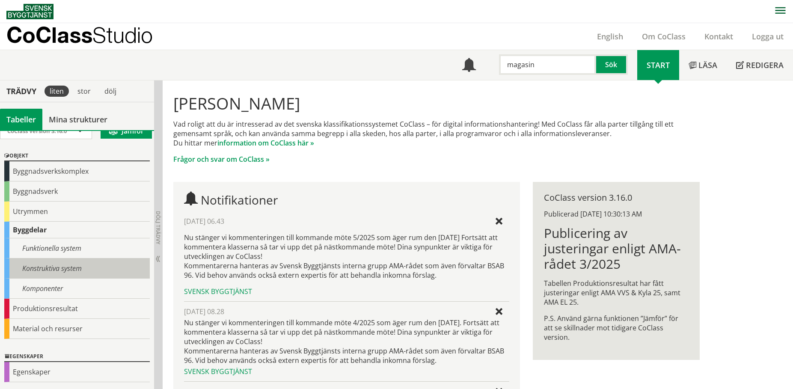
click at [36, 268] on div "Konstruktiva system" at bounding box center [77, 269] width 146 height 20
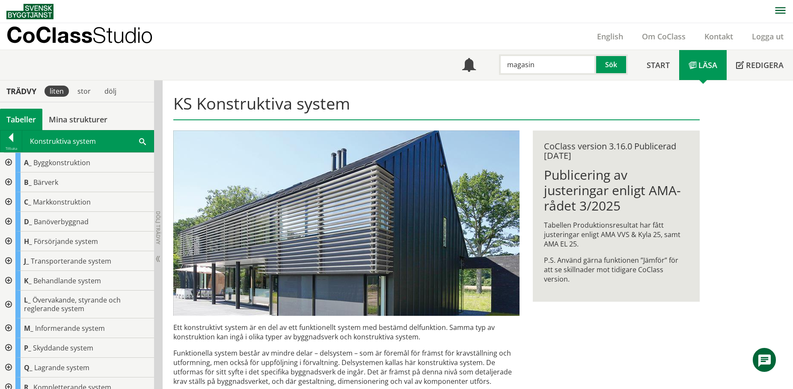
click at [11, 256] on div at bounding box center [7, 261] width 15 height 20
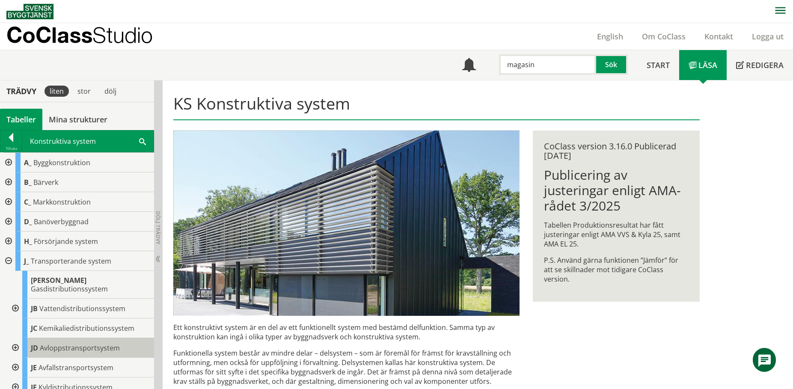
click at [39, 340] on div "JD Avloppstransportsystem" at bounding box center [88, 348] width 132 height 20
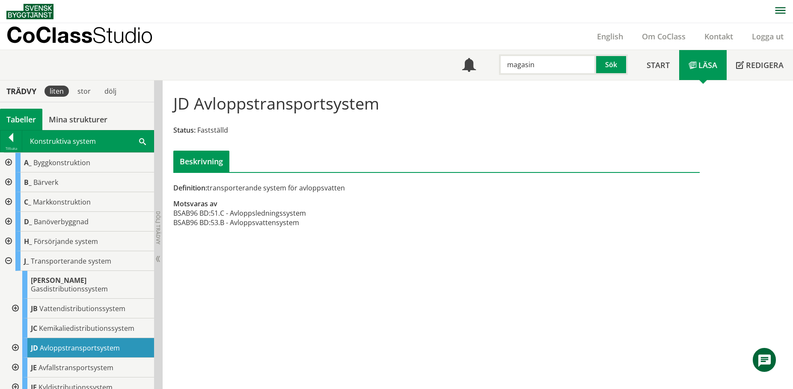
click at [18, 299] on div at bounding box center [14, 309] width 15 height 20
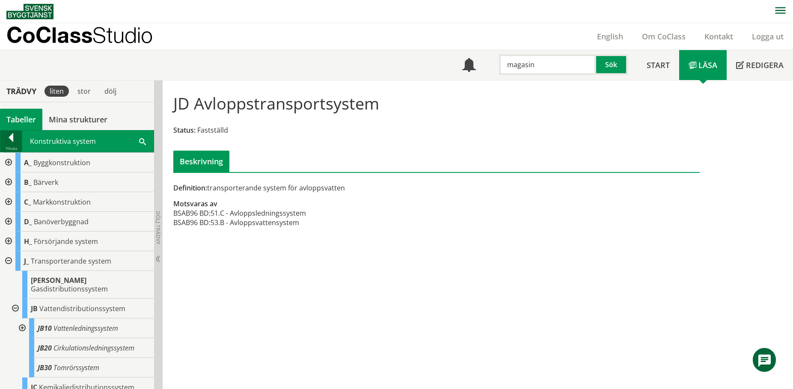
click at [12, 140] on div at bounding box center [10, 139] width 21 height 12
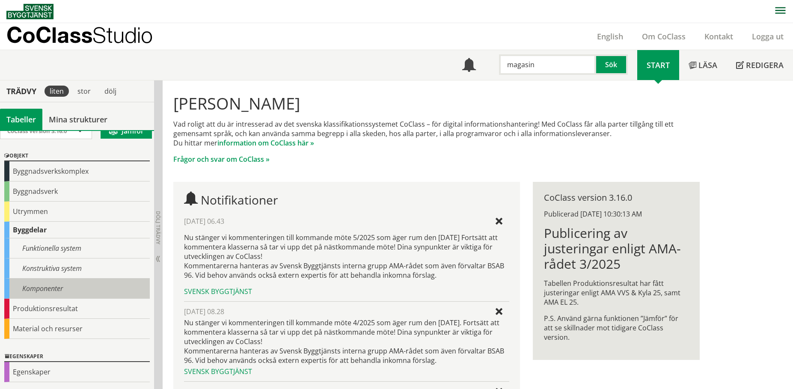
click at [85, 284] on div "Komponenter" at bounding box center [77, 289] width 146 height 20
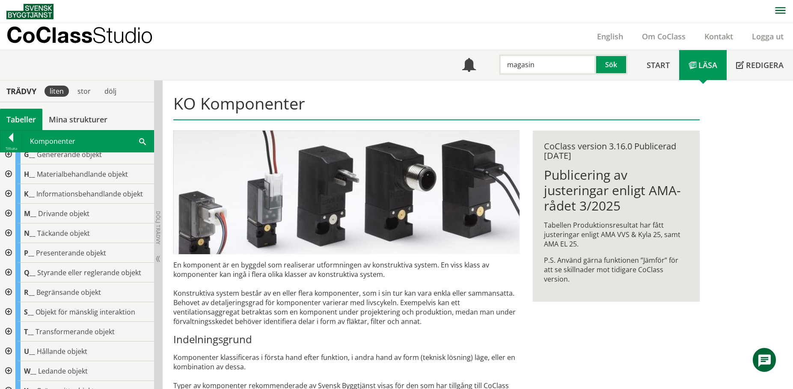
scroll to position [146, 0]
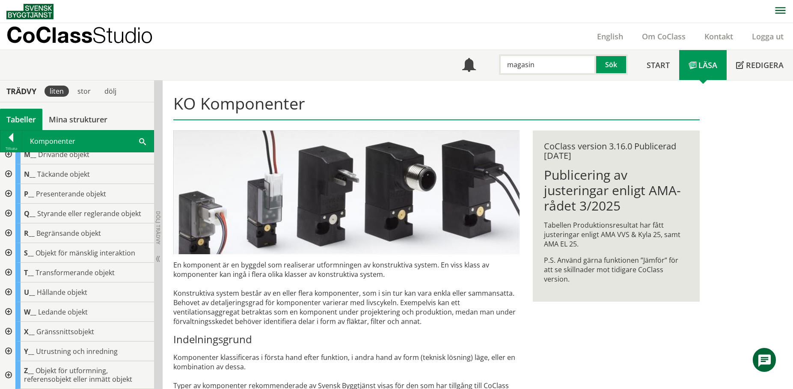
click at [12, 311] on div at bounding box center [7, 312] width 15 height 20
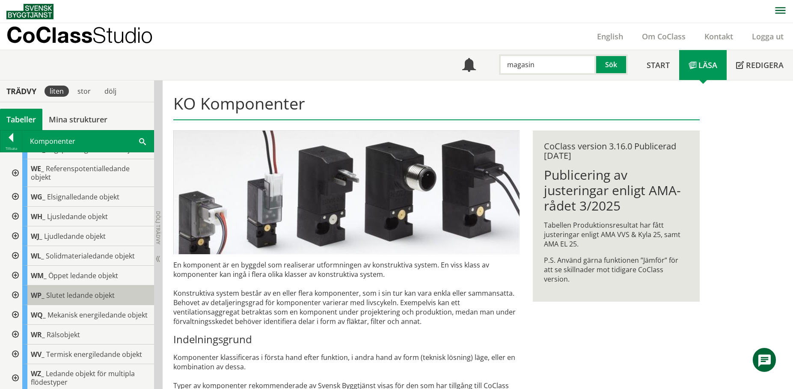
scroll to position [360, 0]
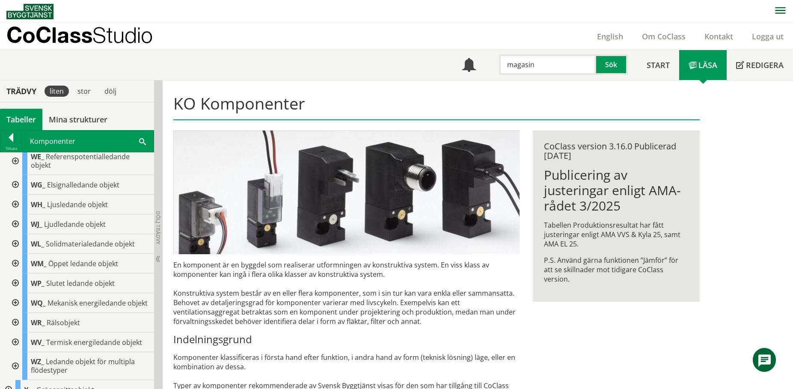
click at [13, 259] on div at bounding box center [14, 264] width 15 height 20
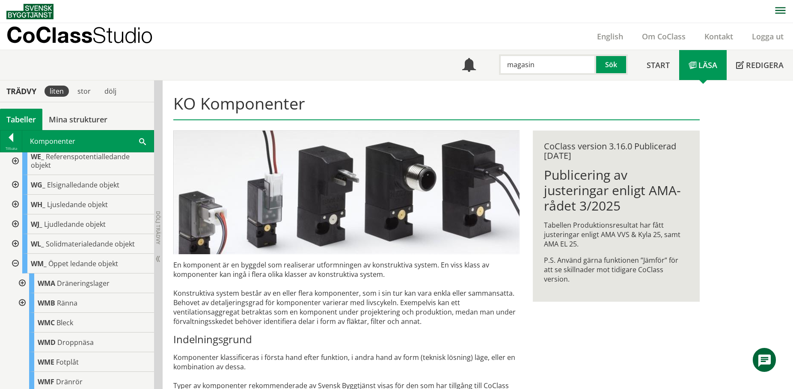
click at [19, 302] on div at bounding box center [21, 303] width 15 height 20
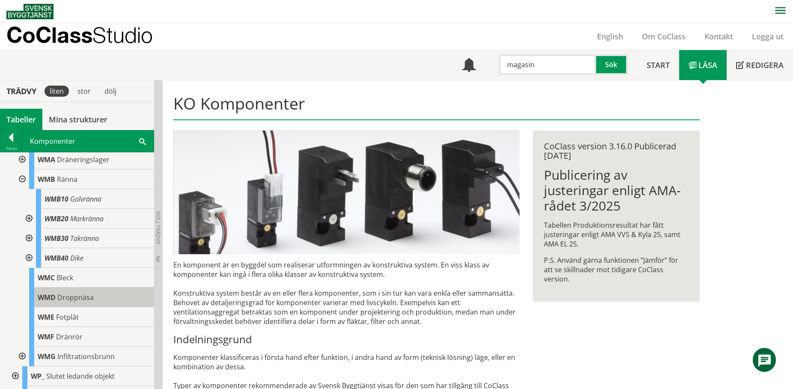
scroll to position [489, 0]
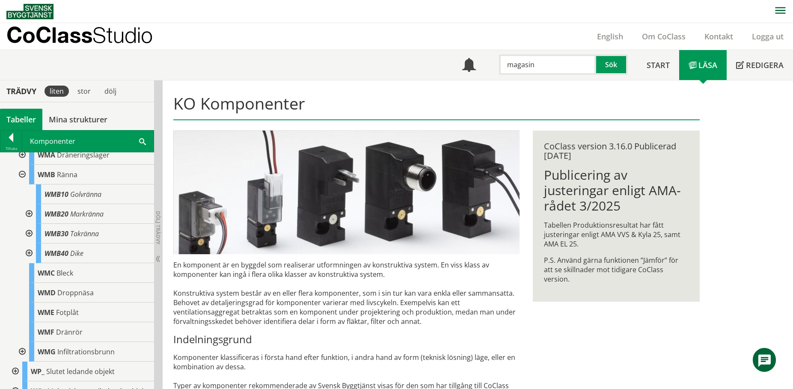
click at [28, 251] on div at bounding box center [28, 254] width 15 height 20
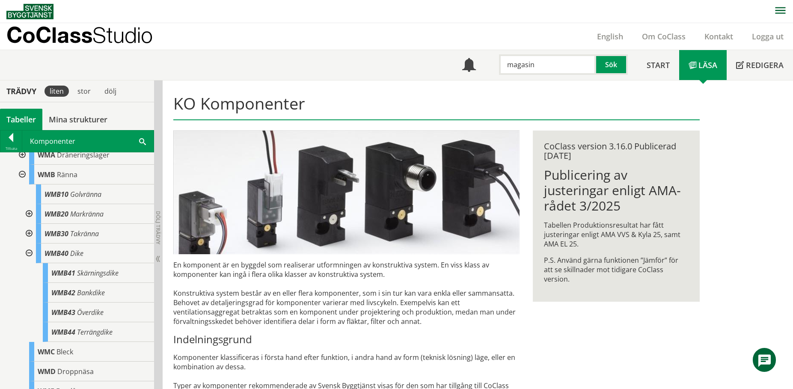
click at [31, 235] on div at bounding box center [28, 234] width 15 height 20
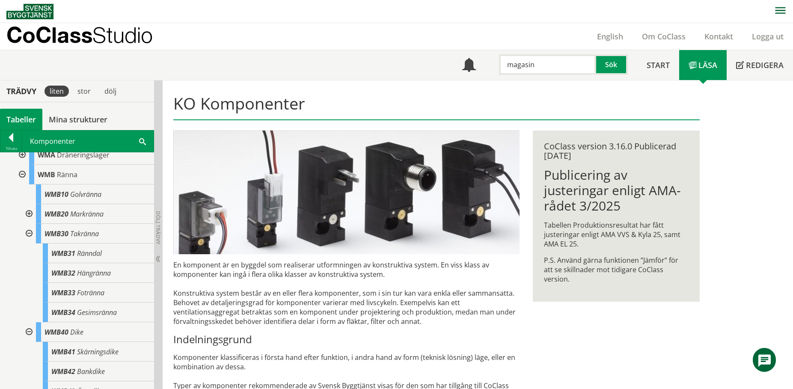
click at [27, 212] on div at bounding box center [28, 214] width 15 height 20
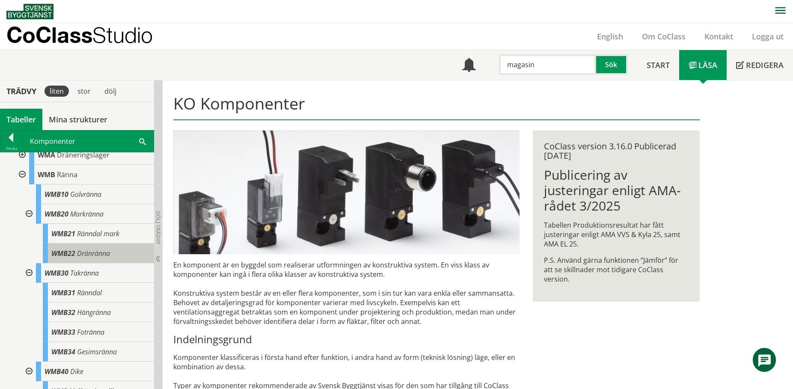
click at [63, 249] on span "WMB22" at bounding box center [63, 253] width 24 height 9
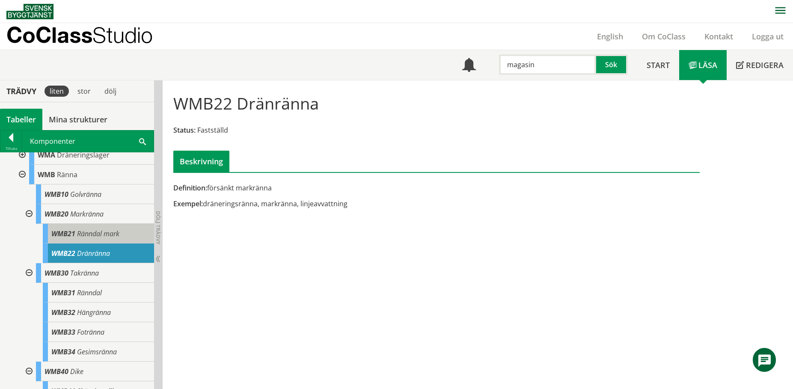
click at [89, 236] on span "Ränndal mark" at bounding box center [98, 233] width 42 height 9
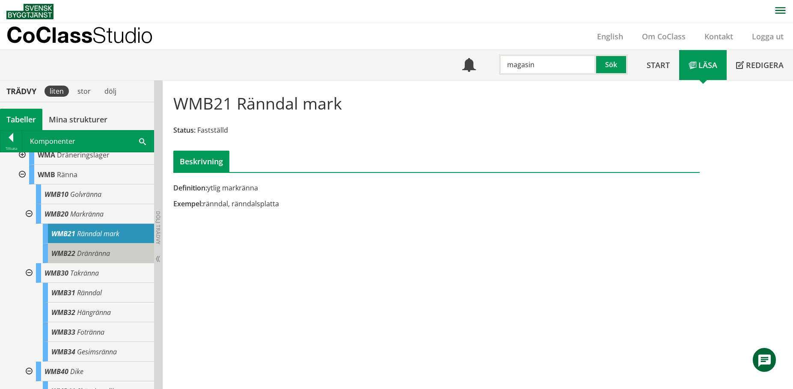
click at [89, 250] on span "Dränränna" at bounding box center [93, 253] width 33 height 9
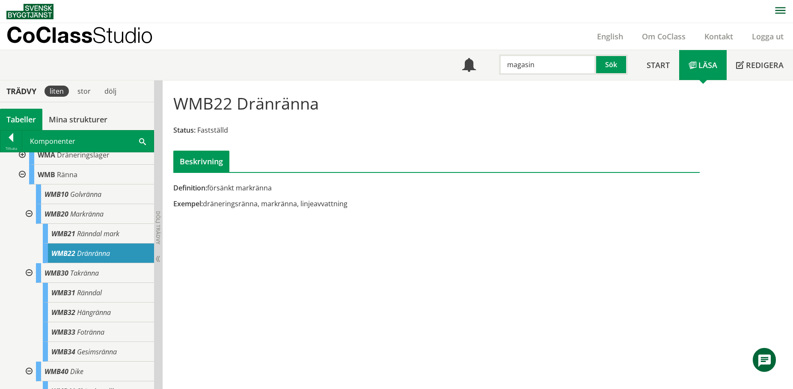
click at [33, 214] on div at bounding box center [28, 214] width 15 height 20
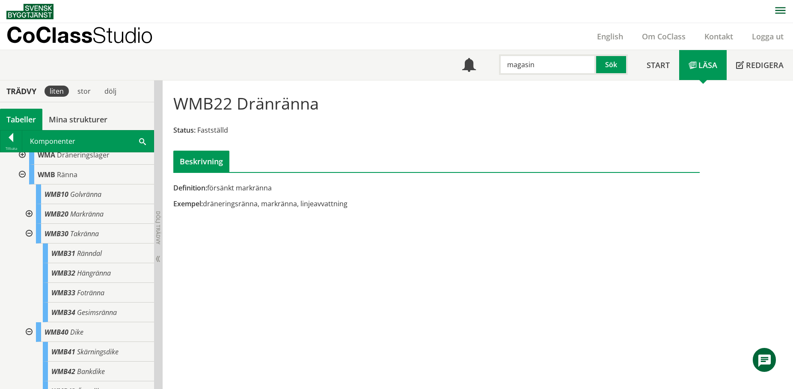
click at [22, 173] on div at bounding box center [21, 175] width 15 height 20
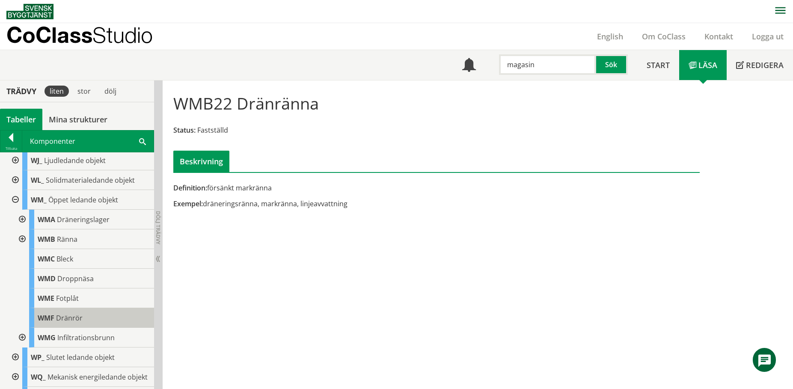
scroll to position [403, 0]
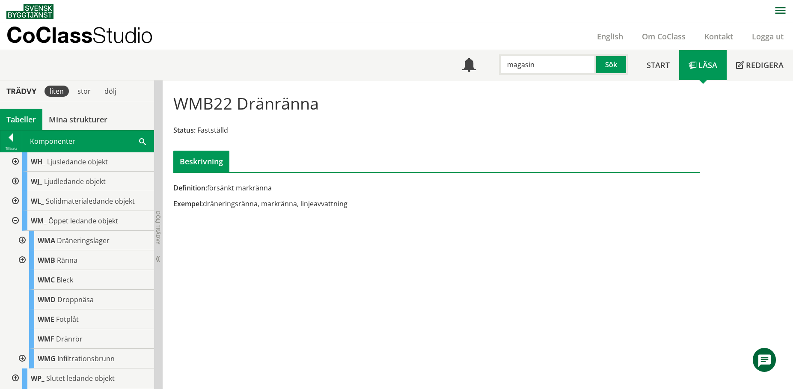
click at [12, 221] on div at bounding box center [14, 221] width 15 height 20
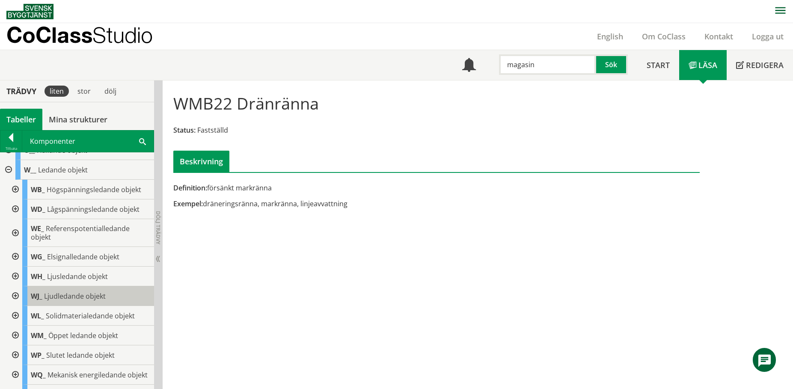
scroll to position [274, 0]
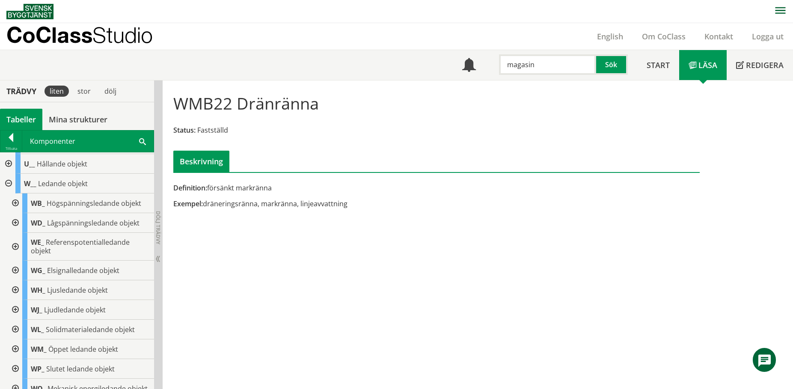
click at [3, 179] on div at bounding box center [7, 184] width 15 height 20
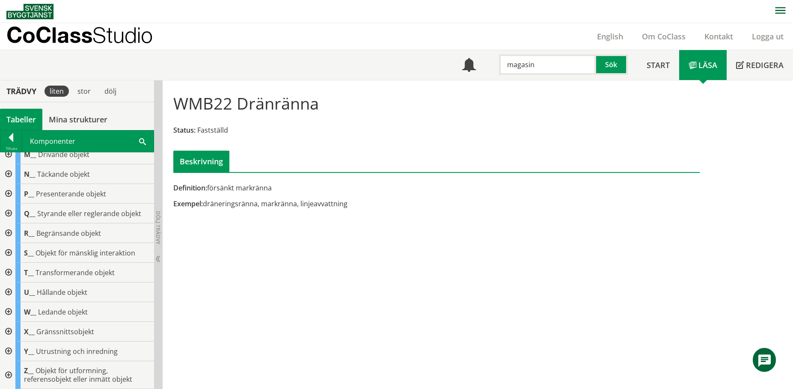
click at [8, 352] on div at bounding box center [7, 352] width 15 height 20
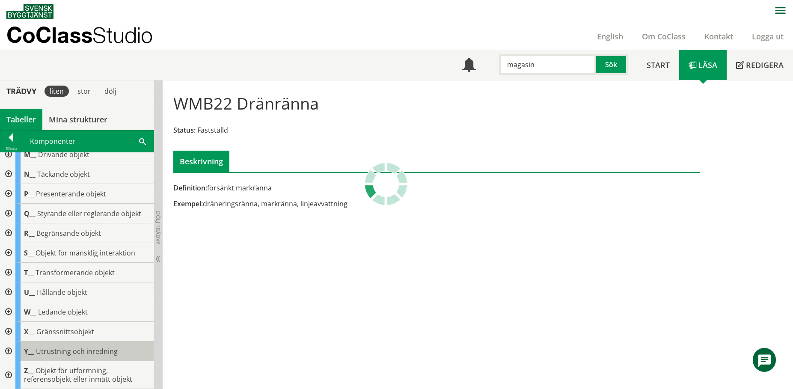
scroll to position [185, 0]
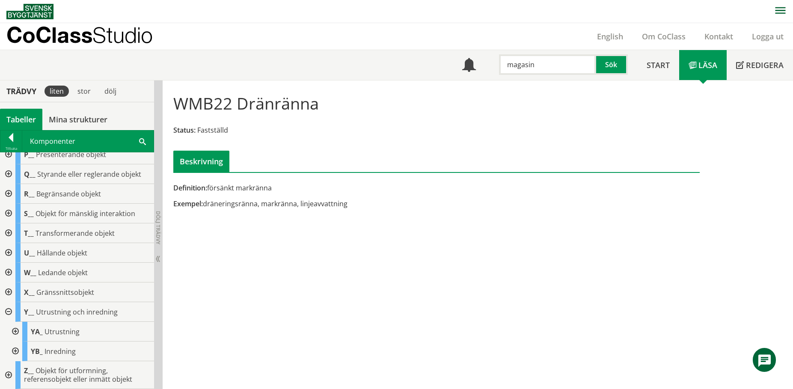
click at [16, 330] on div at bounding box center [14, 332] width 15 height 20
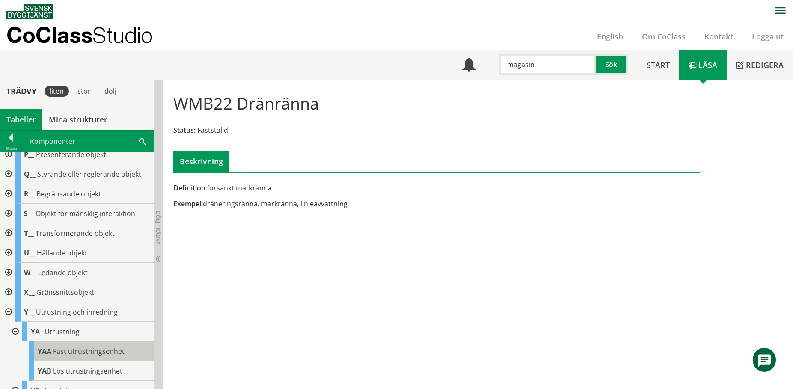
scroll to position [225, 0]
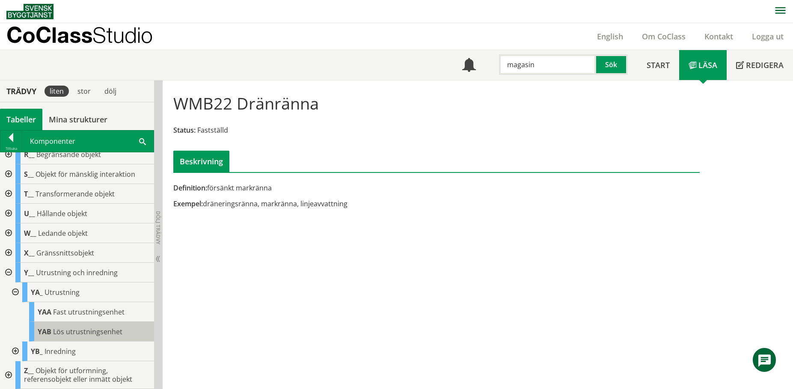
click at [54, 332] on span "Lös utrustningsenhet" at bounding box center [87, 331] width 69 height 9
click at [45, 329] on span "YAB" at bounding box center [45, 331] width 14 height 9
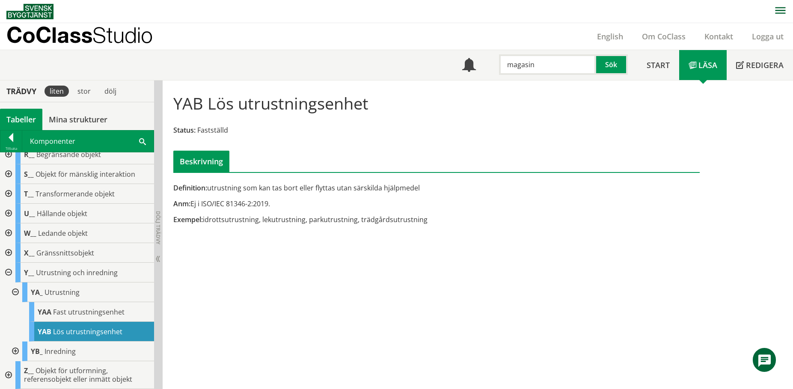
click at [20, 289] on div at bounding box center [14, 293] width 15 height 20
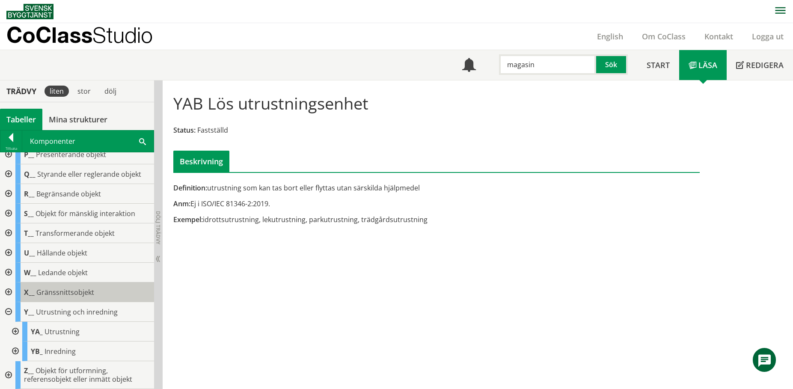
scroll to position [185, 0]
click at [9, 310] on div at bounding box center [7, 312] width 15 height 20
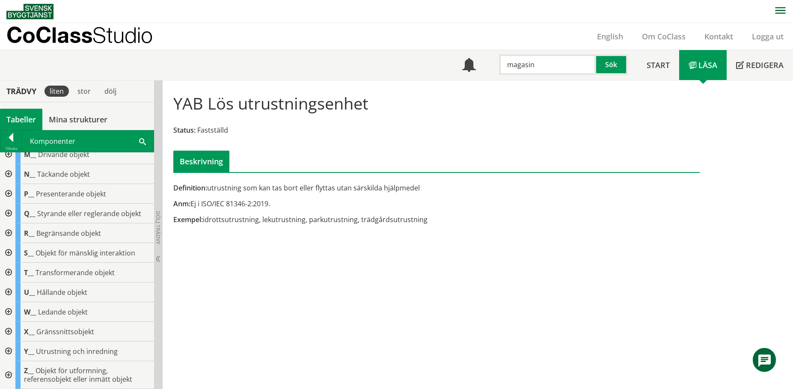
scroll to position [146, 0]
click at [14, 140] on div at bounding box center [10, 139] width 21 height 12
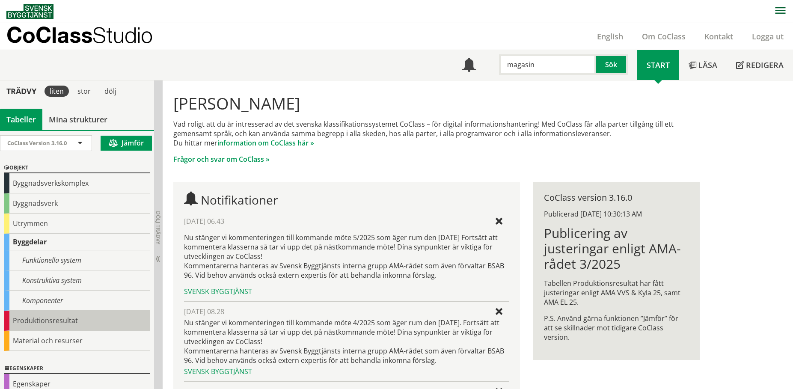
click at [69, 316] on div "Produktionsresultat" at bounding box center [77, 321] width 146 height 20
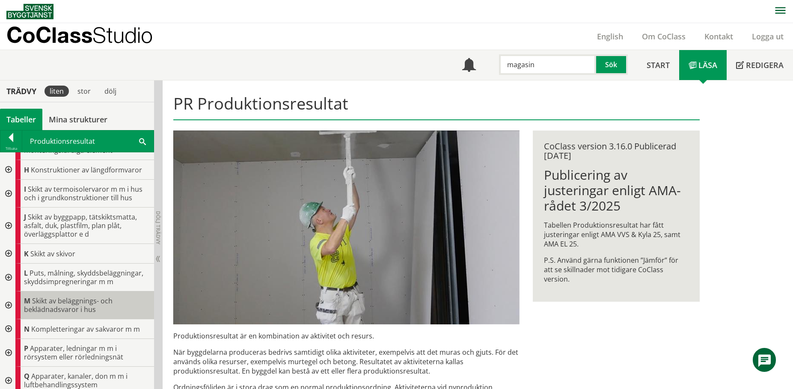
scroll to position [171, 0]
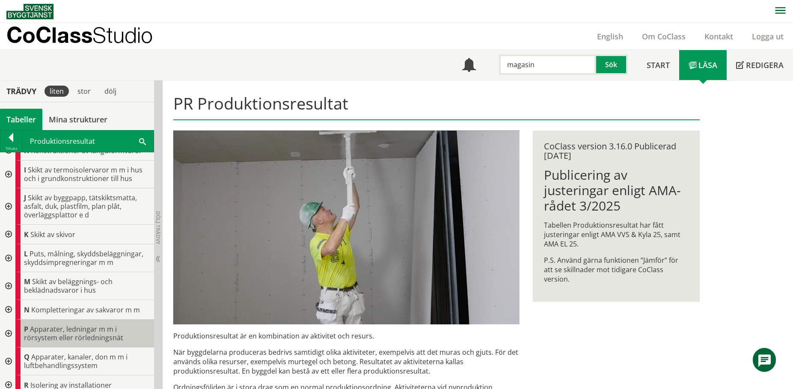
click at [89, 327] on span "Apparater, ledningar m m i rörsystem eller rörledningsnät" at bounding box center [73, 334] width 99 height 18
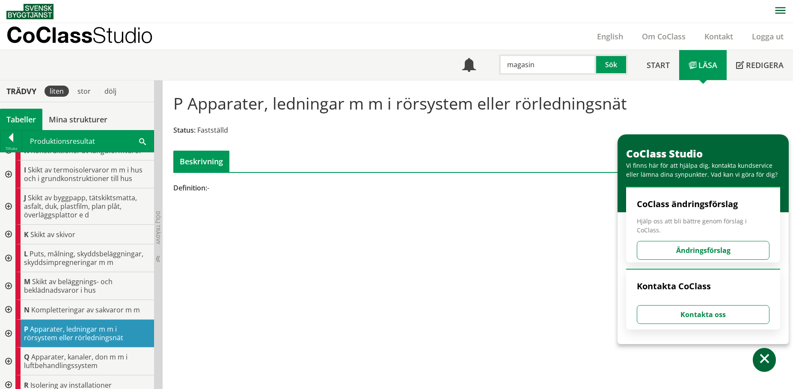
click at [10, 329] on div at bounding box center [7, 334] width 15 height 28
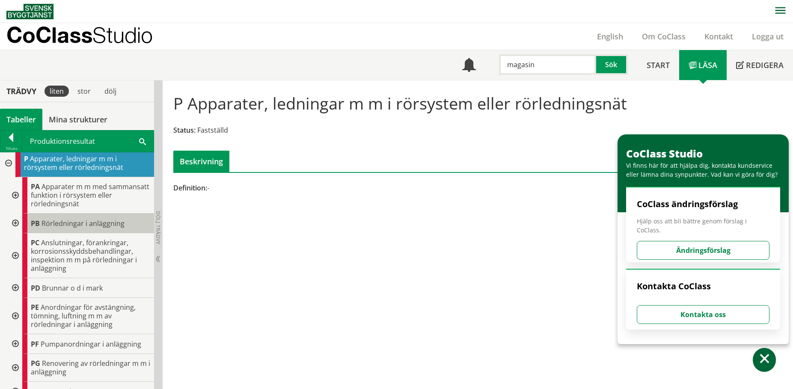
scroll to position [343, 0]
click at [16, 220] on div at bounding box center [14, 223] width 15 height 20
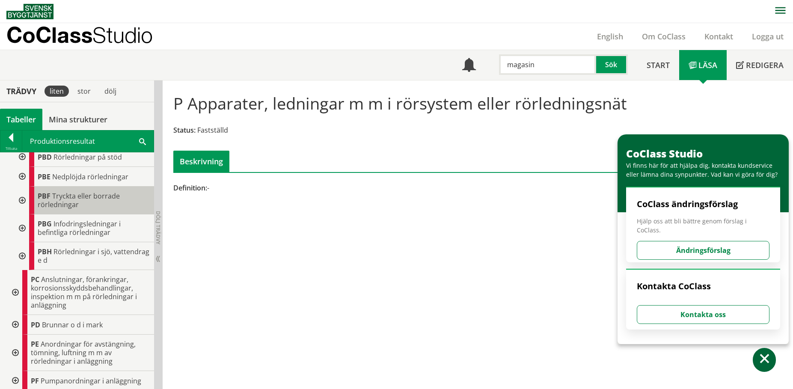
scroll to position [514, 0]
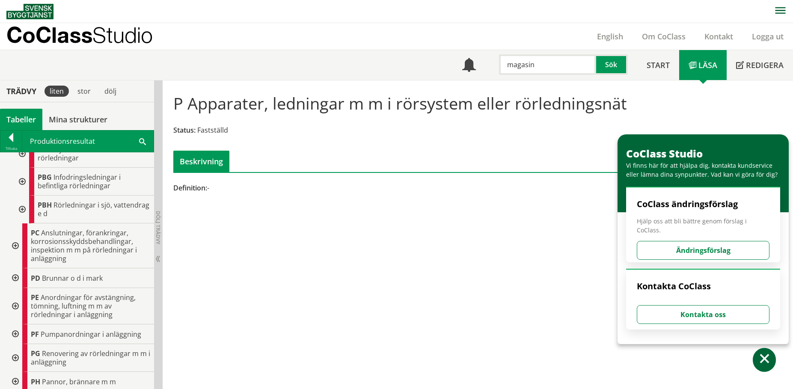
click at [18, 313] on div at bounding box center [14, 306] width 15 height 36
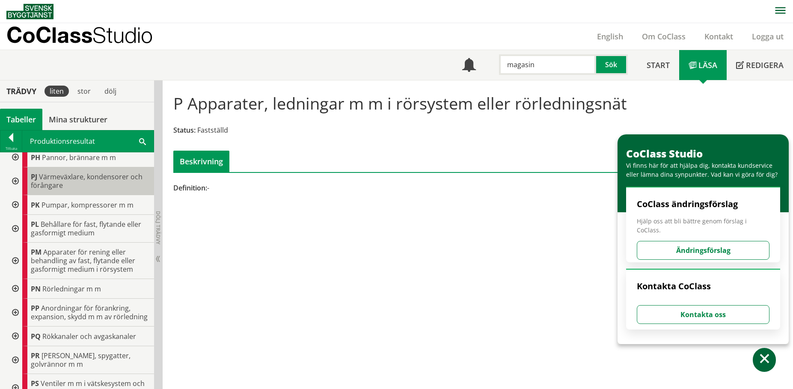
scroll to position [813, 0]
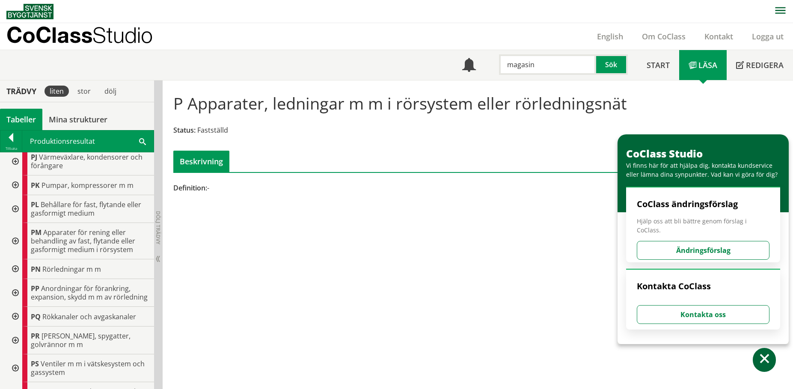
click at [18, 277] on div at bounding box center [14, 269] width 15 height 20
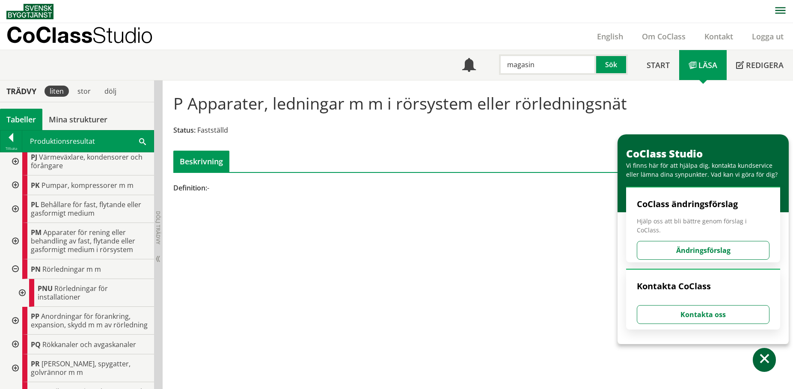
click at [21, 297] on div at bounding box center [21, 293] width 15 height 28
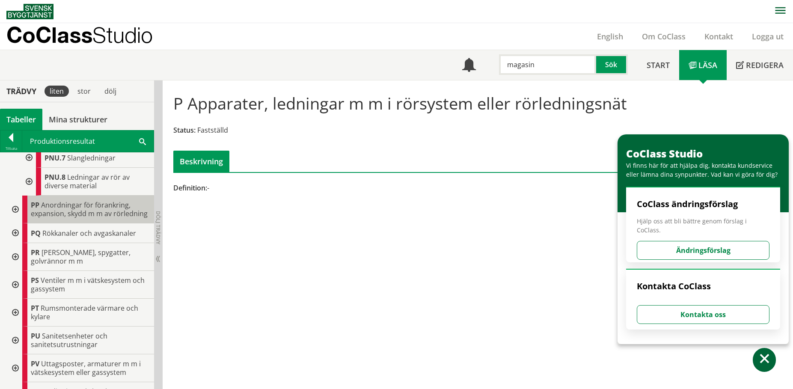
scroll to position [1070, 0]
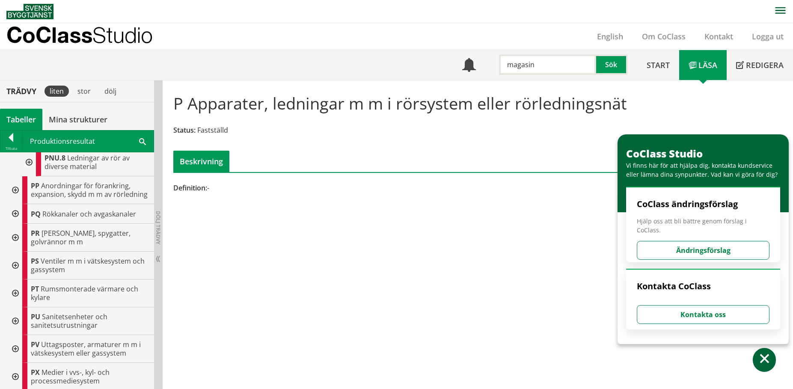
click at [15, 280] on div at bounding box center [14, 266] width 15 height 28
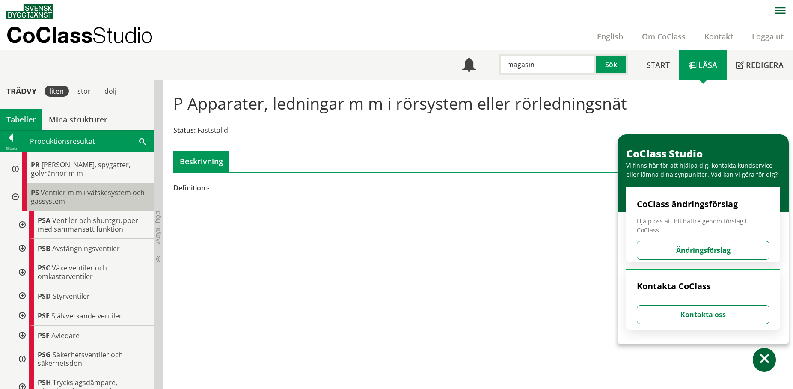
scroll to position [1156, 0]
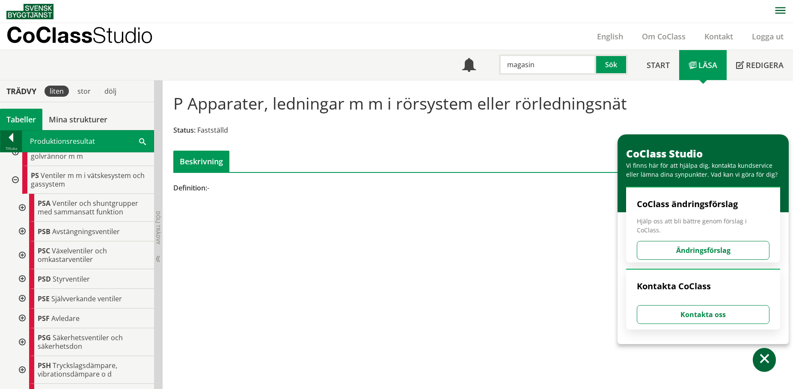
click at [12, 138] on div at bounding box center [10, 139] width 21 height 12
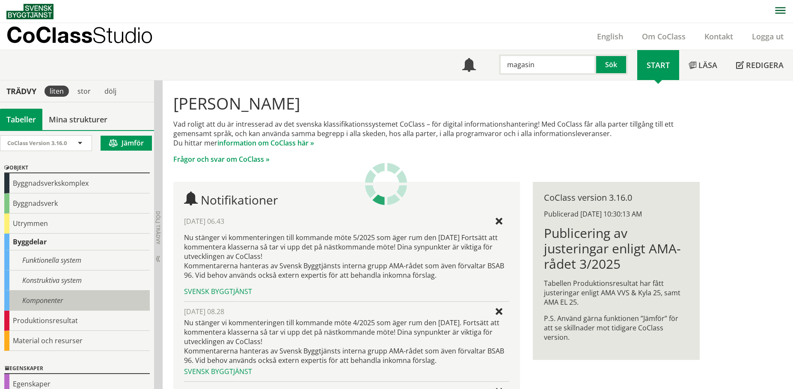
click at [33, 297] on div "Komponenter" at bounding box center [77, 301] width 146 height 20
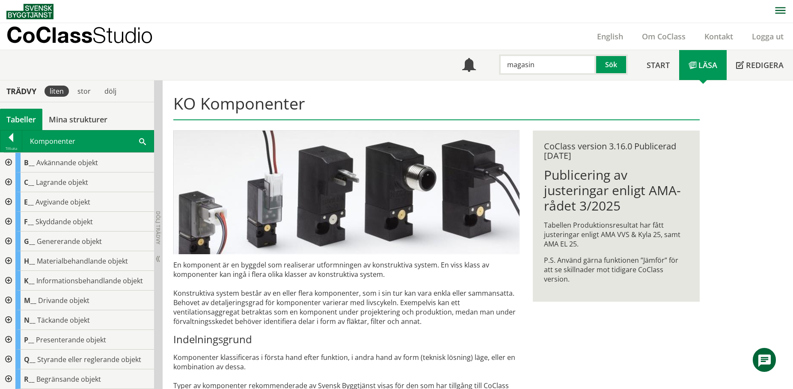
click at [11, 160] on div at bounding box center [7, 163] width 15 height 20
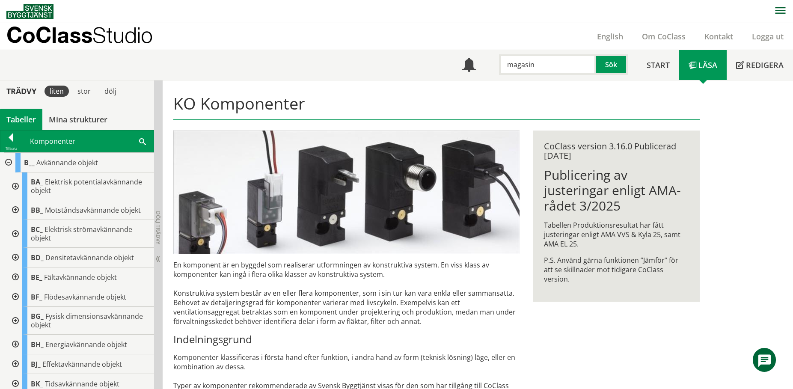
click at [16, 275] on div at bounding box center [14, 278] width 15 height 20
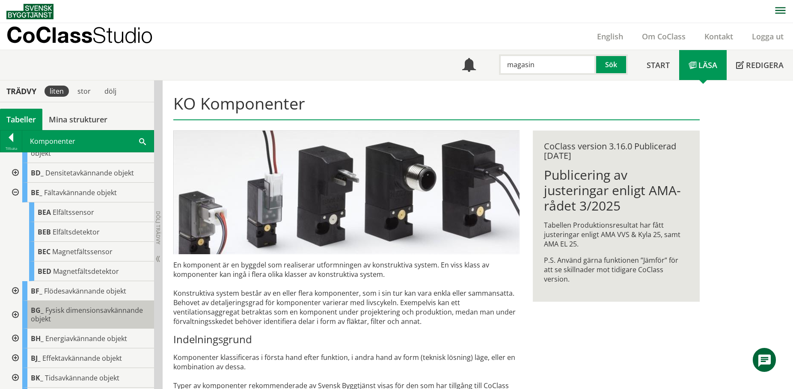
scroll to position [86, 0]
click at [13, 192] on div at bounding box center [14, 192] width 15 height 20
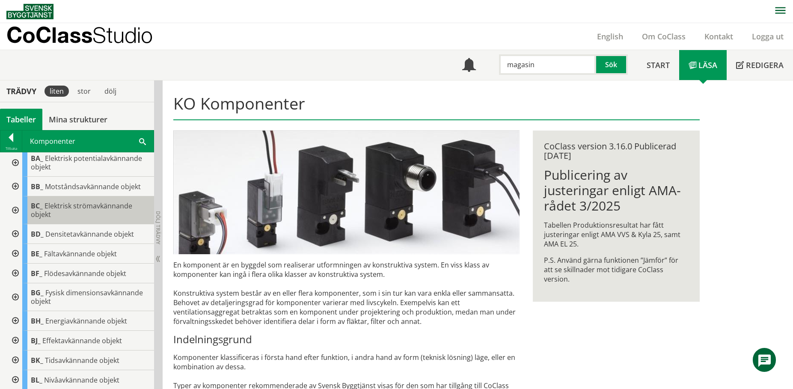
scroll to position [0, 0]
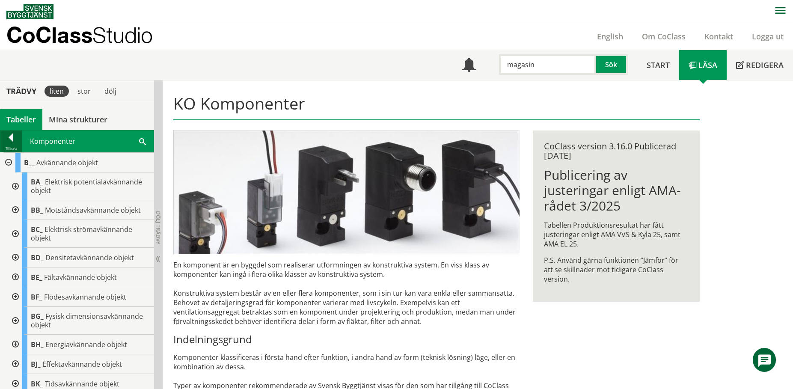
click at [9, 140] on div at bounding box center [10, 139] width 21 height 12
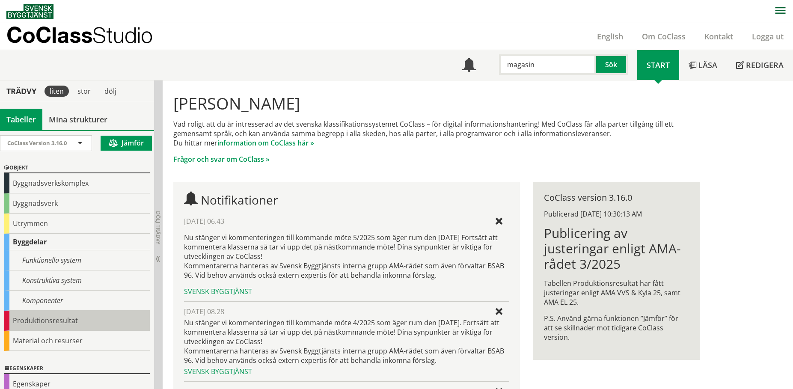
click at [57, 322] on div "Produktionsresultat" at bounding box center [77, 321] width 146 height 20
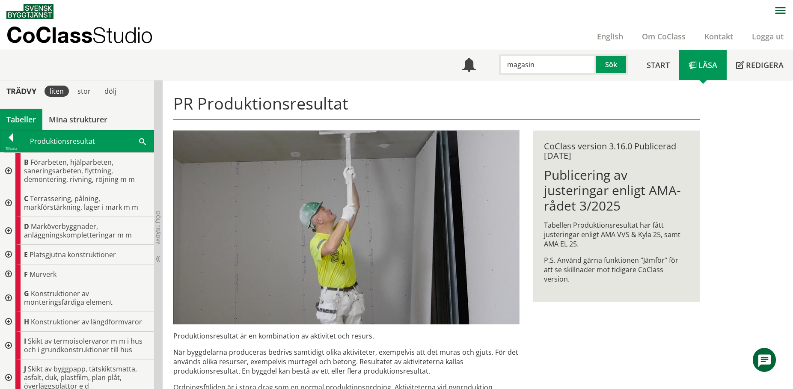
click at [12, 169] on div at bounding box center [7, 171] width 15 height 36
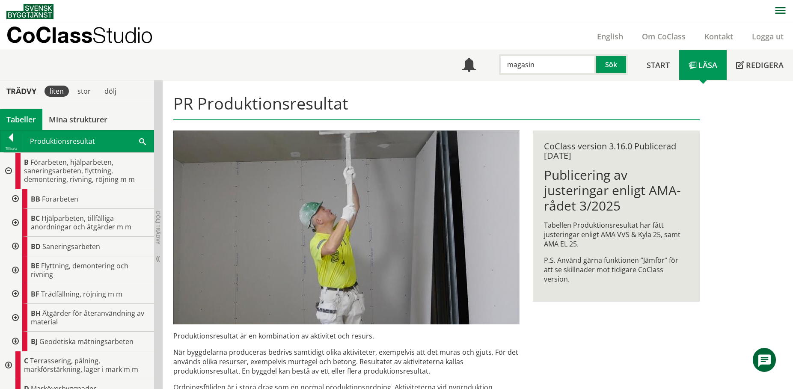
click at [16, 269] on div at bounding box center [14, 270] width 15 height 28
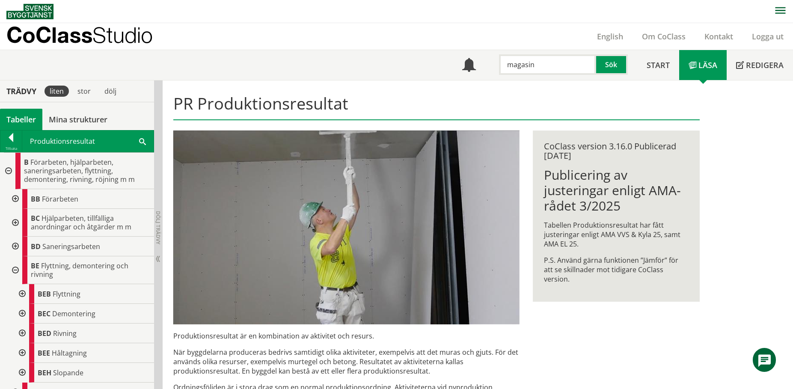
click at [6, 168] on div at bounding box center [7, 171] width 15 height 36
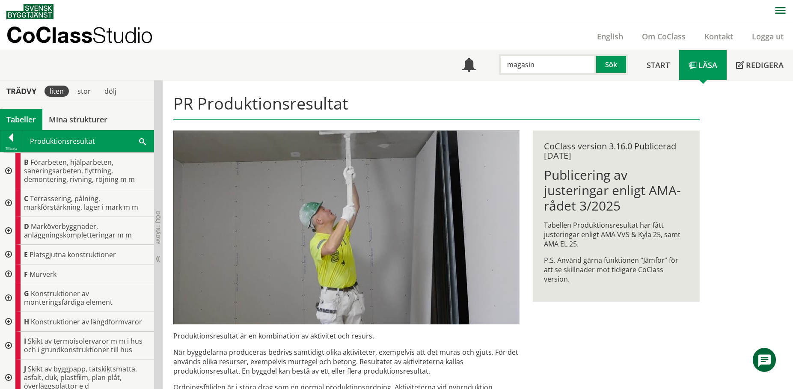
click at [545, 64] on input "magasin" at bounding box center [547, 64] width 97 height 21
drag, startPoint x: 541, startPoint y: 67, endPoint x: 453, endPoint y: 59, distance: 88.6
click at [455, 60] on div "Meny magasin Sök" at bounding box center [545, 65] width 185 height 30
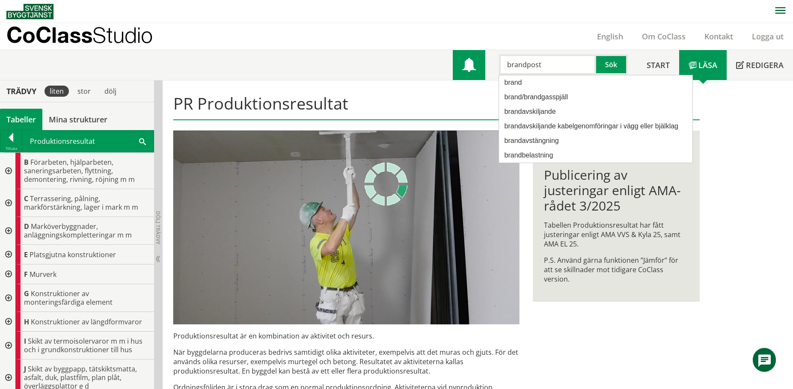
type input "brandpost"
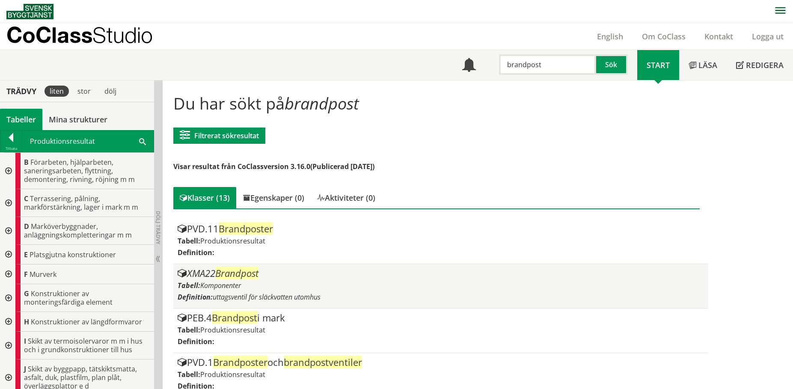
click at [250, 283] on div "Tabell: Komponenter" at bounding box center [441, 285] width 526 height 9
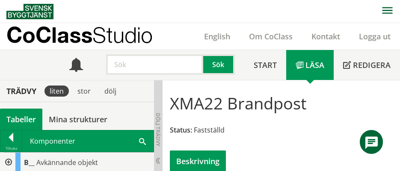
click at [280, 137] on div "XMA22 Brandpost Status: Fastställd Beskrivning" at bounding box center [281, 129] width 229 height 85
